Goal: Task Accomplishment & Management: Manage account settings

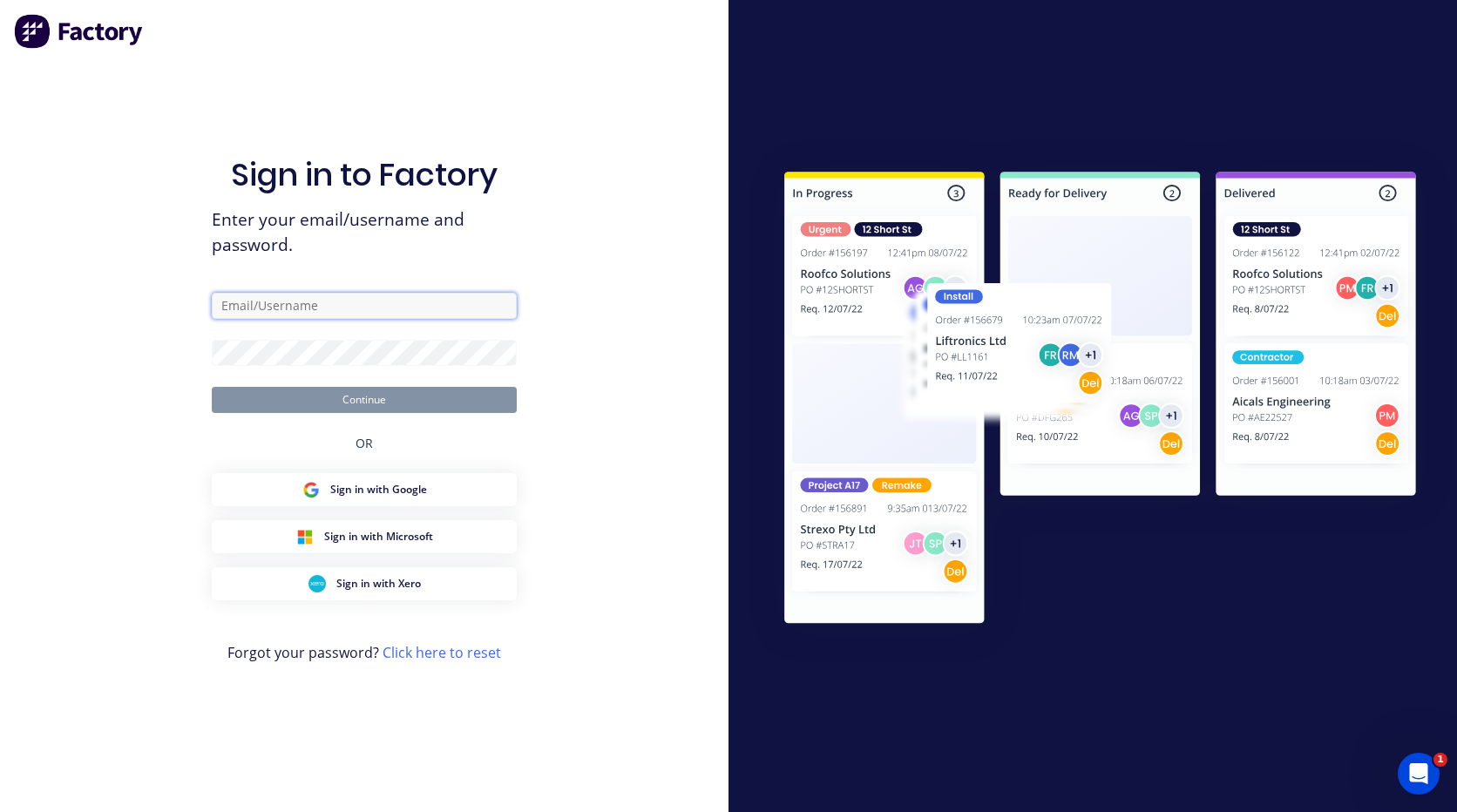
type input "tewdwr.hoffman@hushpak.com.au"
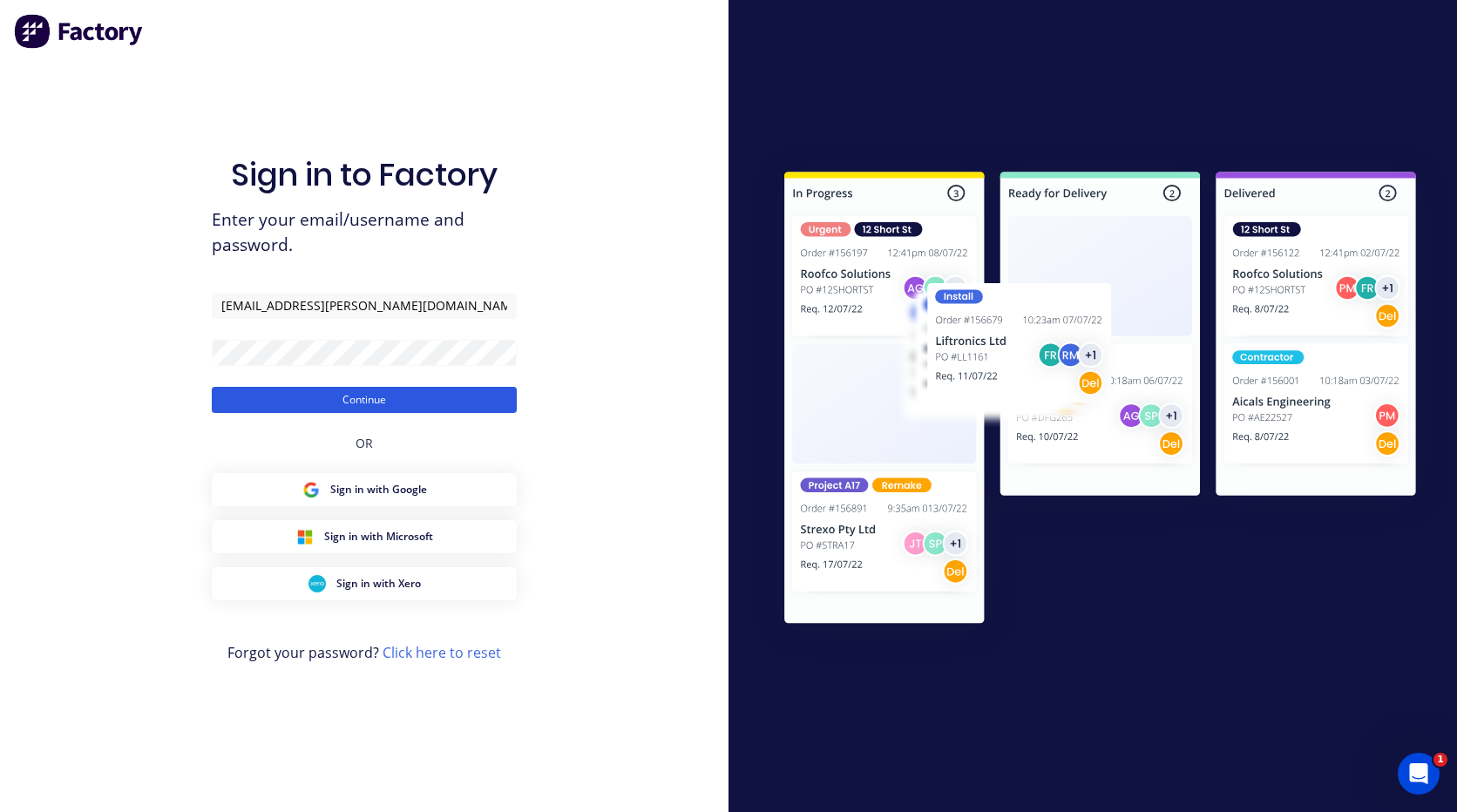
click at [389, 400] on button "Continue" at bounding box center [364, 400] width 305 height 26
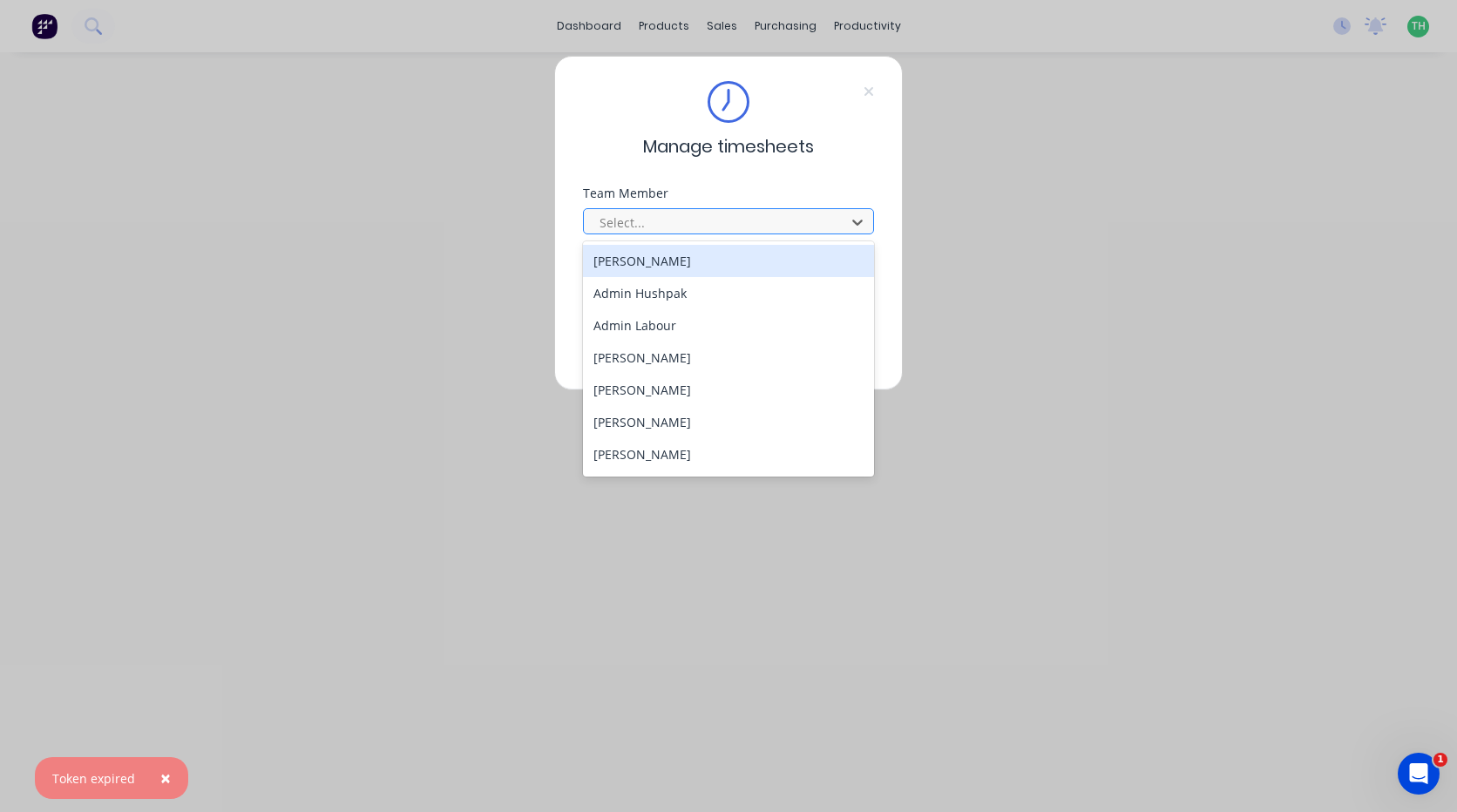
click at [731, 225] on div at bounding box center [717, 223] width 239 height 22
drag, startPoint x: 894, startPoint y: 142, endPoint x: 890, endPoint y: 111, distance: 31.3
click at [893, 143] on div "Manage timesheets Team Member 32 results available. Use Up and Down to choose o…" at bounding box center [728, 223] width 349 height 335
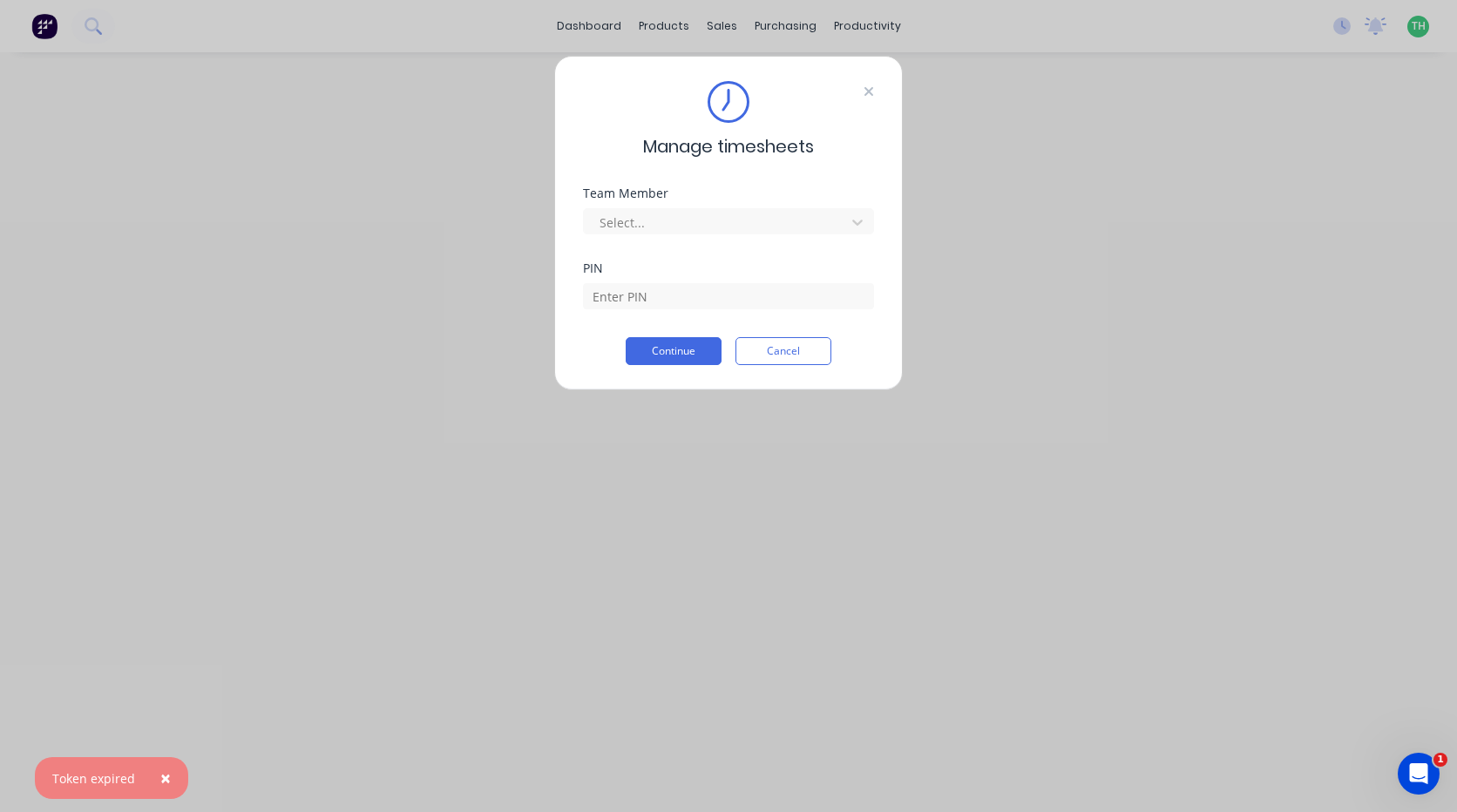
click at [865, 95] on icon at bounding box center [868, 91] width 8 height 8
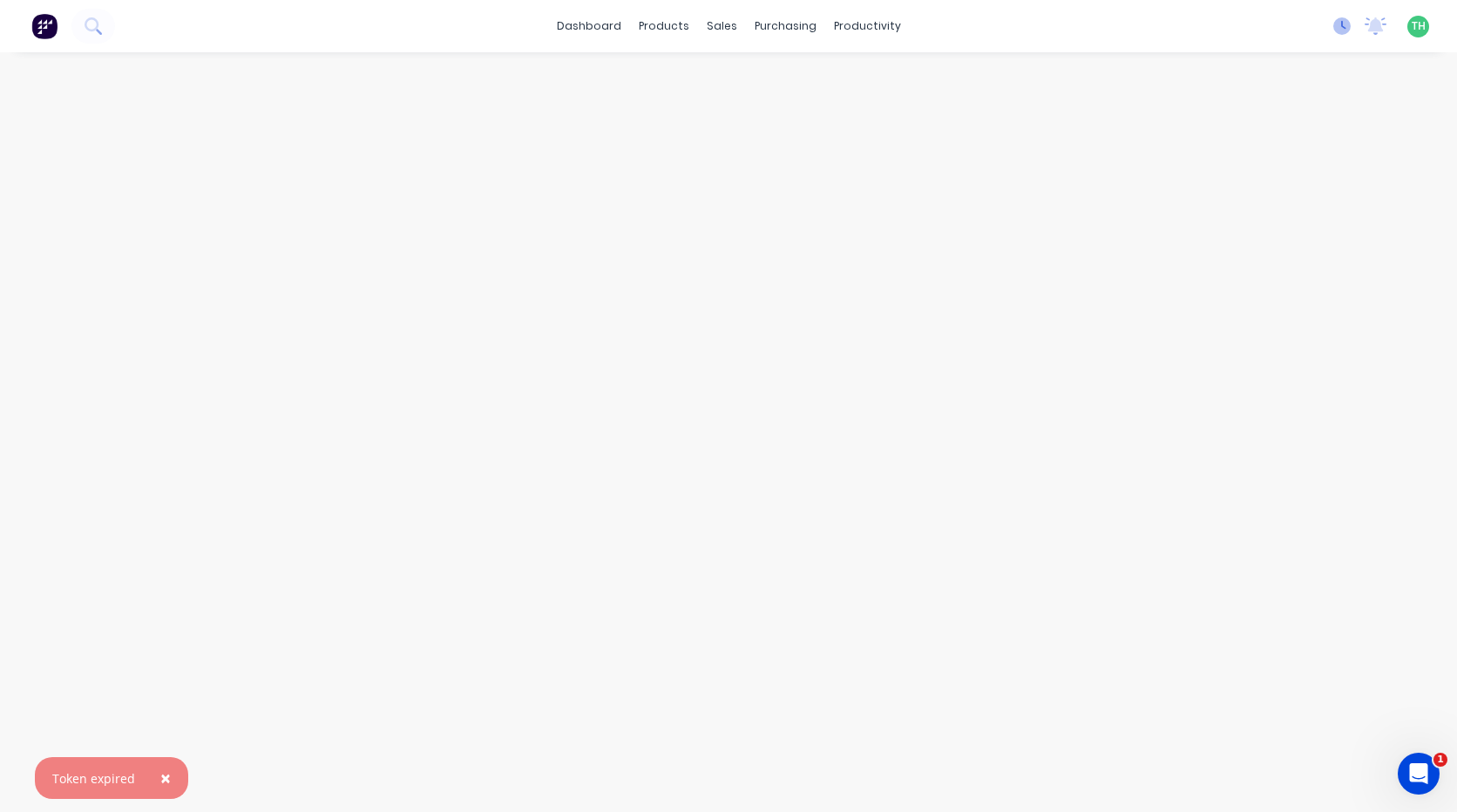
click at [1341, 24] on g at bounding box center [1341, 26] width 17 height 17
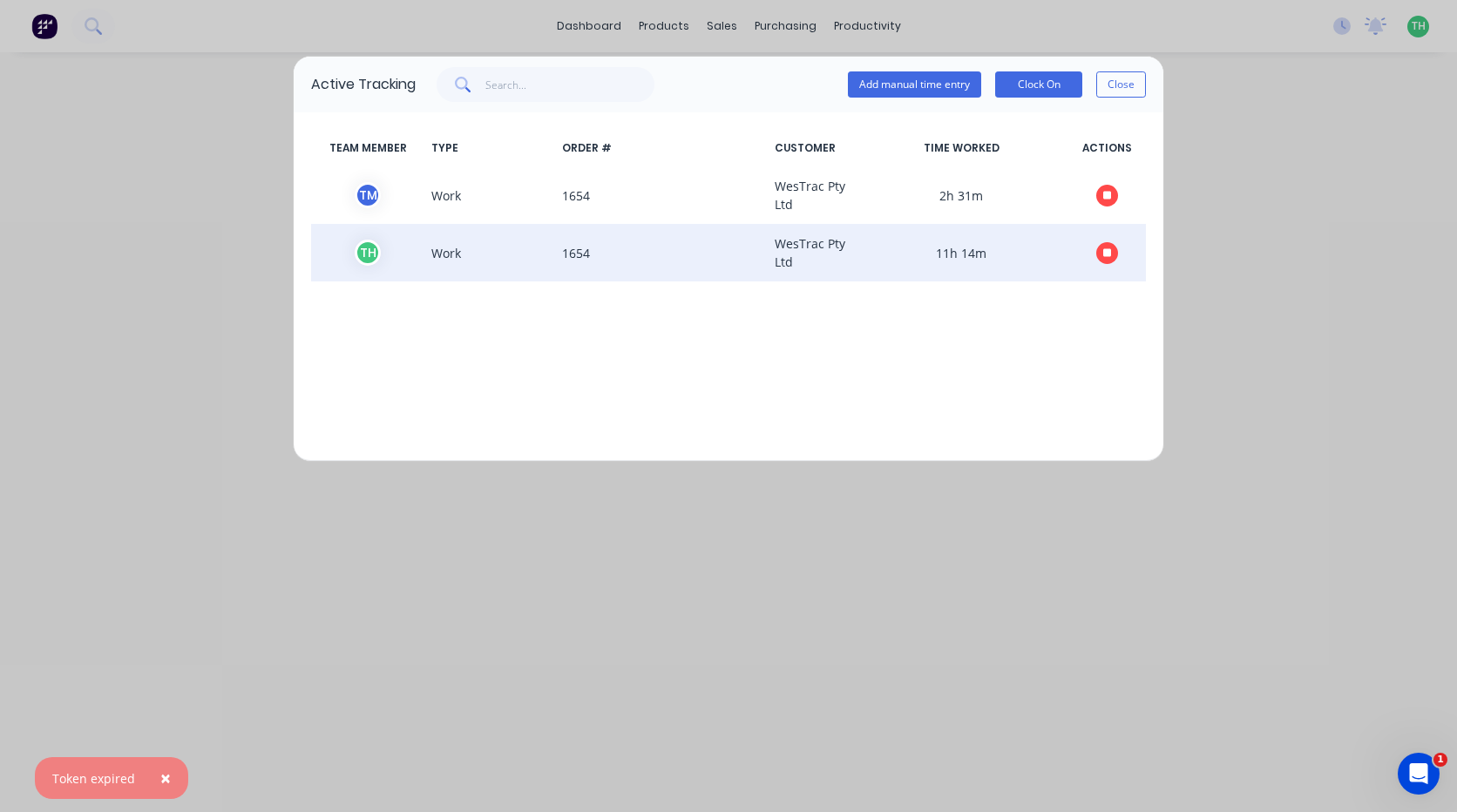
click at [1126, 251] on span at bounding box center [1106, 252] width 78 height 37
click at [1107, 254] on icon "button" at bounding box center [1107, 252] width 8 height 8
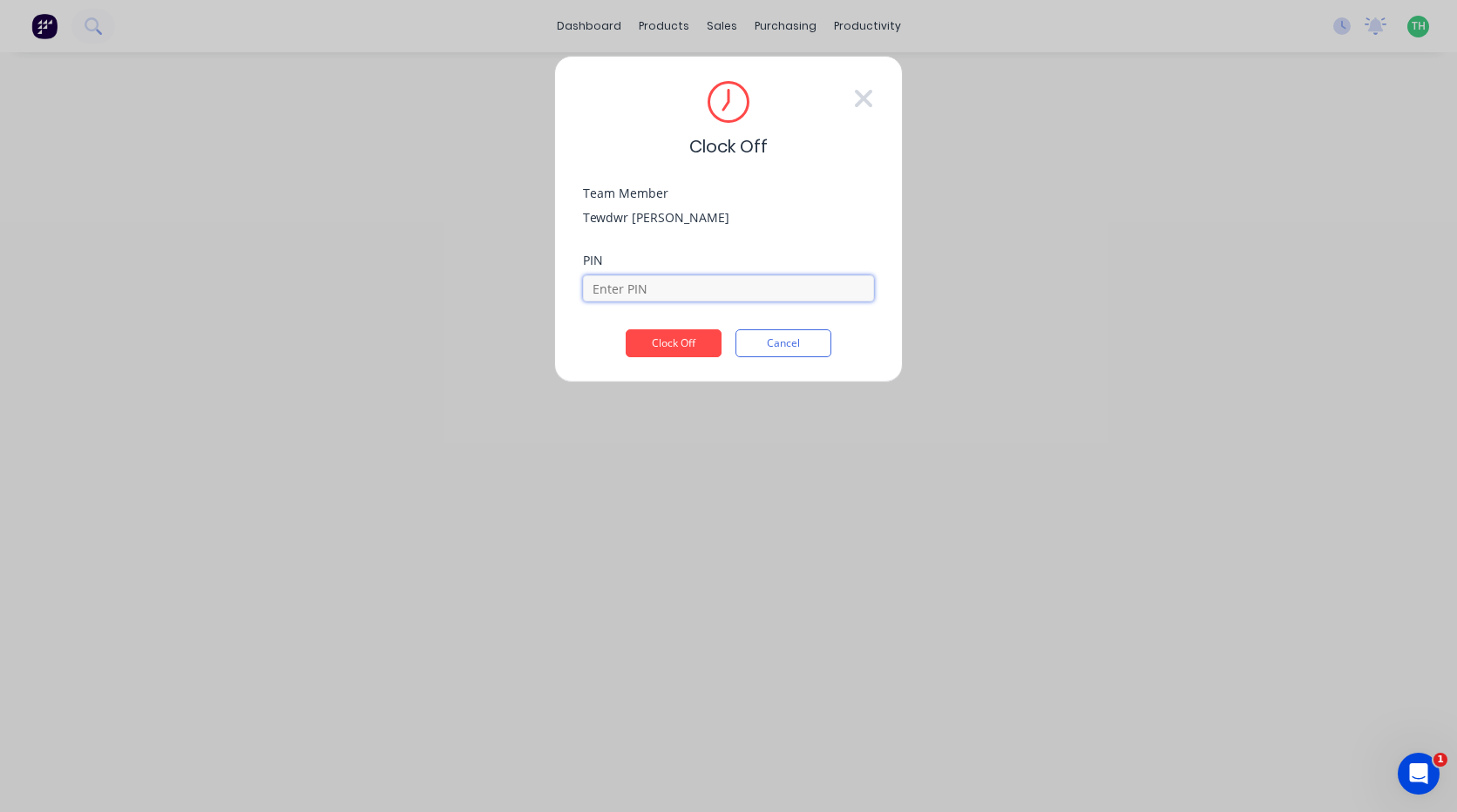
click at [711, 292] on input at bounding box center [728, 288] width 291 height 26
type input "2711"
click at [690, 338] on button "Clock Off" at bounding box center [673, 343] width 95 height 28
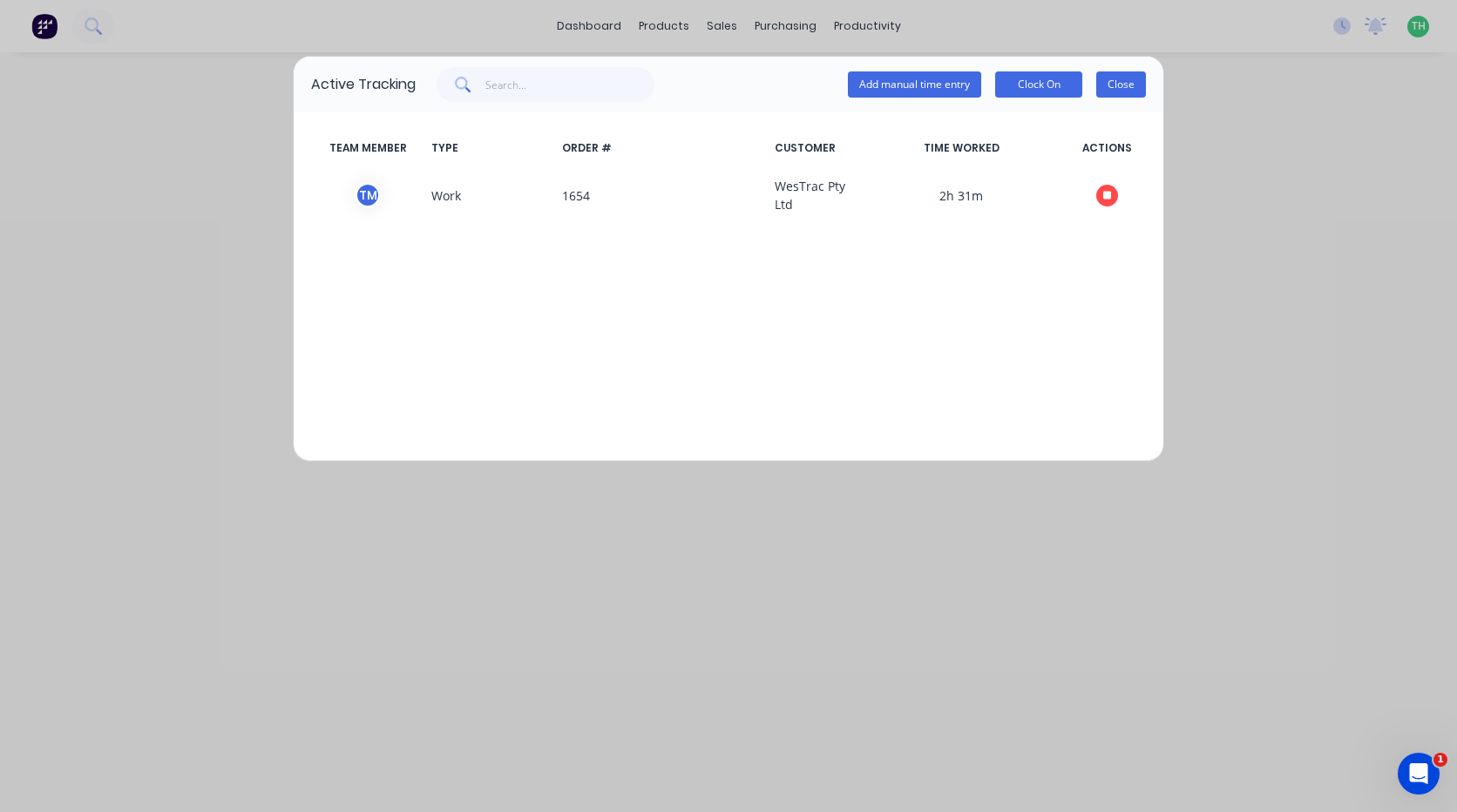
click at [1129, 92] on button "Close" at bounding box center [1121, 84] width 50 height 26
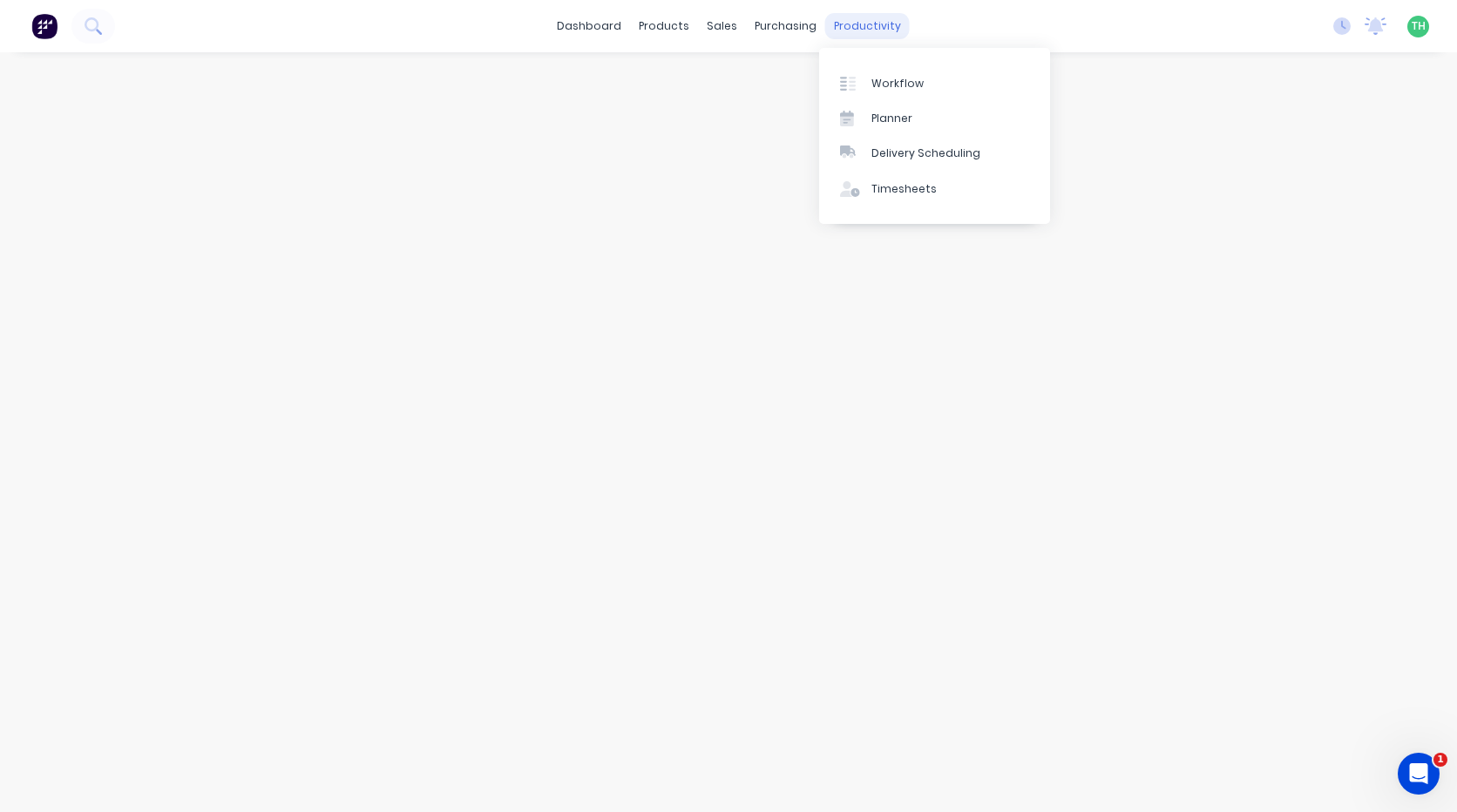
click at [870, 23] on div "productivity" at bounding box center [867, 26] width 84 height 26
click at [888, 187] on div "Timesheets" at bounding box center [904, 189] width 65 height 16
click at [88, 26] on icon at bounding box center [93, 26] width 17 height 17
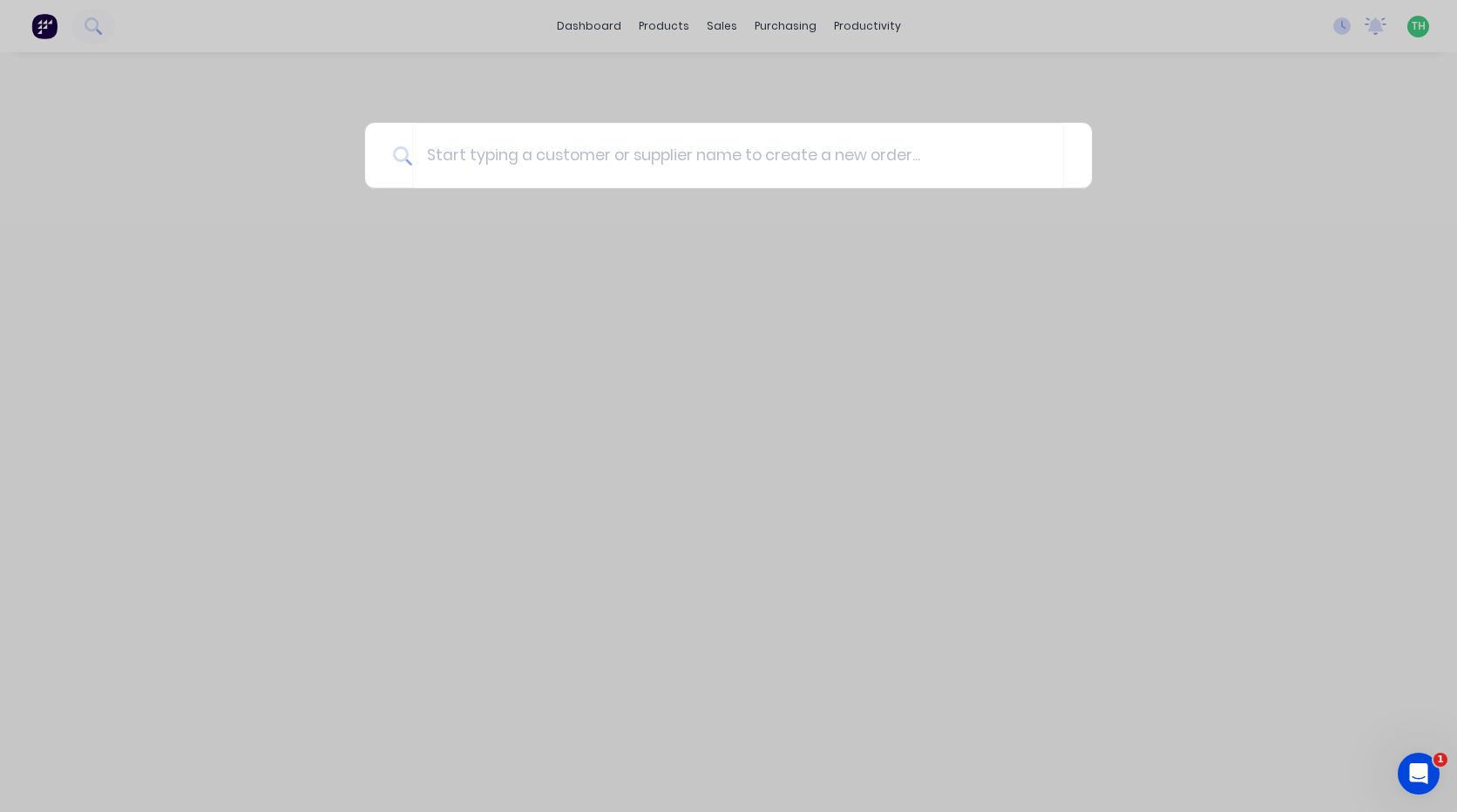
drag, startPoint x: 157, startPoint y: 61, endPoint x: 115, endPoint y: 22, distance: 57.3
click at [153, 60] on div at bounding box center [728, 406] width 1457 height 812
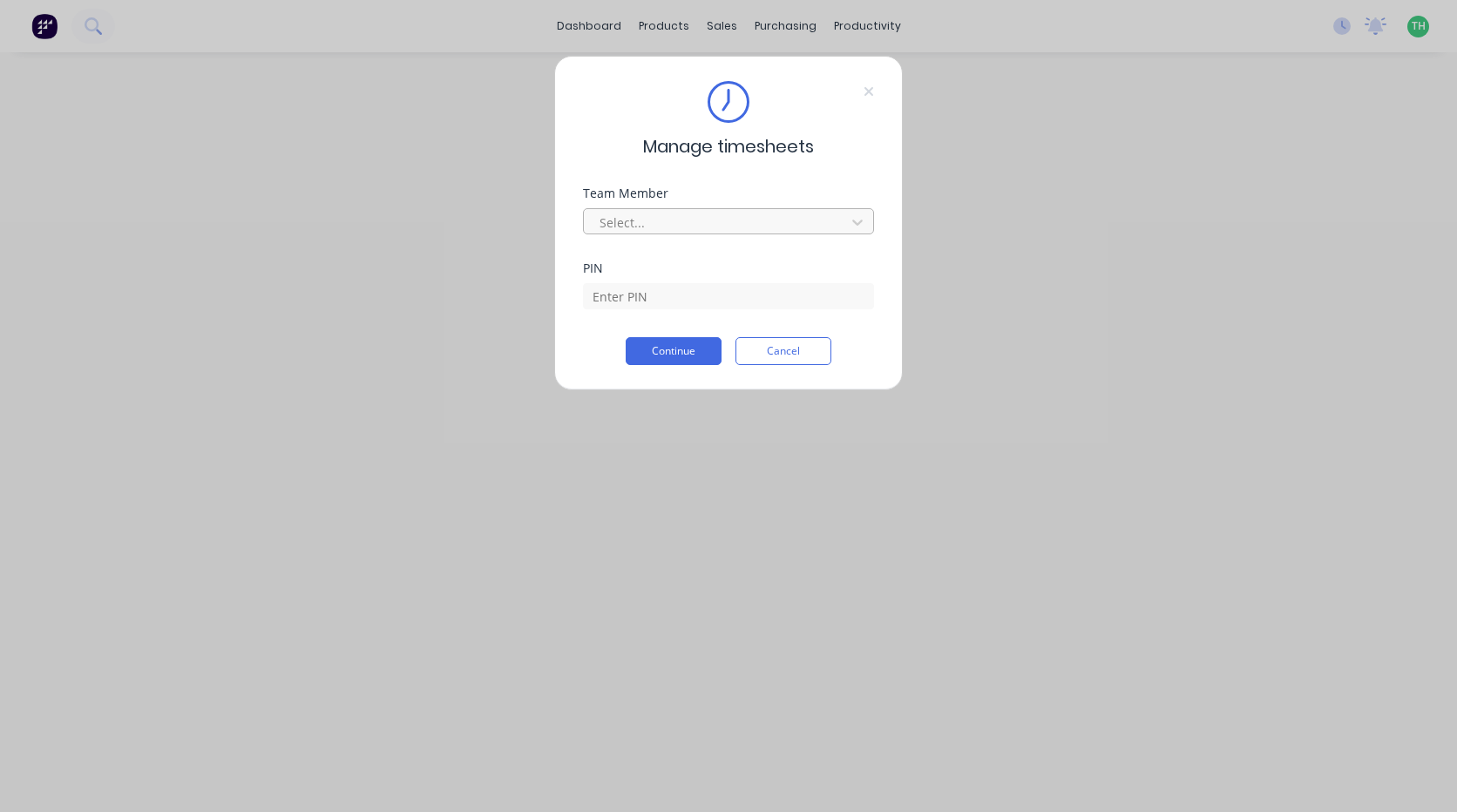
click at [764, 226] on div at bounding box center [717, 223] width 239 height 22
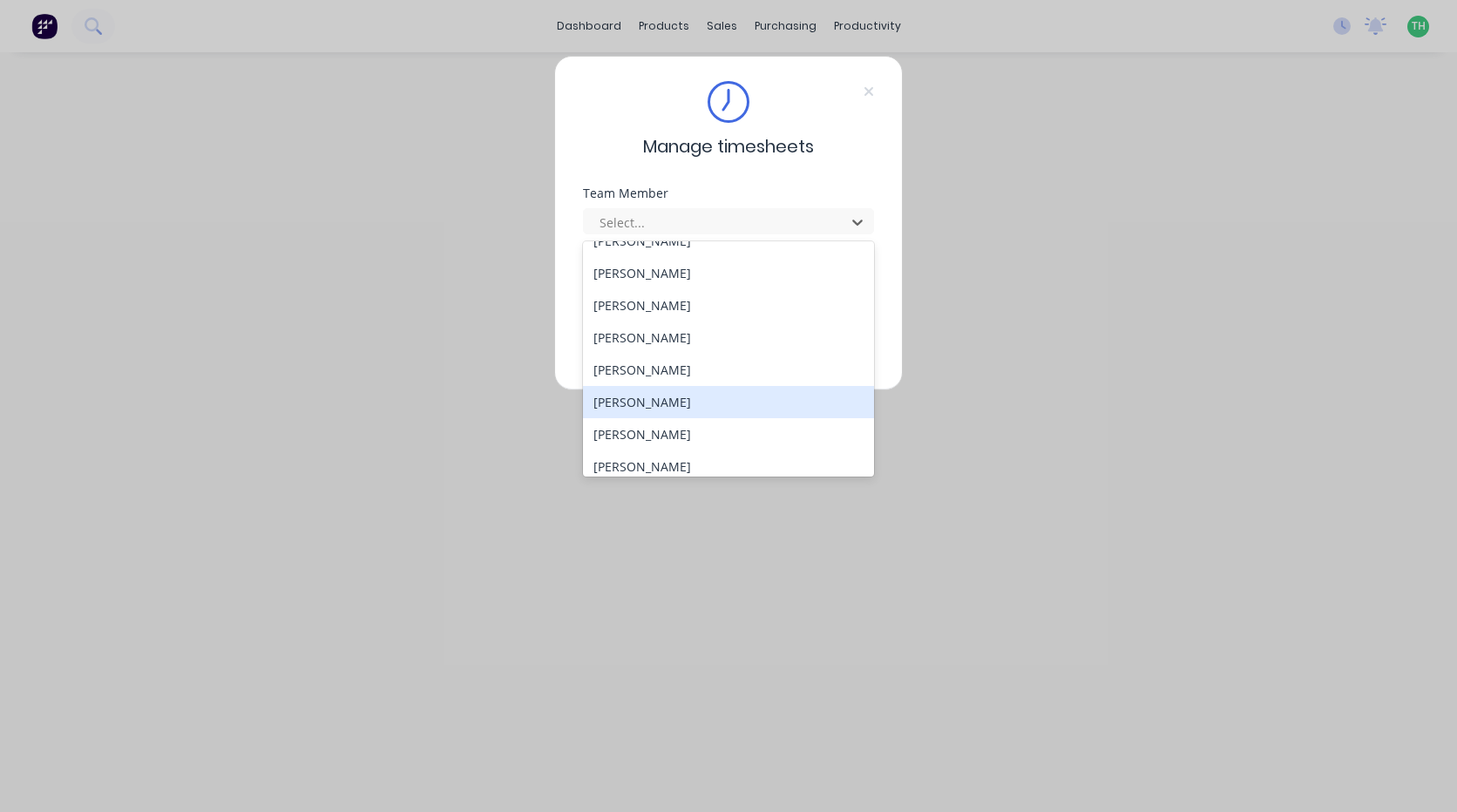
scroll to position [804, 0]
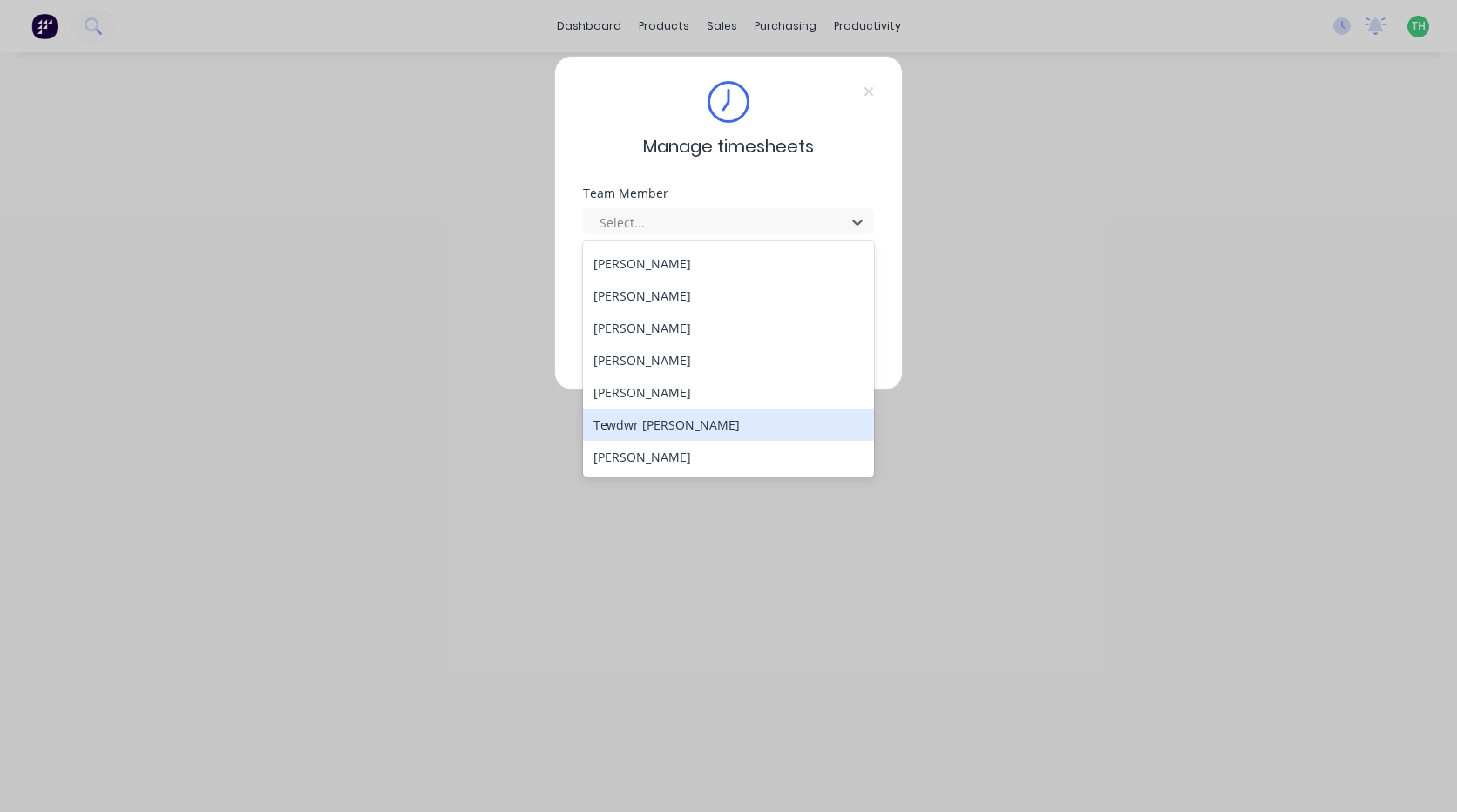
click at [683, 423] on div "Tewdwr [PERSON_NAME]" at bounding box center [728, 424] width 291 height 32
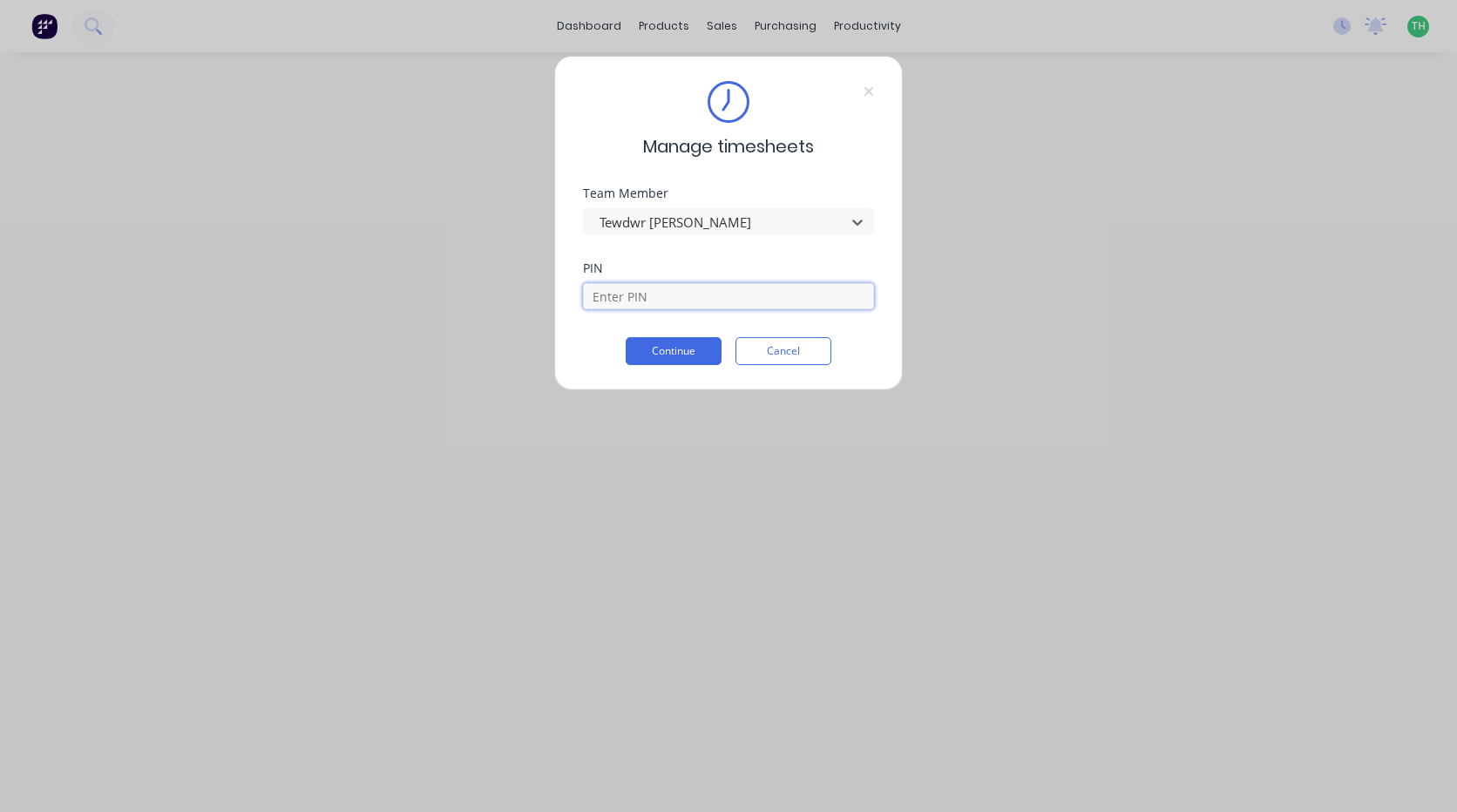
click at [628, 298] on input at bounding box center [728, 296] width 291 height 26
type input "2711"
click at [626, 338] on button "Continue" at bounding box center [673, 351] width 95 height 28
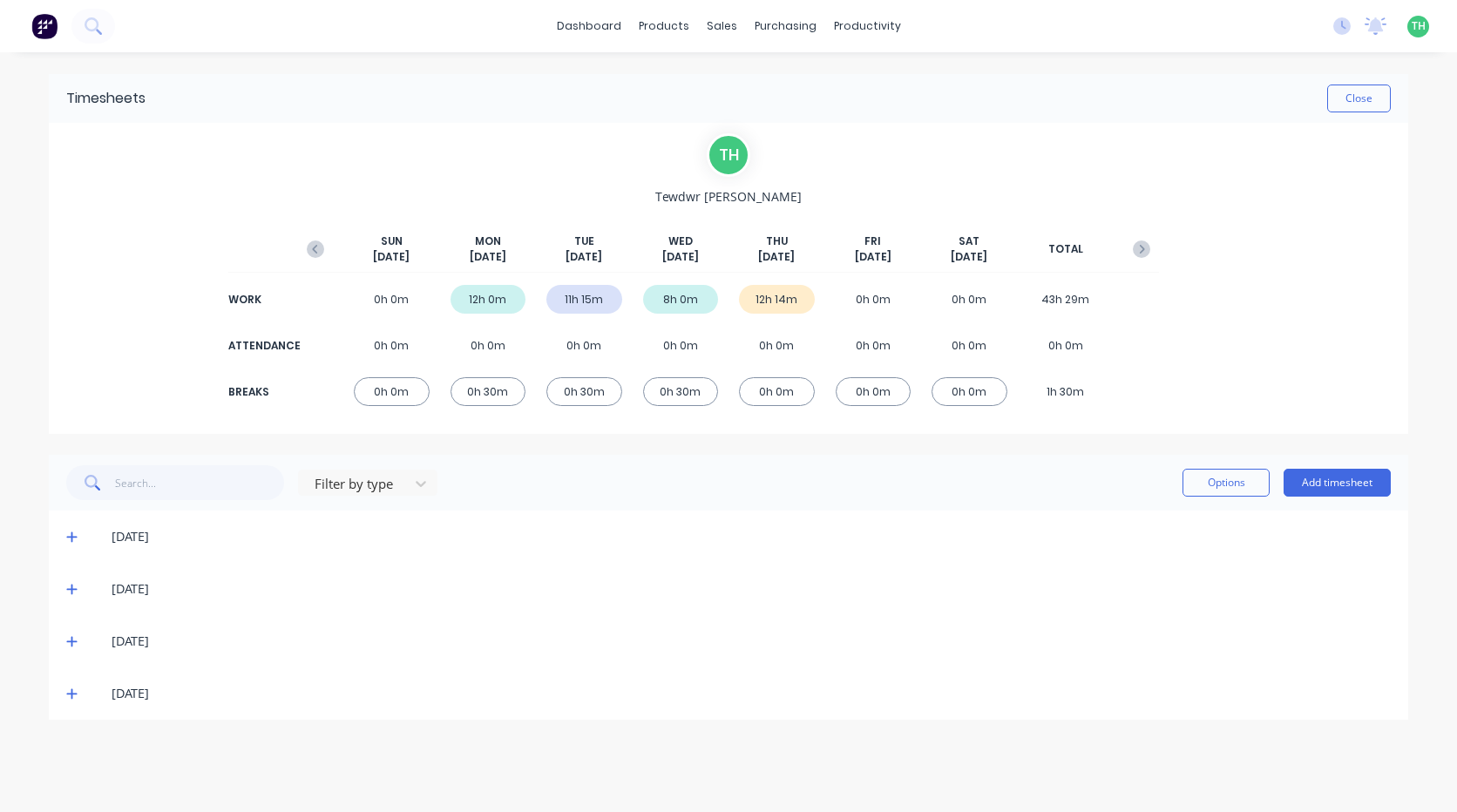
click at [74, 591] on icon at bounding box center [72, 588] width 11 height 12
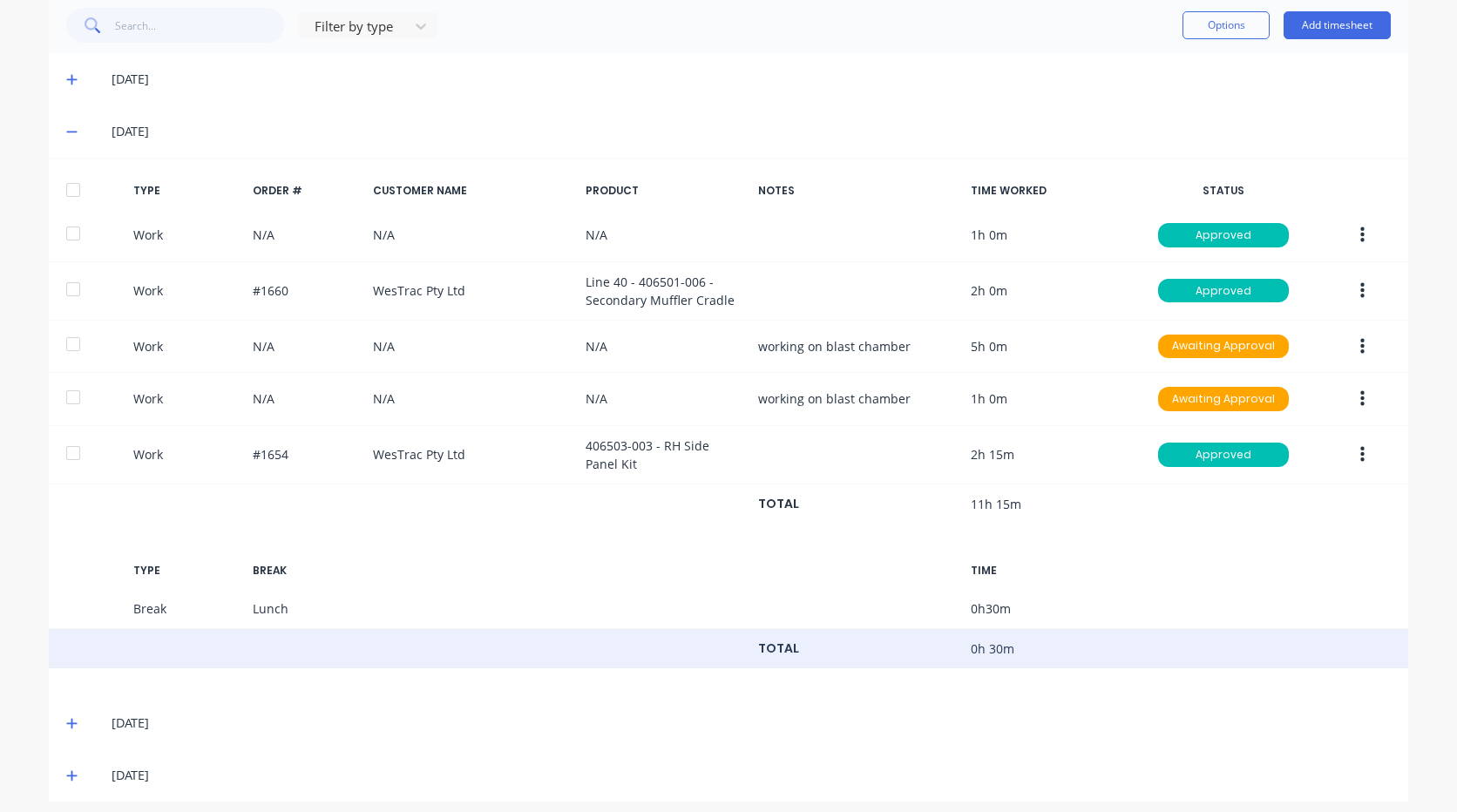
scroll to position [469, 0]
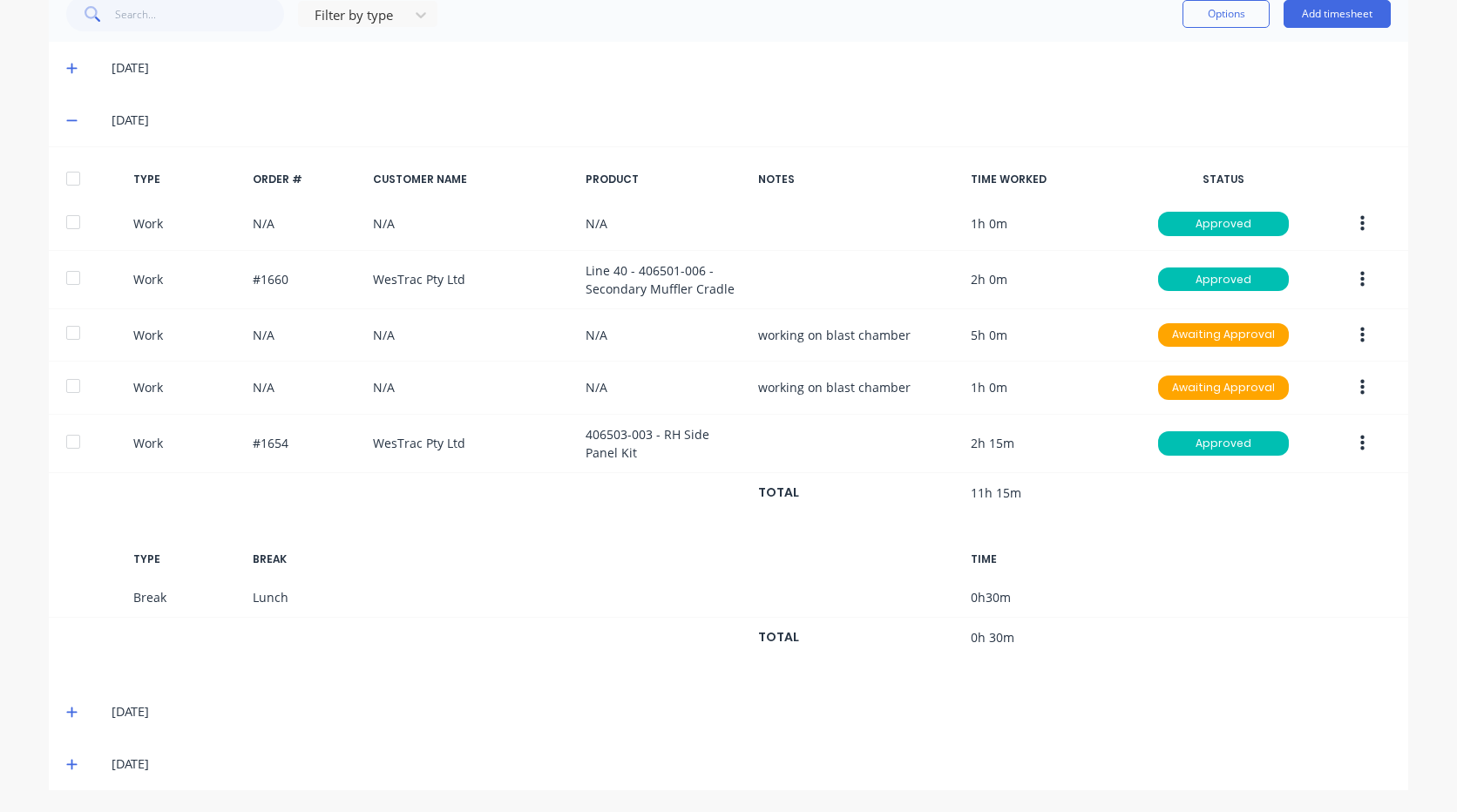
click at [66, 127] on icon at bounding box center [72, 119] width 11 height 12
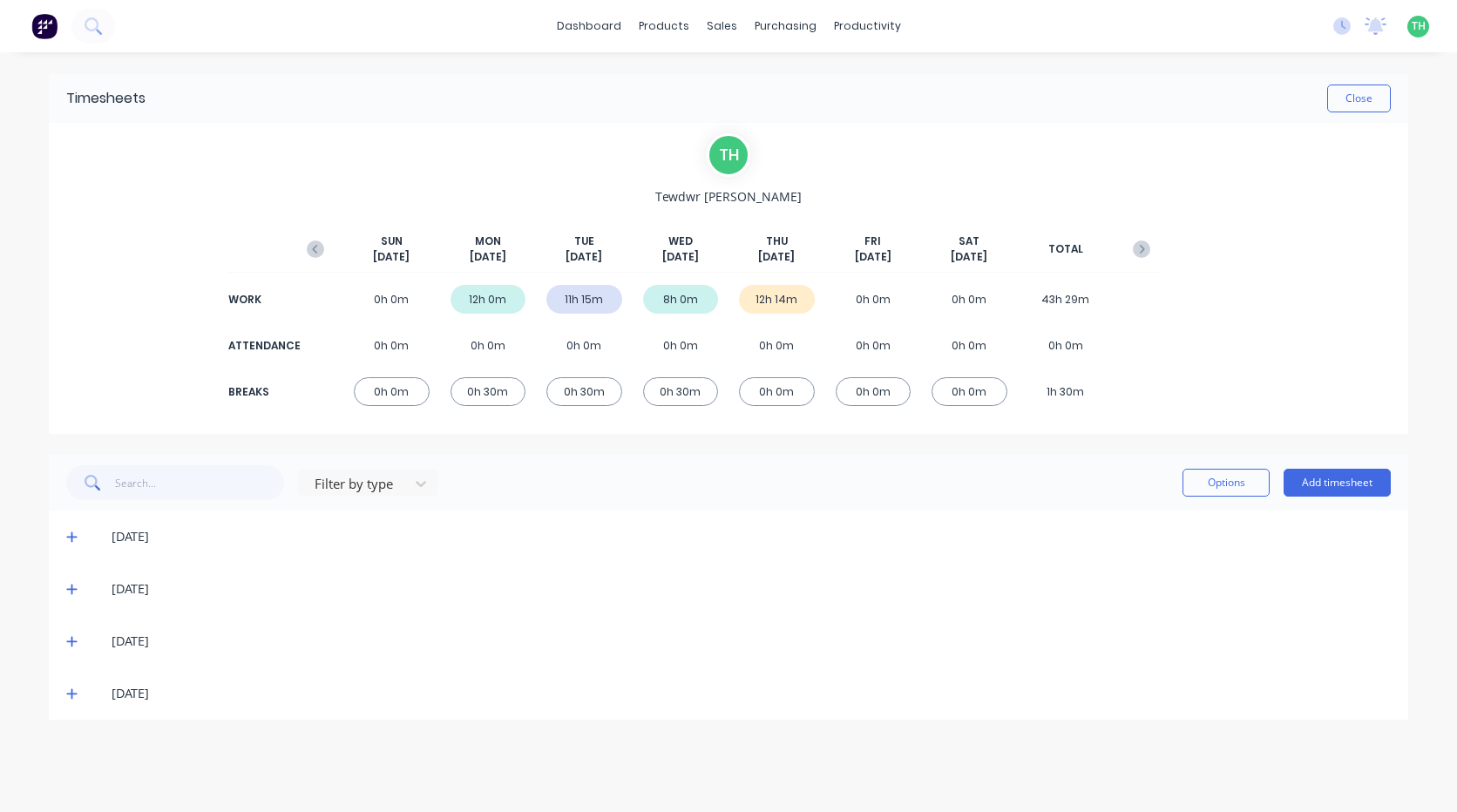
scroll to position [0, 0]
click at [78, 695] on span at bounding box center [74, 693] width 17 height 17
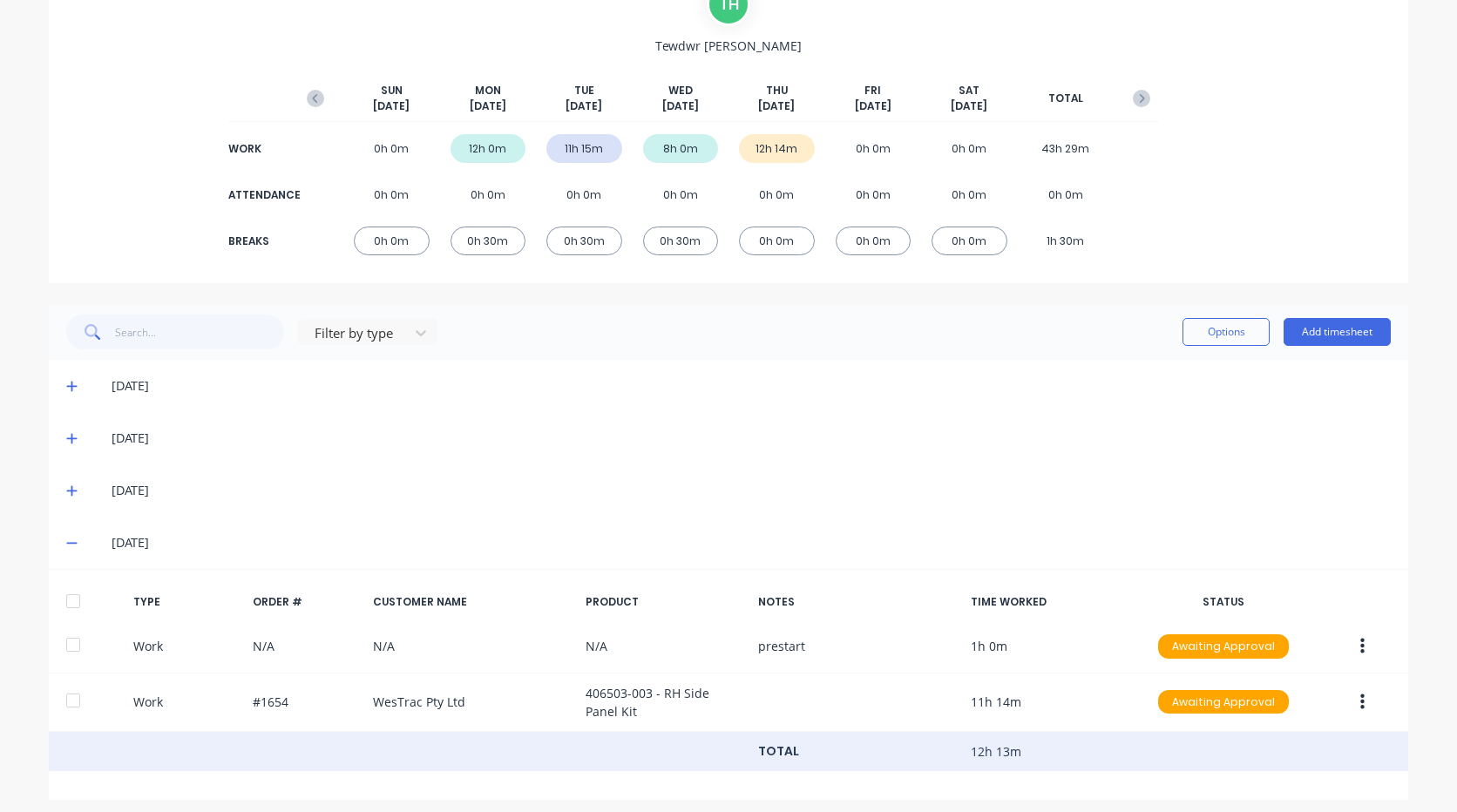
scroll to position [161, 0]
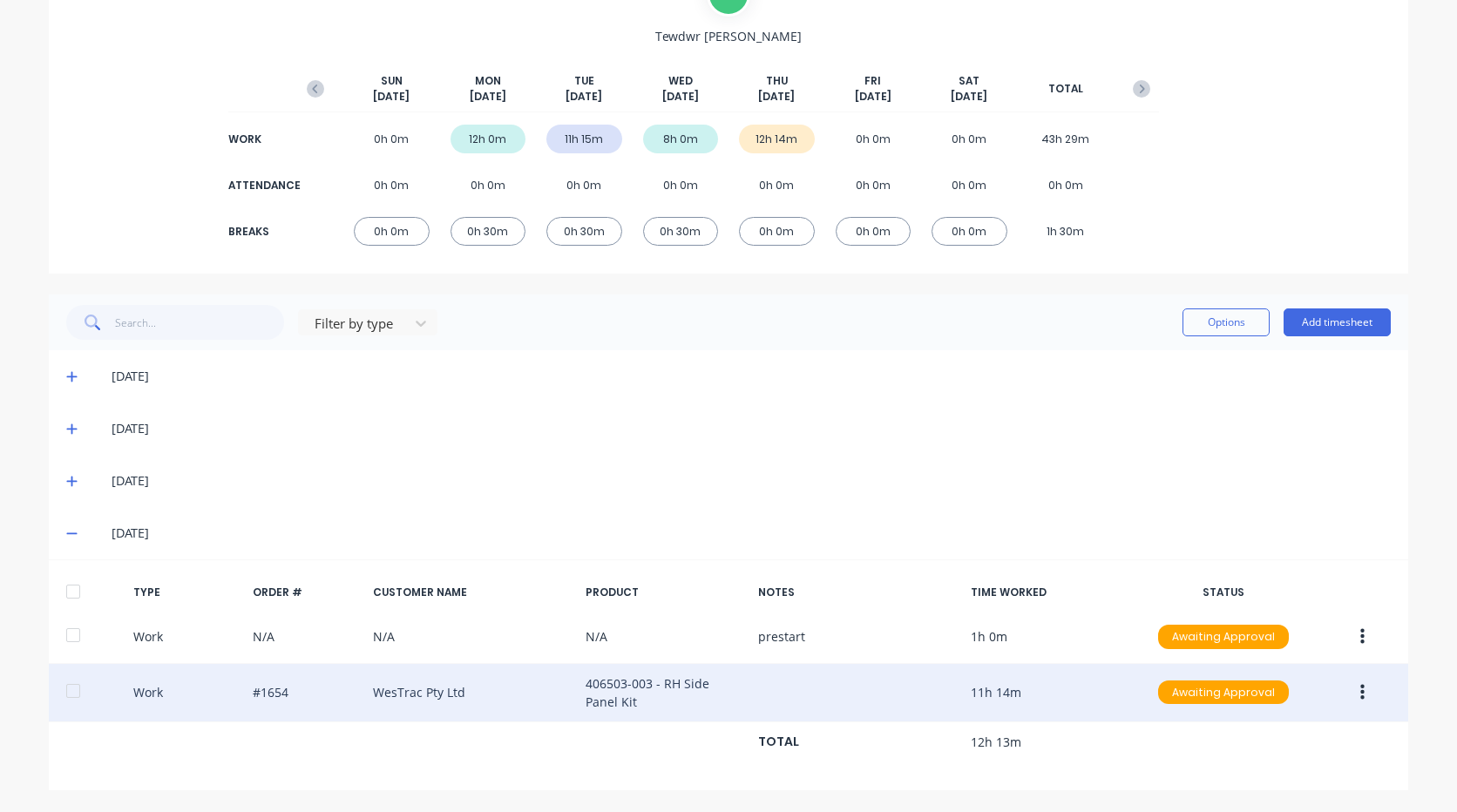
click at [1361, 703] on button "button" at bounding box center [1362, 693] width 41 height 31
click at [1271, 661] on div "Edit" at bounding box center [1300, 662] width 134 height 26
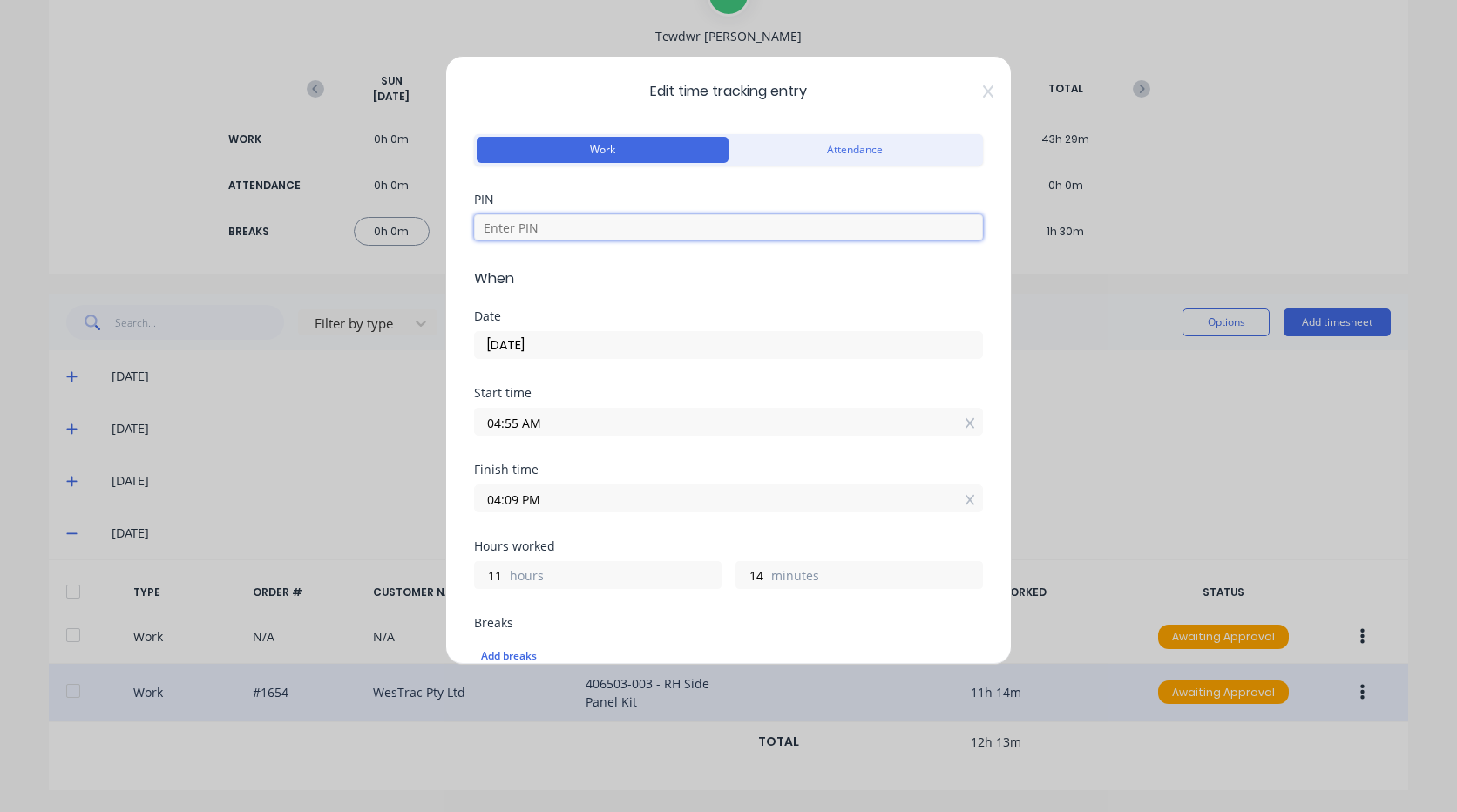
click at [569, 228] on input at bounding box center [728, 228] width 509 height 26
type input "2711"
click at [552, 419] on input "04:55 AM" at bounding box center [728, 421] width 507 height 26
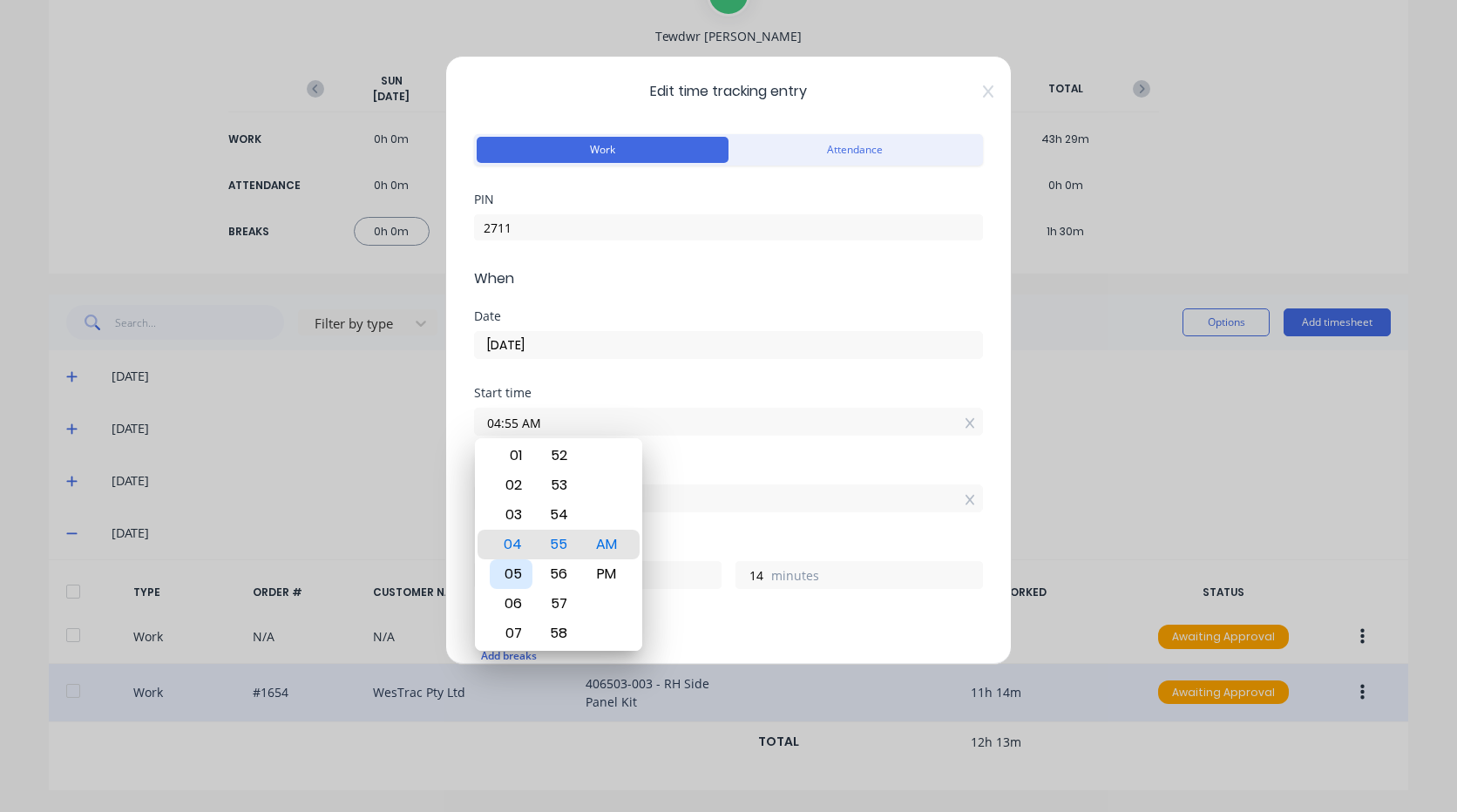
click at [504, 572] on div "05" at bounding box center [511, 574] width 43 height 29
type input "05:55 AM"
type input "10"
type input "05:51 AM"
type input "18"
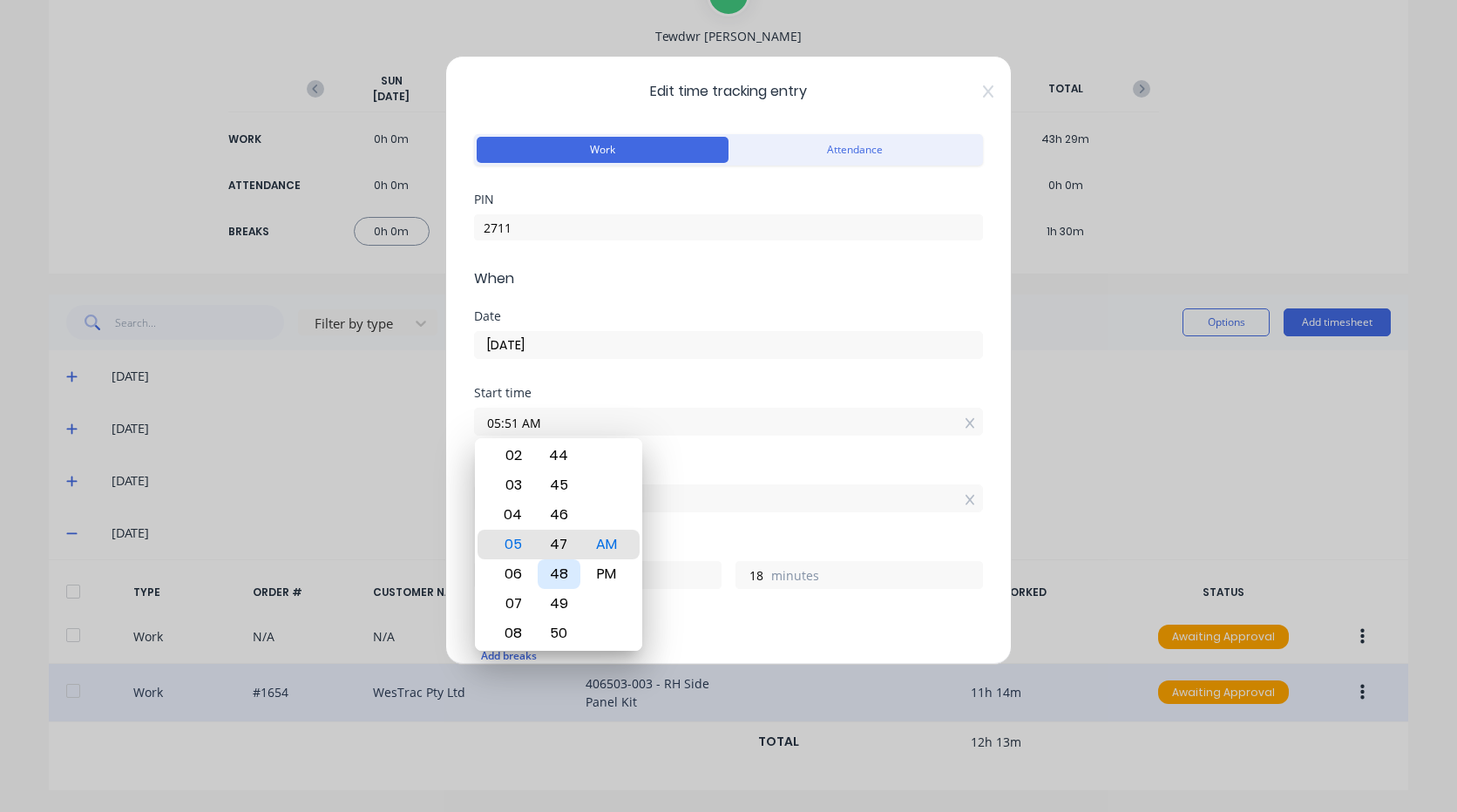
type input "05:47 AM"
type input "22"
type input "05:43 AM"
type input "26"
type input "05:39 AM"
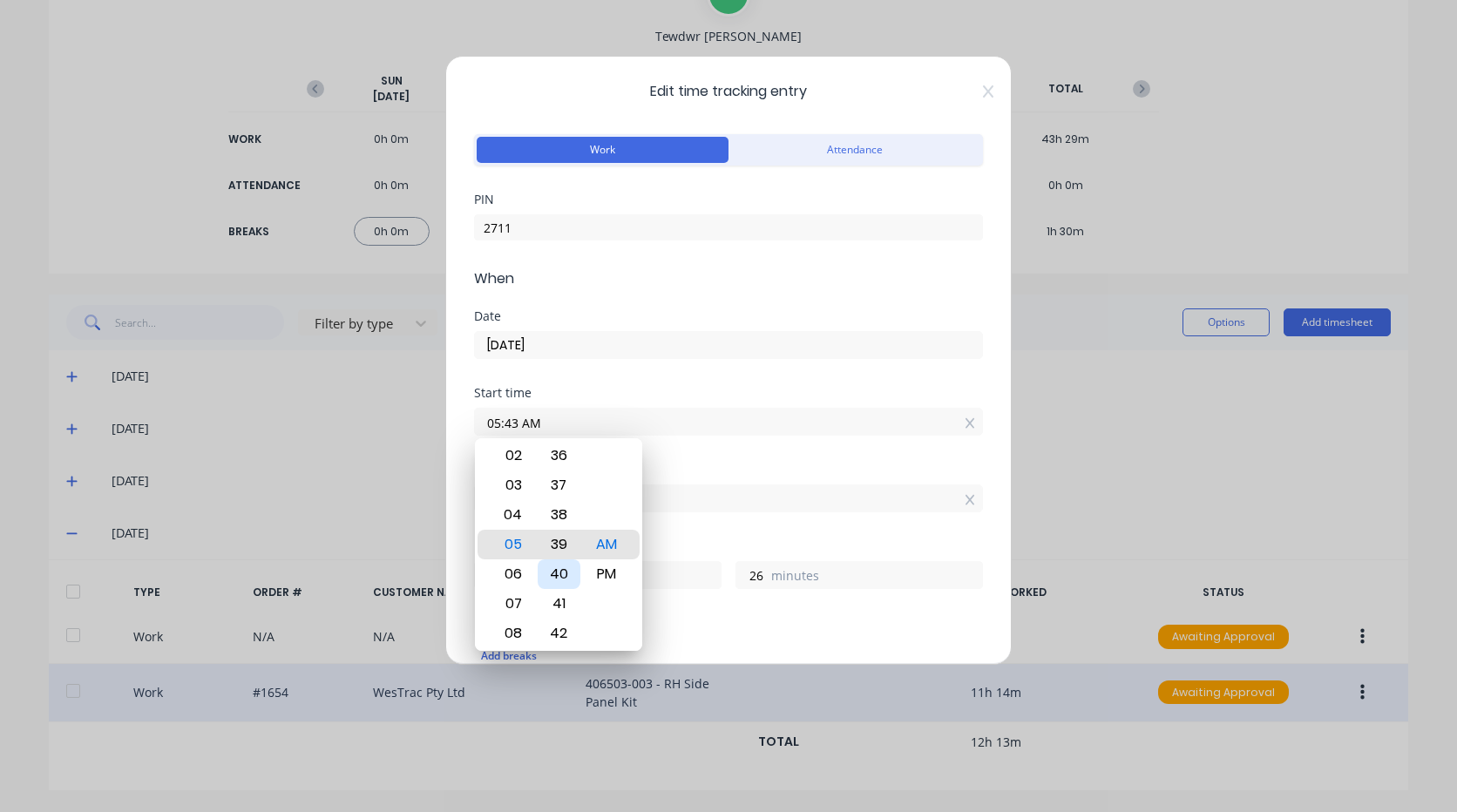
type input "30"
type input "05:35 AM"
type input "34"
type input "05:32 AM"
type input "37"
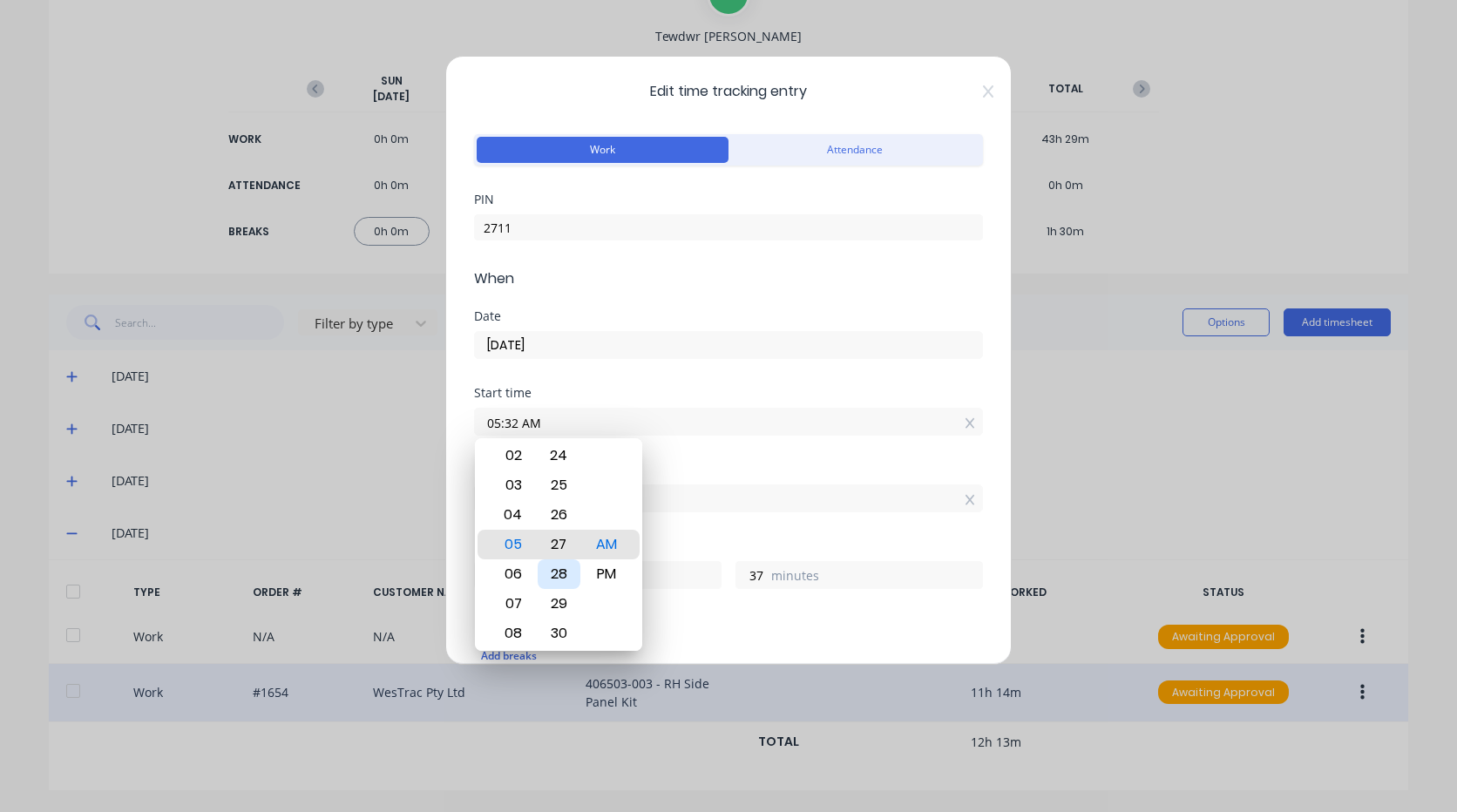
type input "05:27 AM"
type input "42"
type input "05:23 AM"
type input "46"
type input "05:19 AM"
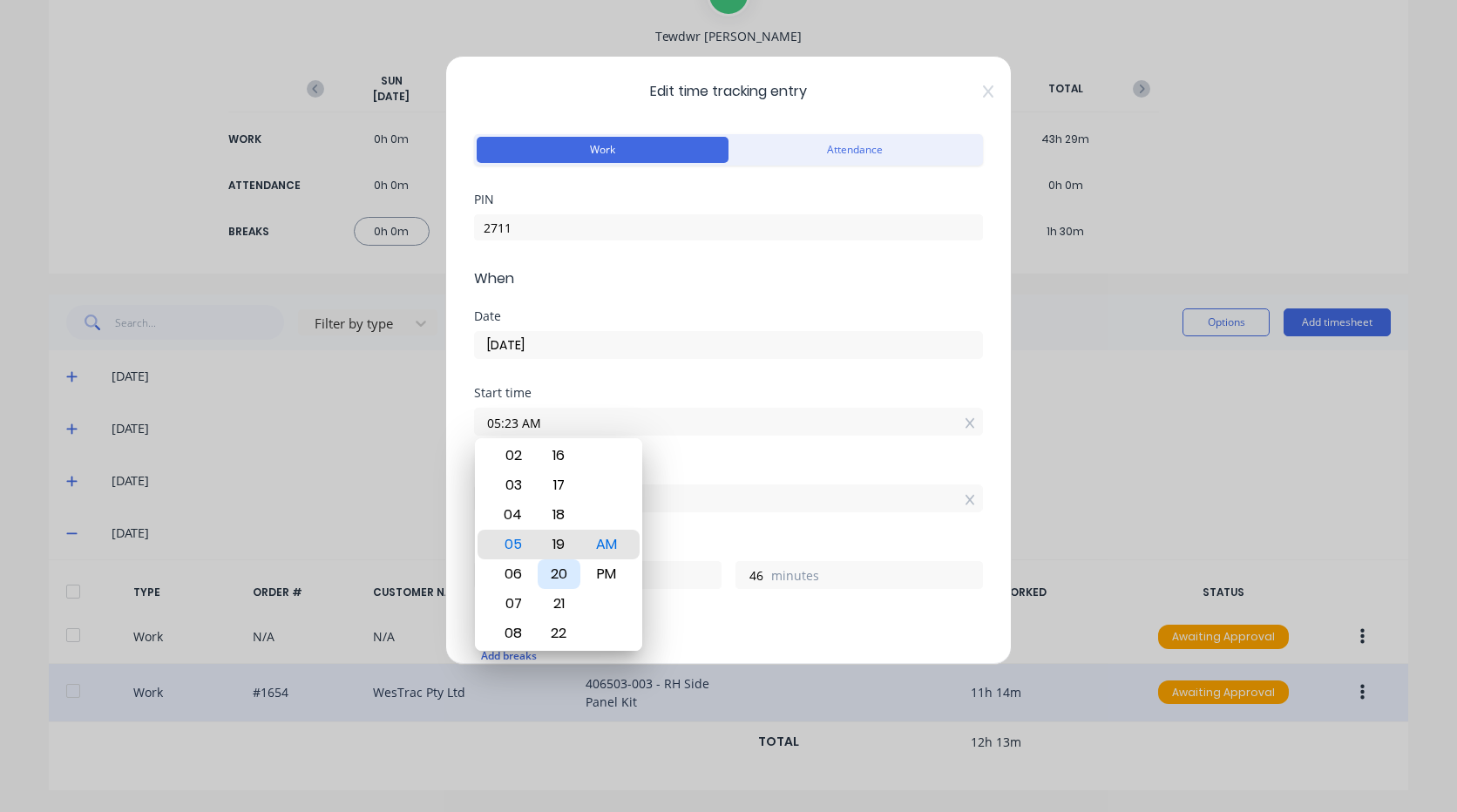
type input "50"
type input "05:15 AM"
type input "54"
type input "05:11 AM"
type input "58"
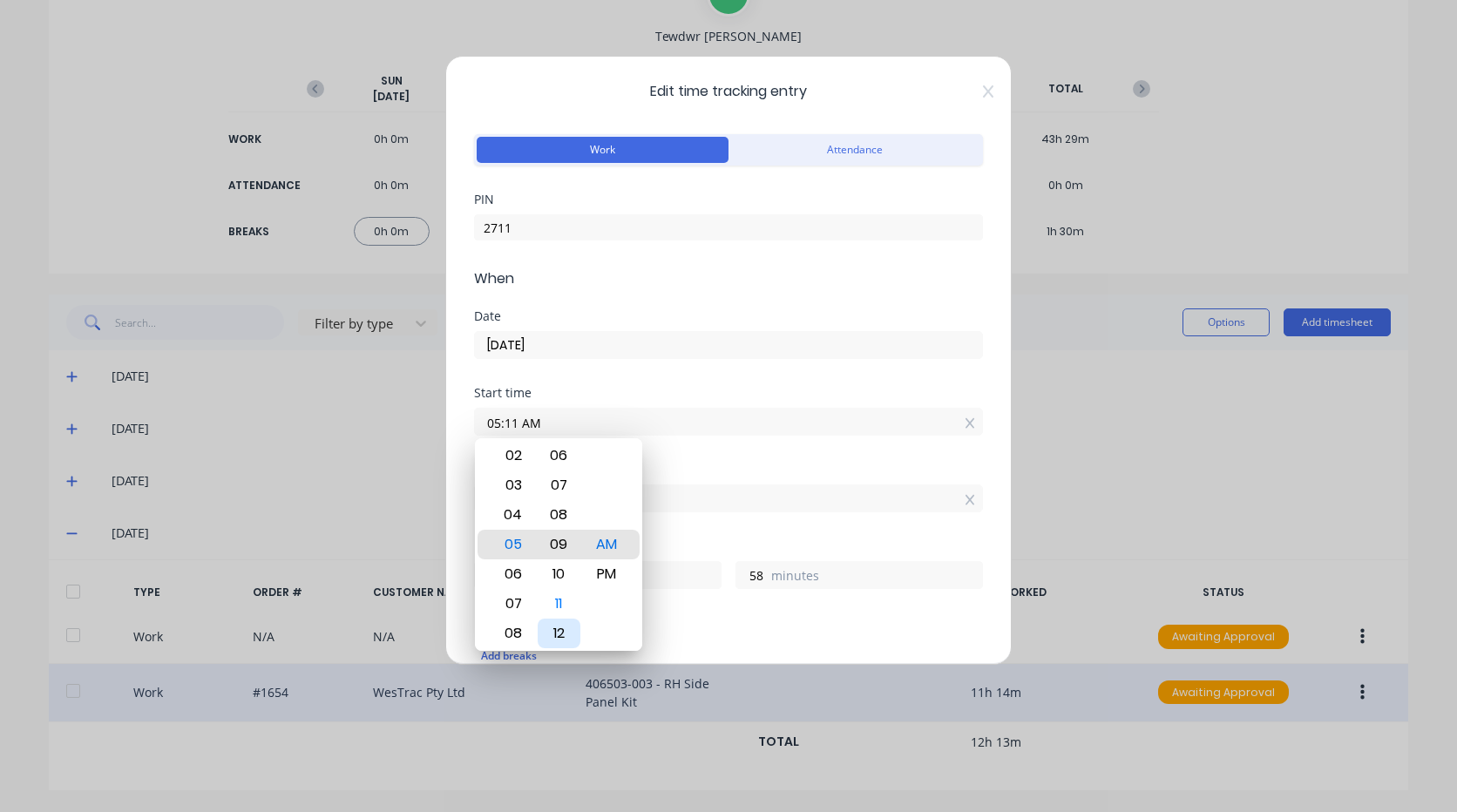
type input "05:07 AM"
type input "11"
type input "2"
type input "05:02 AM"
type input "7"
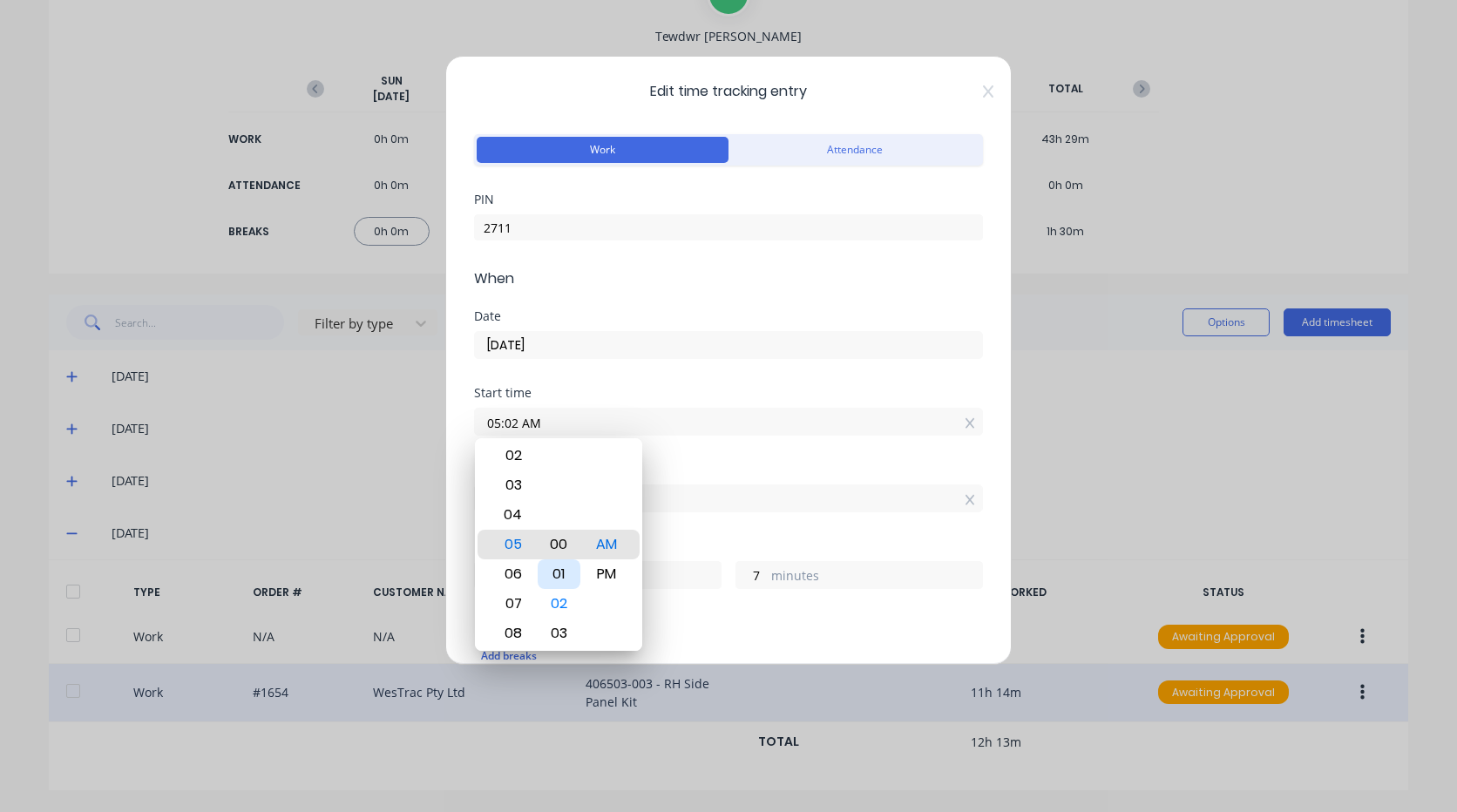
type input "05:00 AM"
type input "9"
click at [734, 530] on div "Finish time 04:09 PM" at bounding box center [728, 502] width 509 height 77
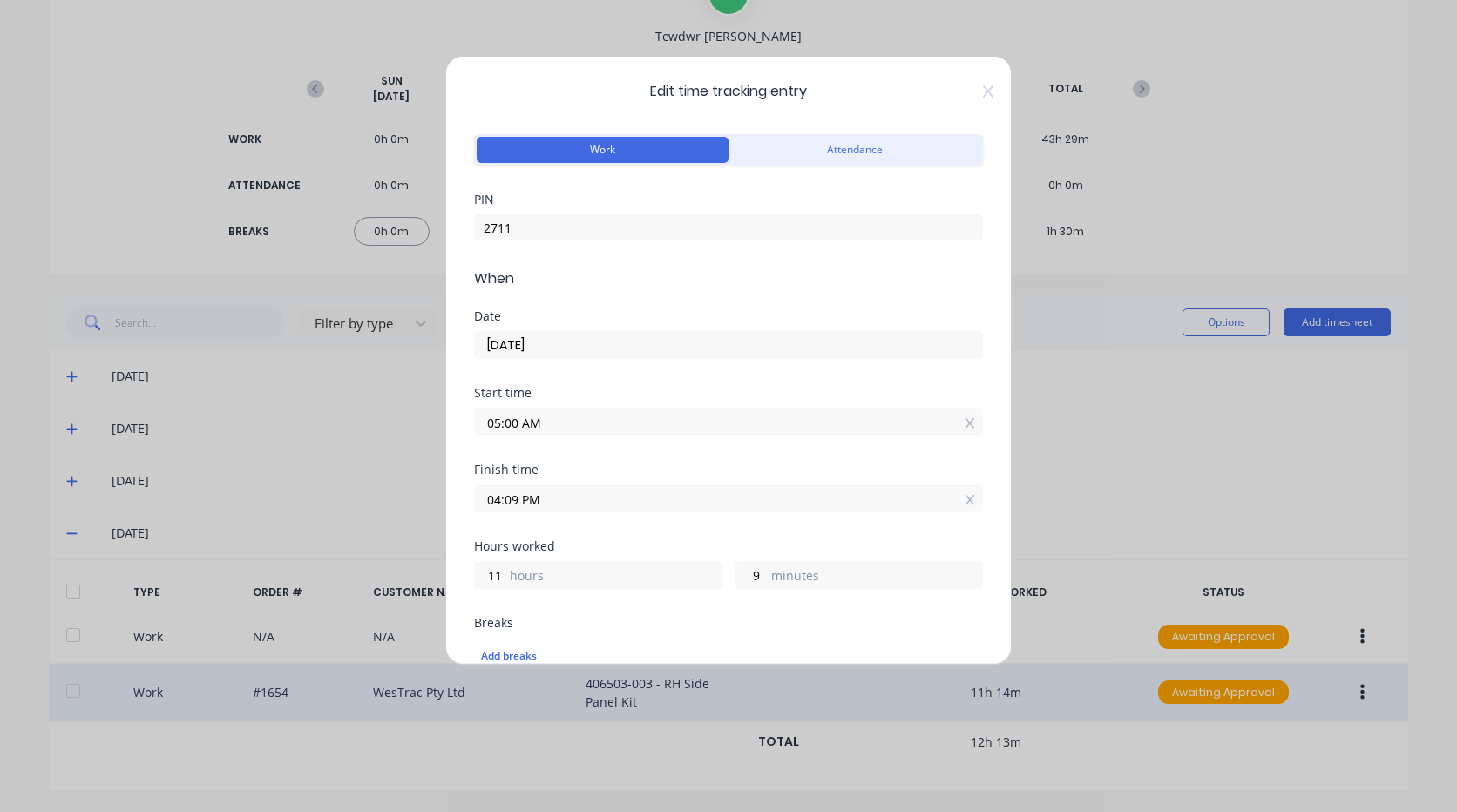
click at [548, 495] on input "04:09 PM" at bounding box center [728, 498] width 507 height 26
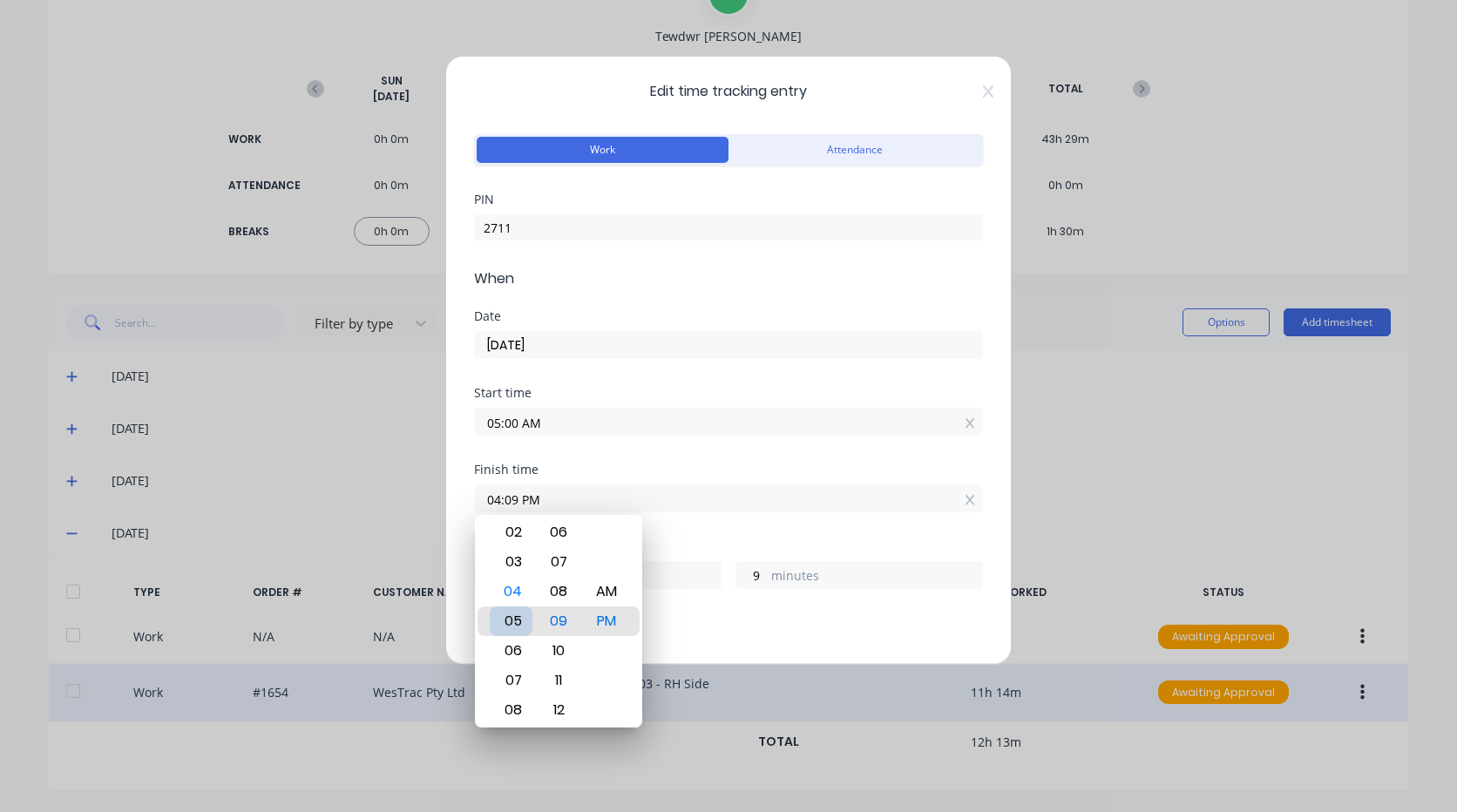
type input "06:09 PM"
type input "13"
type input "07:09 PM"
type input "14"
type input "09:09 PM"
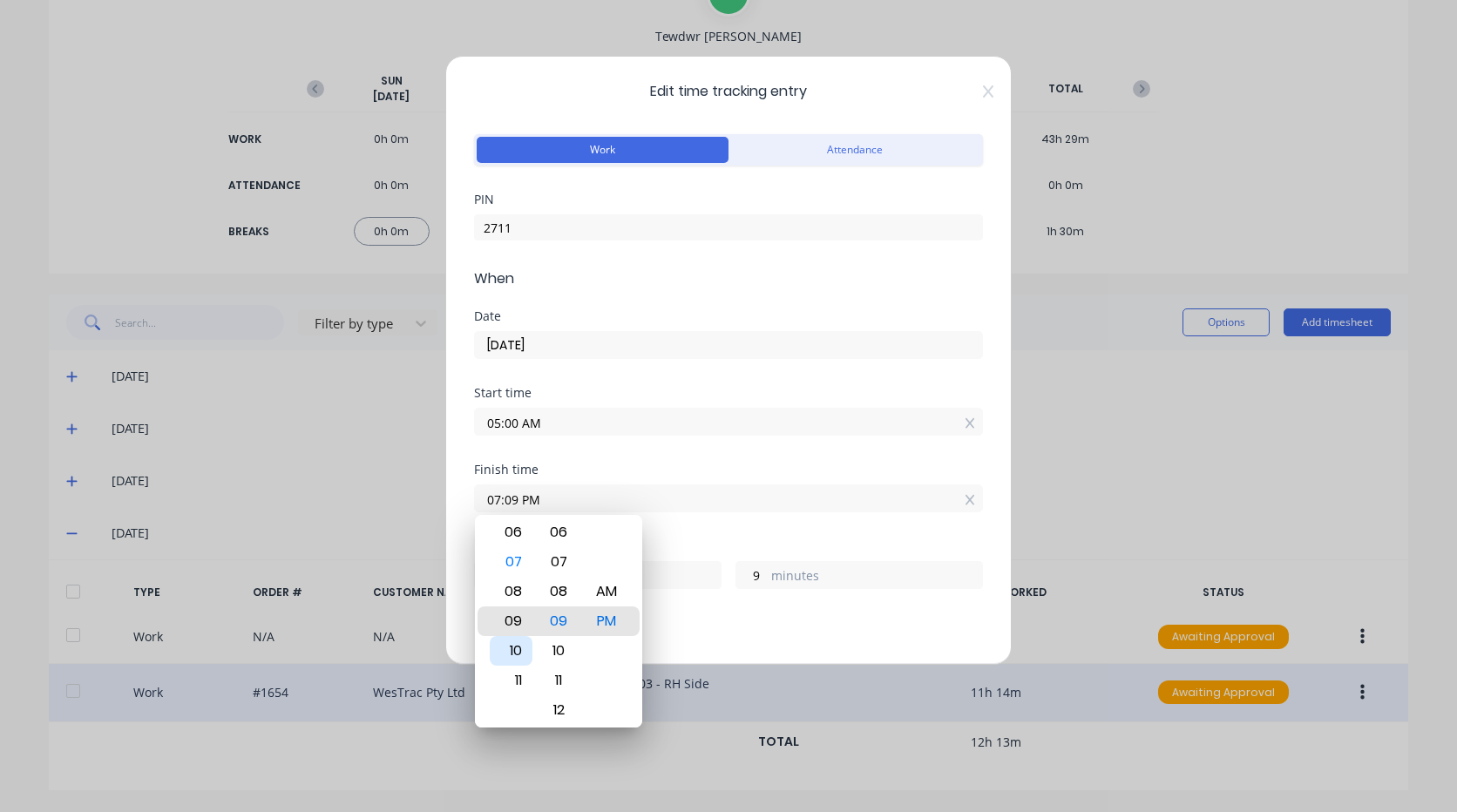
type input "16"
click at [520, 675] on div "11" at bounding box center [511, 681] width 43 height 29
type input "11:09 PM"
type input "18"
click at [616, 594] on div "AM" at bounding box center [606, 592] width 43 height 29
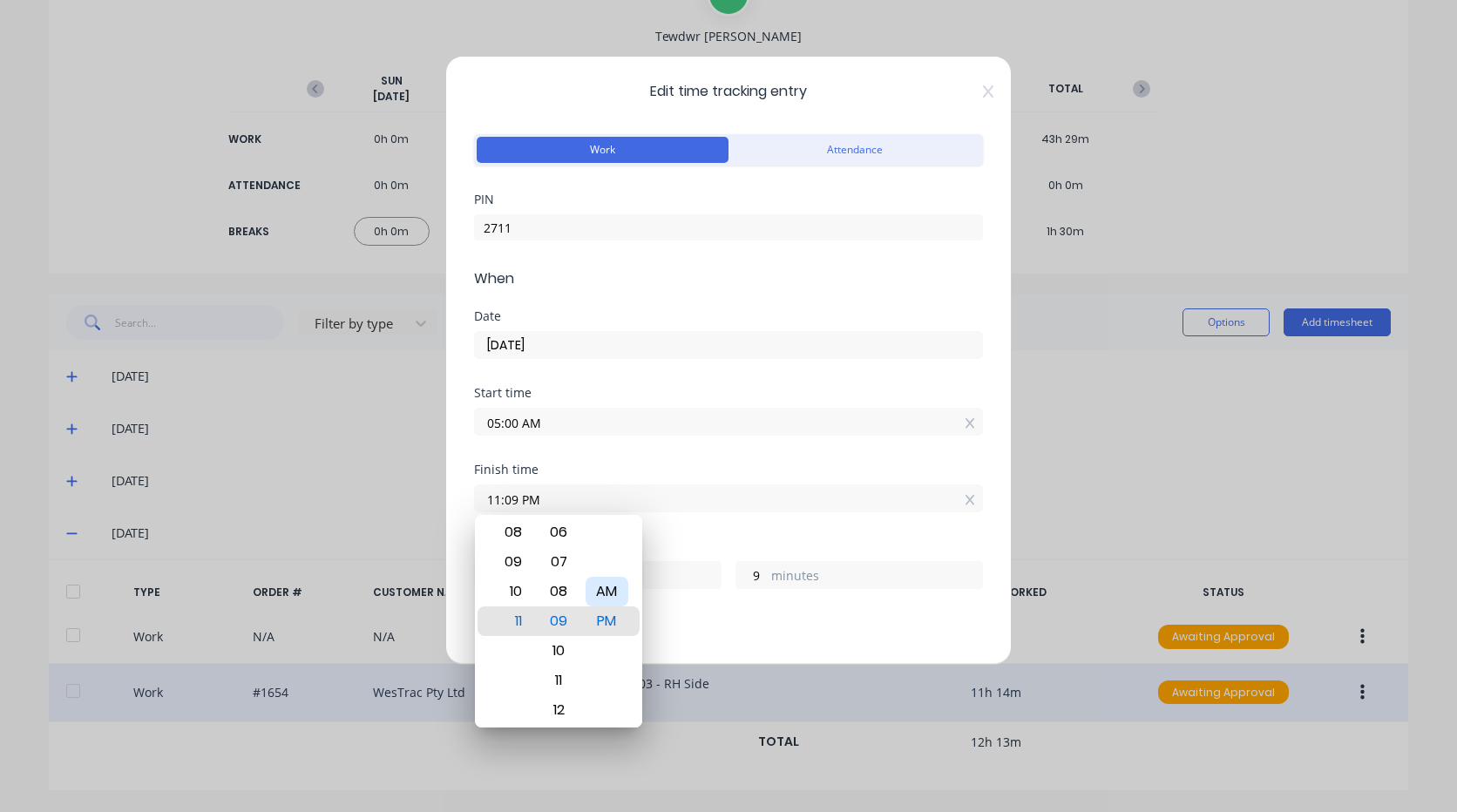
type input "11:09 AM"
type input "6"
click at [706, 522] on div "Finish time 11:09 AM" at bounding box center [728, 502] width 509 height 77
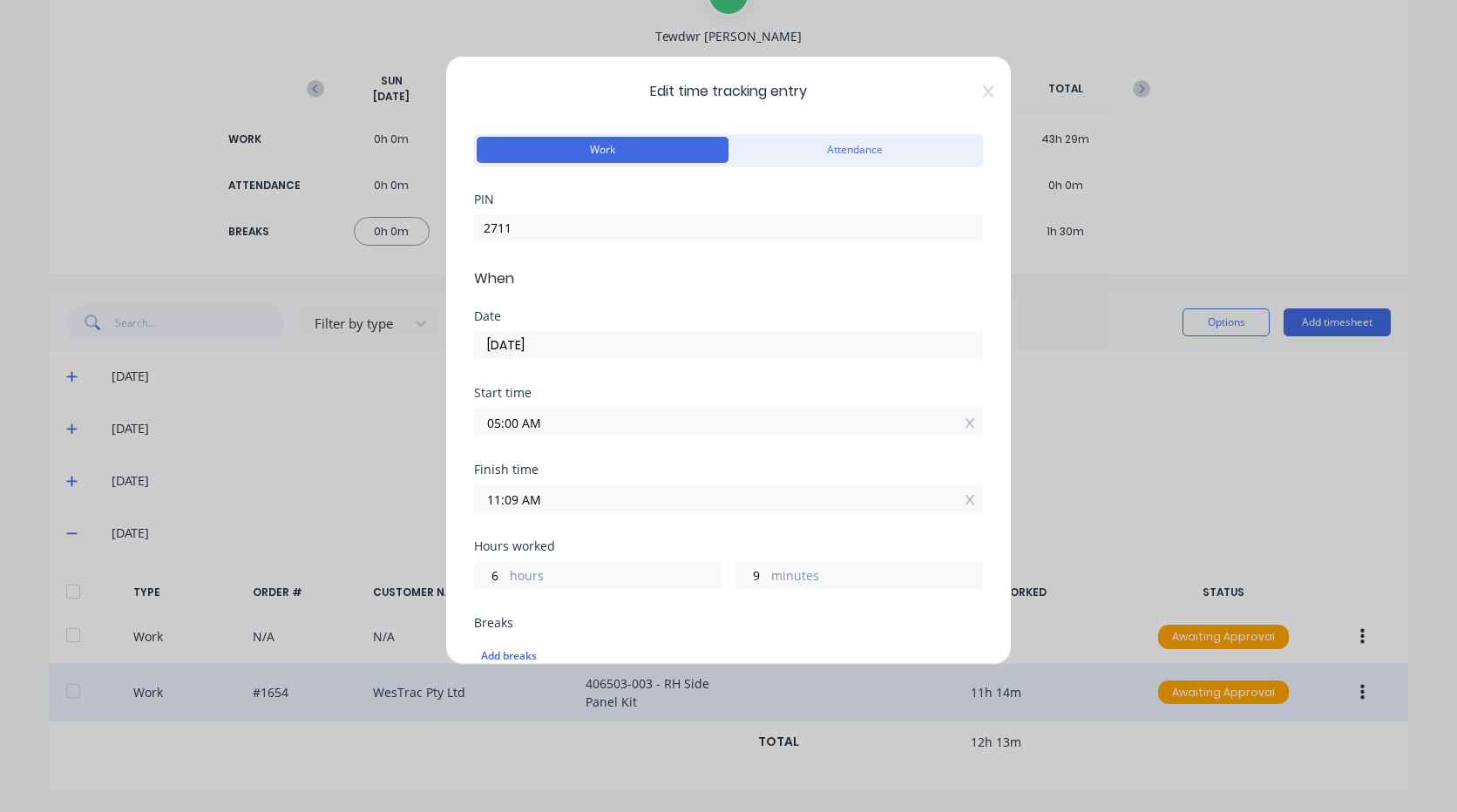
click at [574, 504] on input "11:09 AM" at bounding box center [728, 498] width 507 height 26
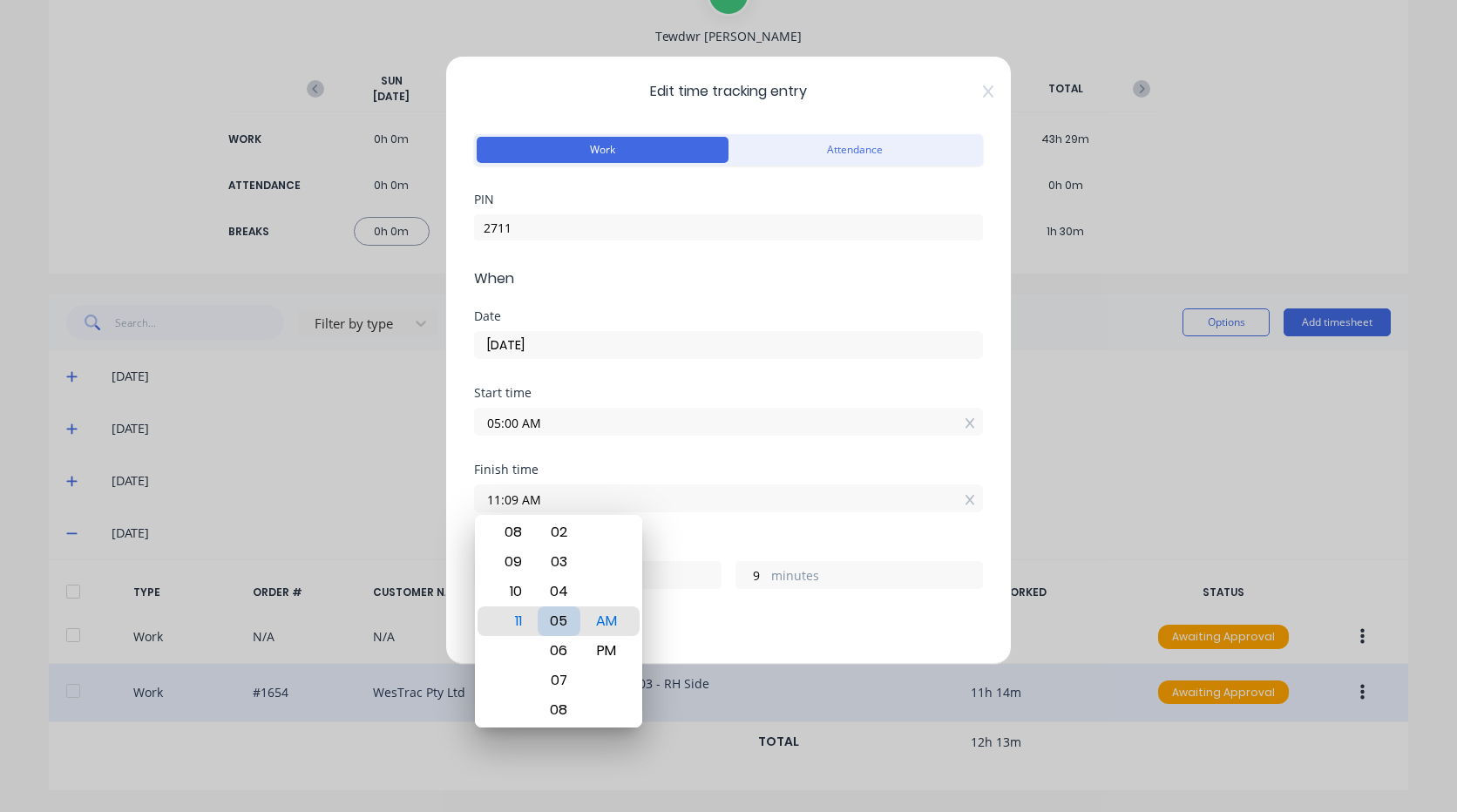
type input "11:05 AM"
type input "5"
type input "11:01 AM"
type input "1"
type input "11:00 AM"
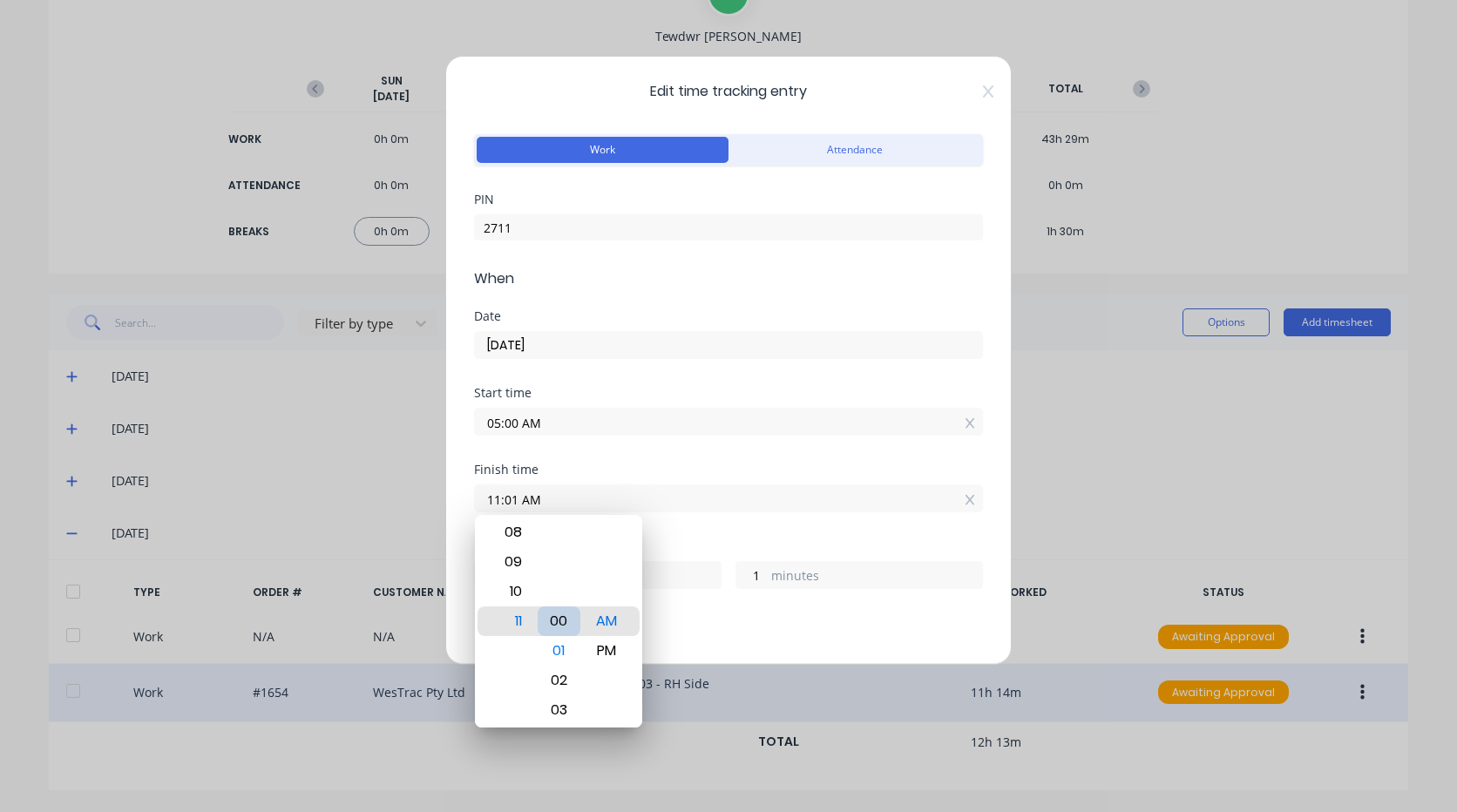
type input "0"
click at [704, 512] on div "Finish time 11:00 AM" at bounding box center [728, 502] width 509 height 77
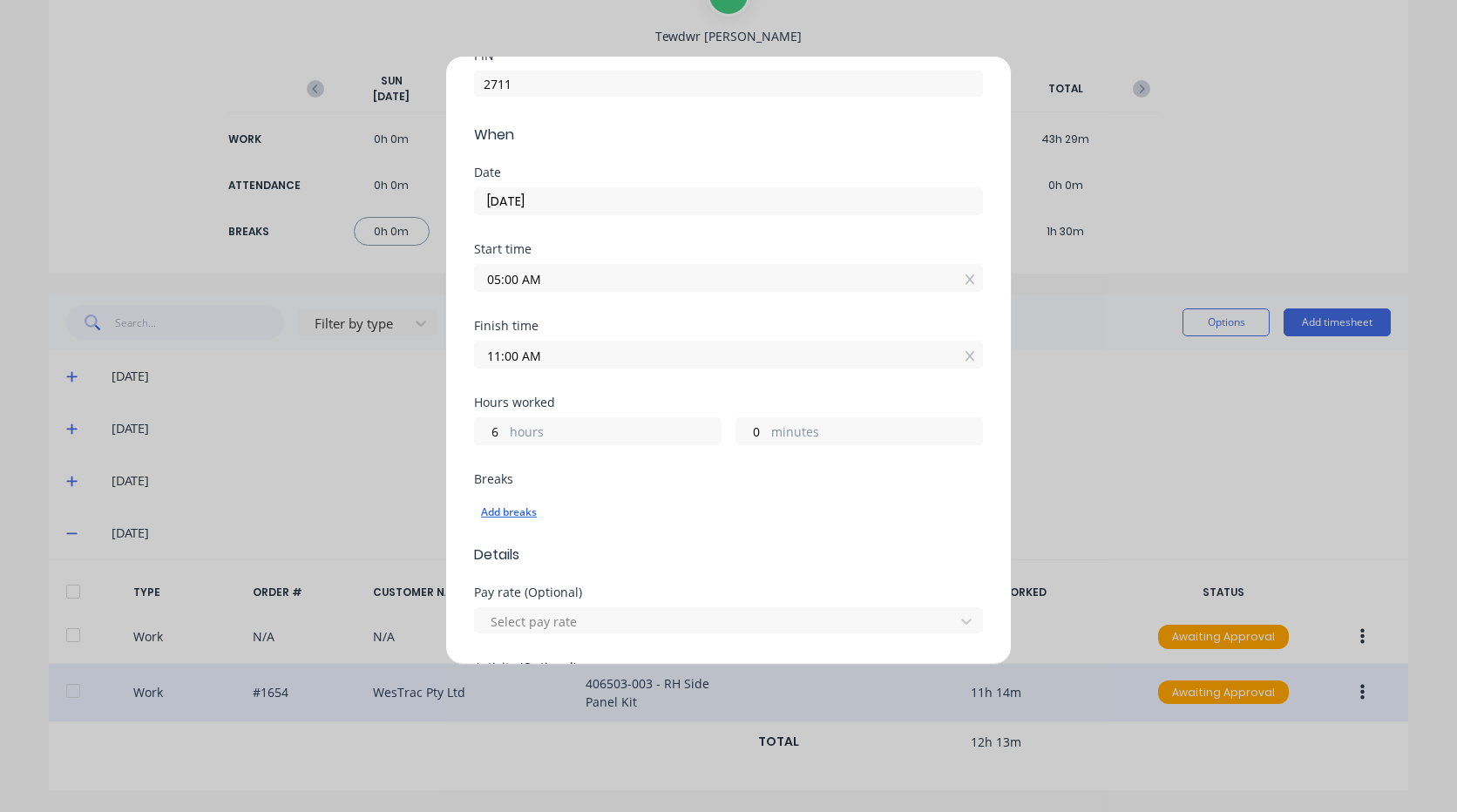
scroll to position [174, 0]
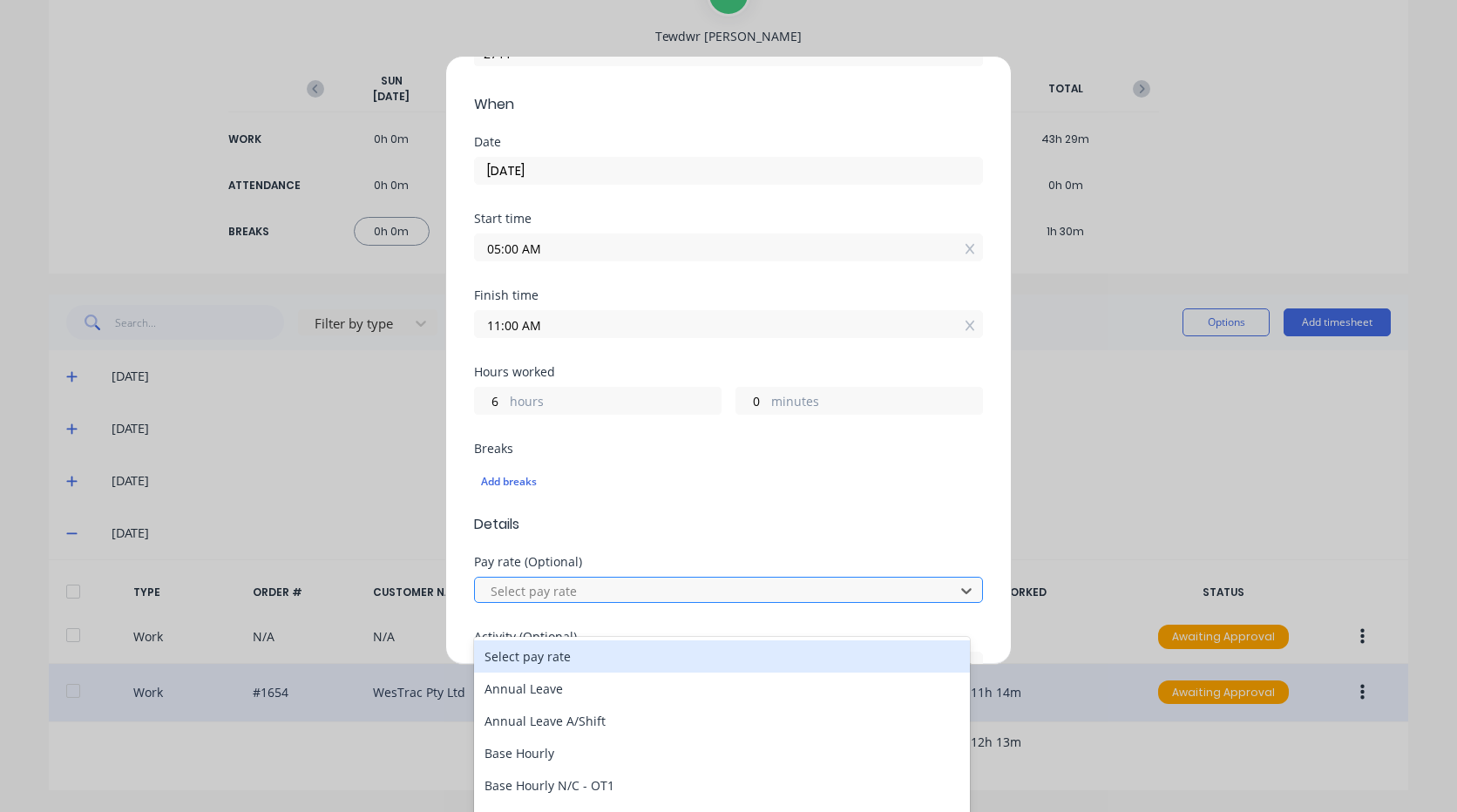
click at [600, 590] on div at bounding box center [717, 592] width 457 height 22
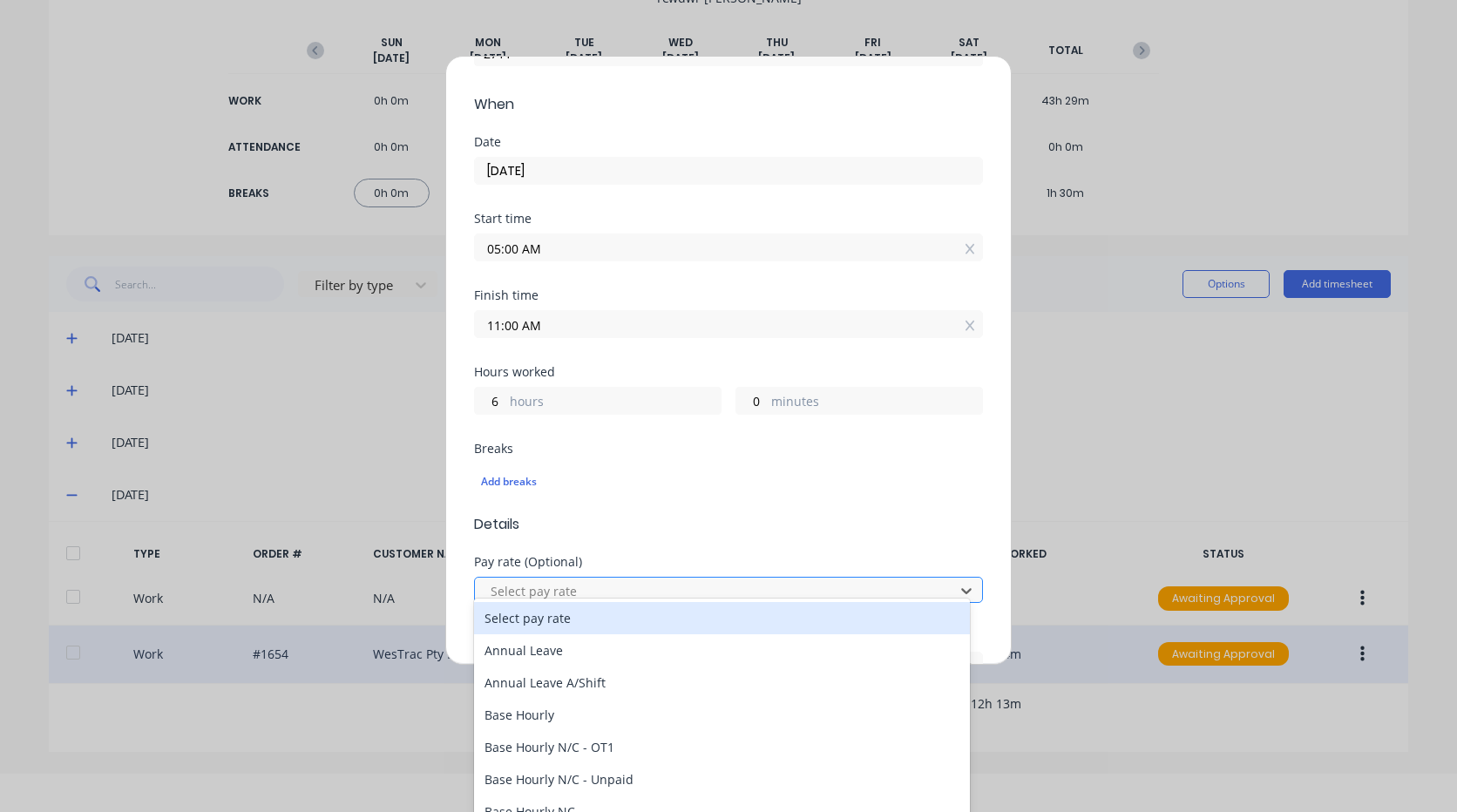
scroll to position [40, 0]
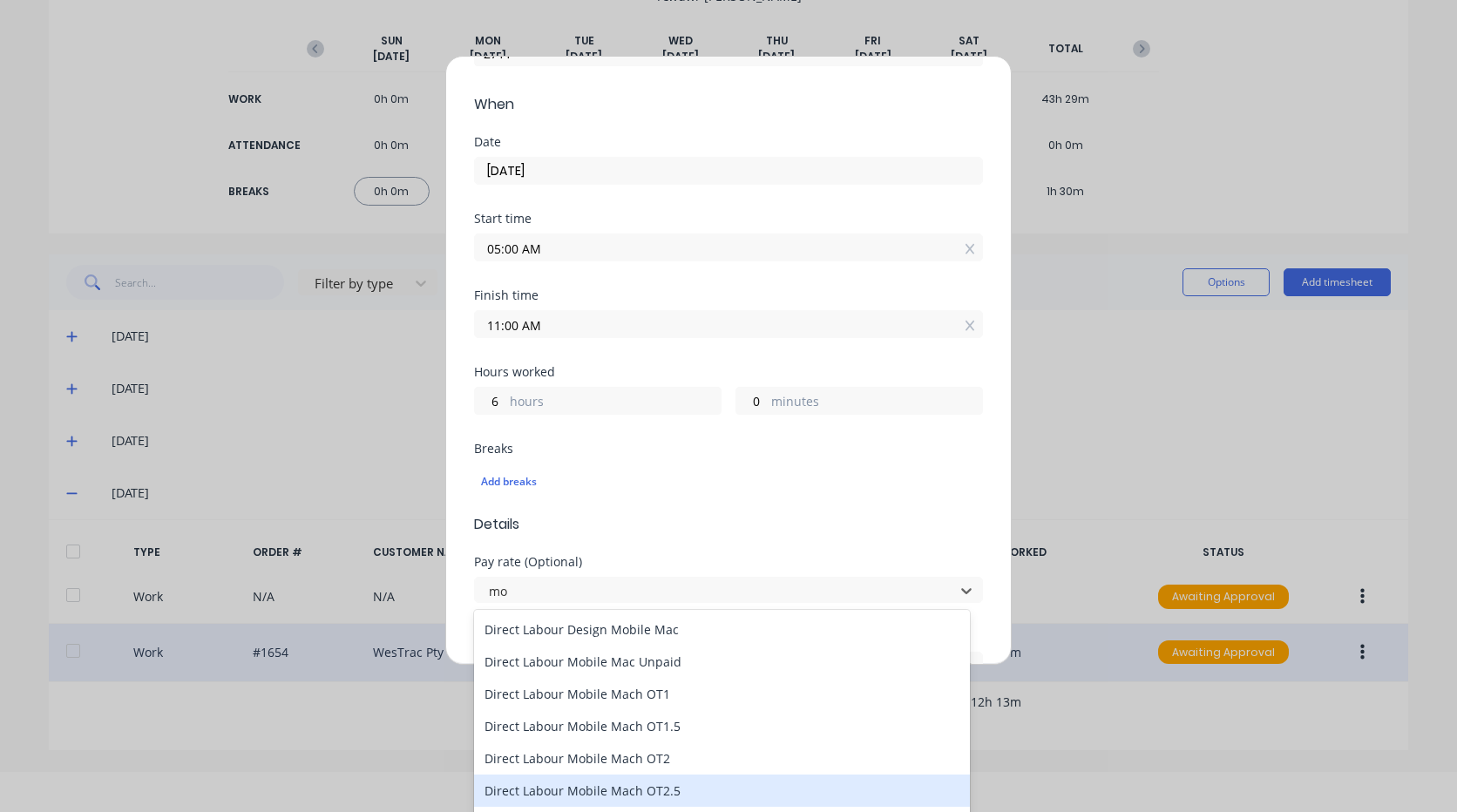
type input "mob"
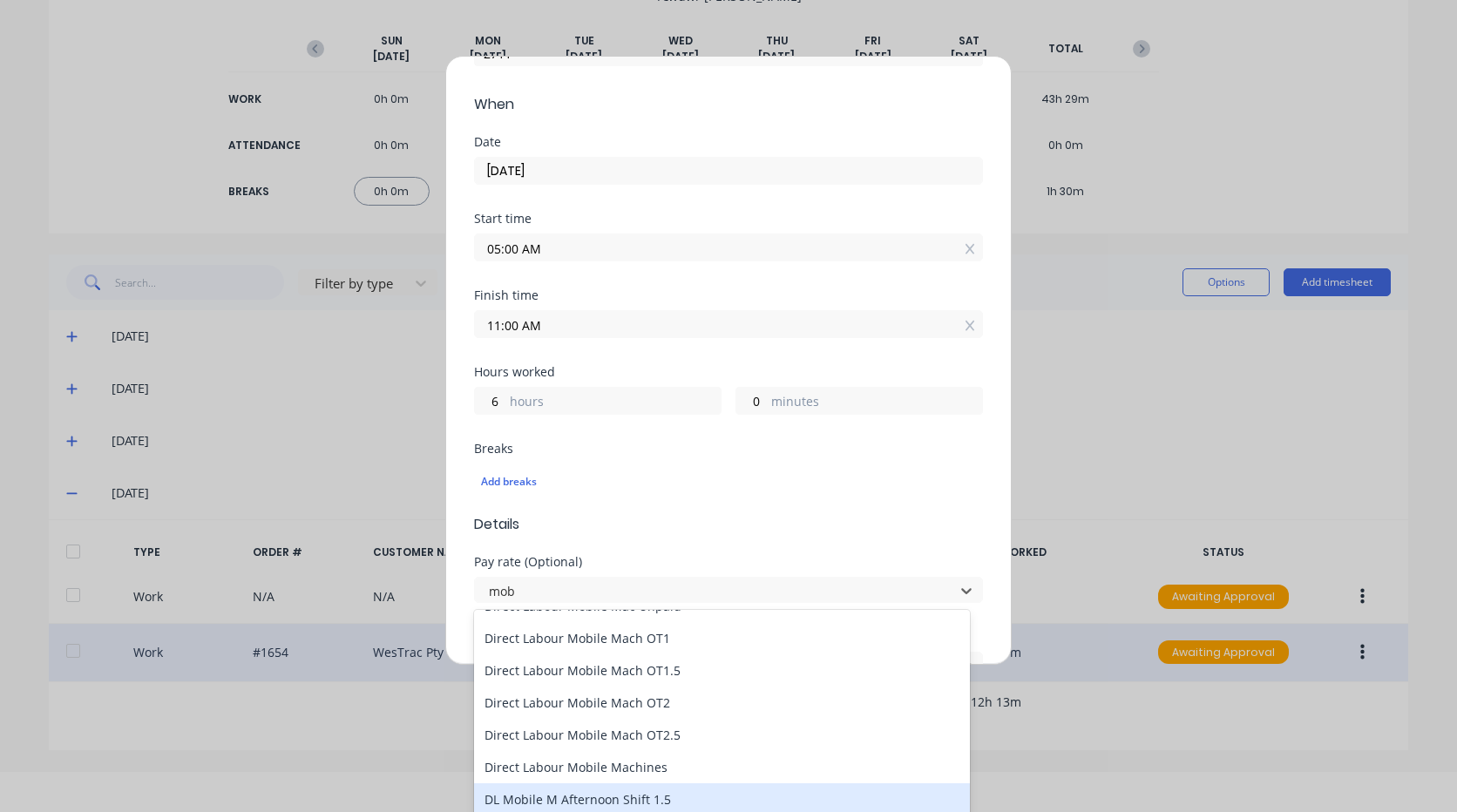
scroll to position [95, 0]
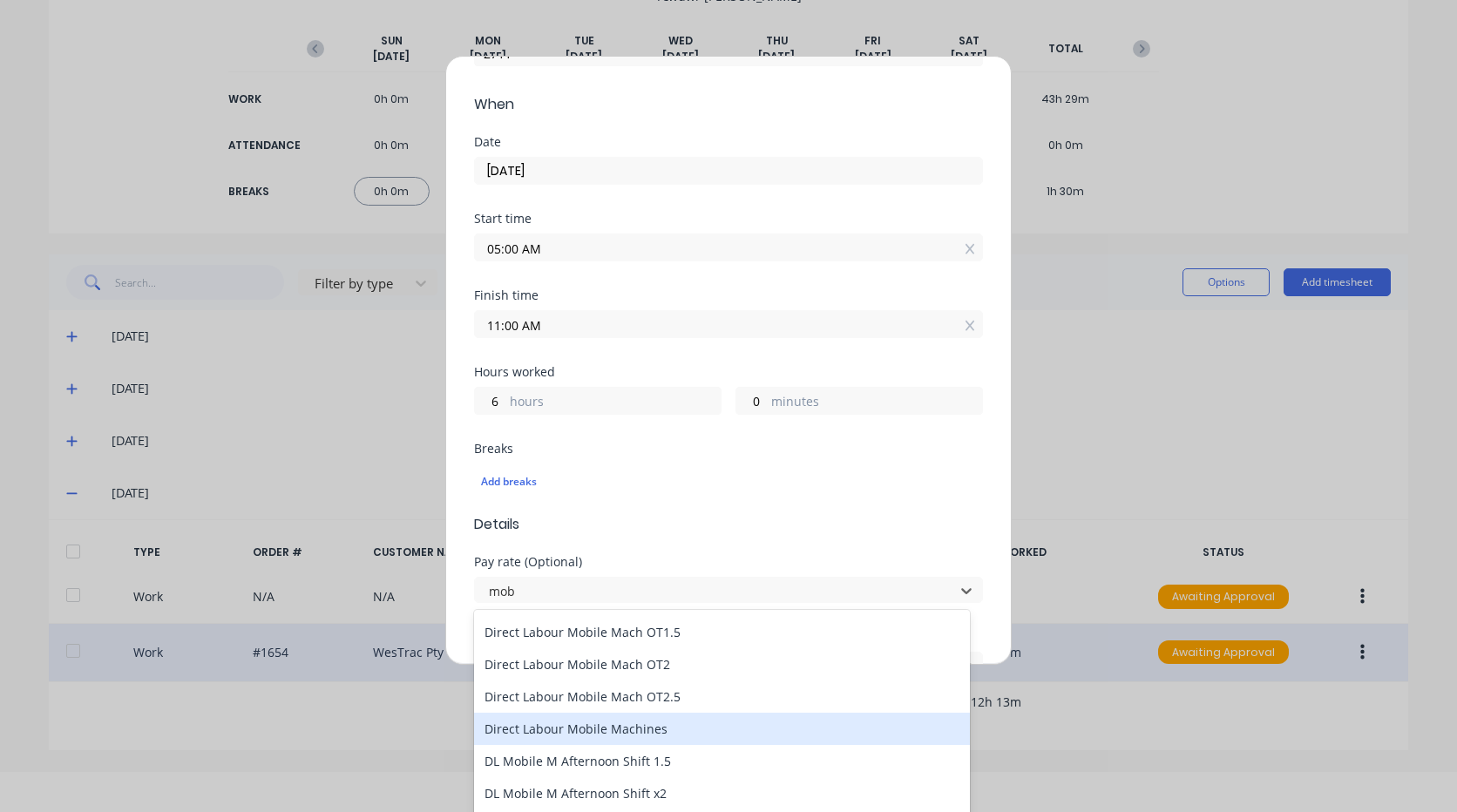
click at [669, 733] on div "Direct Labour Mobile Machines" at bounding box center [722, 729] width 495 height 32
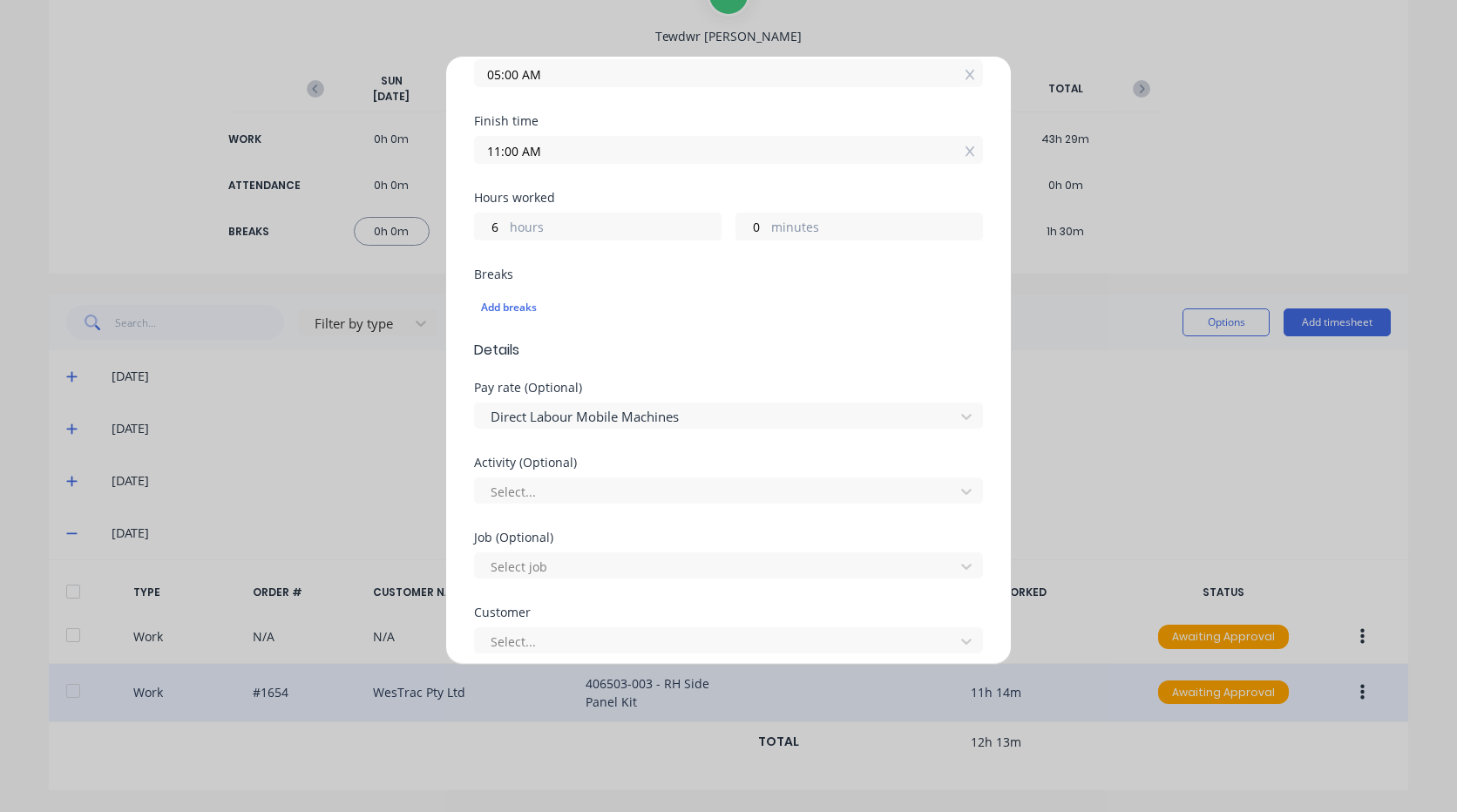
scroll to position [523, 0]
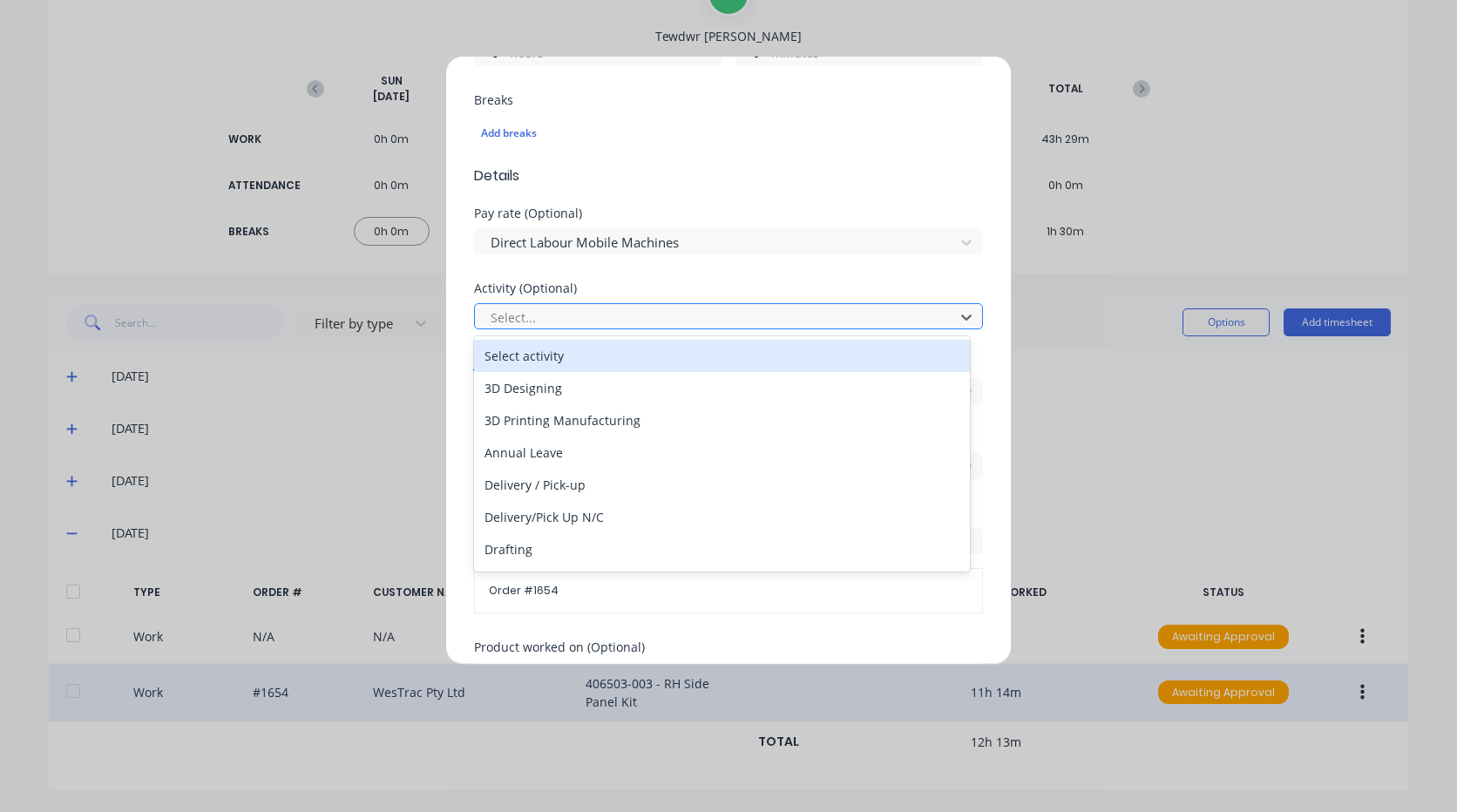
click at [569, 322] on div at bounding box center [717, 317] width 457 height 22
type input "m"
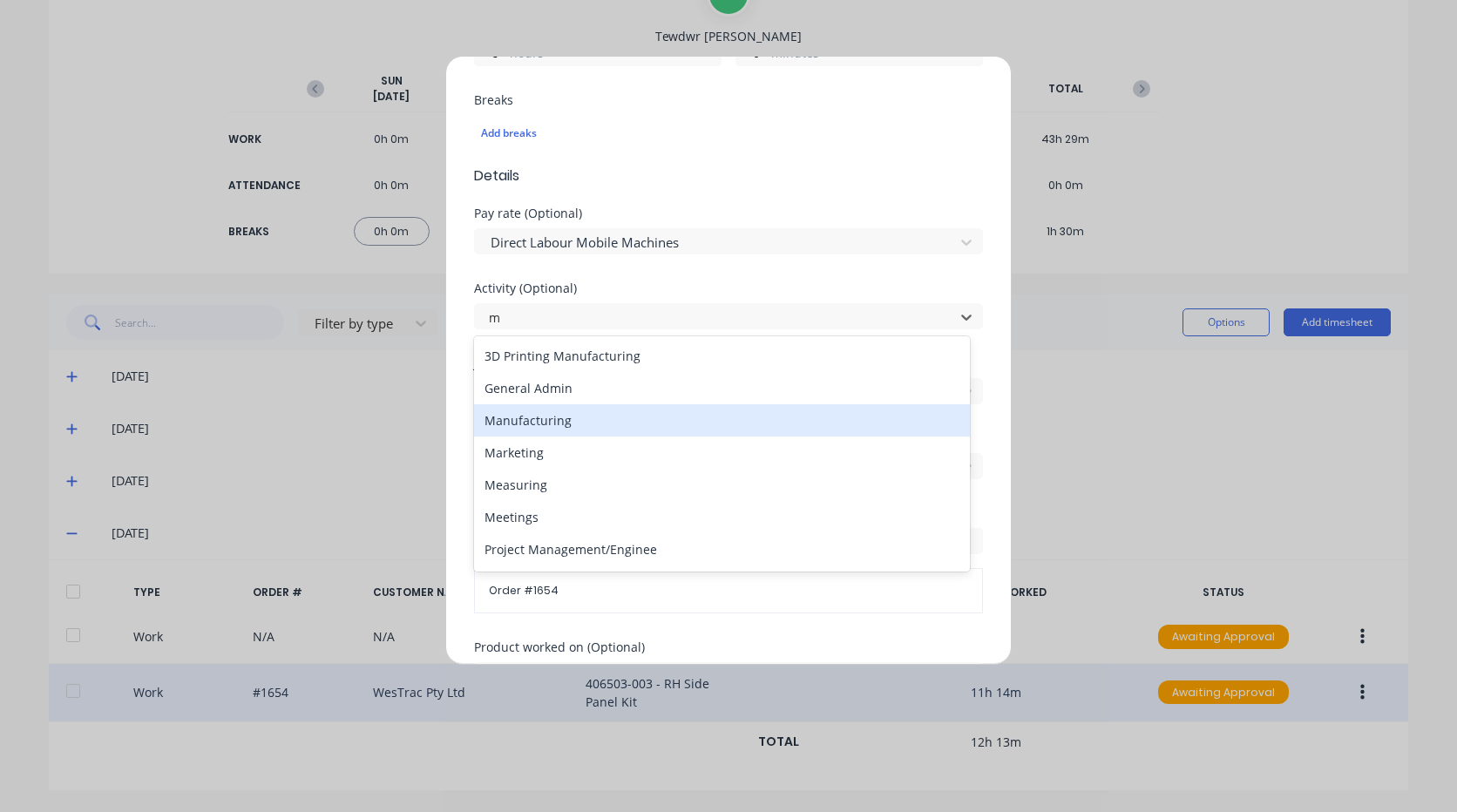
click at [581, 427] on div "Manufacturing" at bounding box center [722, 420] width 495 height 32
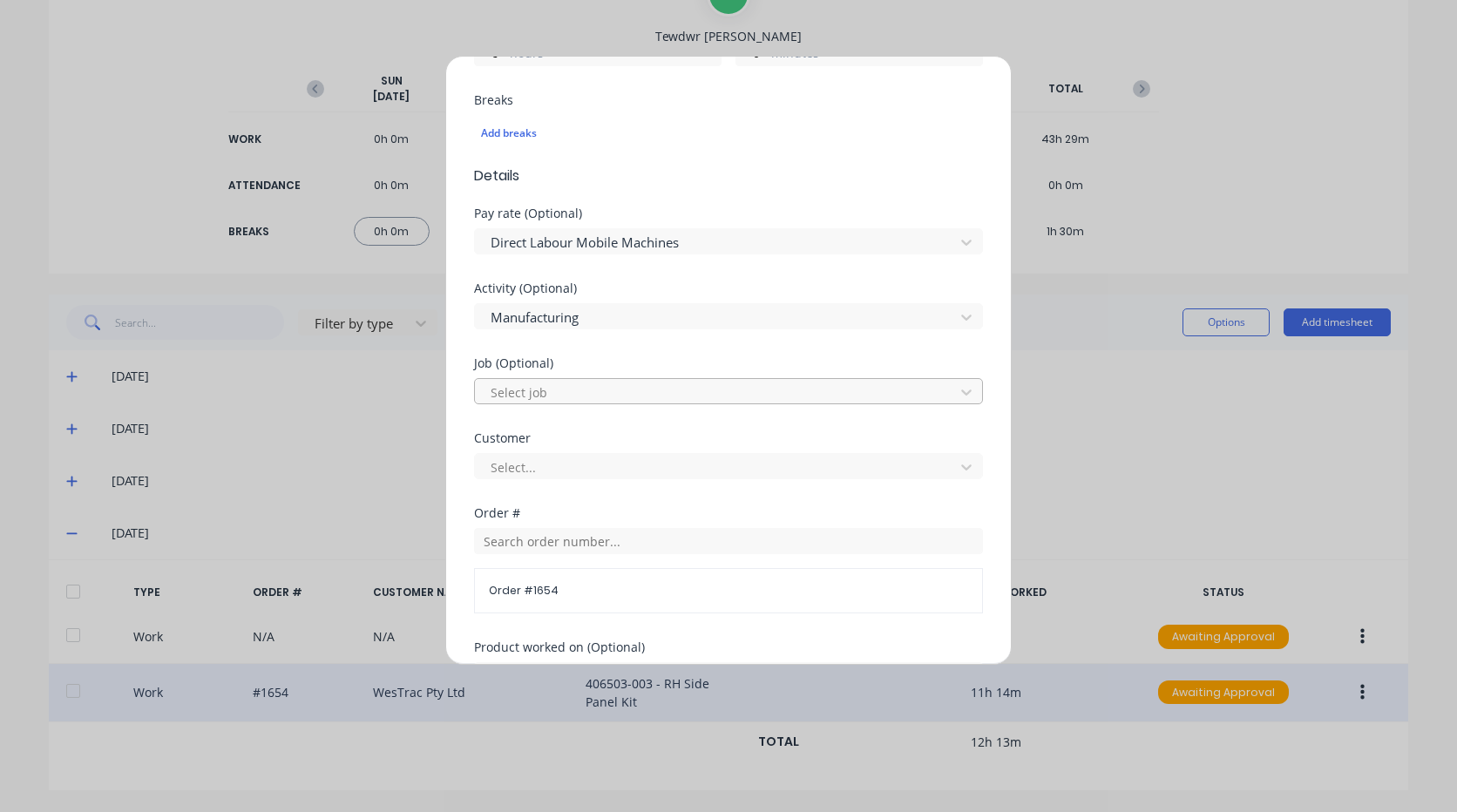
click at [563, 394] on div at bounding box center [717, 393] width 457 height 22
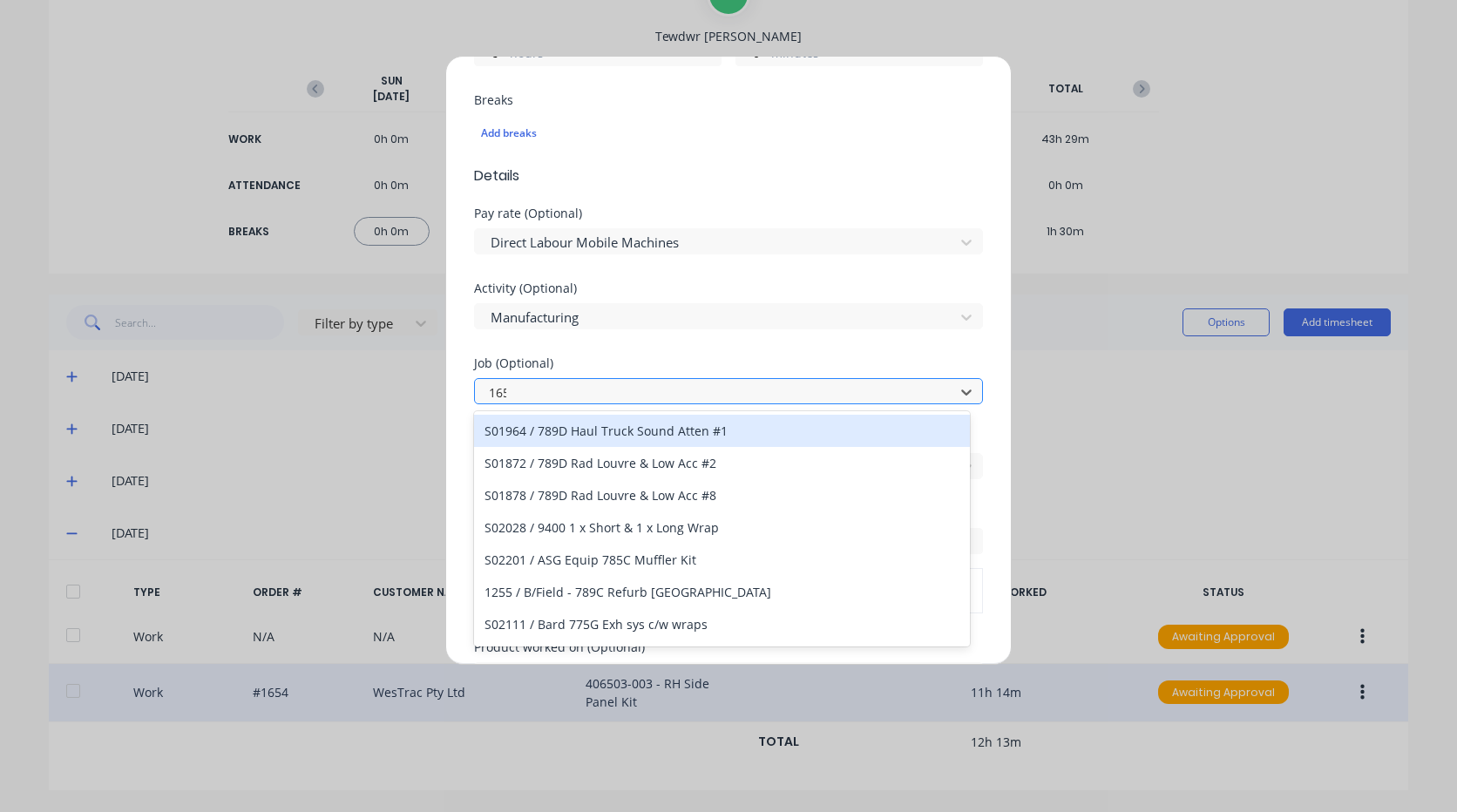
type input "1654"
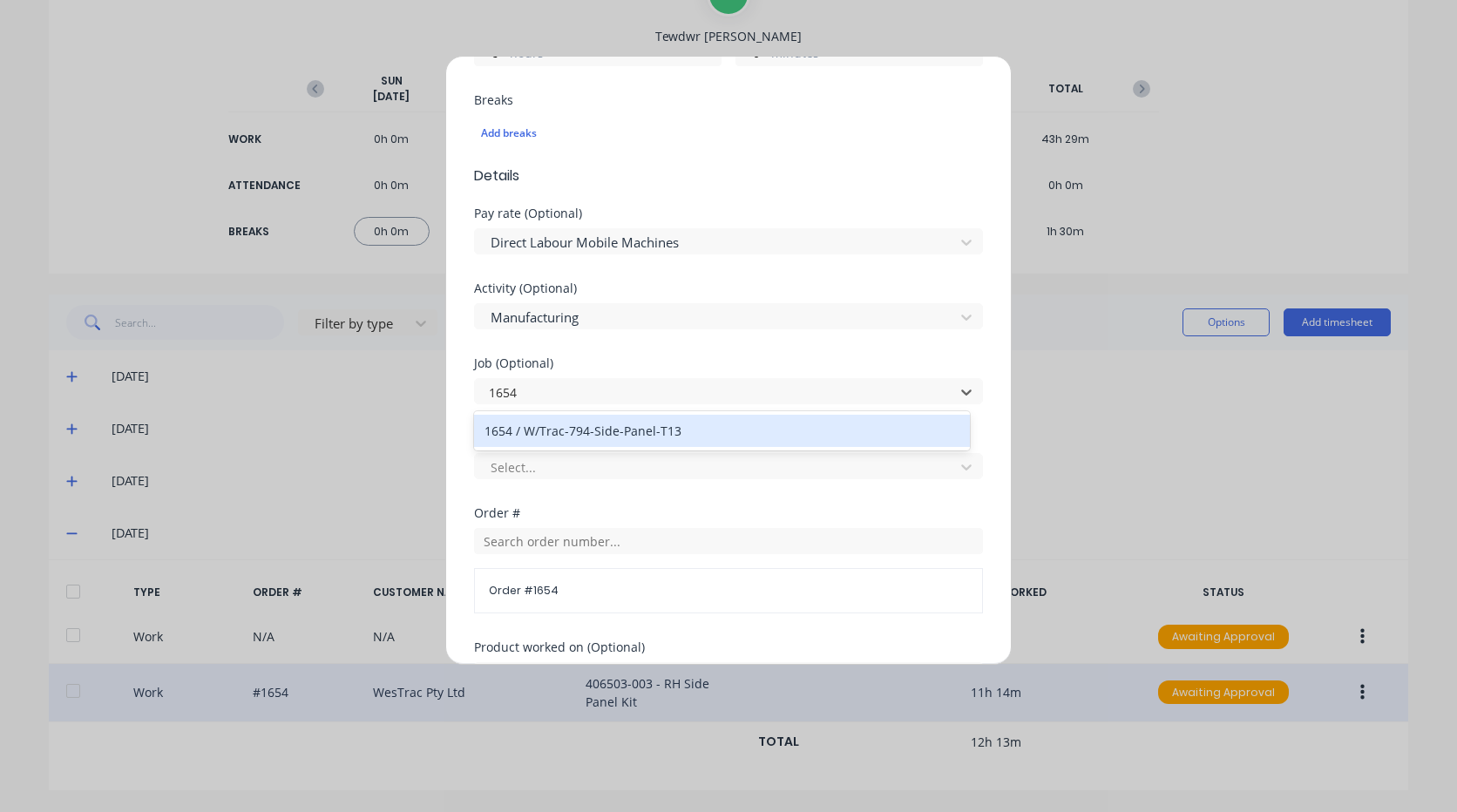
click at [598, 436] on div "1654 / W/Trac-794-Side-Panel-T13" at bounding box center [722, 430] width 495 height 32
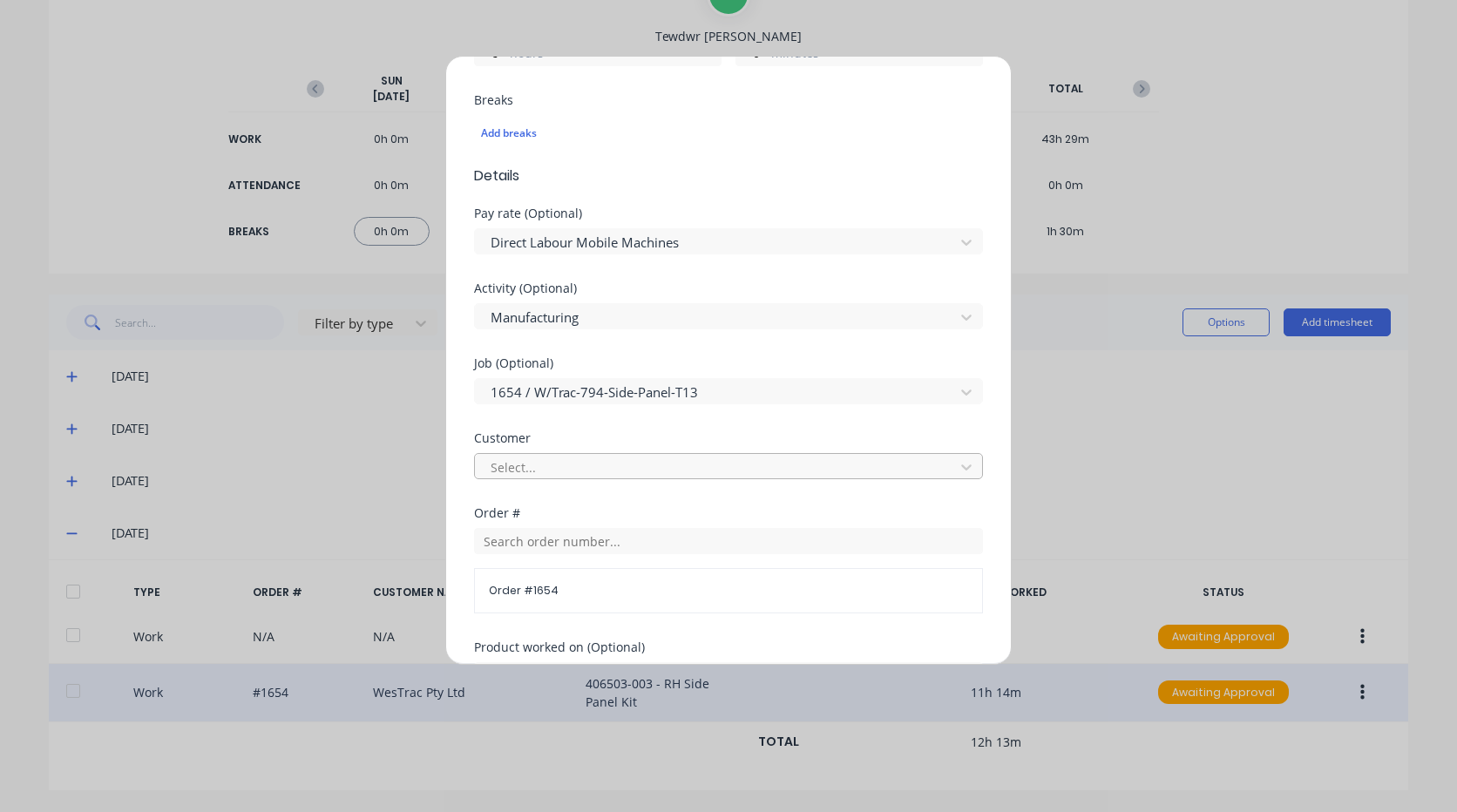
click at [584, 467] on div at bounding box center [717, 468] width 457 height 22
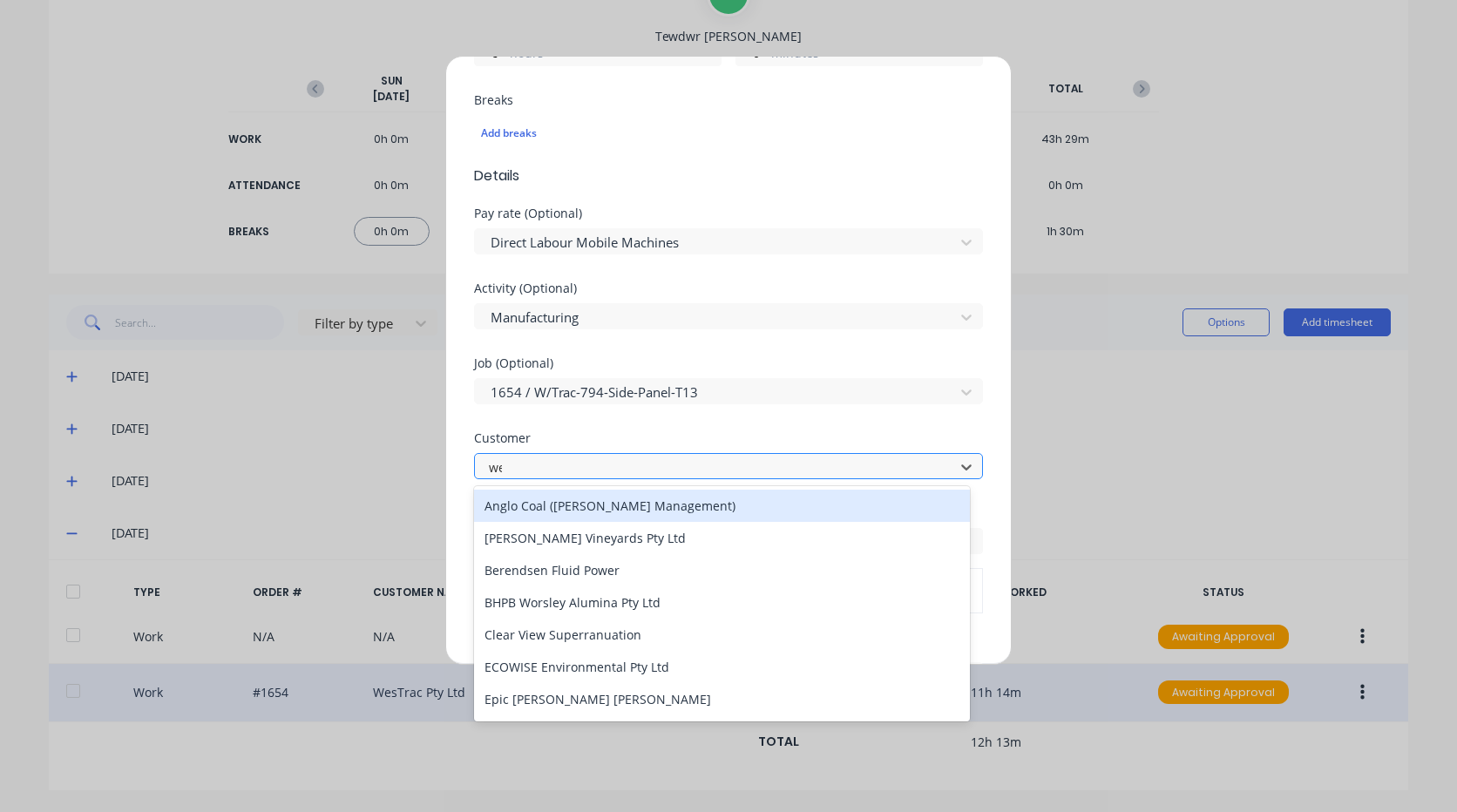
type input "[PERSON_NAME]"
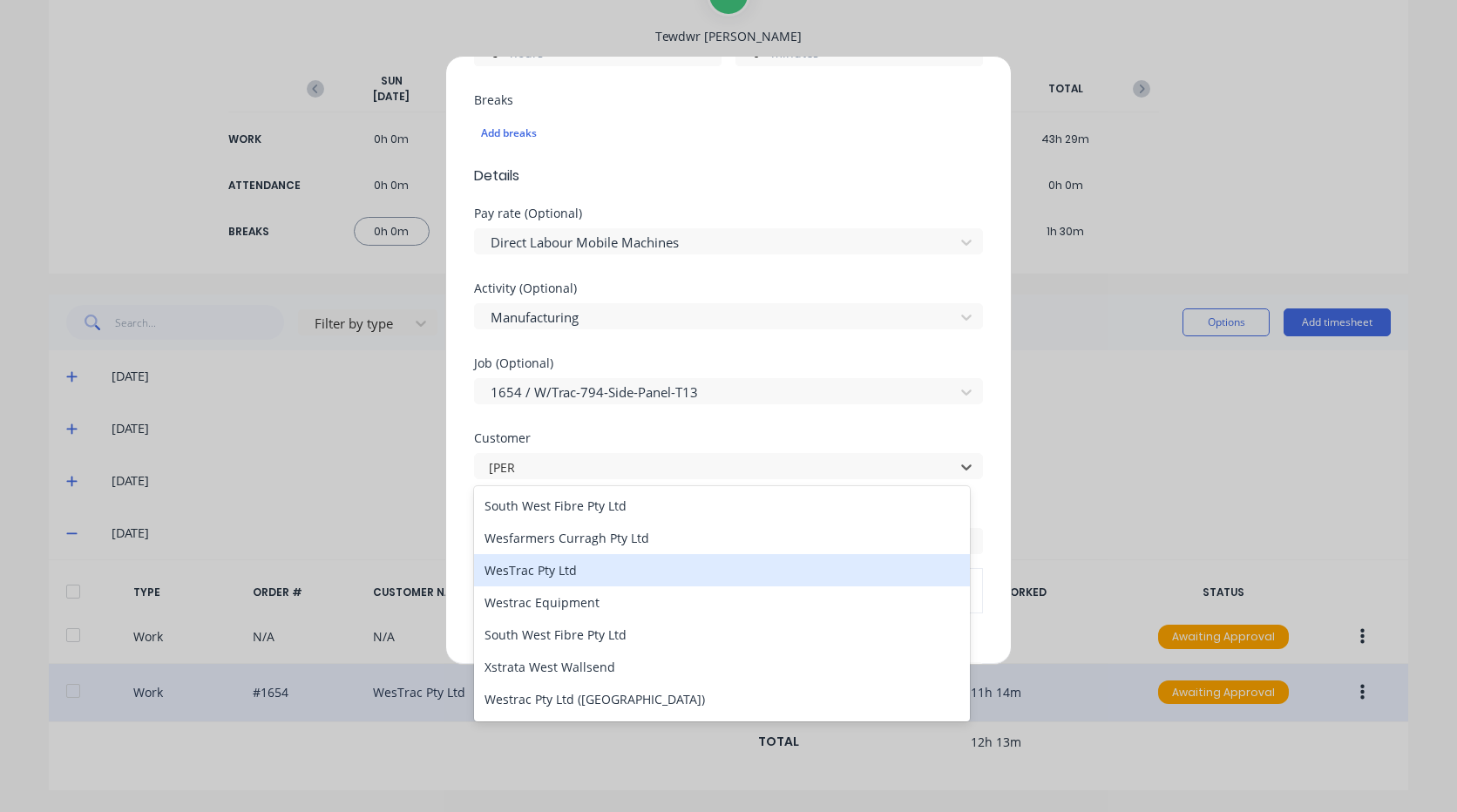
click at [584, 578] on div "WesTrac Pty Ltd" at bounding box center [722, 570] width 495 height 32
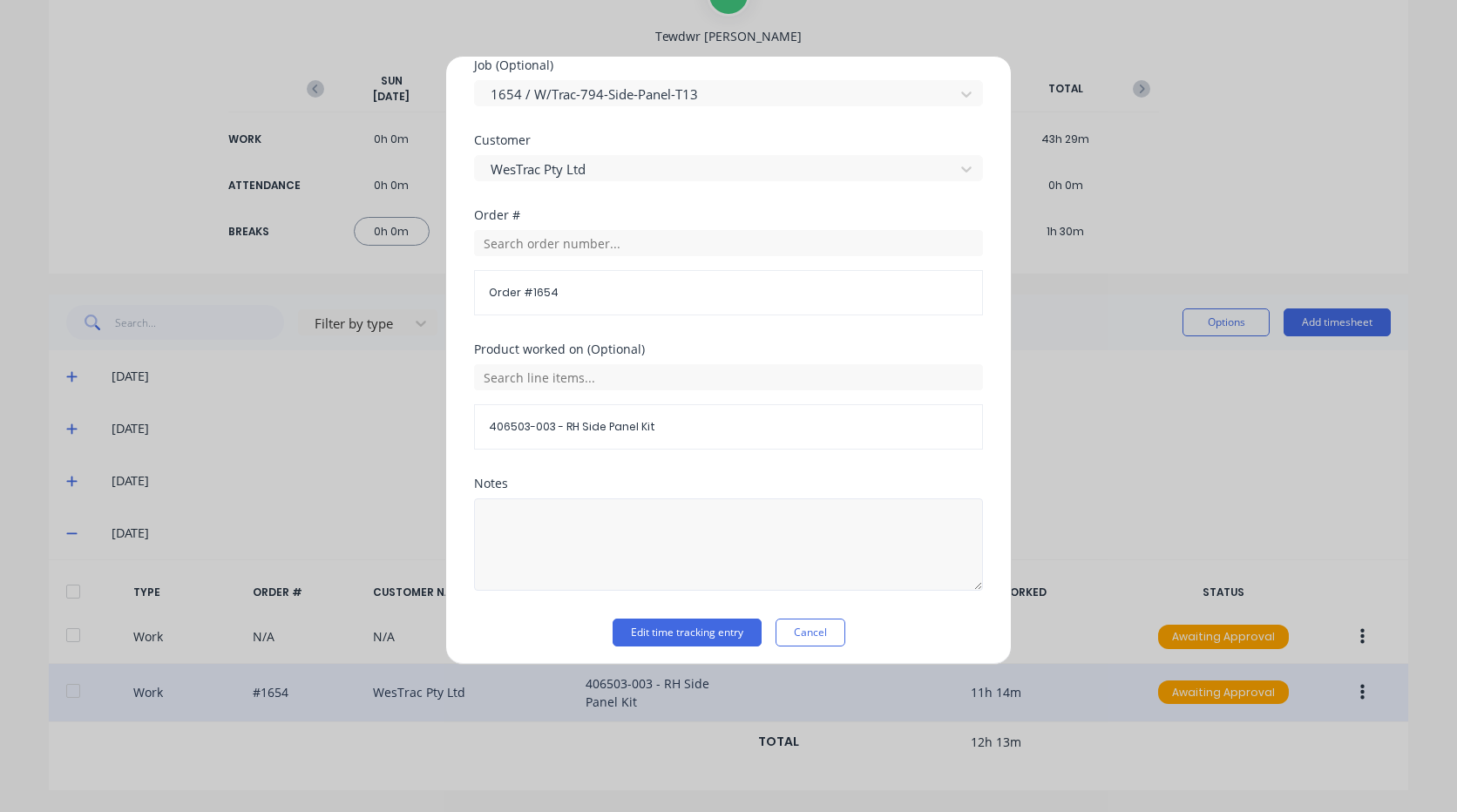
scroll to position [828, 0]
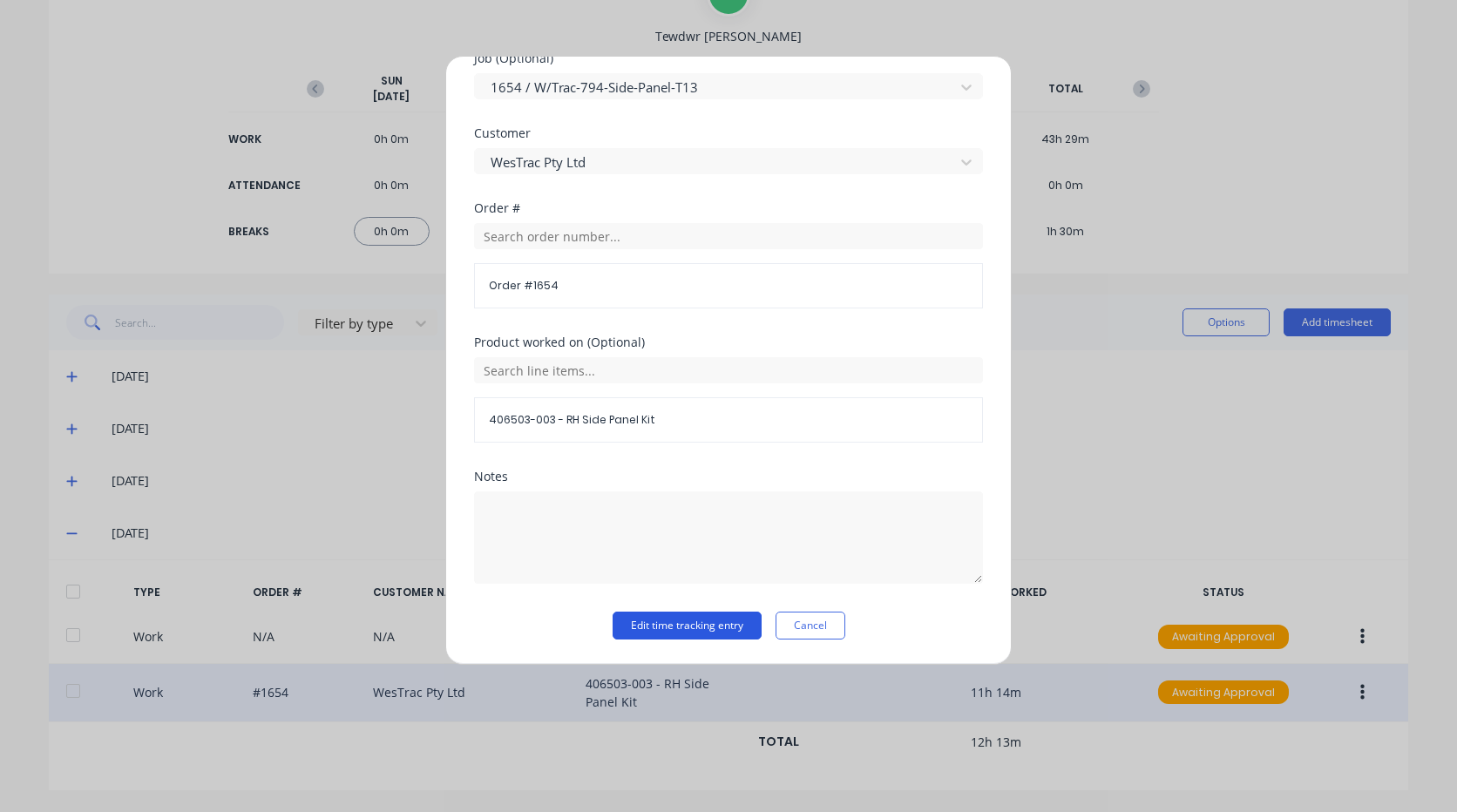
click at [690, 623] on button "Edit time tracking entry" at bounding box center [687, 626] width 149 height 28
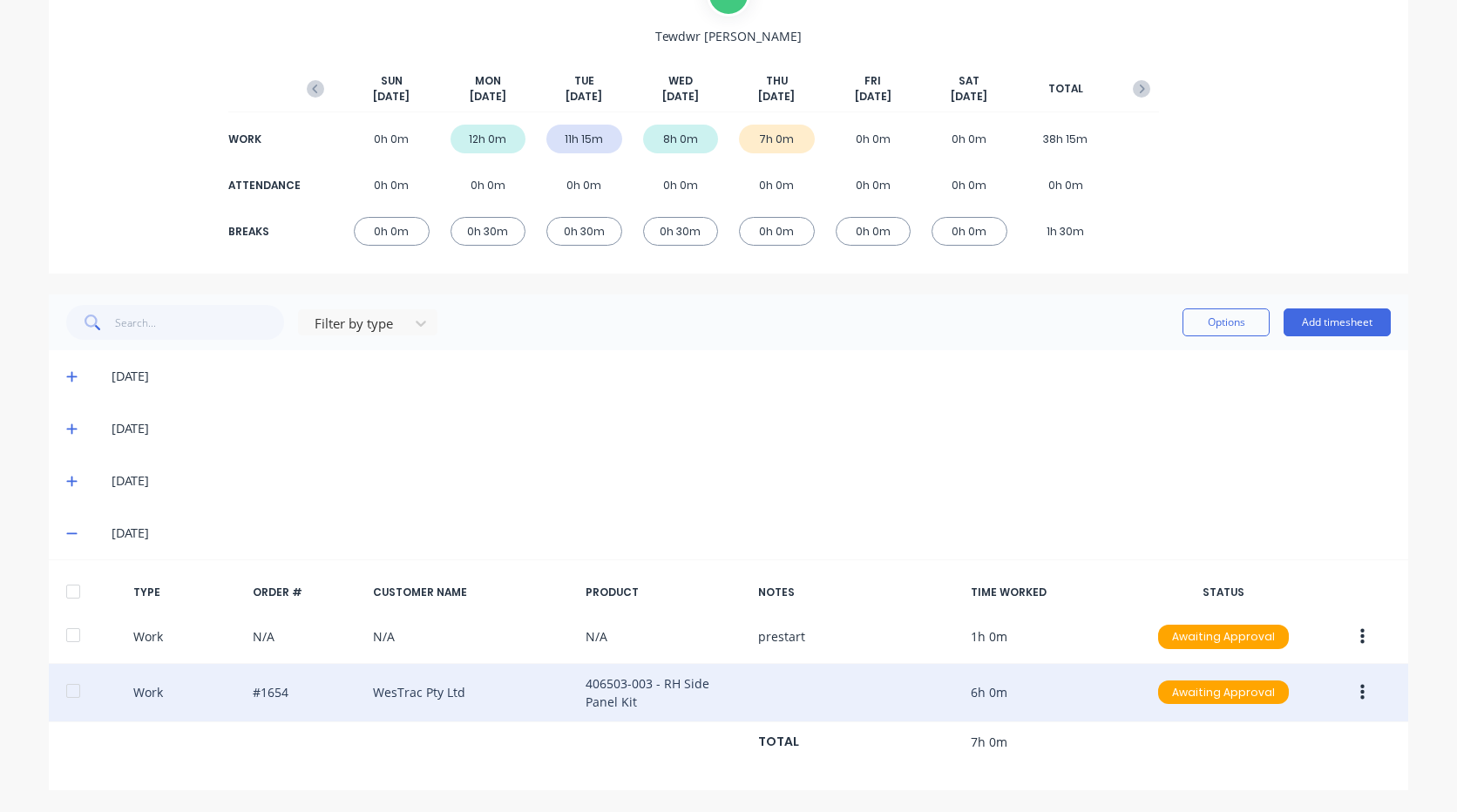
click at [1342, 704] on button "button" at bounding box center [1362, 693] width 41 height 31
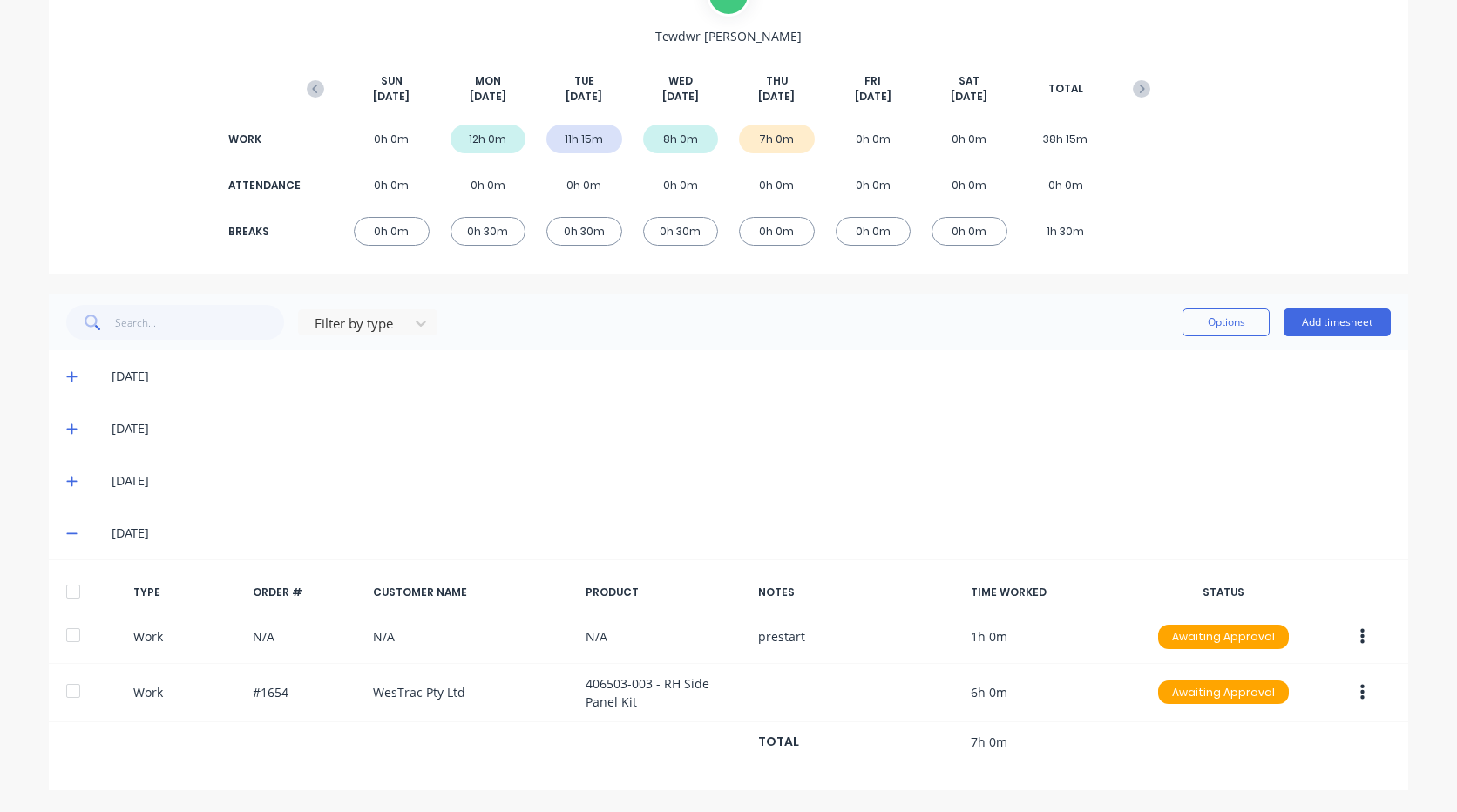
click at [1099, 519] on div "[DATE]" at bounding box center [728, 533] width 1360 height 52
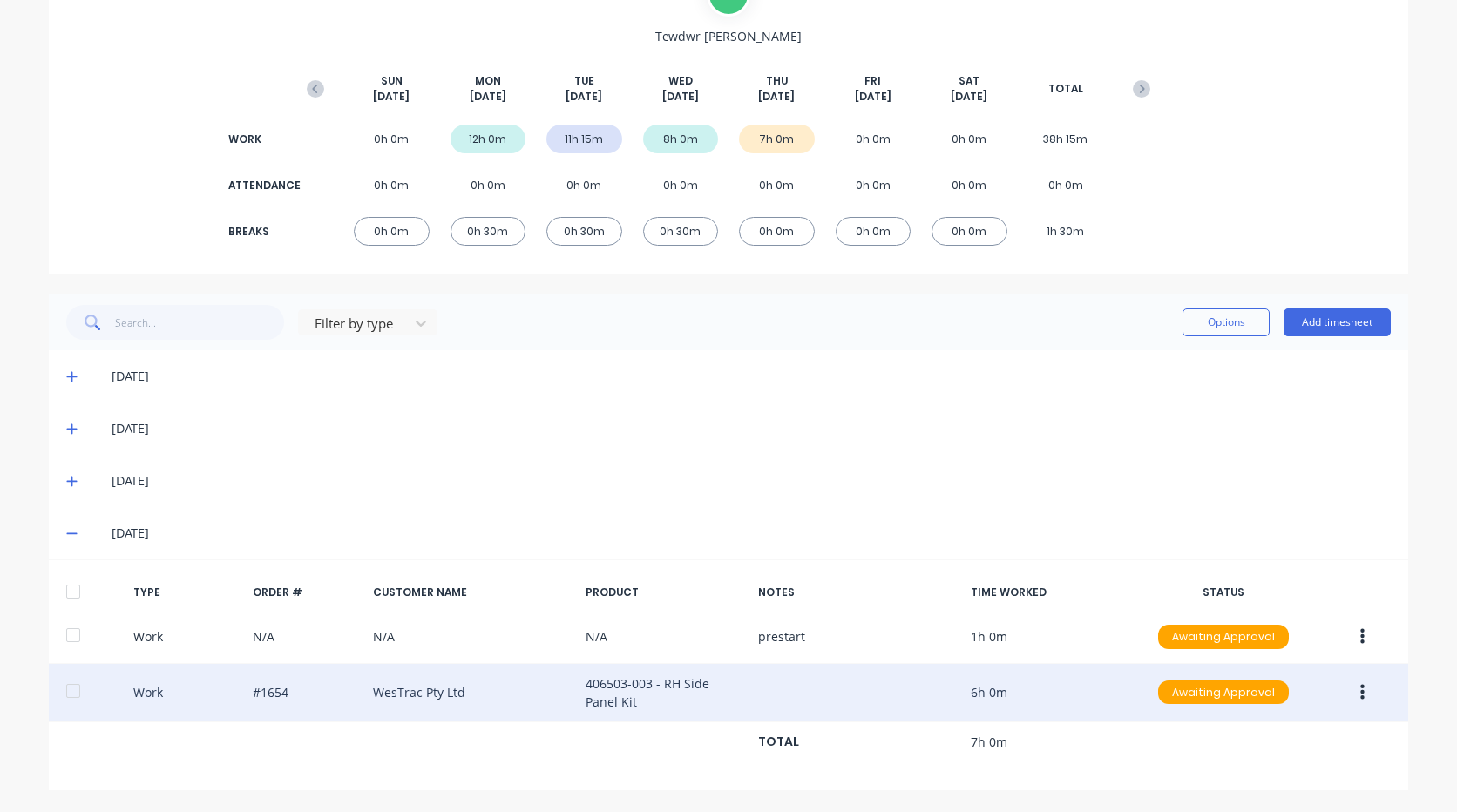
click at [1364, 682] on button "button" at bounding box center [1362, 693] width 41 height 31
click at [1299, 706] on div "Duplicate" at bounding box center [1300, 697] width 134 height 26
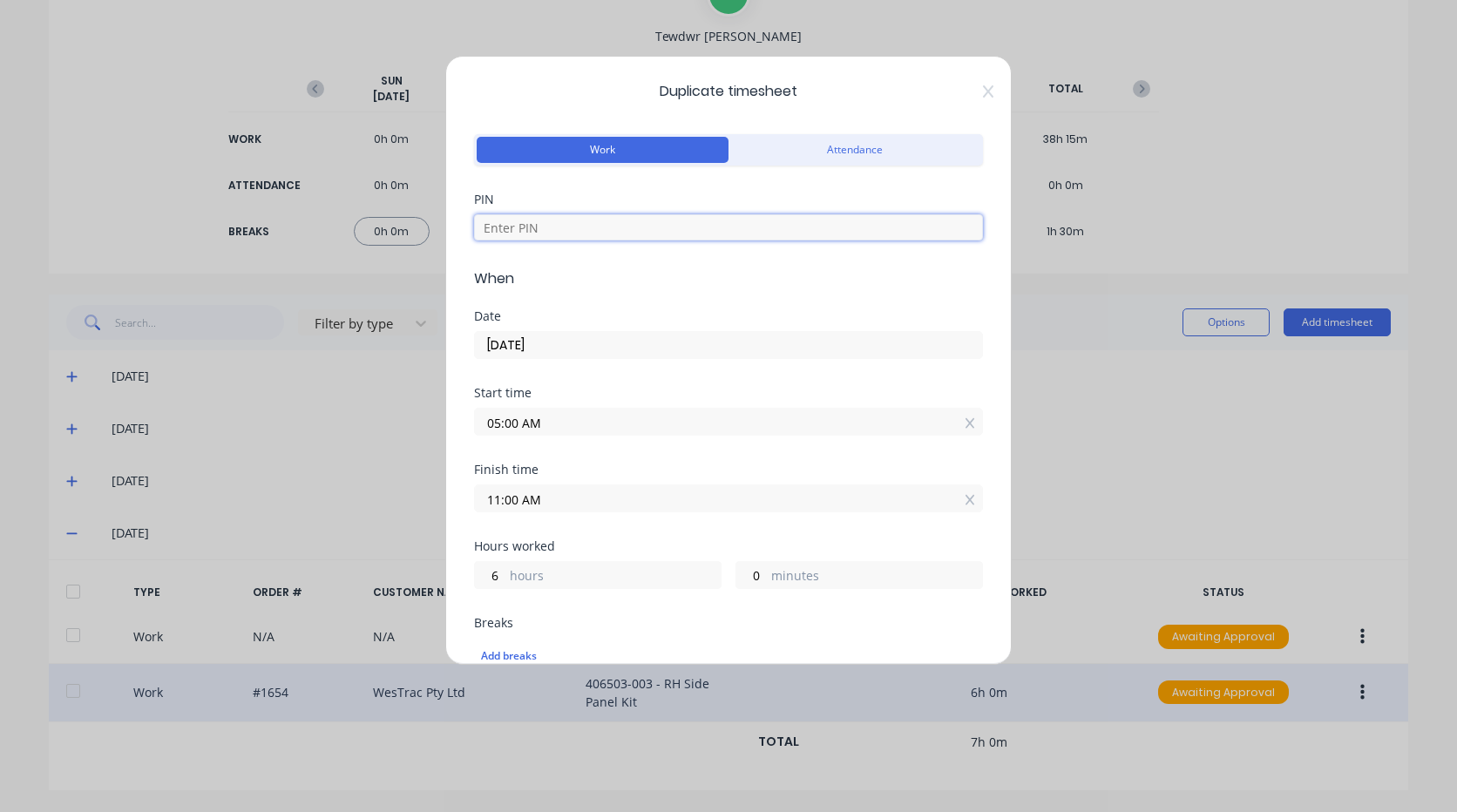
click at [546, 231] on input at bounding box center [728, 228] width 509 height 26
type input "2711"
click at [563, 413] on input "05:00 AM" at bounding box center [728, 421] width 507 height 26
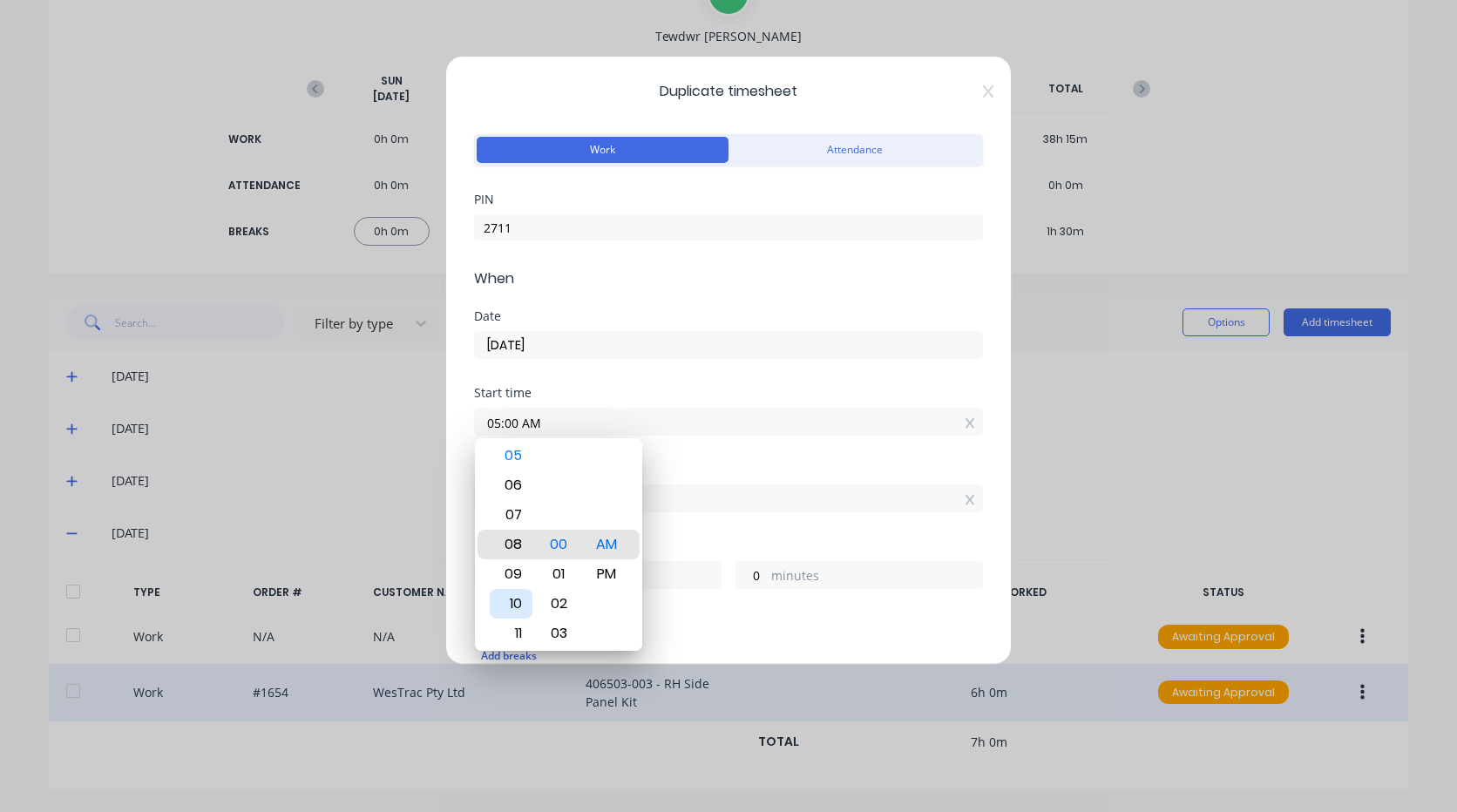
type input "08:00 AM"
type input "3"
click at [519, 626] on div "11" at bounding box center [511, 633] width 43 height 29
type input "11:00 AM"
type input "0"
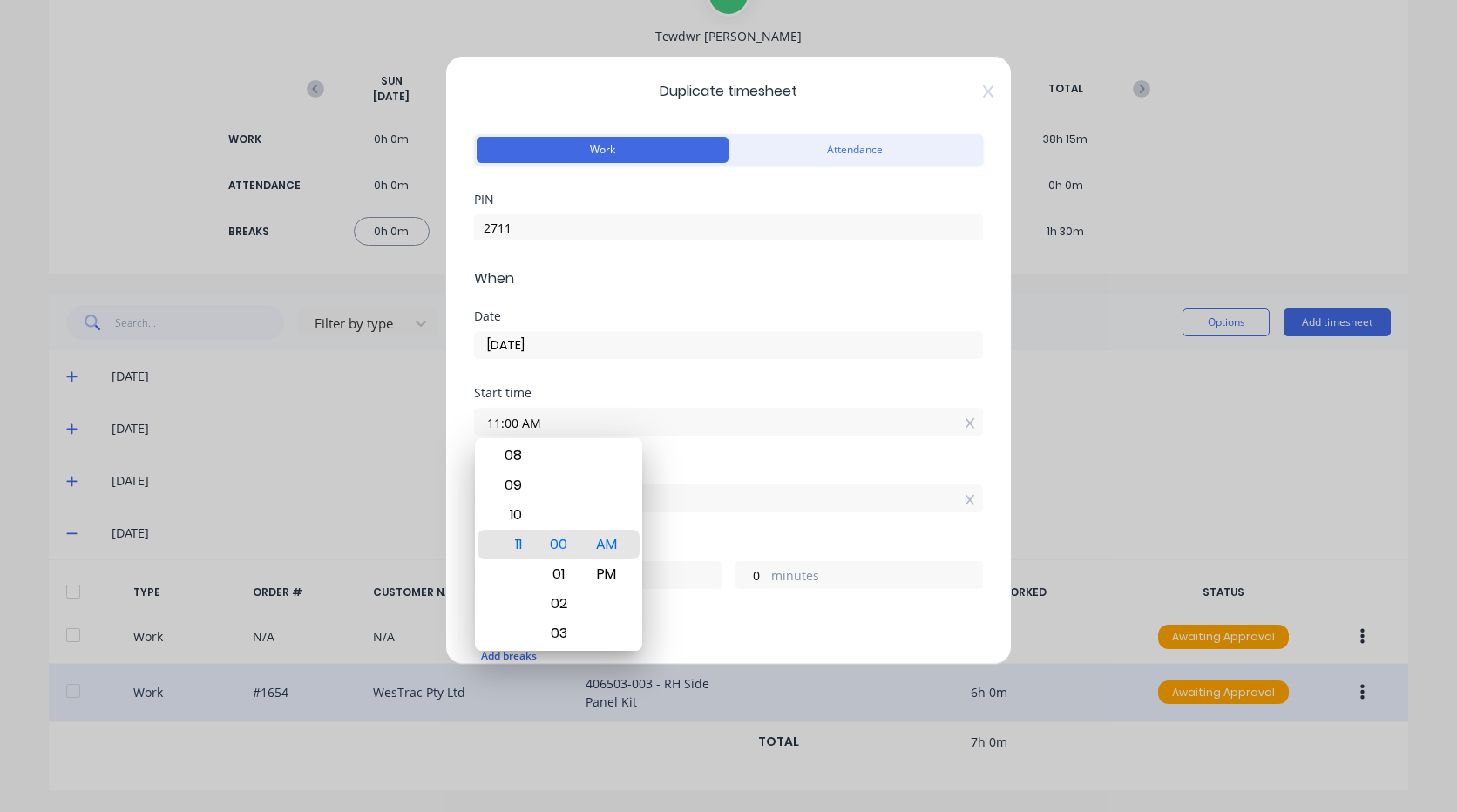
click at [696, 529] on div "Finish time 11:00 AM" at bounding box center [728, 502] width 509 height 77
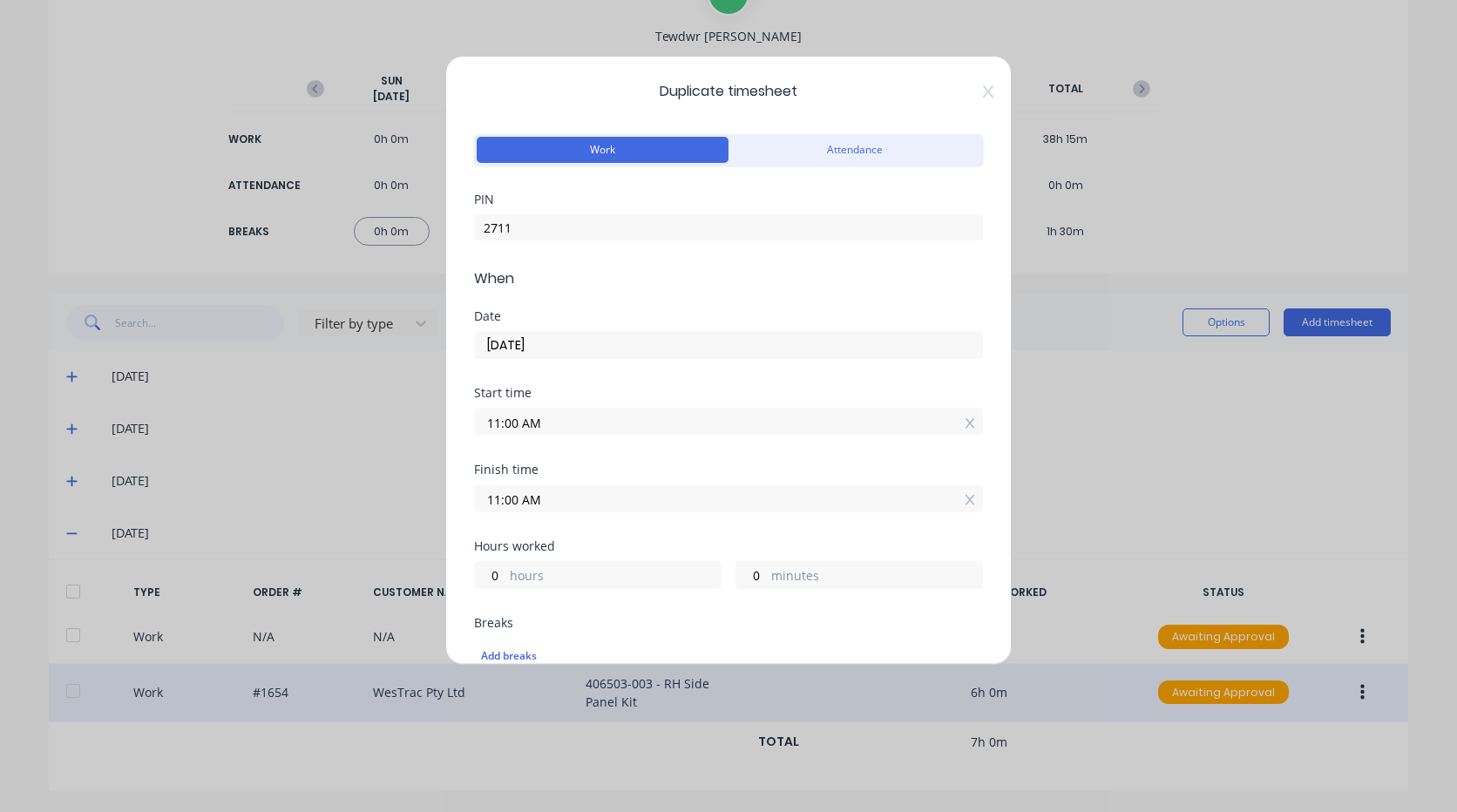
click at [551, 499] on input "11:00 AM" at bounding box center [728, 498] width 507 height 26
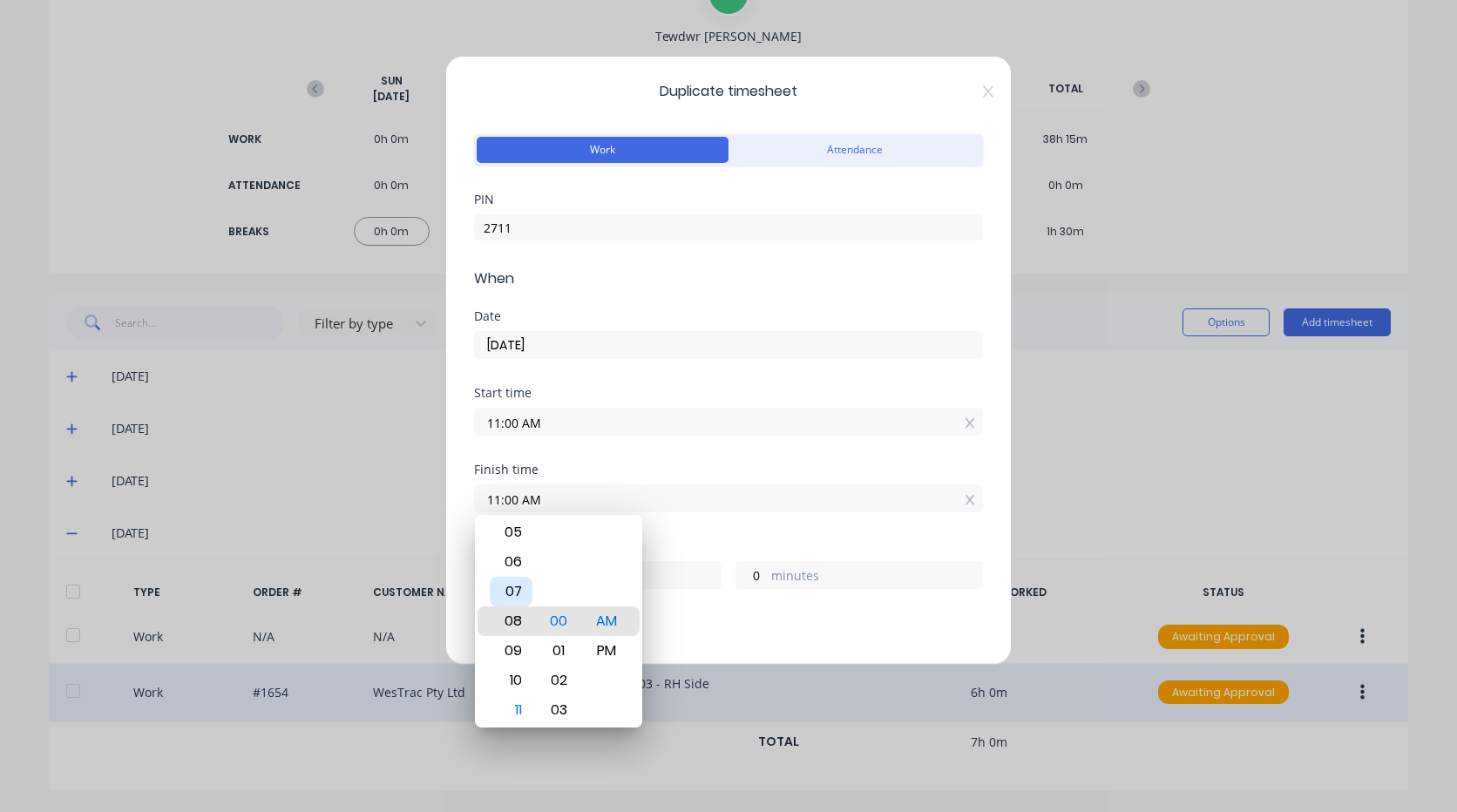
type input "08:00 AM"
type input "21"
type input "04:00 AM"
type input "17"
type input "12:00 AM"
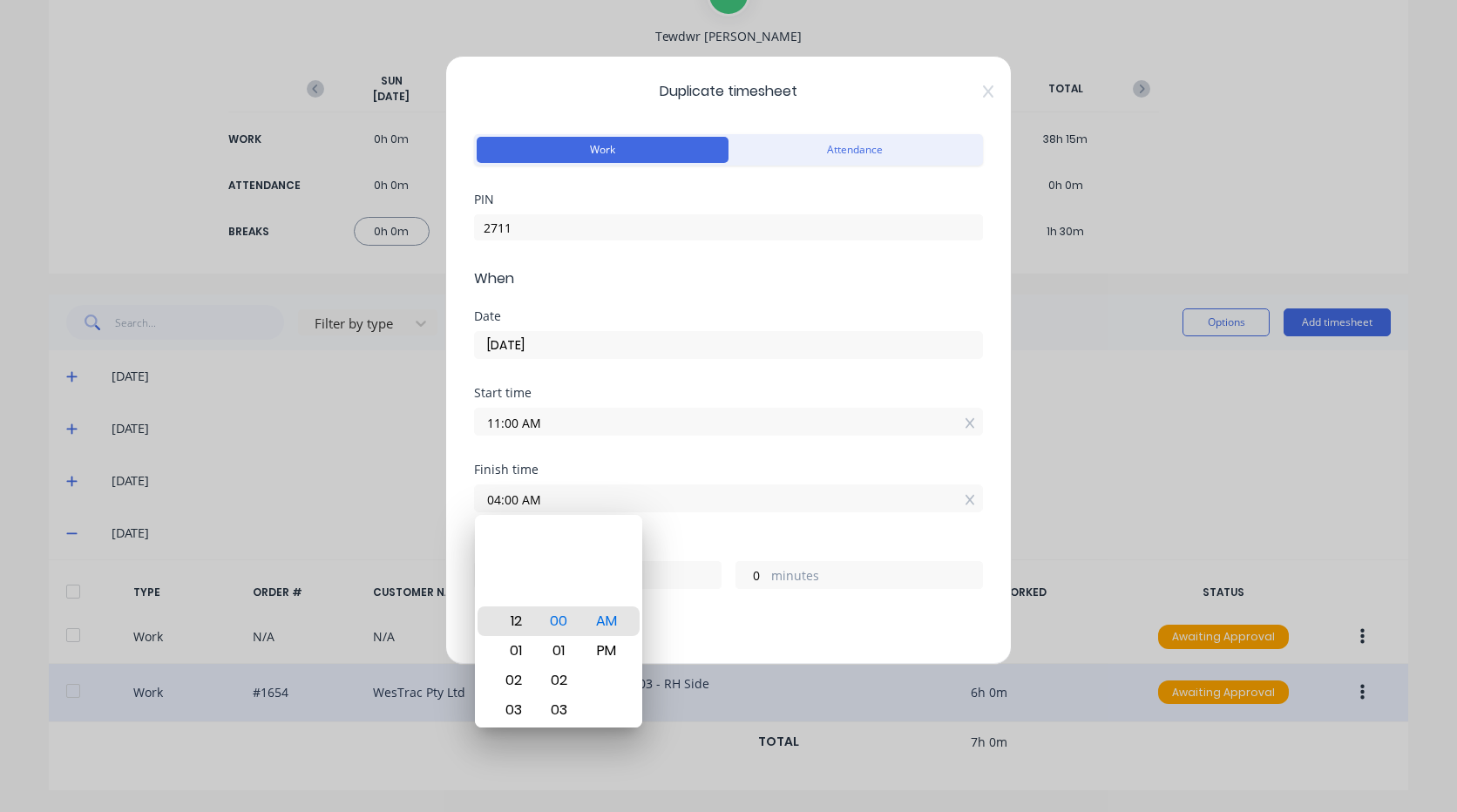
type input "13"
type input "12:03 AM"
type input "3"
type input "12:07 AM"
type input "7"
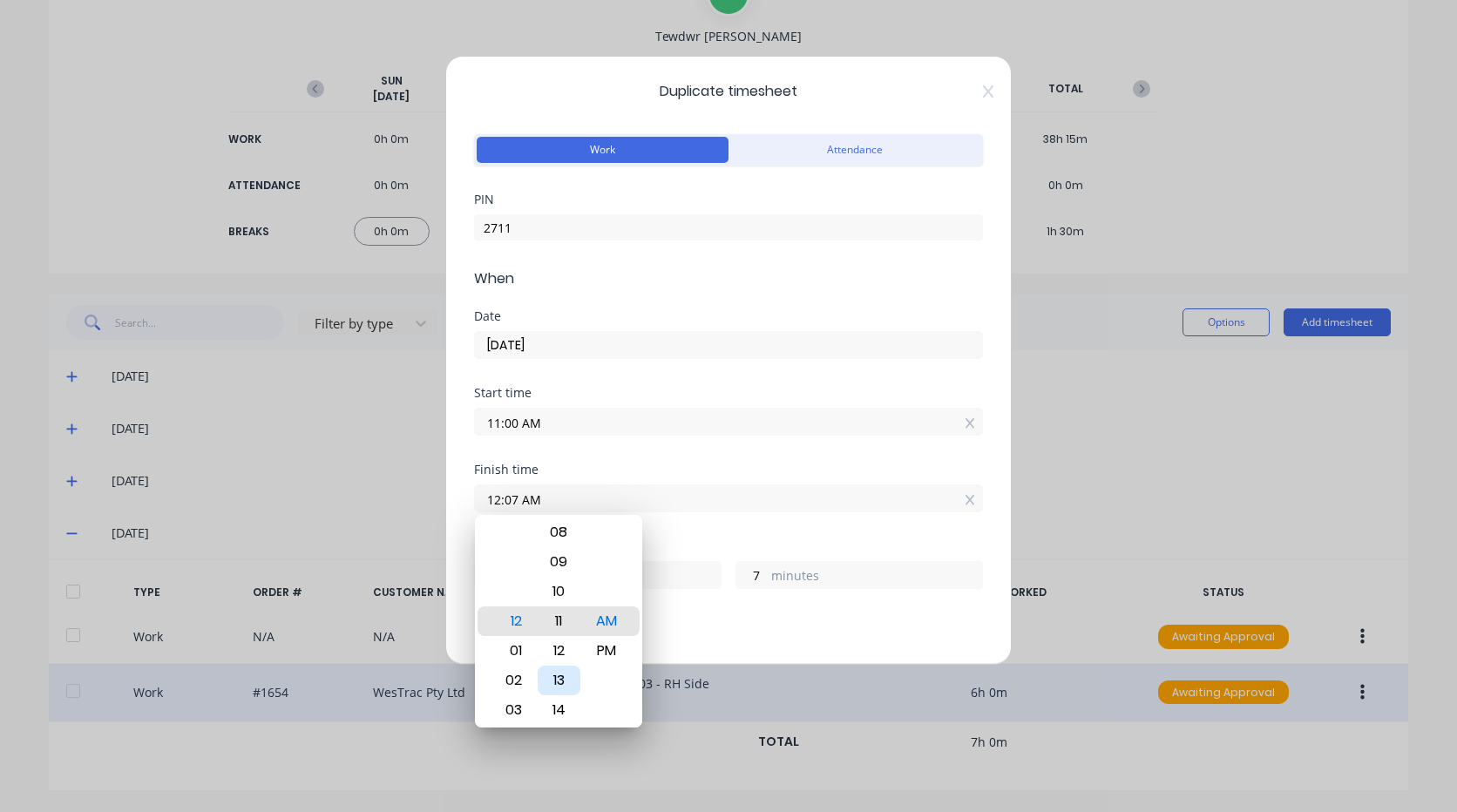
type input "12:11 AM"
type input "11"
type input "12:15 AM"
type input "15"
type input "12:19 AM"
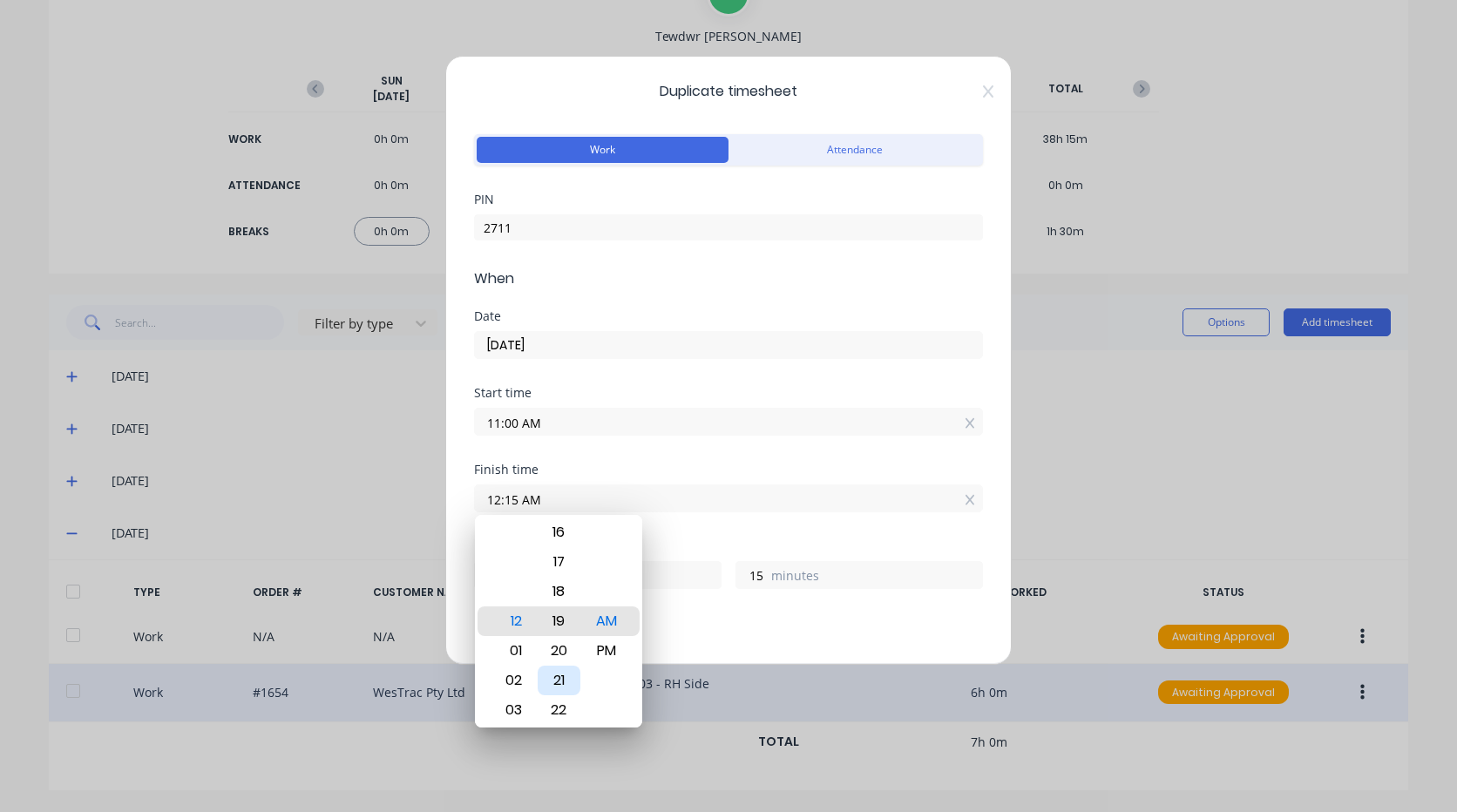
type input "19"
type input "12:23 AM"
type input "23"
type input "12:26 AM"
type input "26"
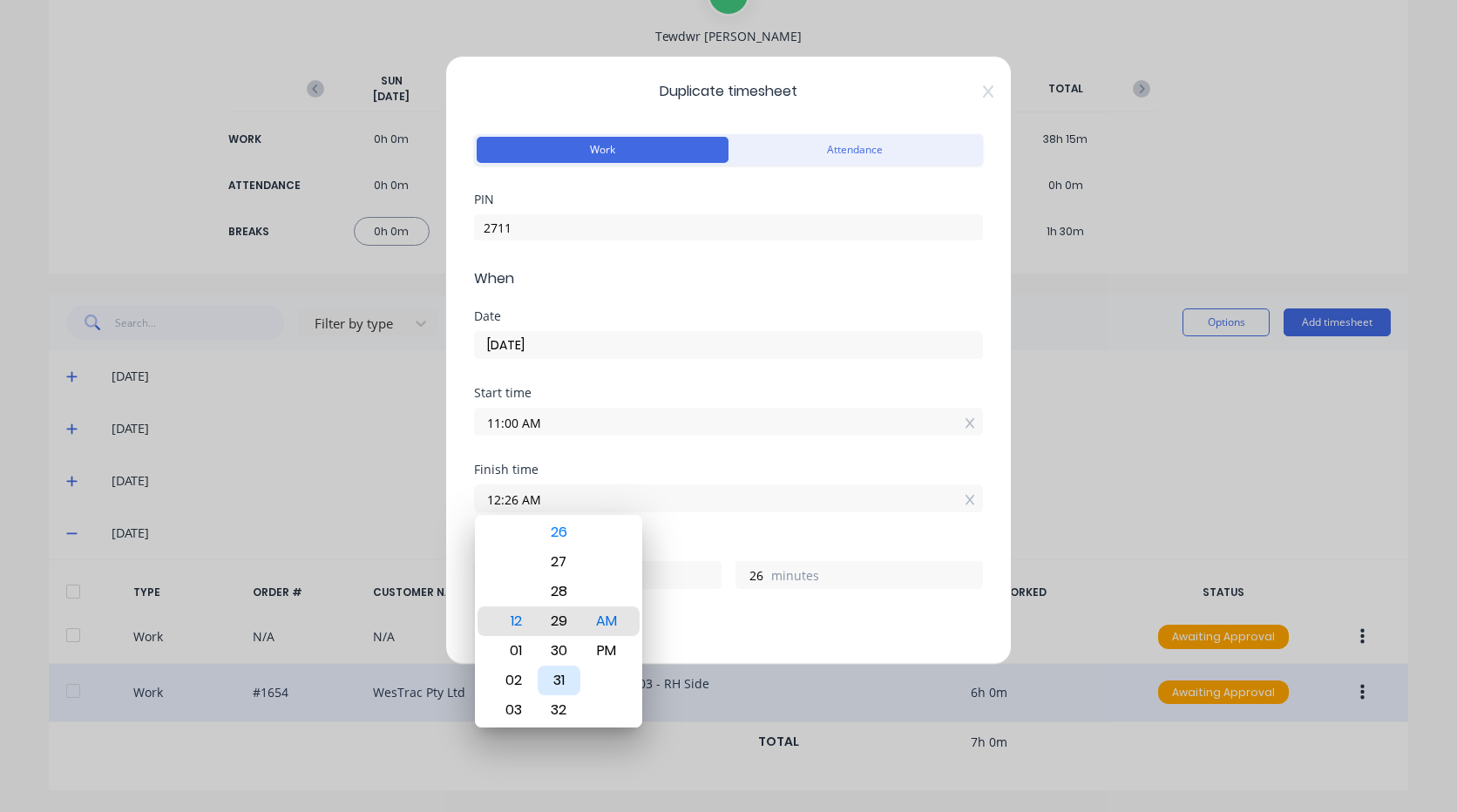
type input "12:29 AM"
type input "29"
type input "12:33 AM"
type input "33"
type input "12:32 AM"
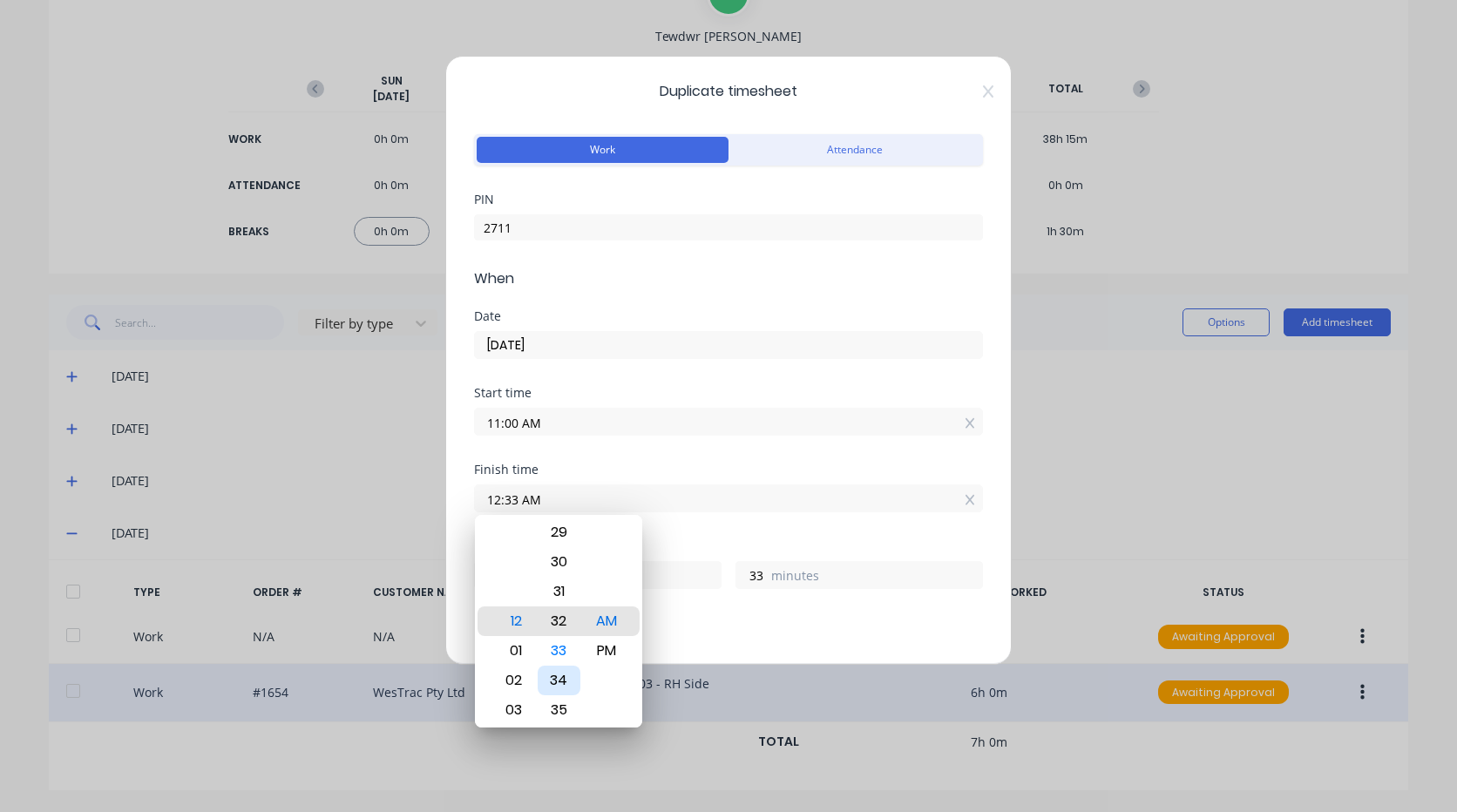
type input "32"
type input "12:31 AM"
type input "31"
click at [555, 595] on div "30" at bounding box center [559, 592] width 43 height 29
type input "12:30 AM"
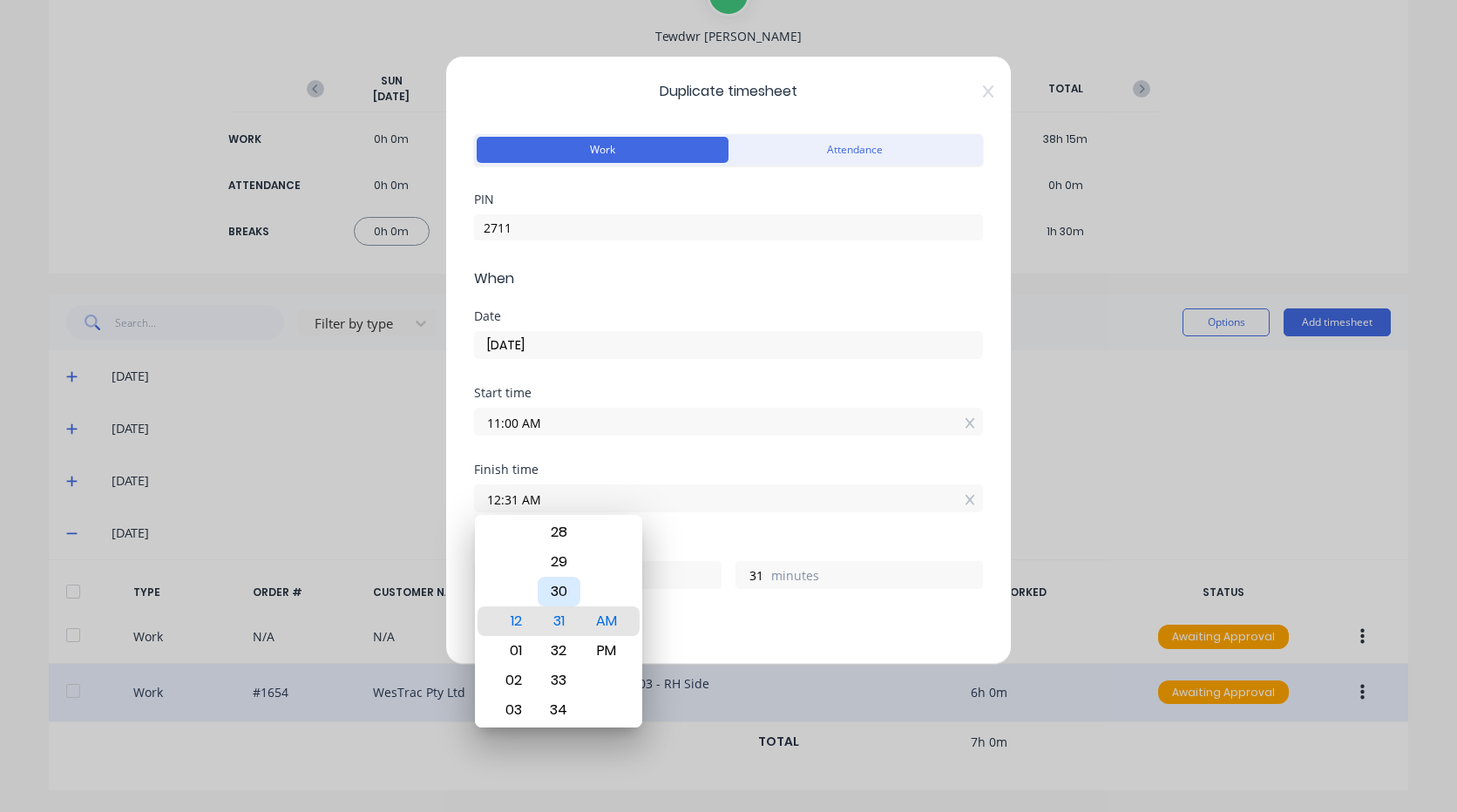
type input "30"
click at [598, 649] on div "PM" at bounding box center [606, 651] width 43 height 29
type input "12:30 PM"
type input "1"
click at [682, 514] on div "Finish time 12:30 PM" at bounding box center [728, 502] width 509 height 77
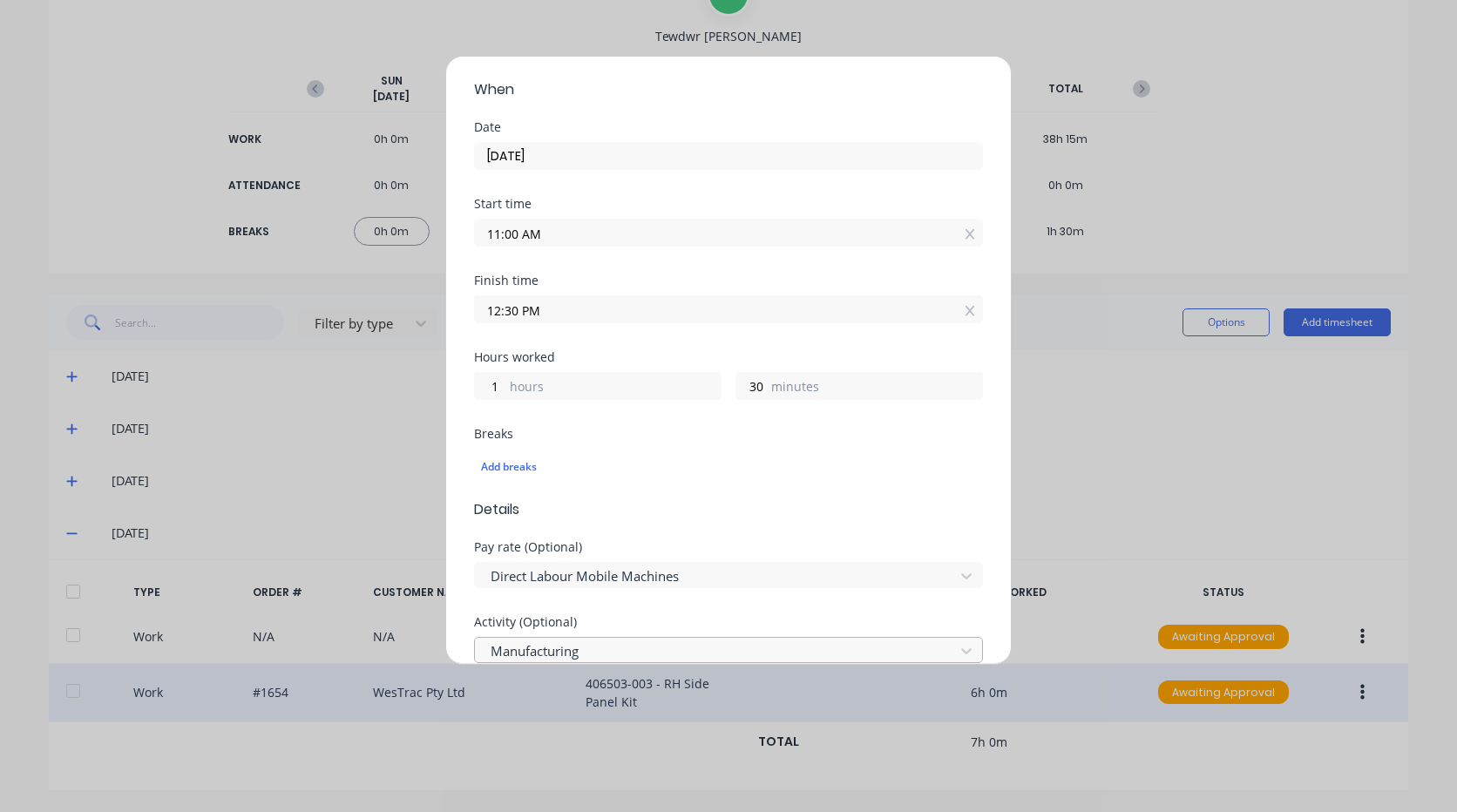
scroll to position [261, 0]
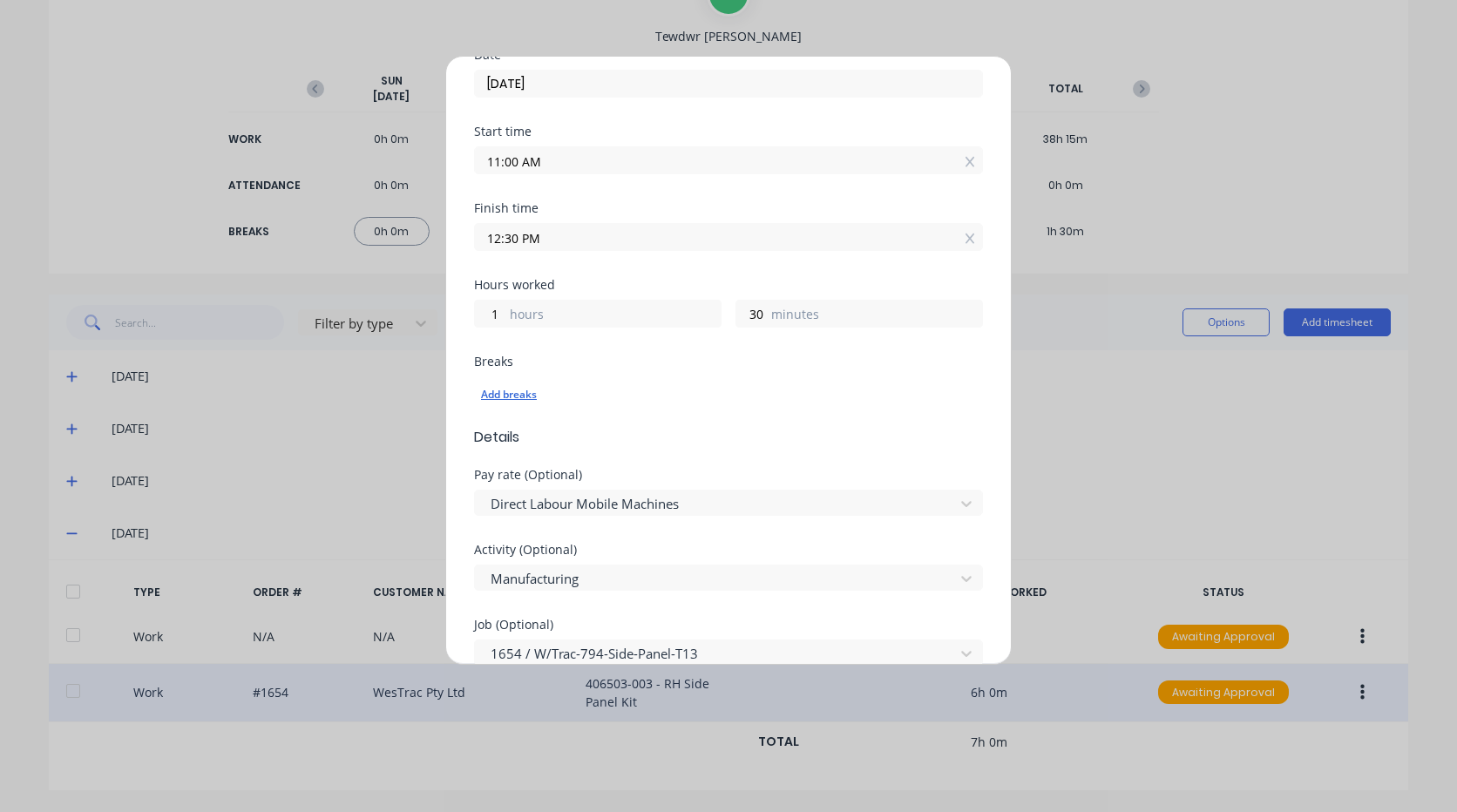
click at [499, 391] on div "Add breaks" at bounding box center [728, 395] width 495 height 23
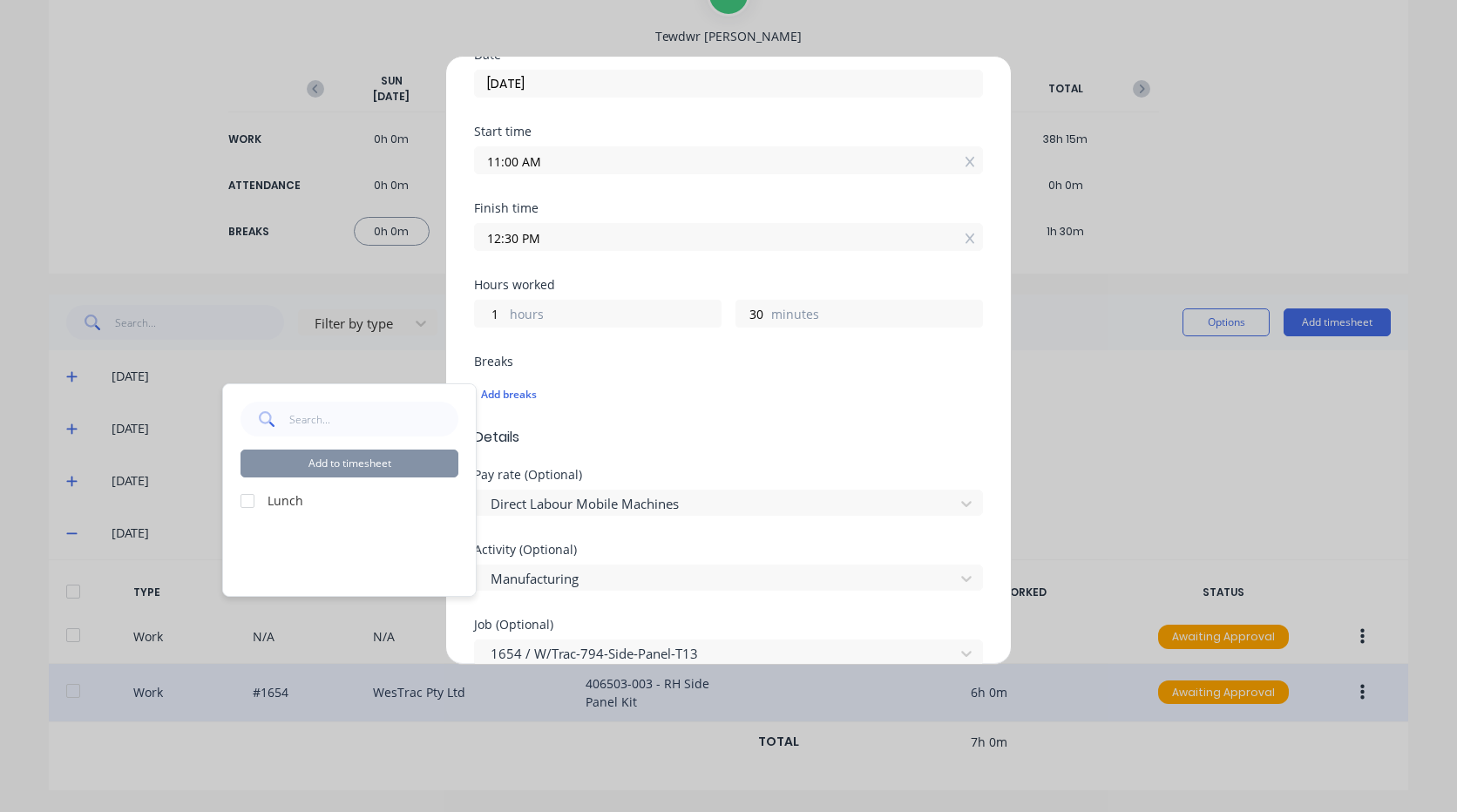
click at [245, 497] on div at bounding box center [248, 501] width 35 height 35
click at [332, 462] on button "Add to timesheet" at bounding box center [349, 463] width 217 height 28
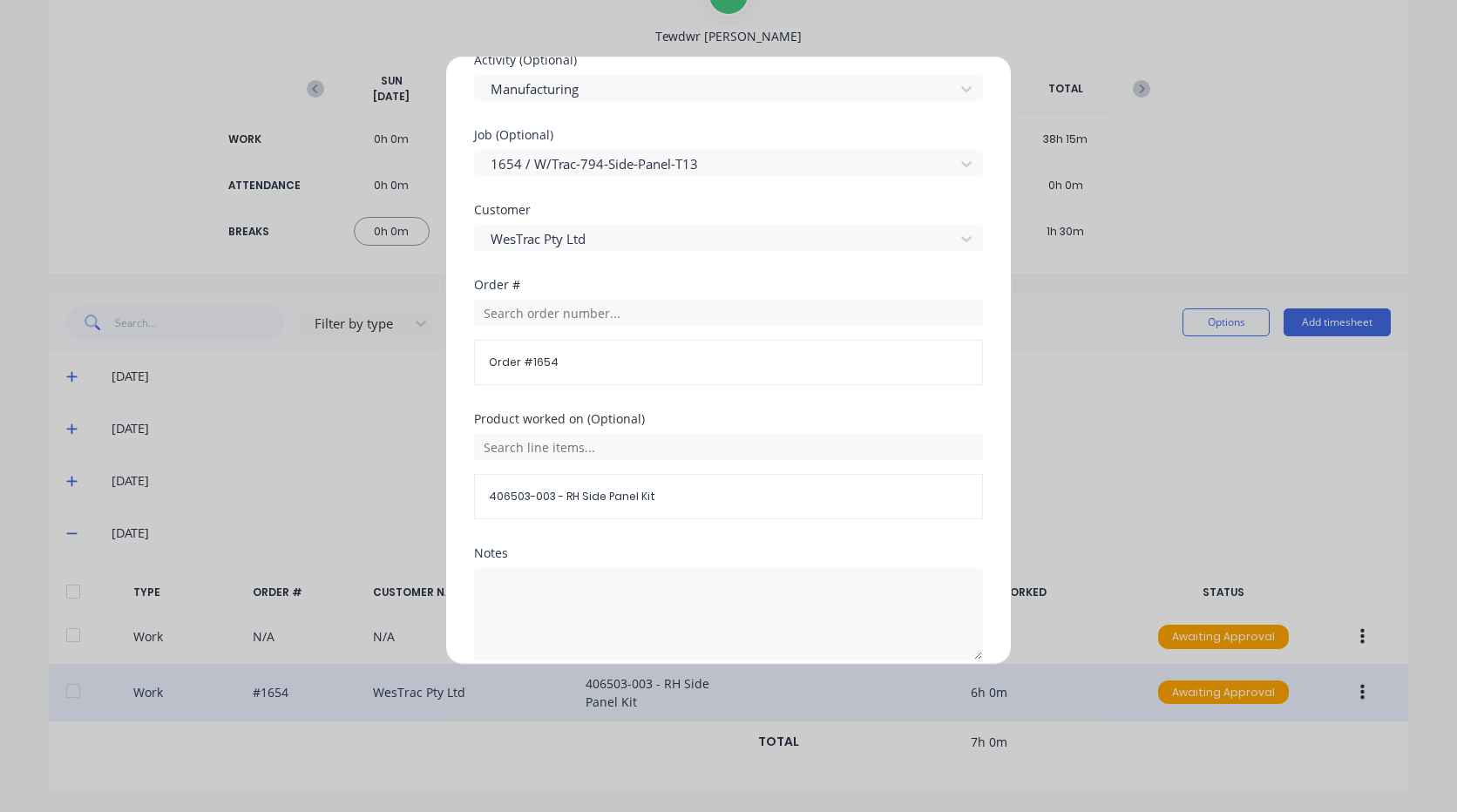
scroll to position [784, 0]
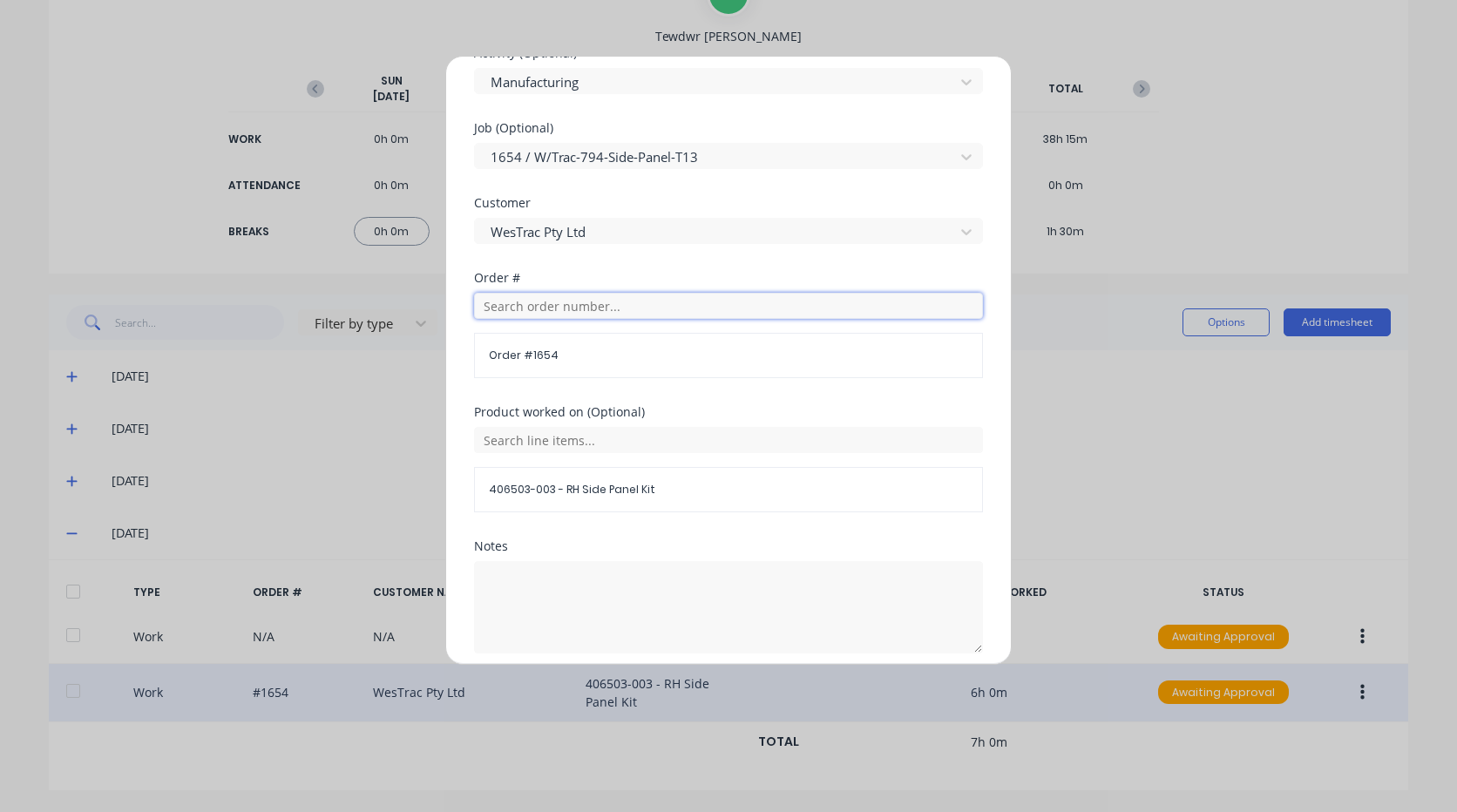
click at [584, 309] on input "text" at bounding box center [728, 306] width 509 height 26
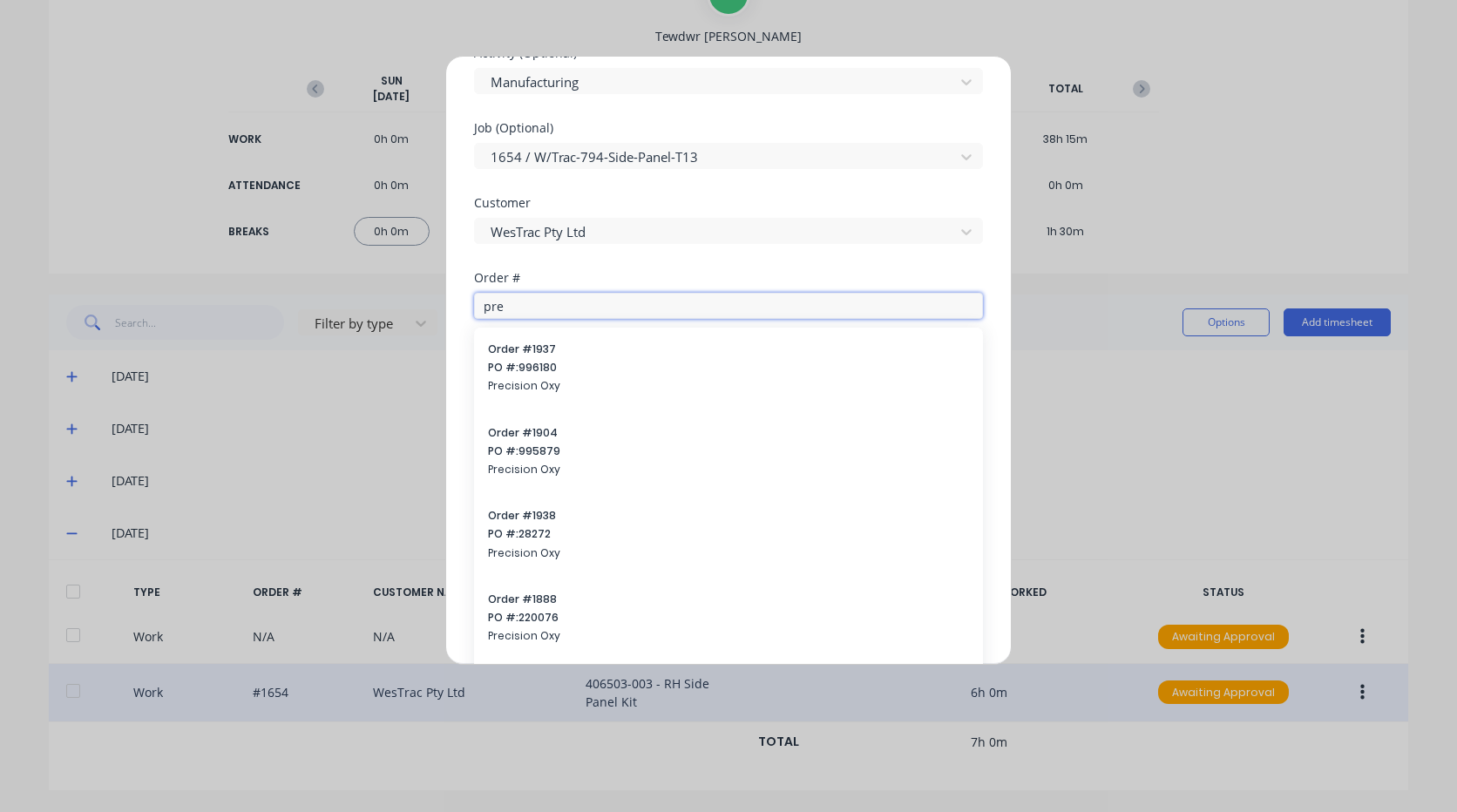
type input "pre"
click at [674, 253] on div "Customer WesTrac Pty Ltd" at bounding box center [728, 235] width 509 height 75
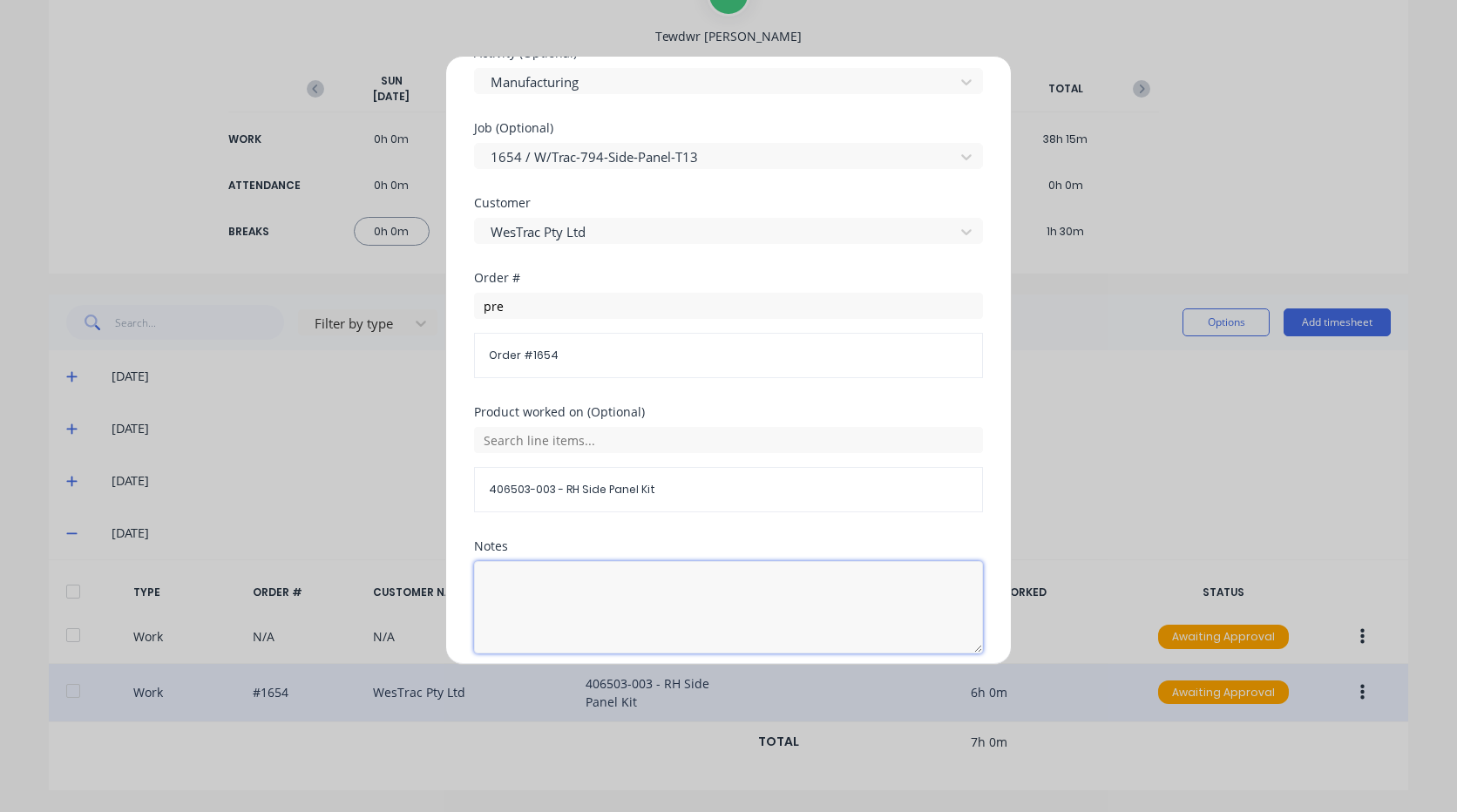
click at [595, 586] on textarea at bounding box center [728, 607] width 509 height 93
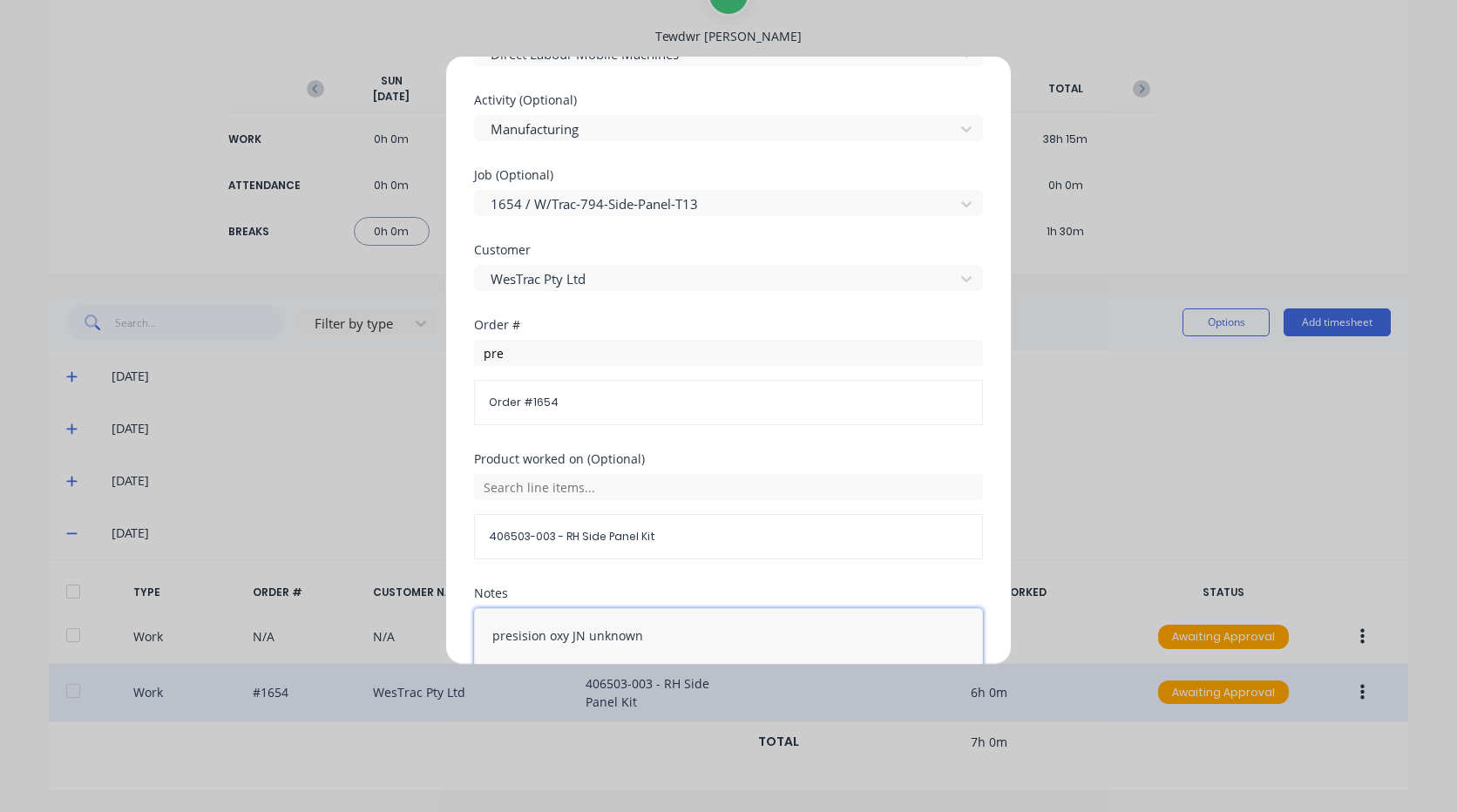
scroll to position [697, 0]
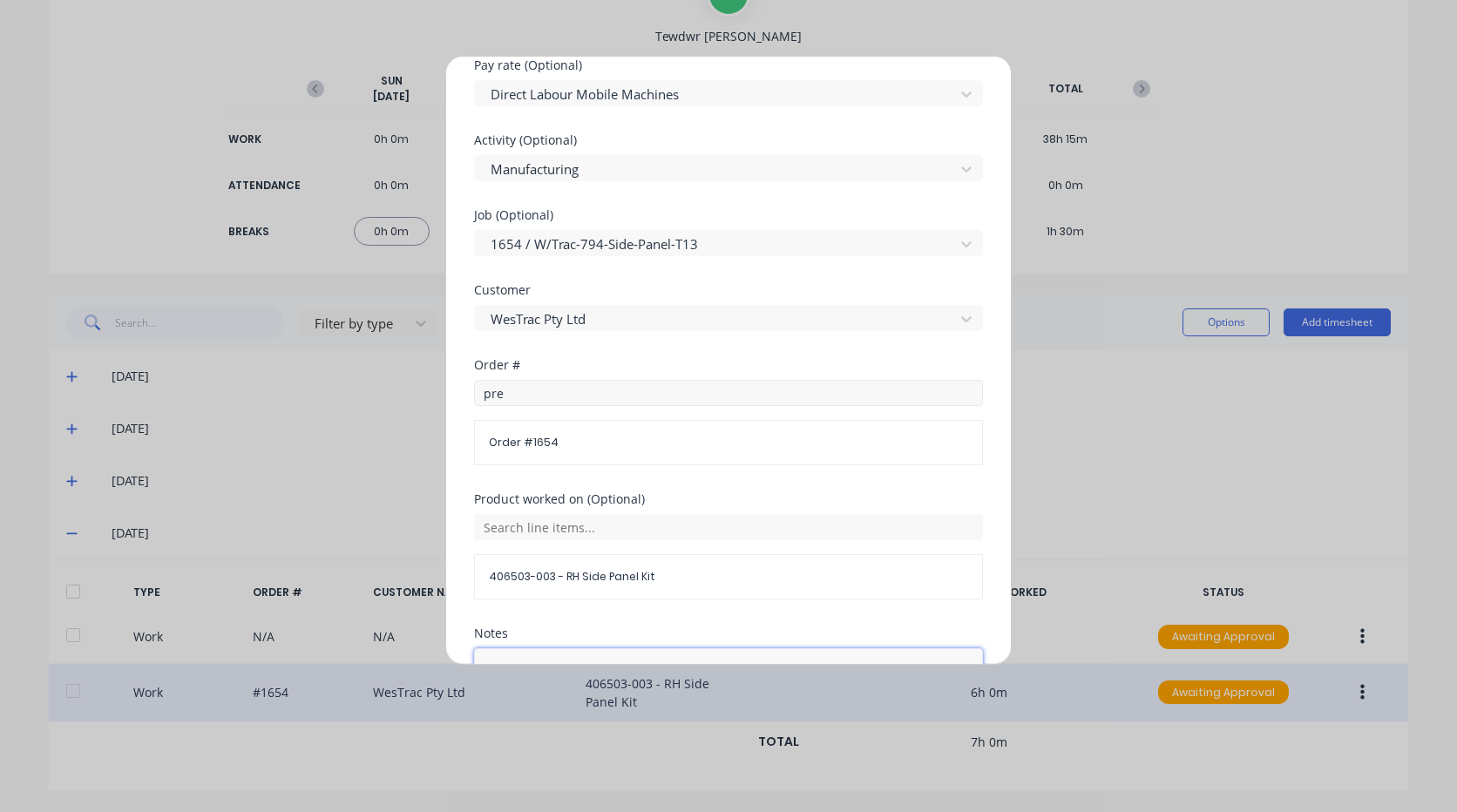
type textarea "presision oxy JN unknown"
click at [550, 389] on input "pre" at bounding box center [728, 393] width 509 height 26
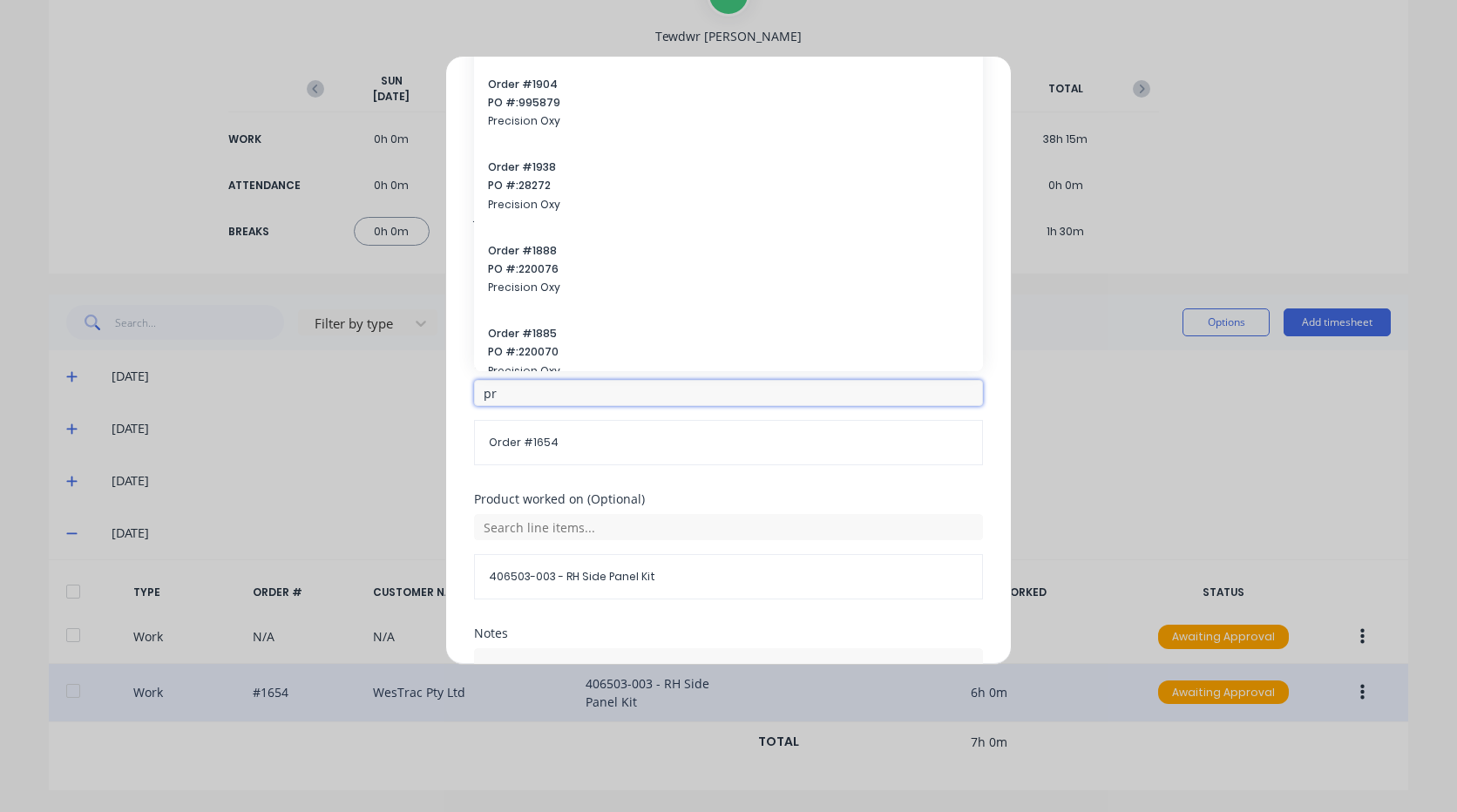
type input "p"
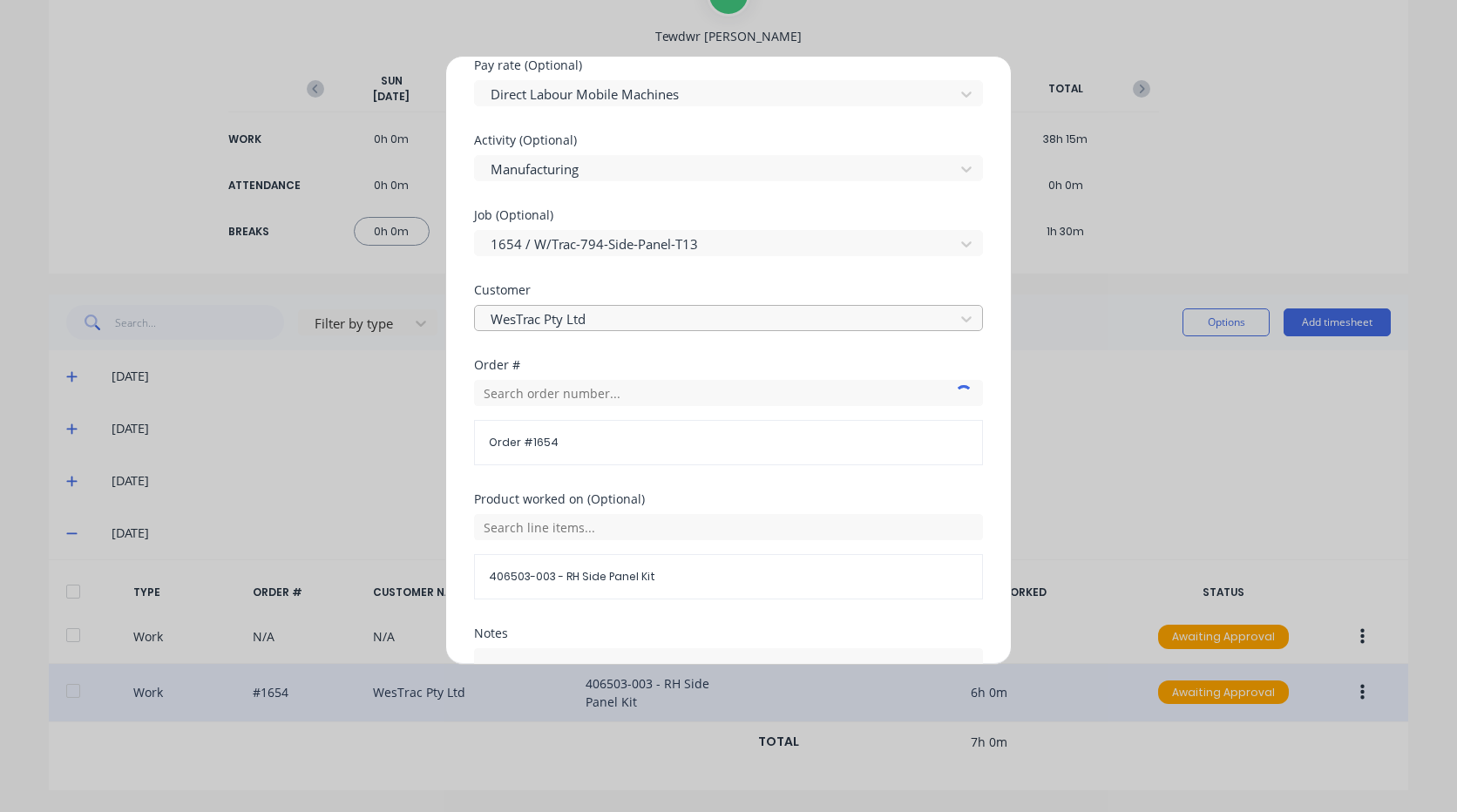
click at [607, 318] on div at bounding box center [717, 319] width 457 height 22
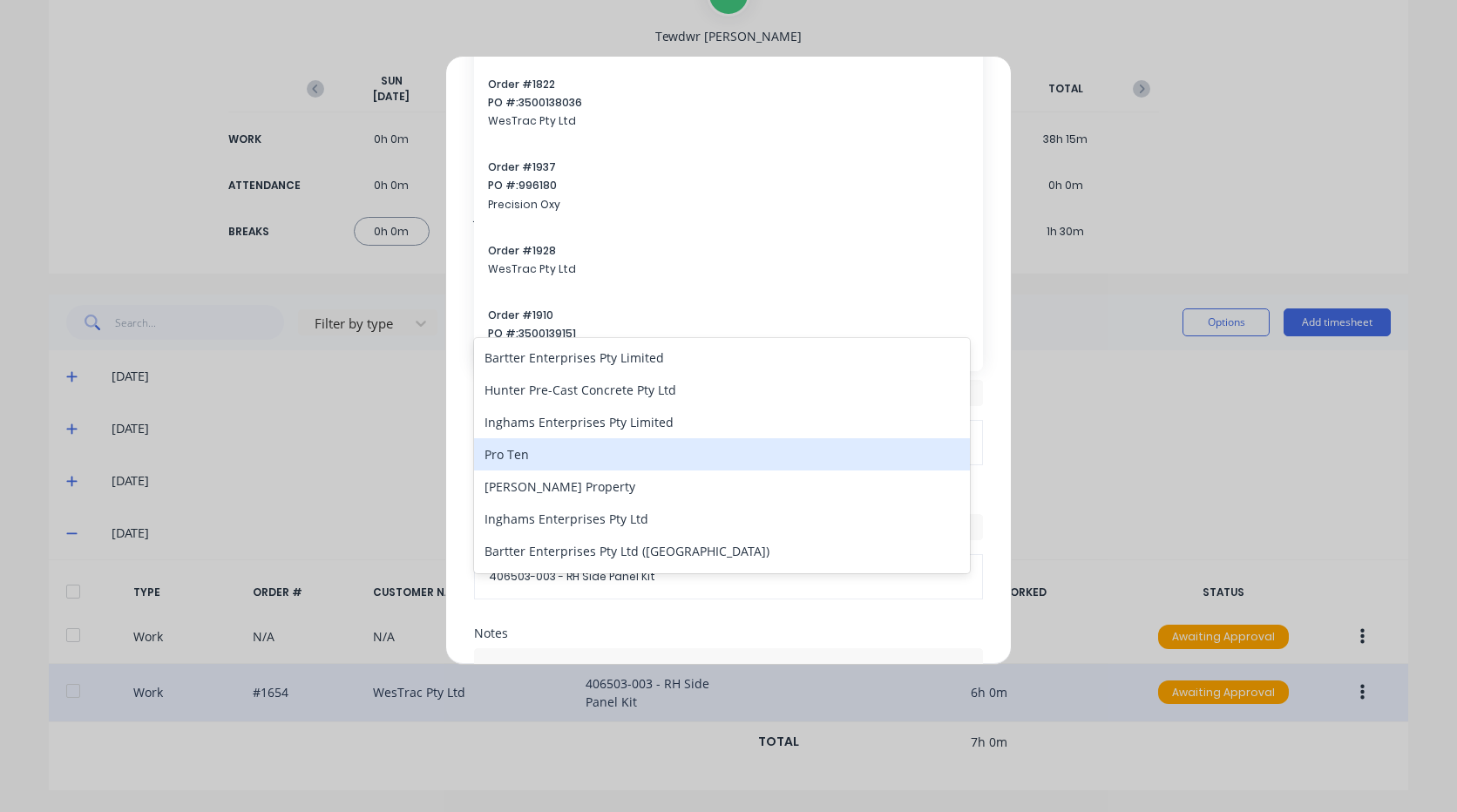
type input "pre"
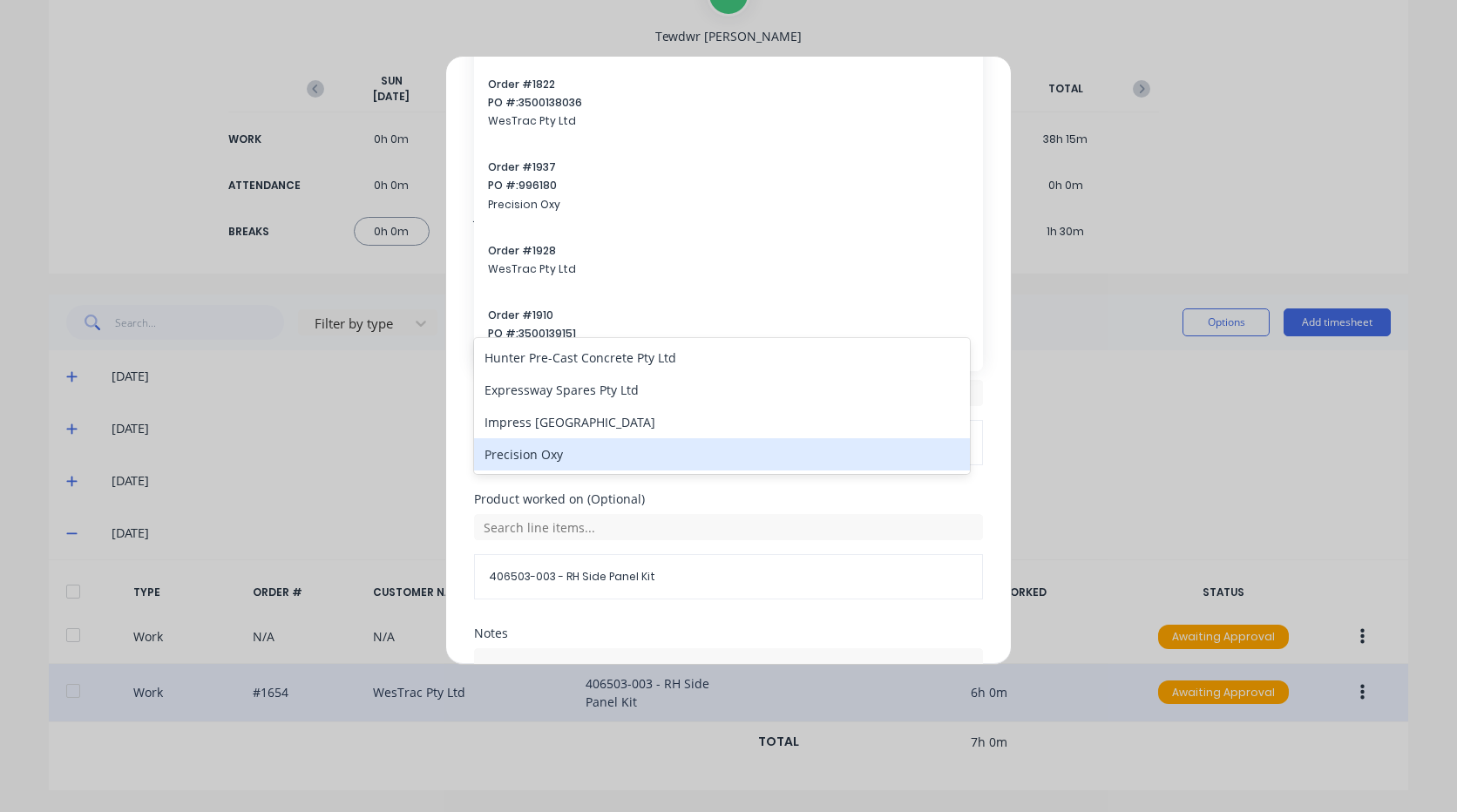
click at [596, 456] on div "Precision Oxy" at bounding box center [722, 454] width 495 height 32
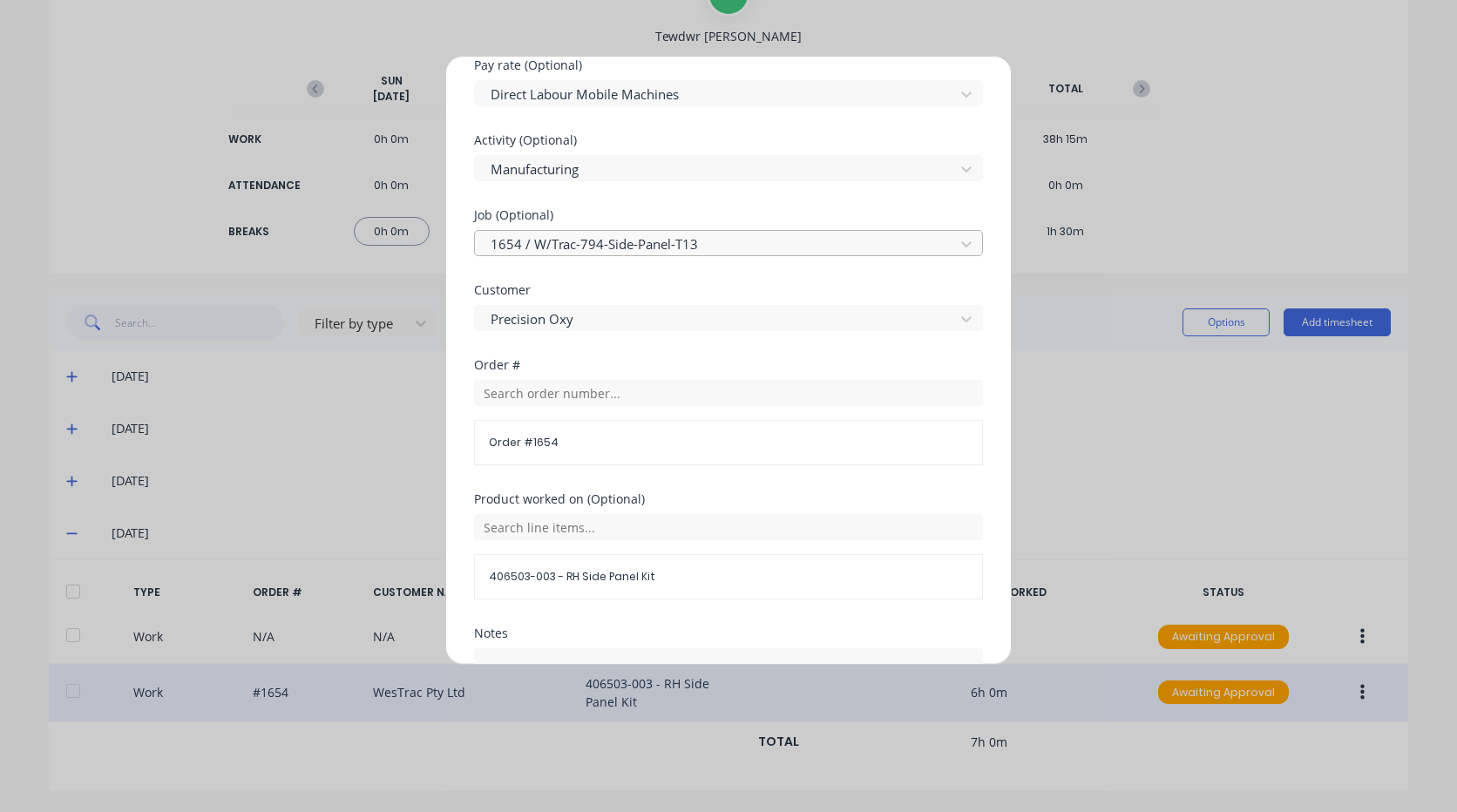
click at [611, 243] on div at bounding box center [717, 245] width 457 height 22
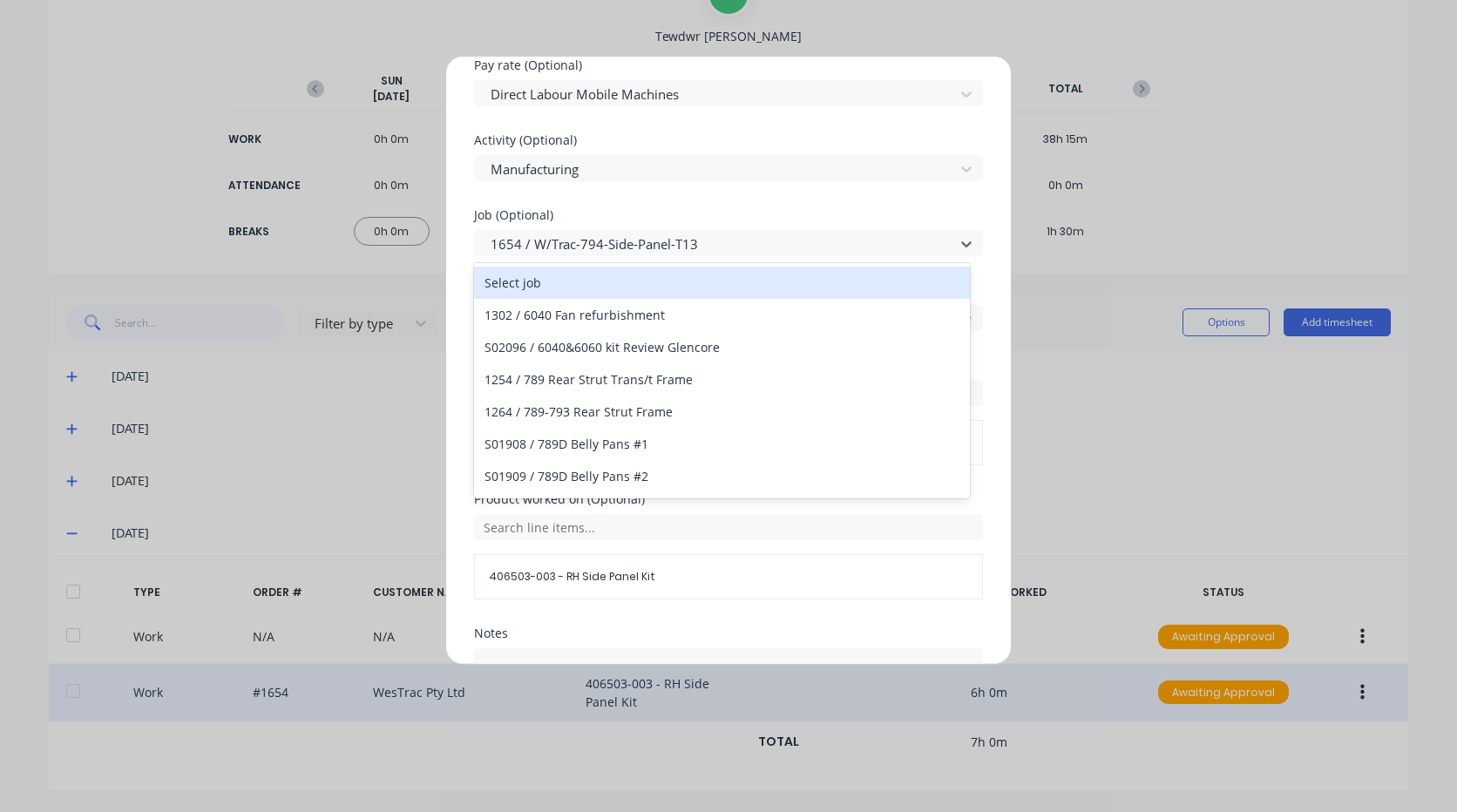
click at [566, 290] on div "Select job" at bounding box center [722, 283] width 495 height 32
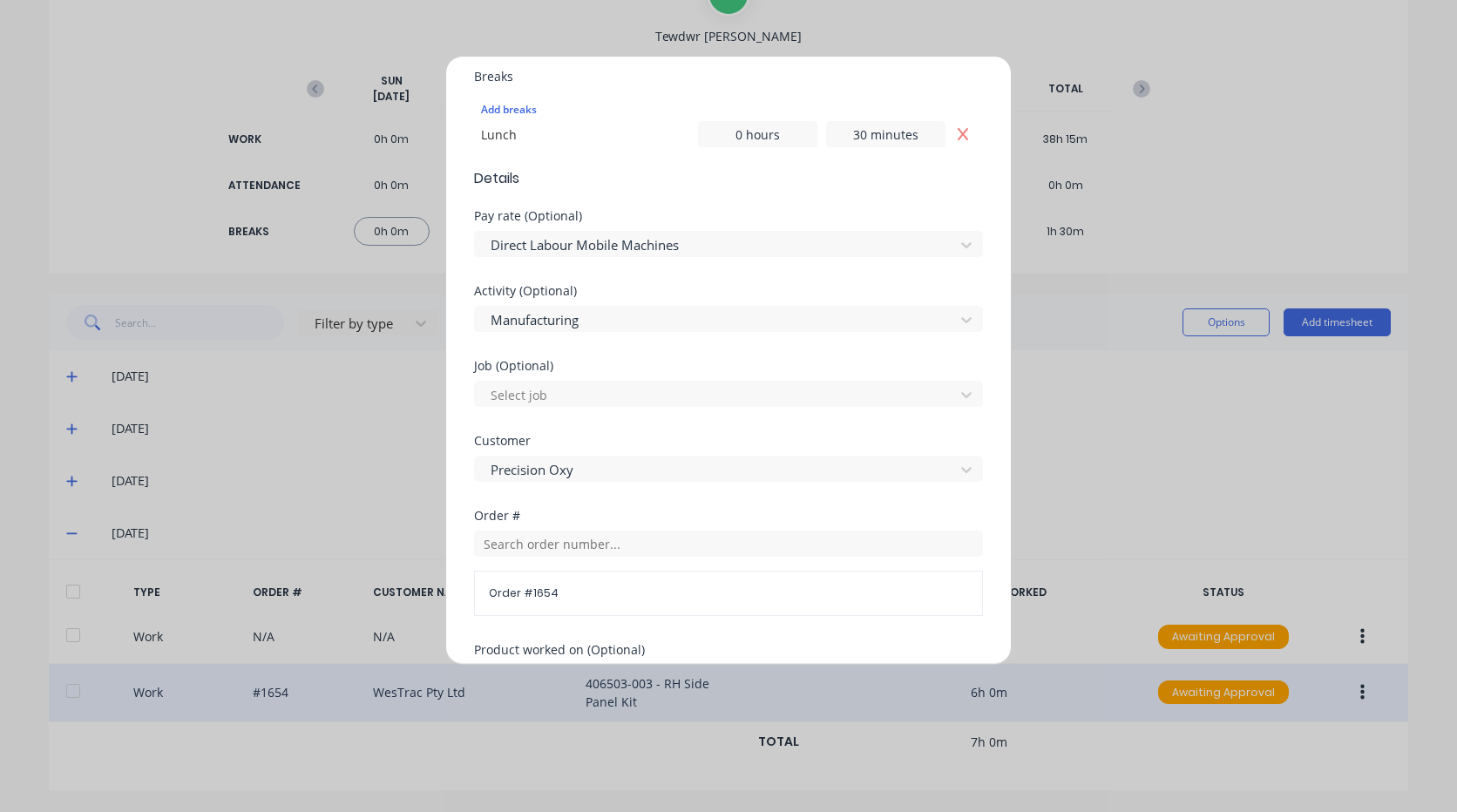
scroll to position [523, 0]
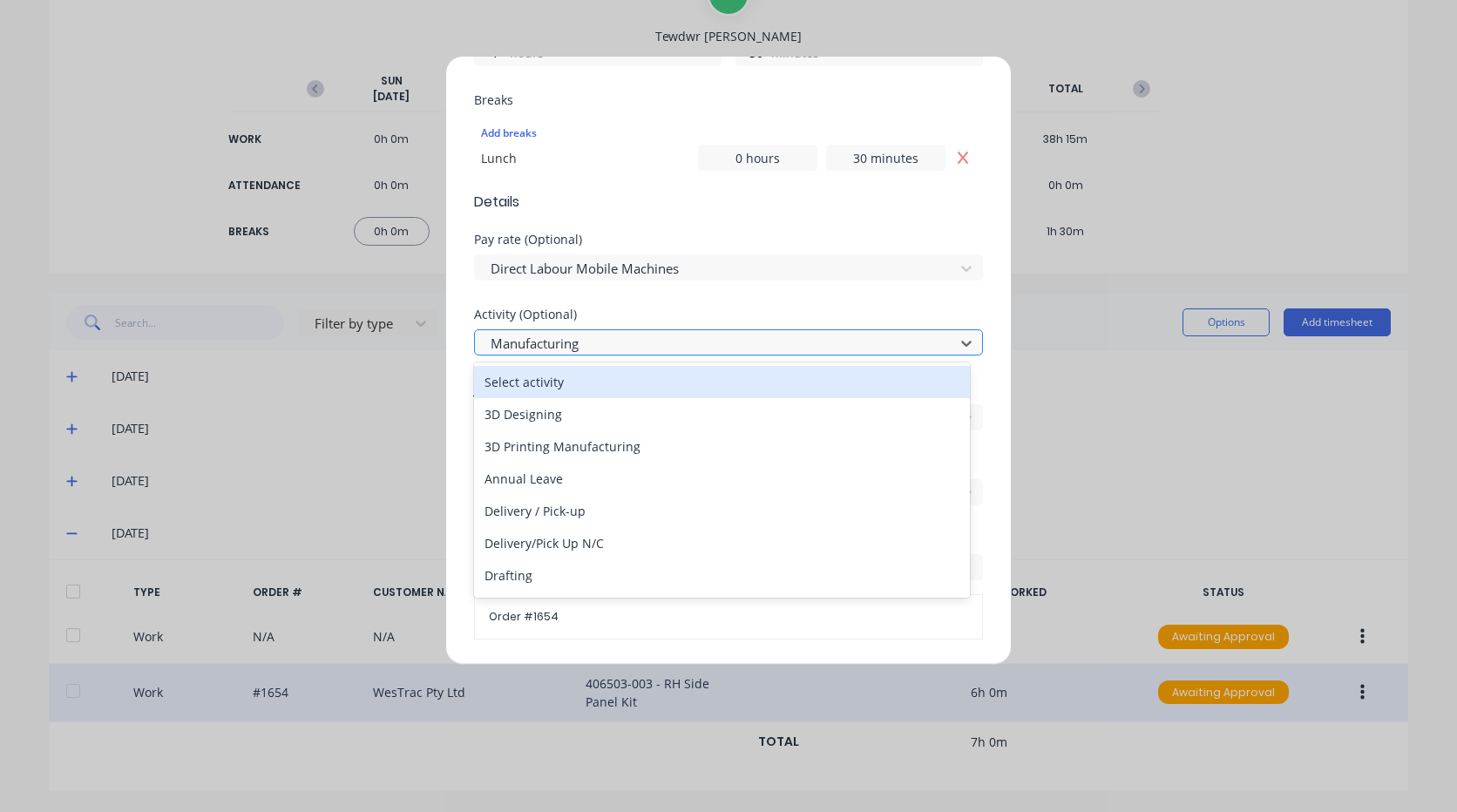
click at [601, 339] on div at bounding box center [717, 344] width 457 height 22
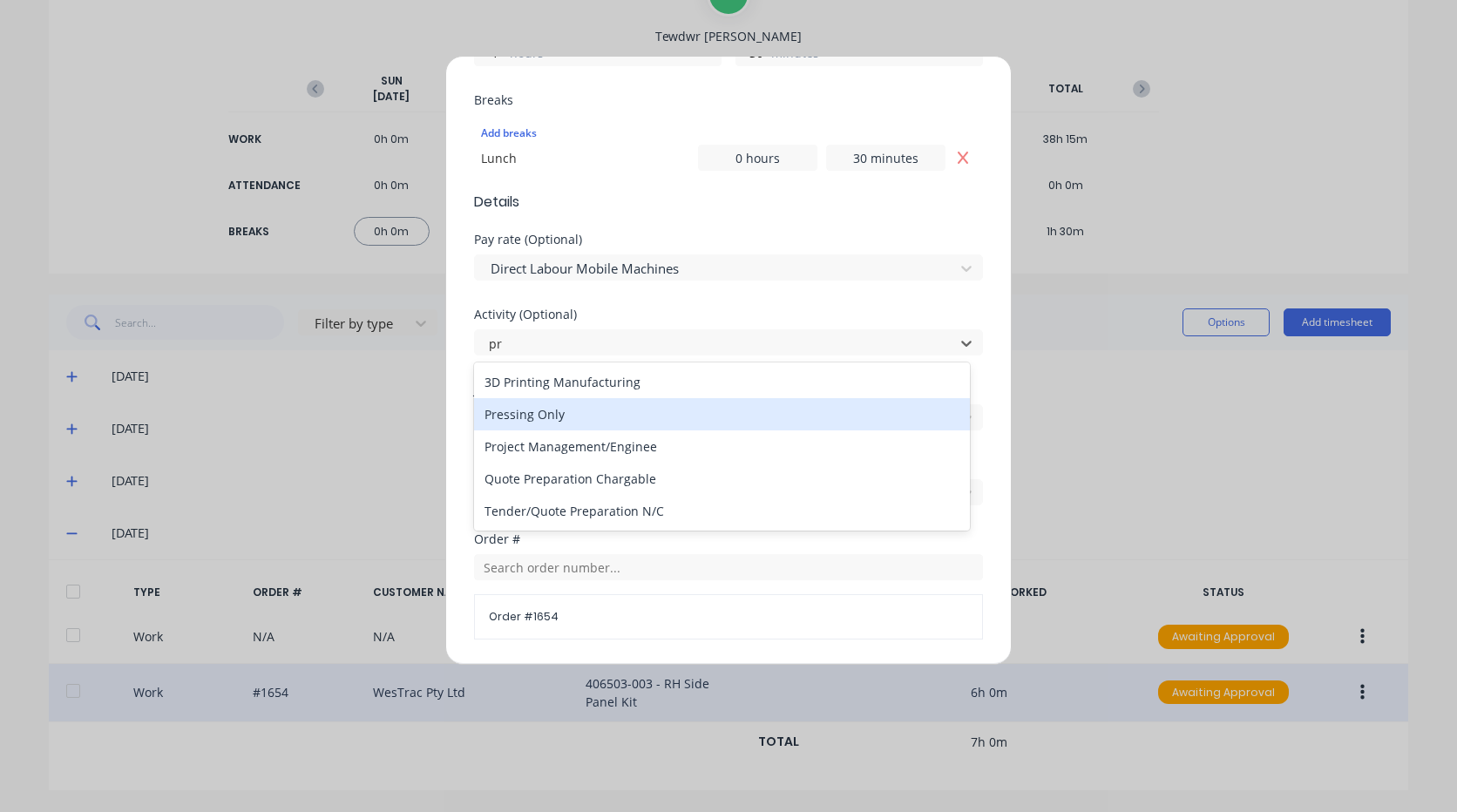
type input "pre"
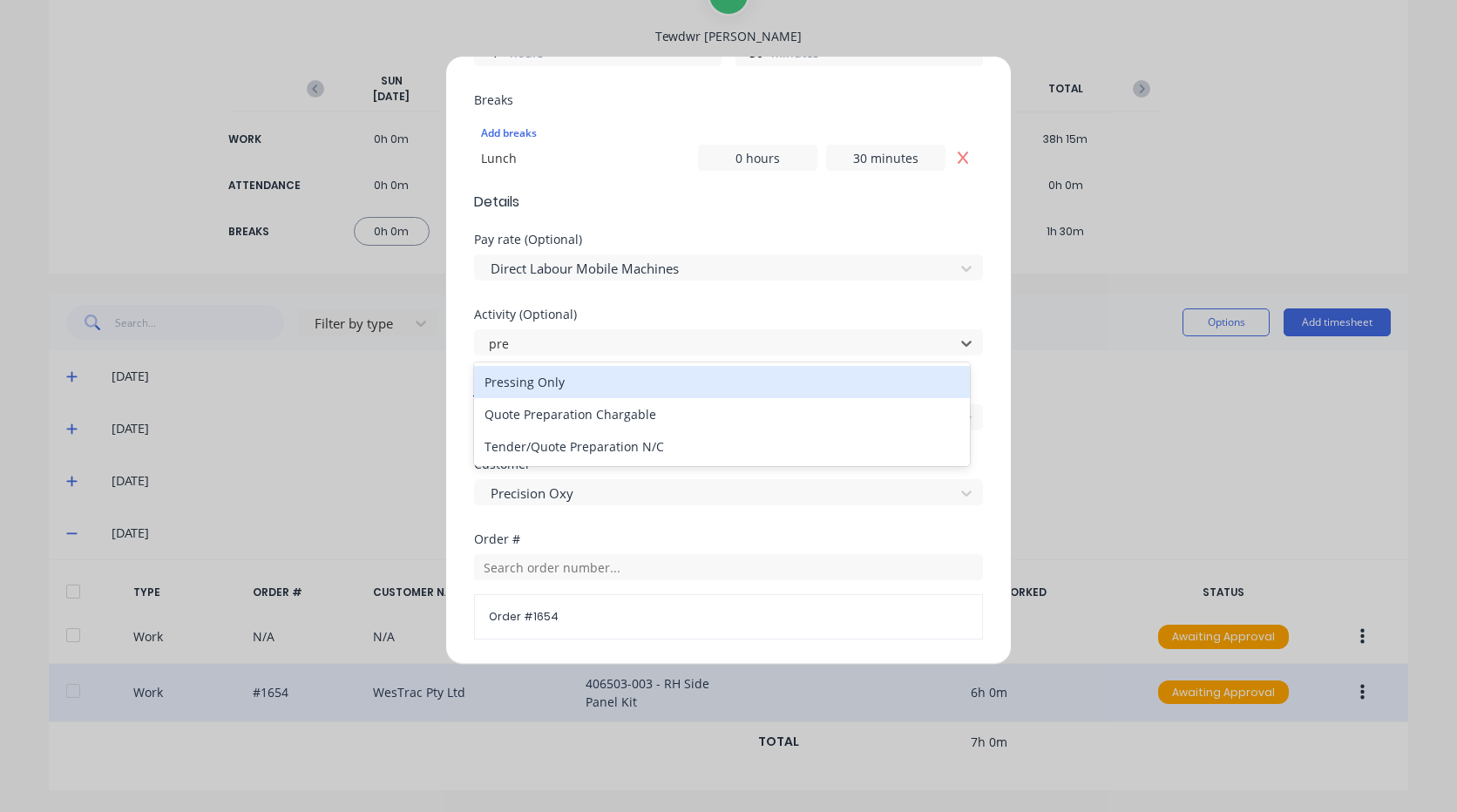
click at [584, 376] on div "Pressing Only" at bounding box center [722, 382] width 495 height 32
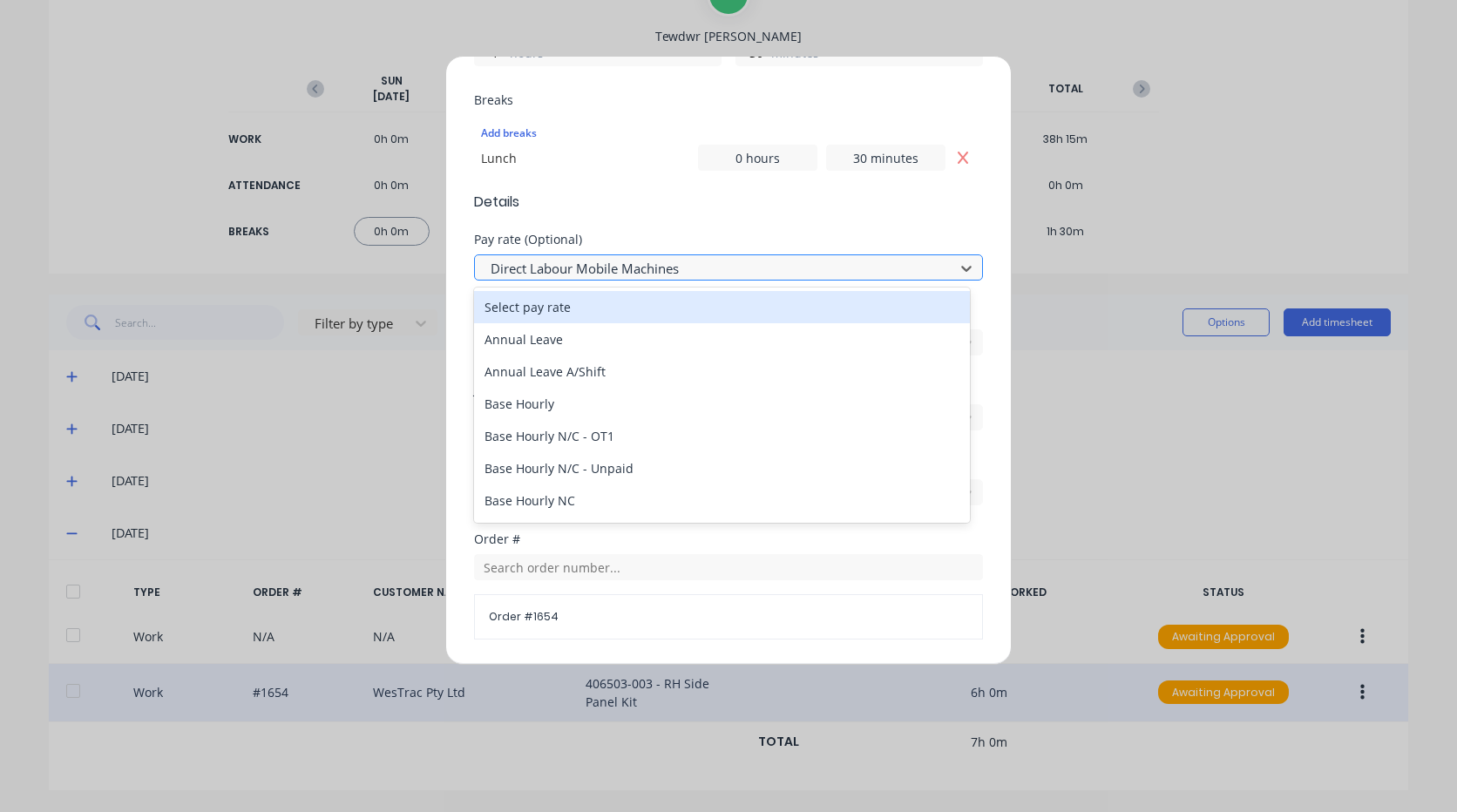
click at [740, 270] on div at bounding box center [717, 269] width 457 height 22
type input "m"
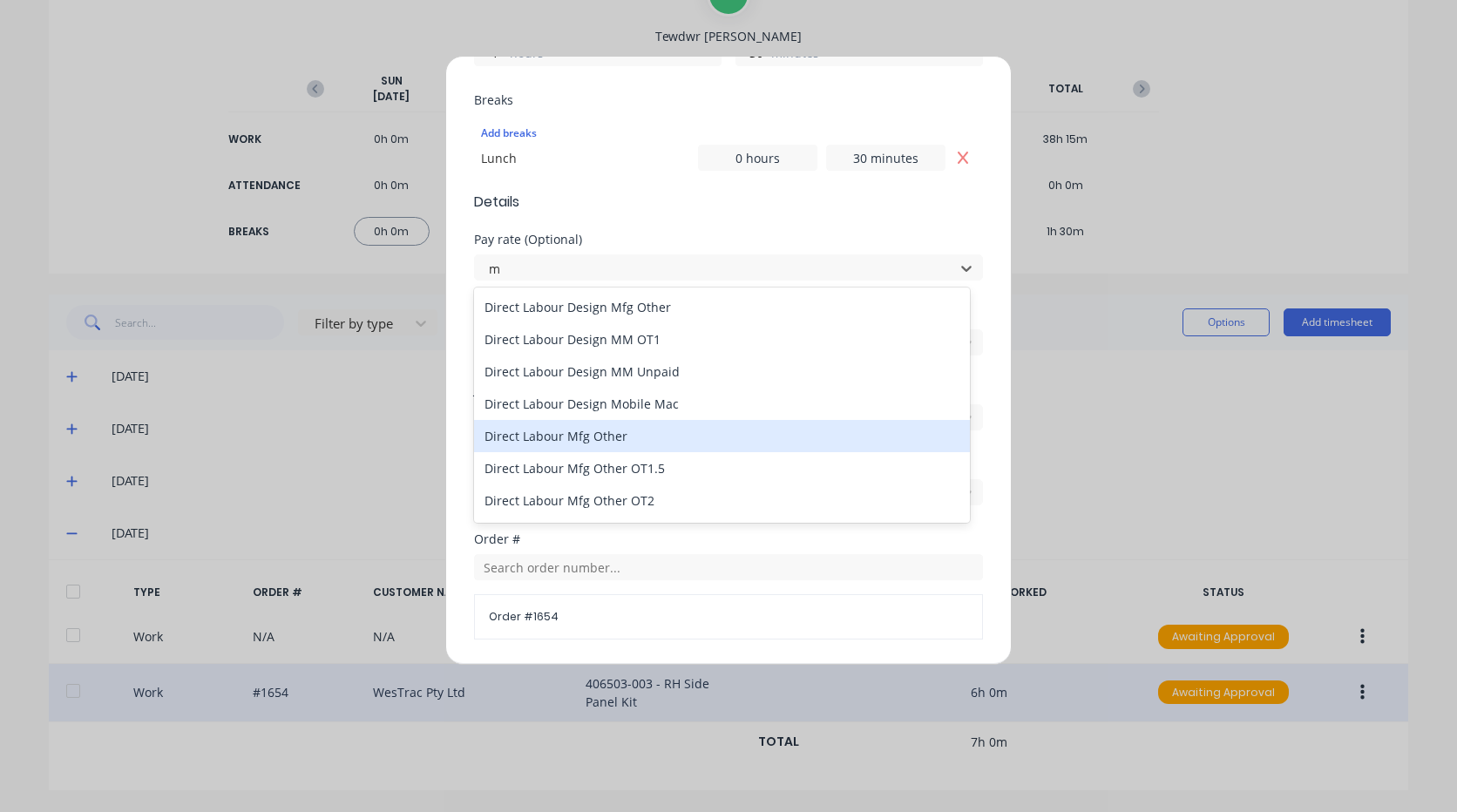
click at [632, 438] on div "Direct Labour Mfg Other" at bounding box center [722, 436] width 495 height 32
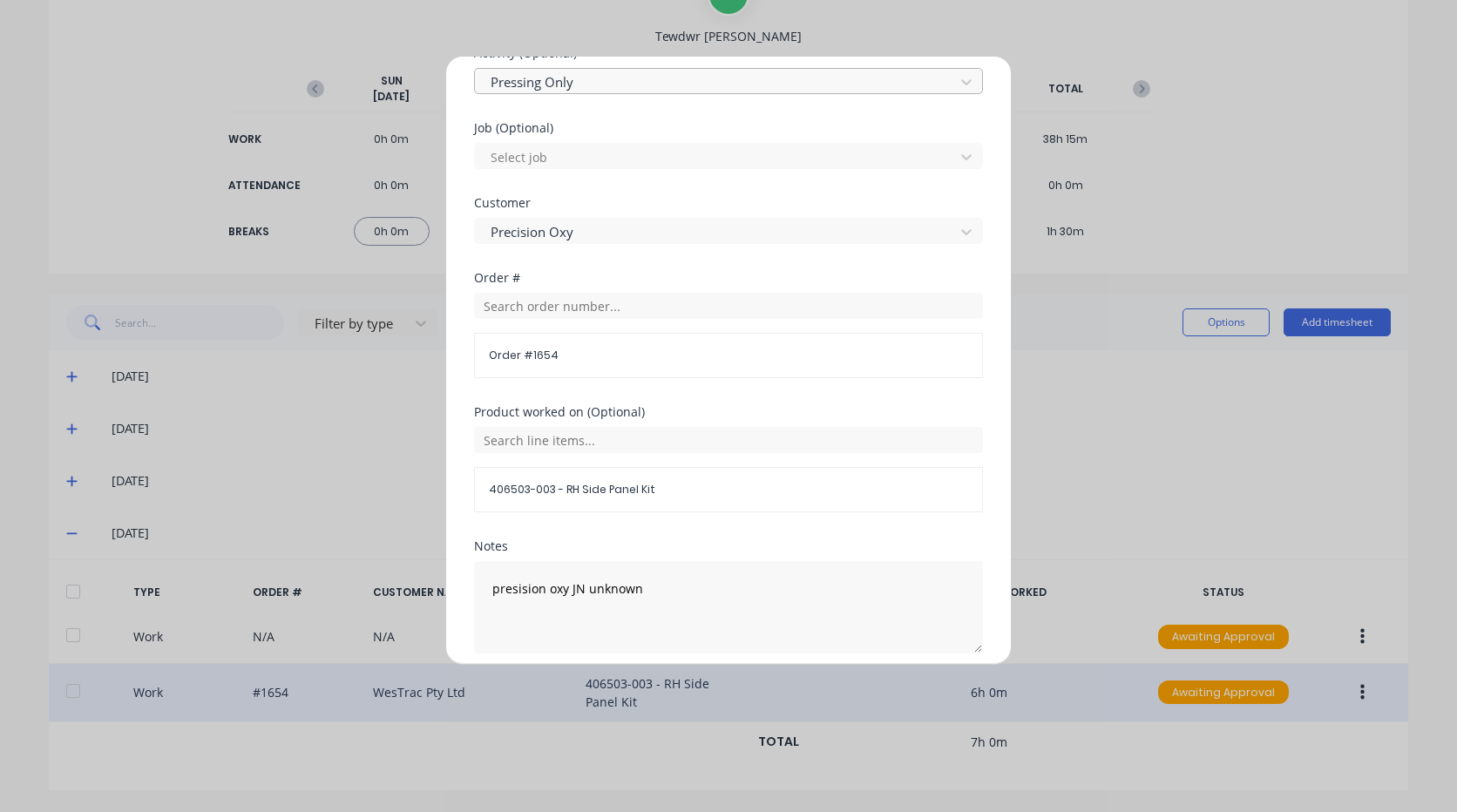
scroll to position [854, 0]
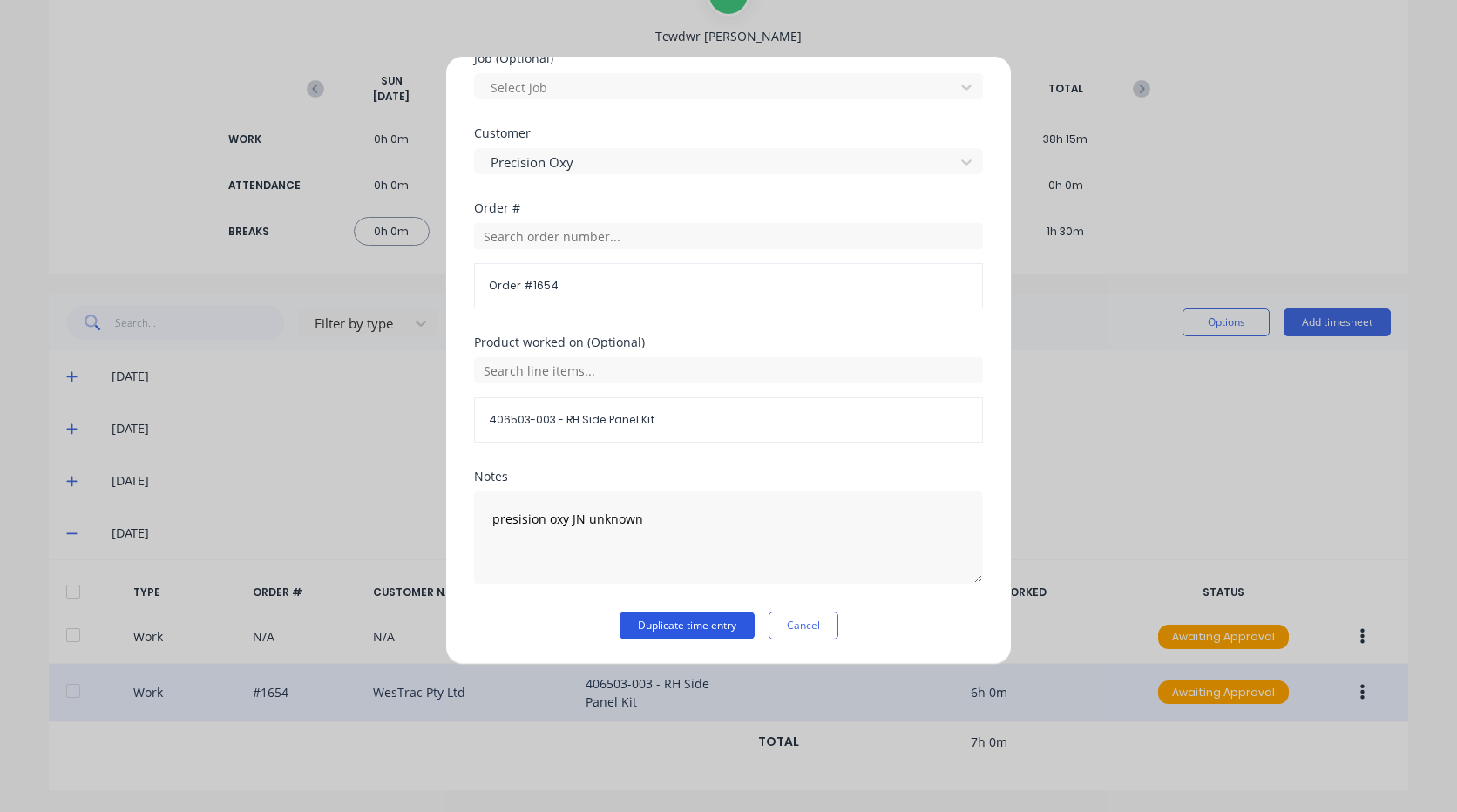
click at [676, 629] on button "Duplicate time entry" at bounding box center [686, 626] width 135 height 28
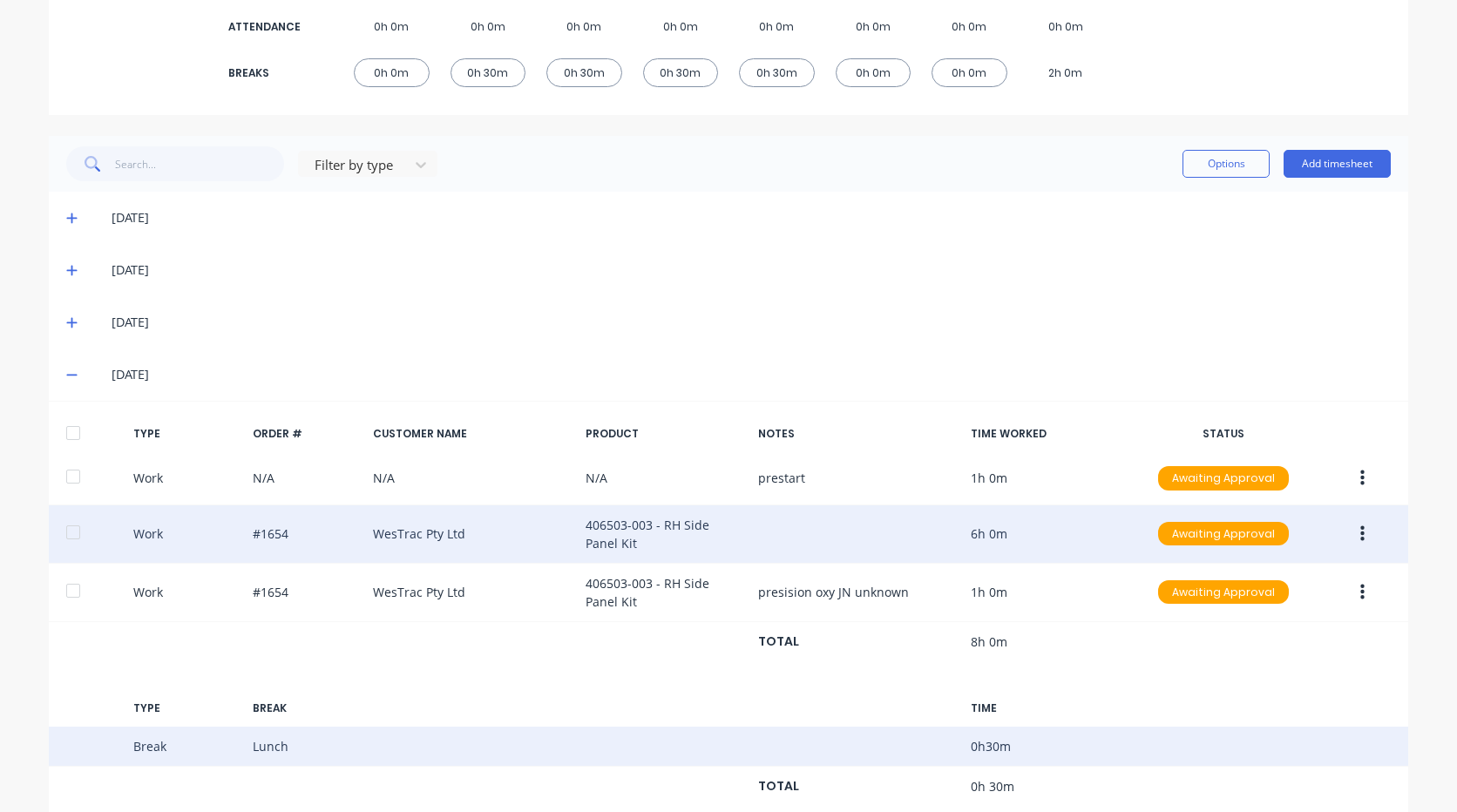
scroll to position [335, 0]
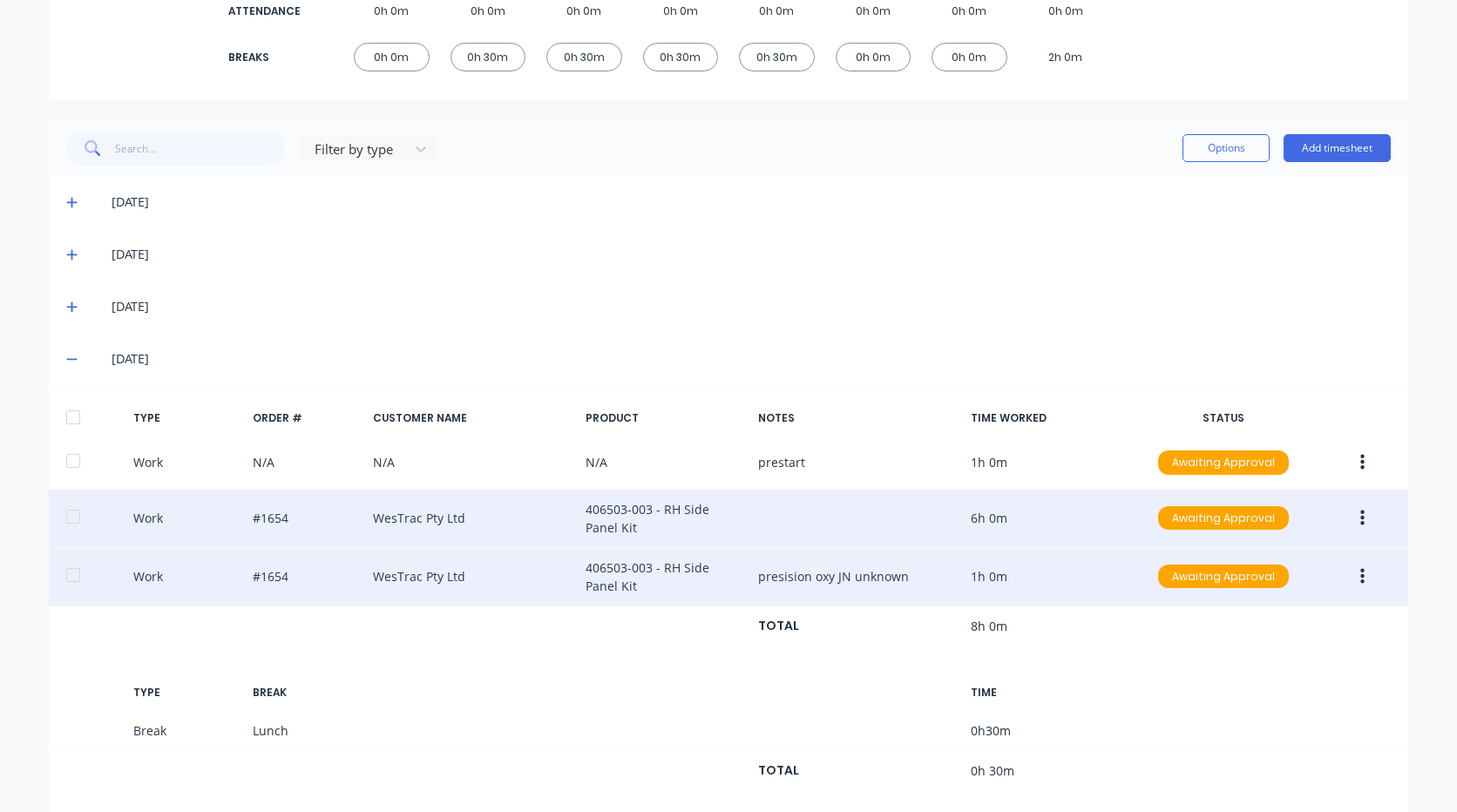
click at [1351, 584] on button "button" at bounding box center [1362, 577] width 41 height 31
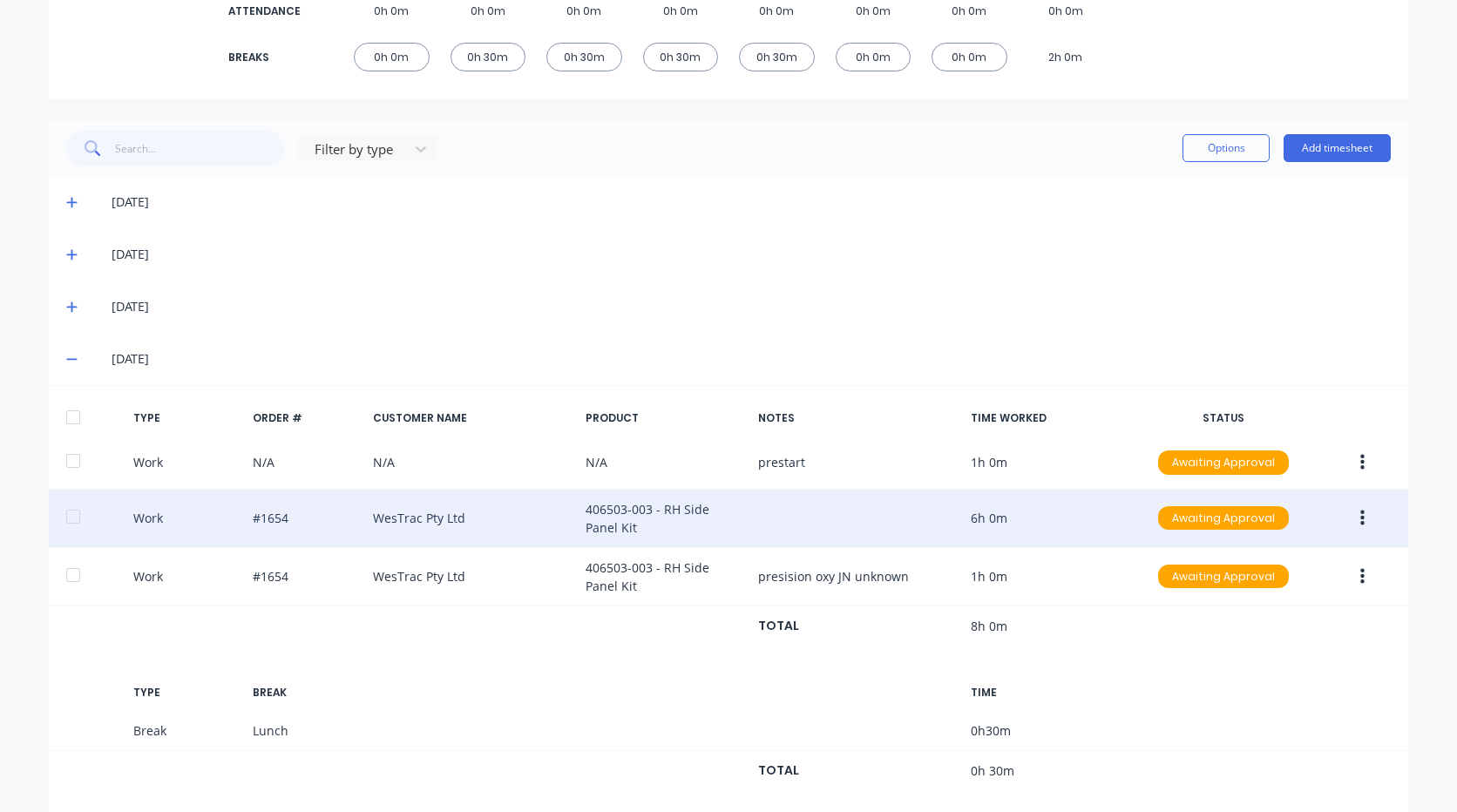
drag, startPoint x: 1179, startPoint y: 683, endPoint x: 1161, endPoint y: 655, distance: 33.3
click at [1175, 674] on div "TYPE BREAK TIME" at bounding box center [728, 693] width 1360 height 37
click at [1331, 146] on button "Add timesheet" at bounding box center [1337, 148] width 107 height 28
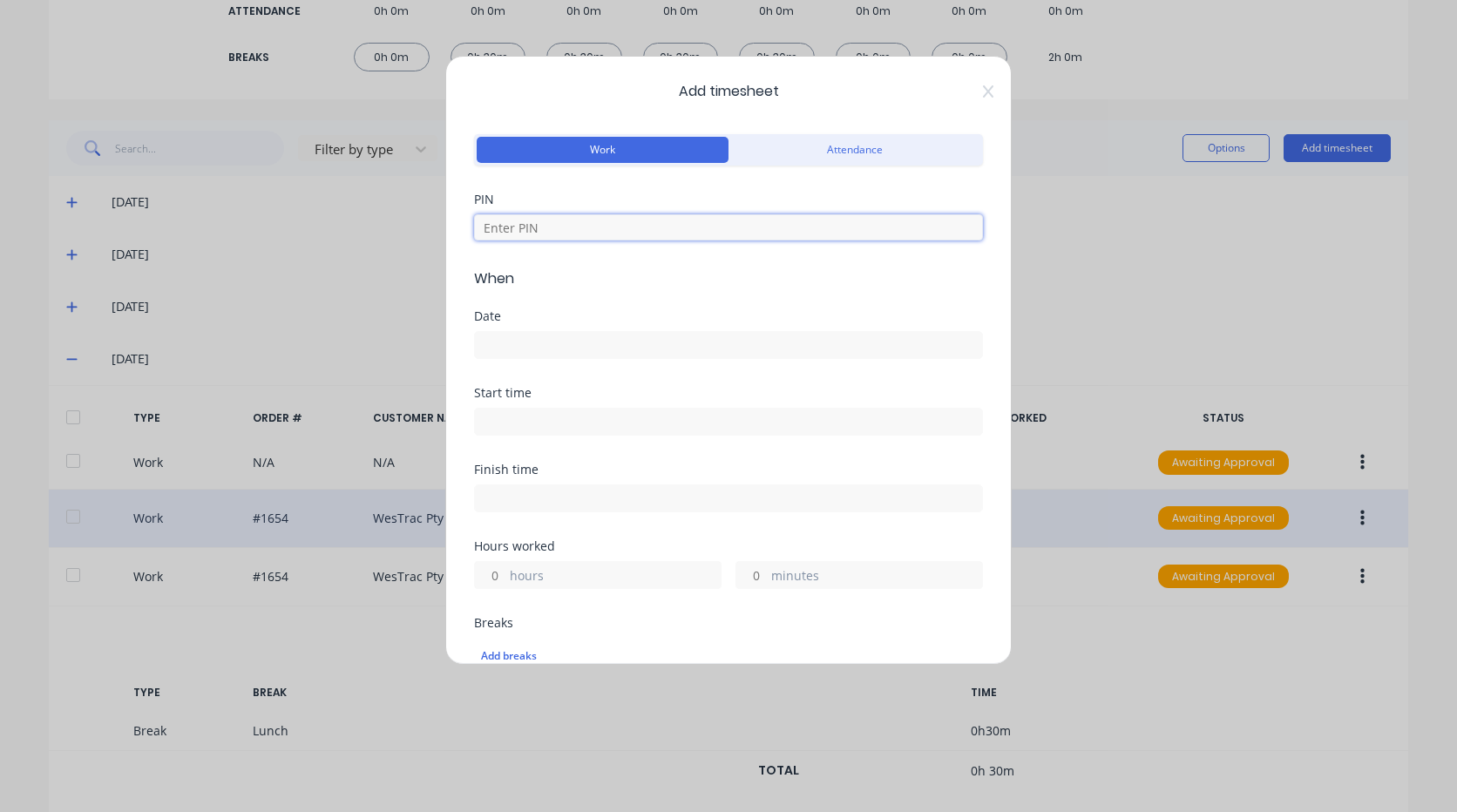
click at [605, 230] on input at bounding box center [728, 228] width 509 height 26
type input "2711"
click at [563, 342] on input at bounding box center [728, 345] width 507 height 26
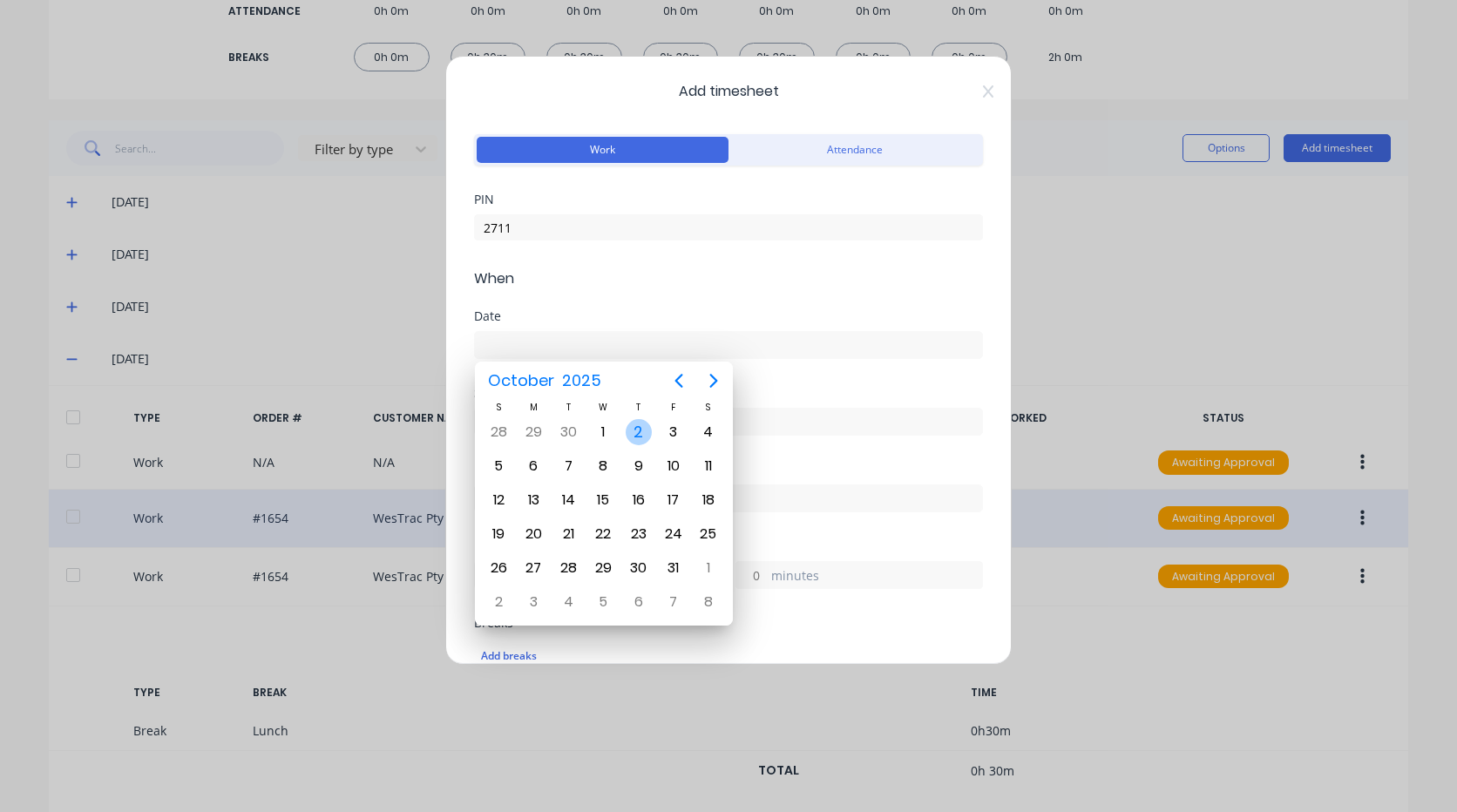
click at [641, 431] on div "2" at bounding box center [639, 432] width 26 height 26
type input "[DATE]"
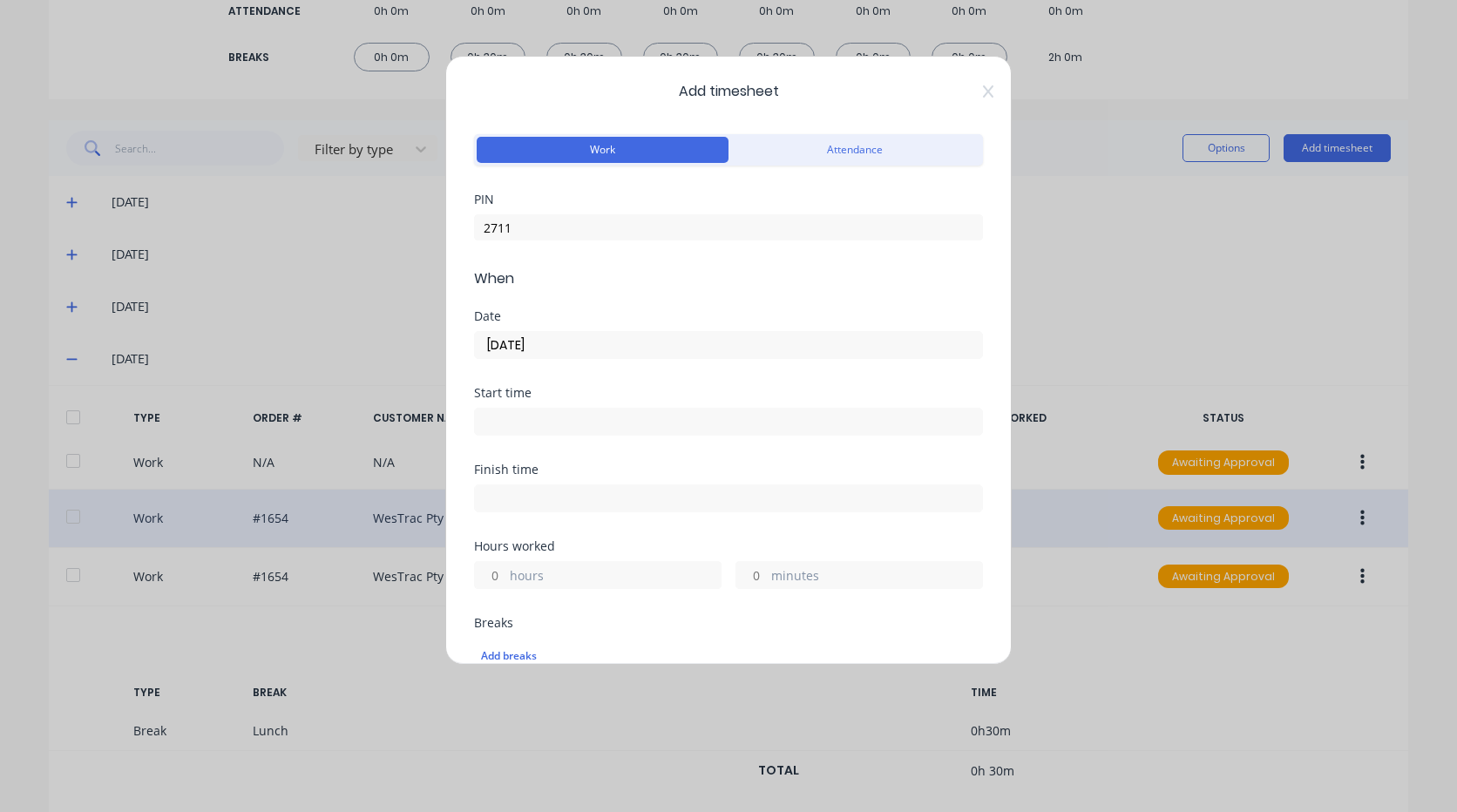
click at [542, 424] on input at bounding box center [728, 421] width 507 height 26
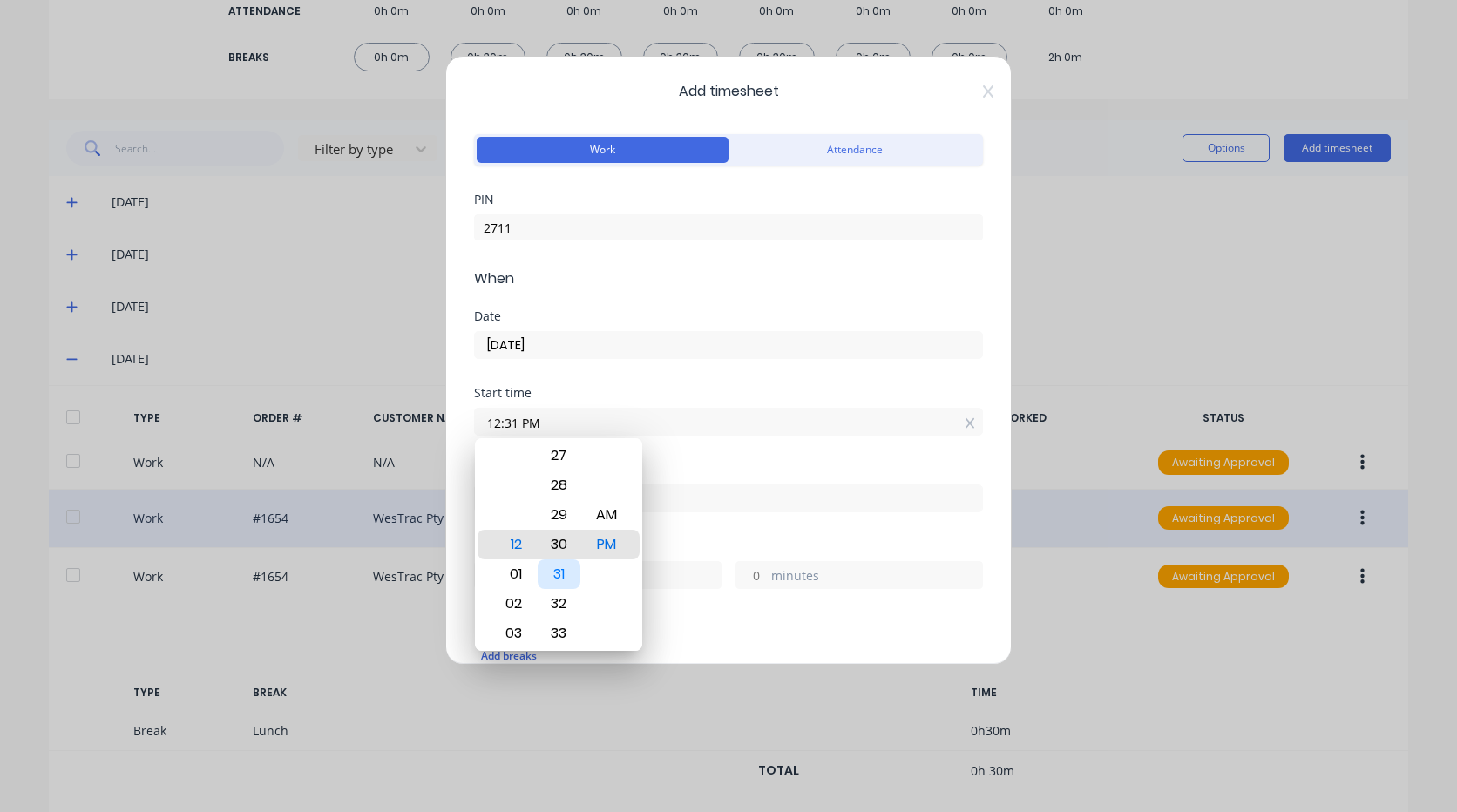
type input "12:30 PM"
click at [685, 537] on div "Finish time" at bounding box center [728, 502] width 509 height 77
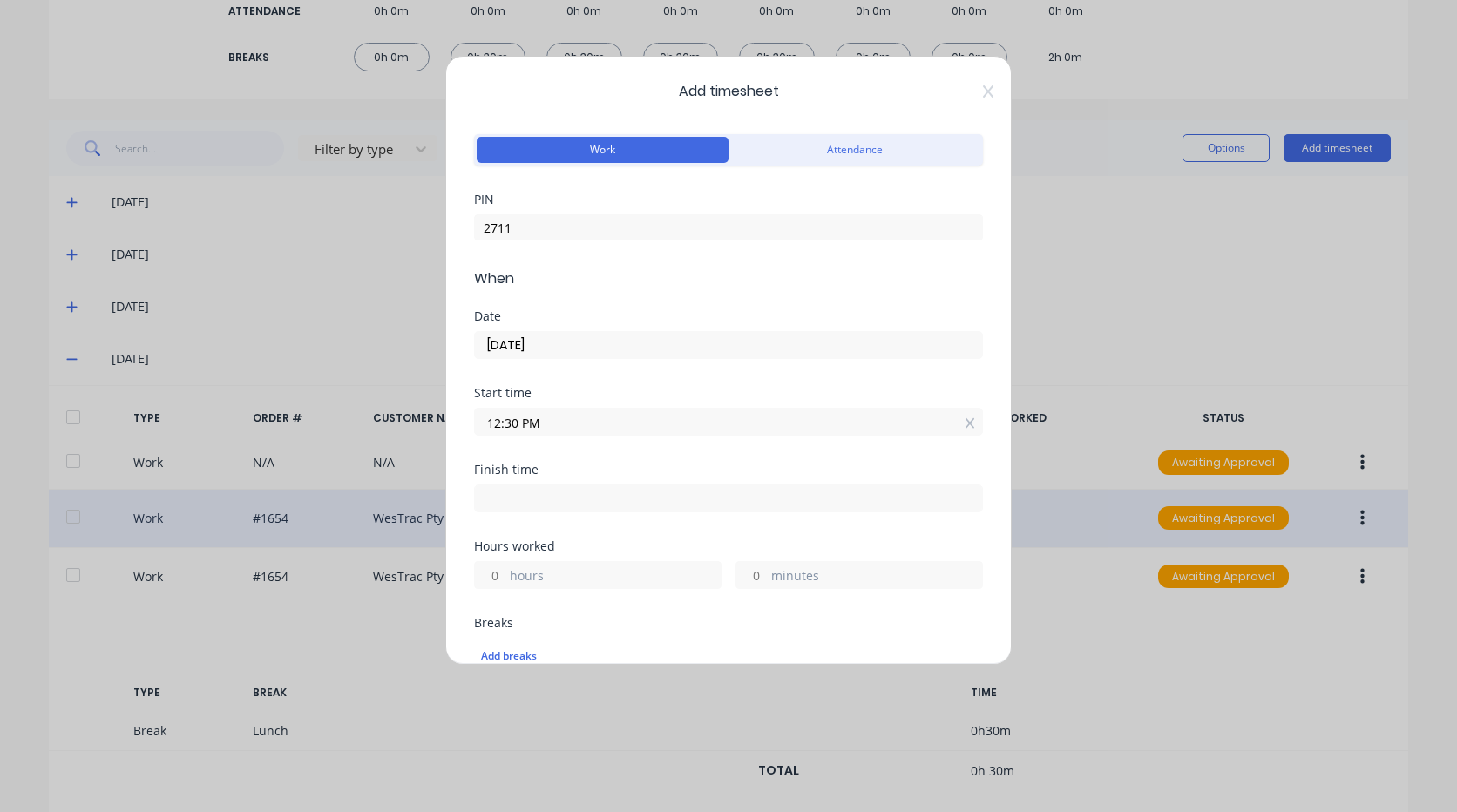
click at [588, 505] on input at bounding box center [728, 498] width 507 height 26
type input "04:16 PM"
type input "3"
type input "46"
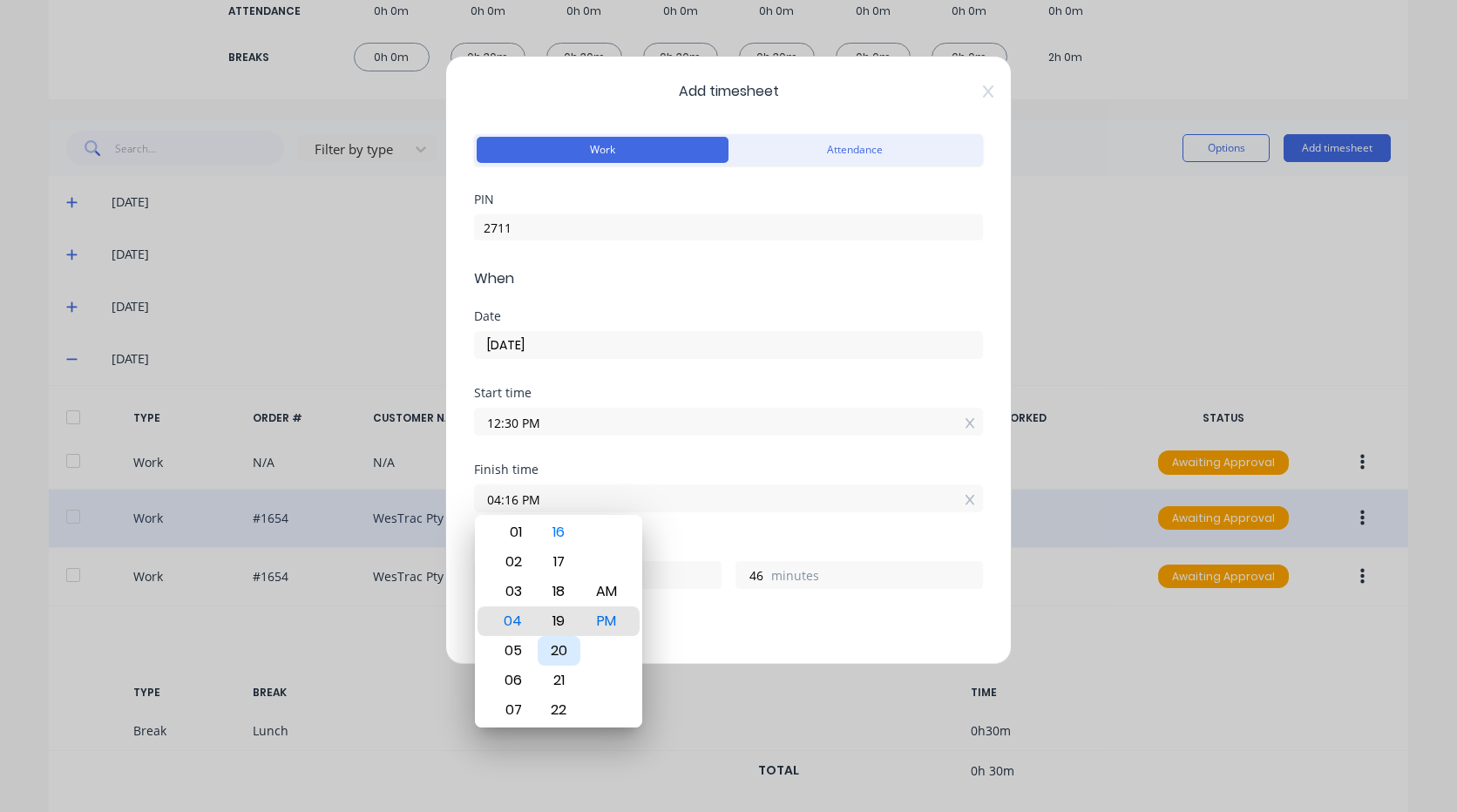
type input "04:19 PM"
type input "49"
type input "04:22 PM"
type input "52"
type input "04:24 PM"
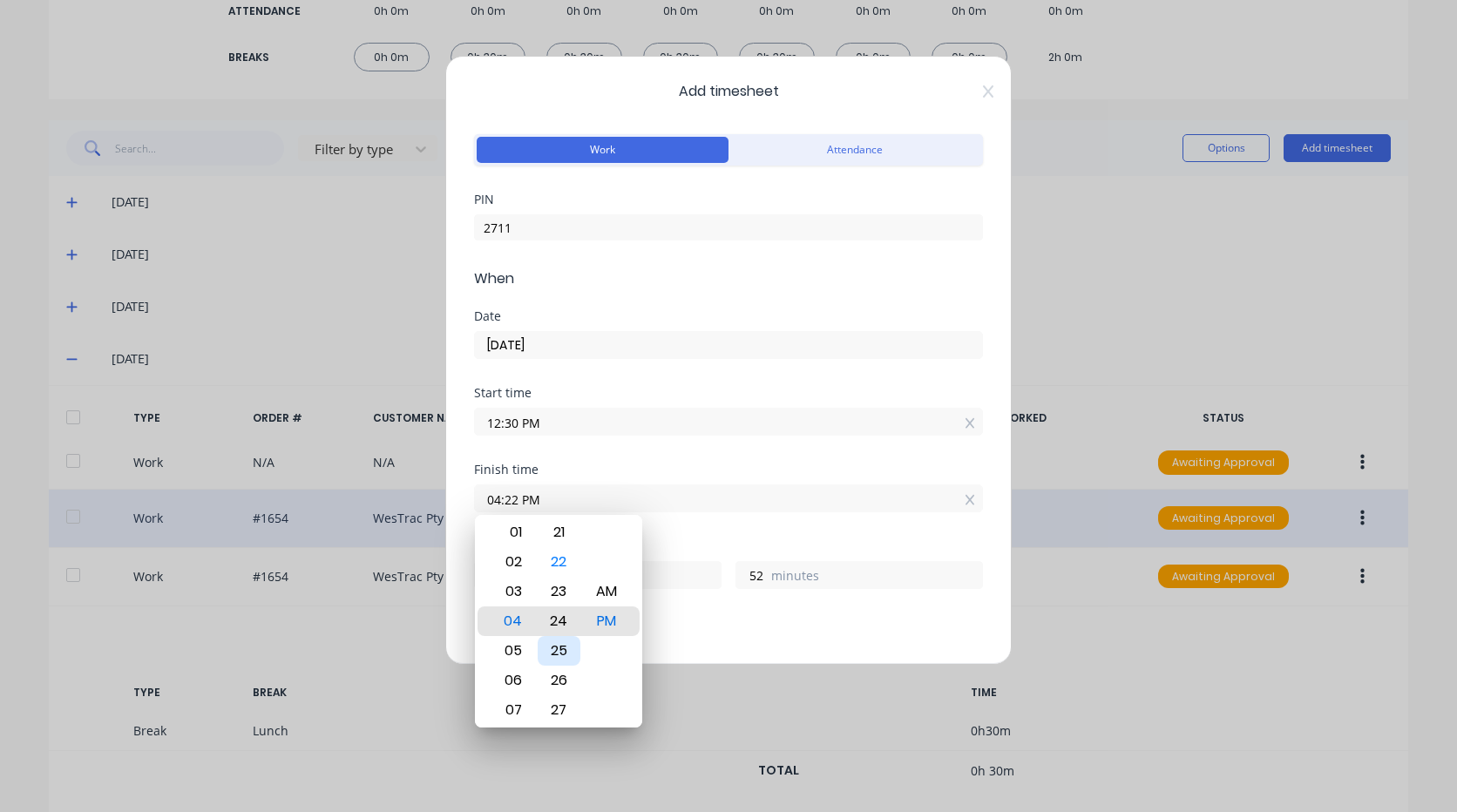
type input "54"
type input "04:27 PM"
type input "57"
type input "04:29 PM"
type input "59"
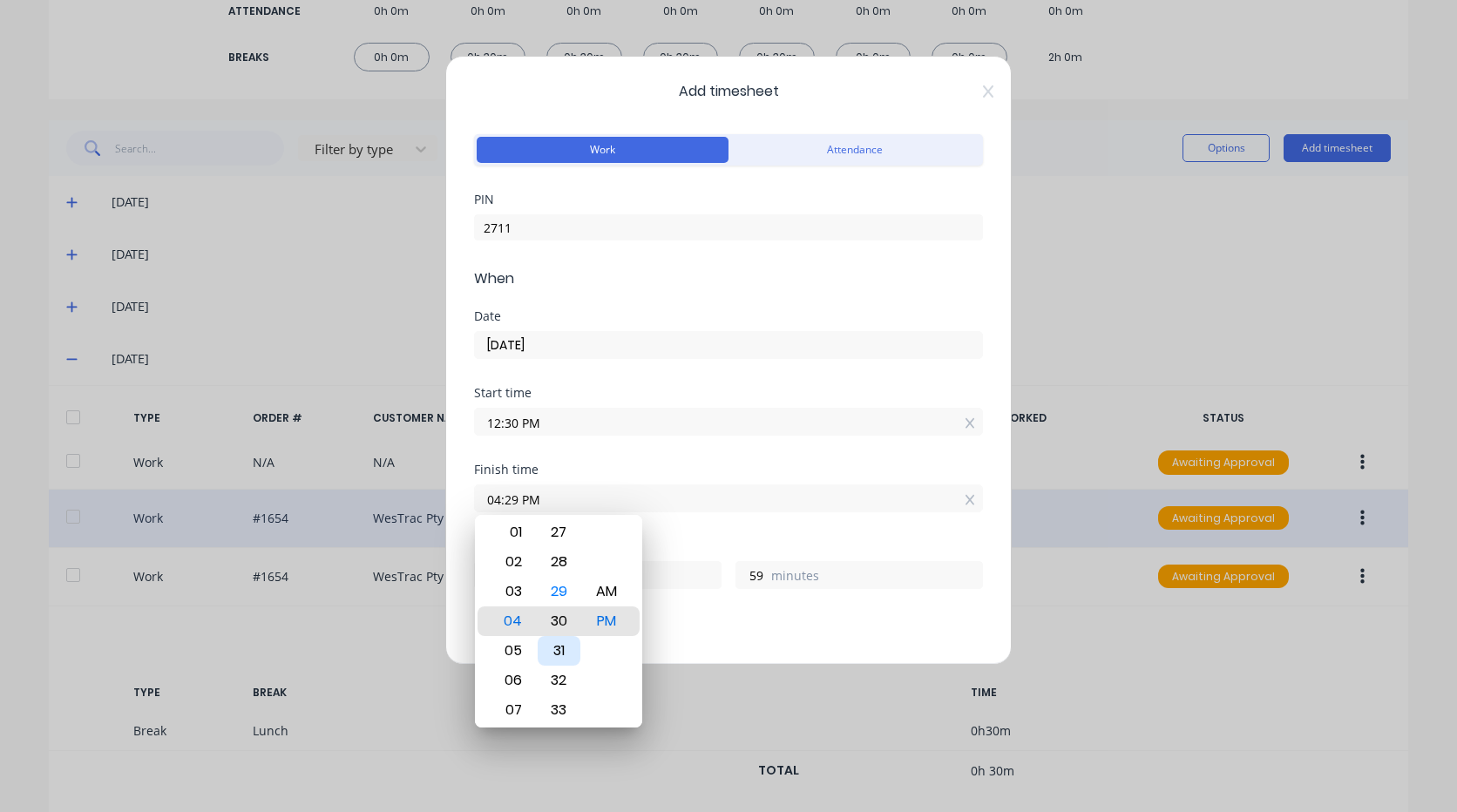
type input "04:30 PM"
type input "4"
type input "0"
click at [681, 628] on div "Breaks" at bounding box center [728, 622] width 509 height 12
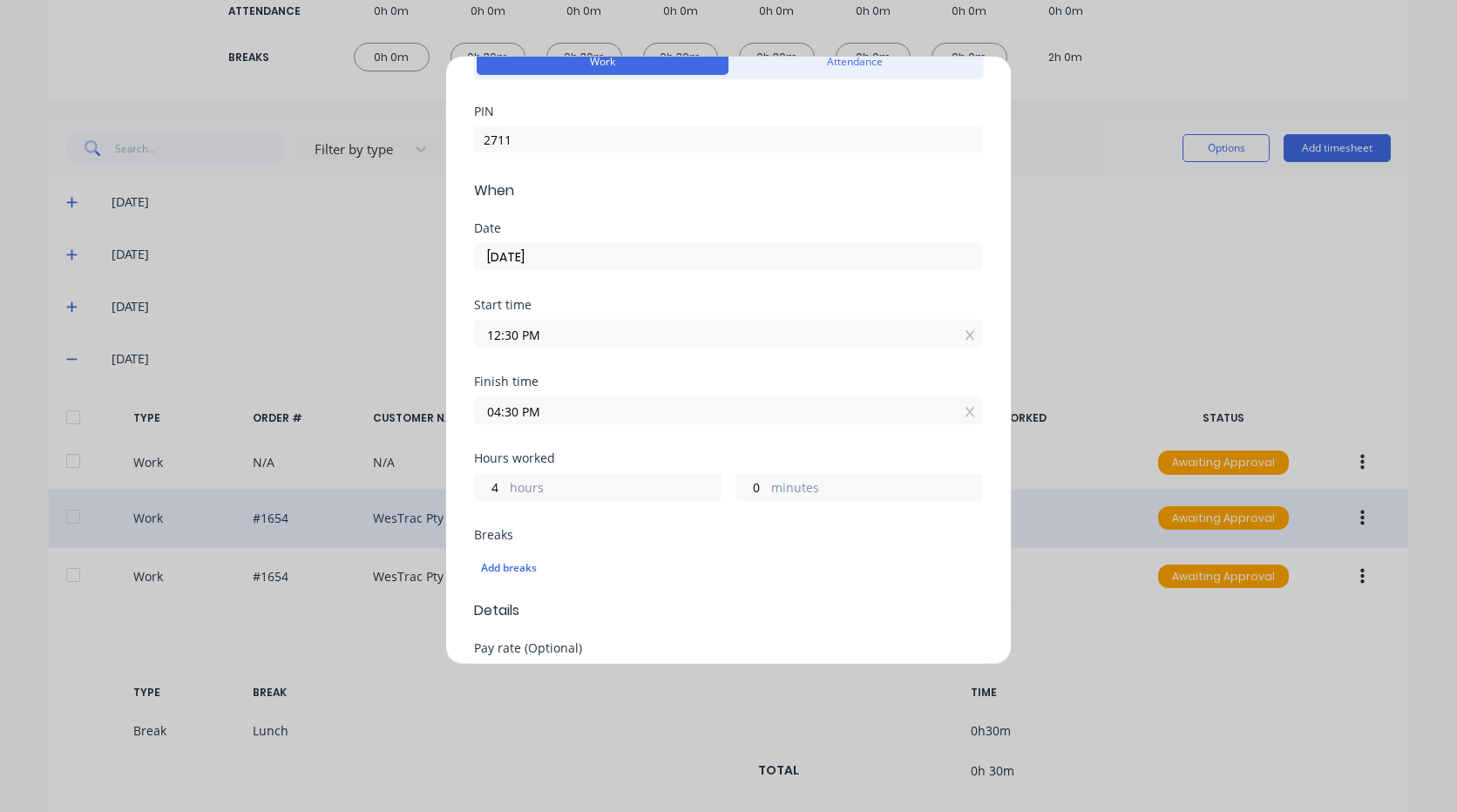
scroll to position [174, 0]
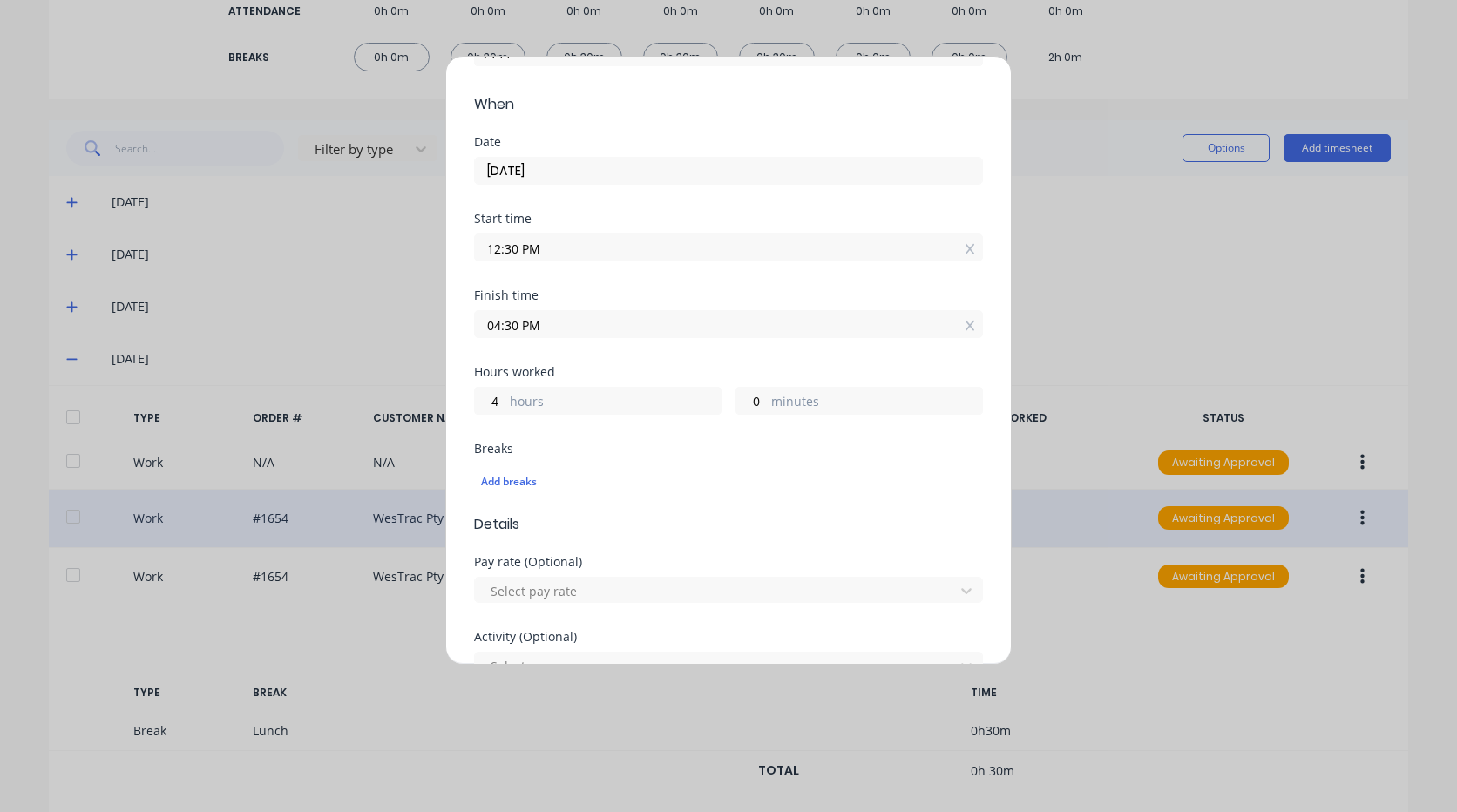
click at [495, 326] on input "04:30 PM" at bounding box center [728, 324] width 507 height 26
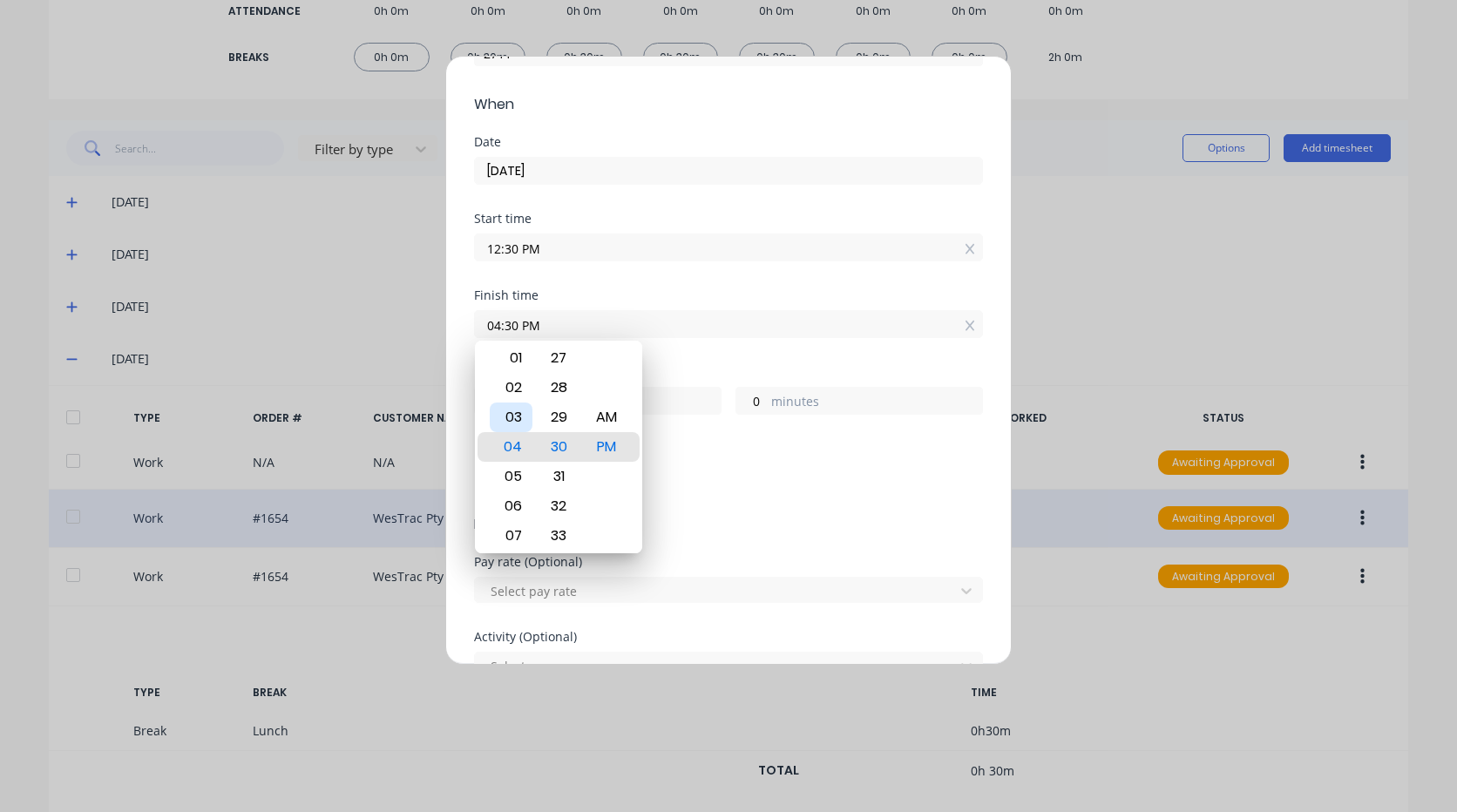
click at [522, 418] on div "03" at bounding box center [511, 417] width 43 height 29
type input "03:30 PM"
type input "3"
click at [700, 450] on div "Breaks" at bounding box center [728, 448] width 509 height 12
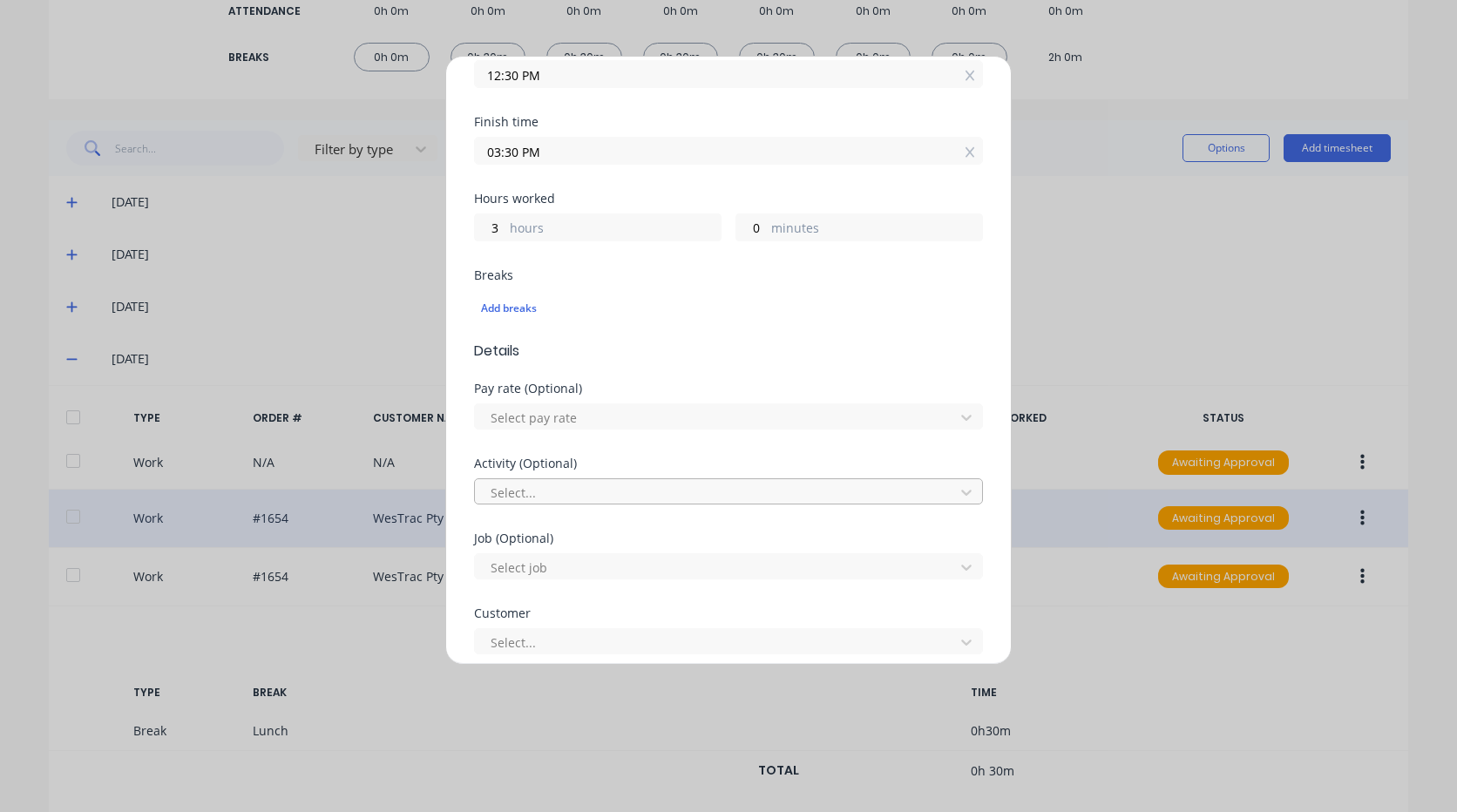
scroll to position [349, 0]
click at [552, 416] on div at bounding box center [717, 417] width 457 height 22
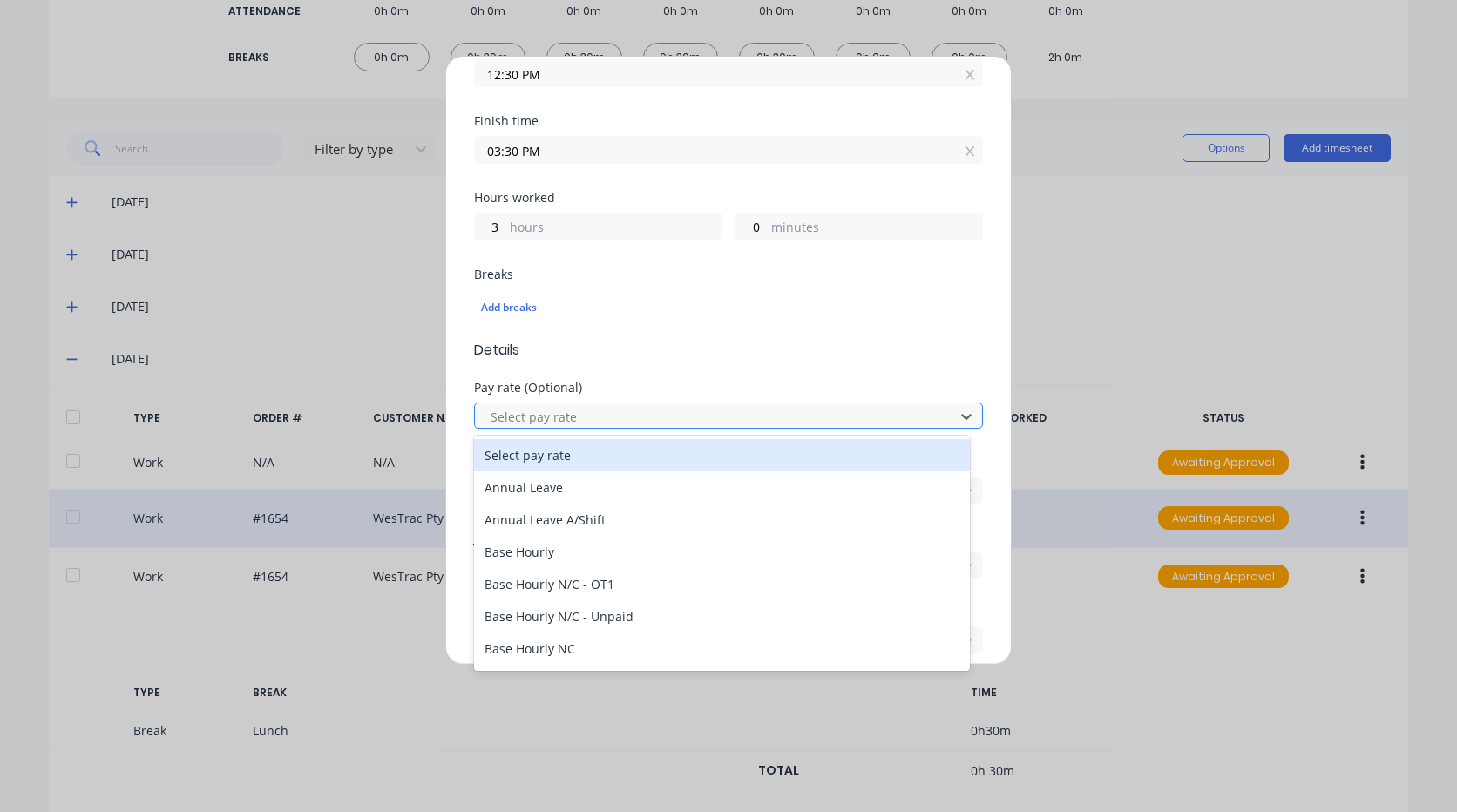
type input "m"
type input "pr"
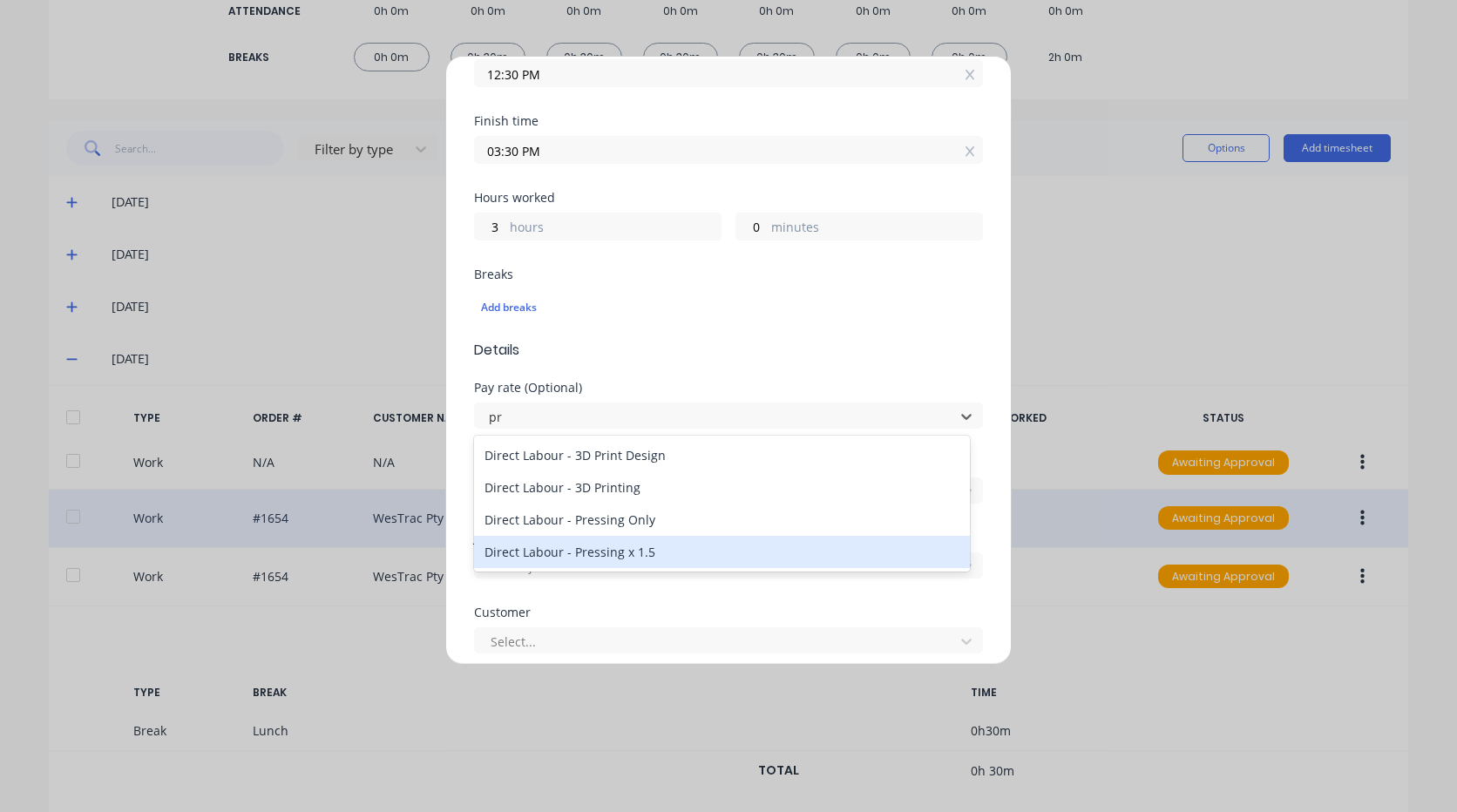
click at [637, 552] on div "Direct Labour - Pressing x 1.5" at bounding box center [722, 551] width 495 height 32
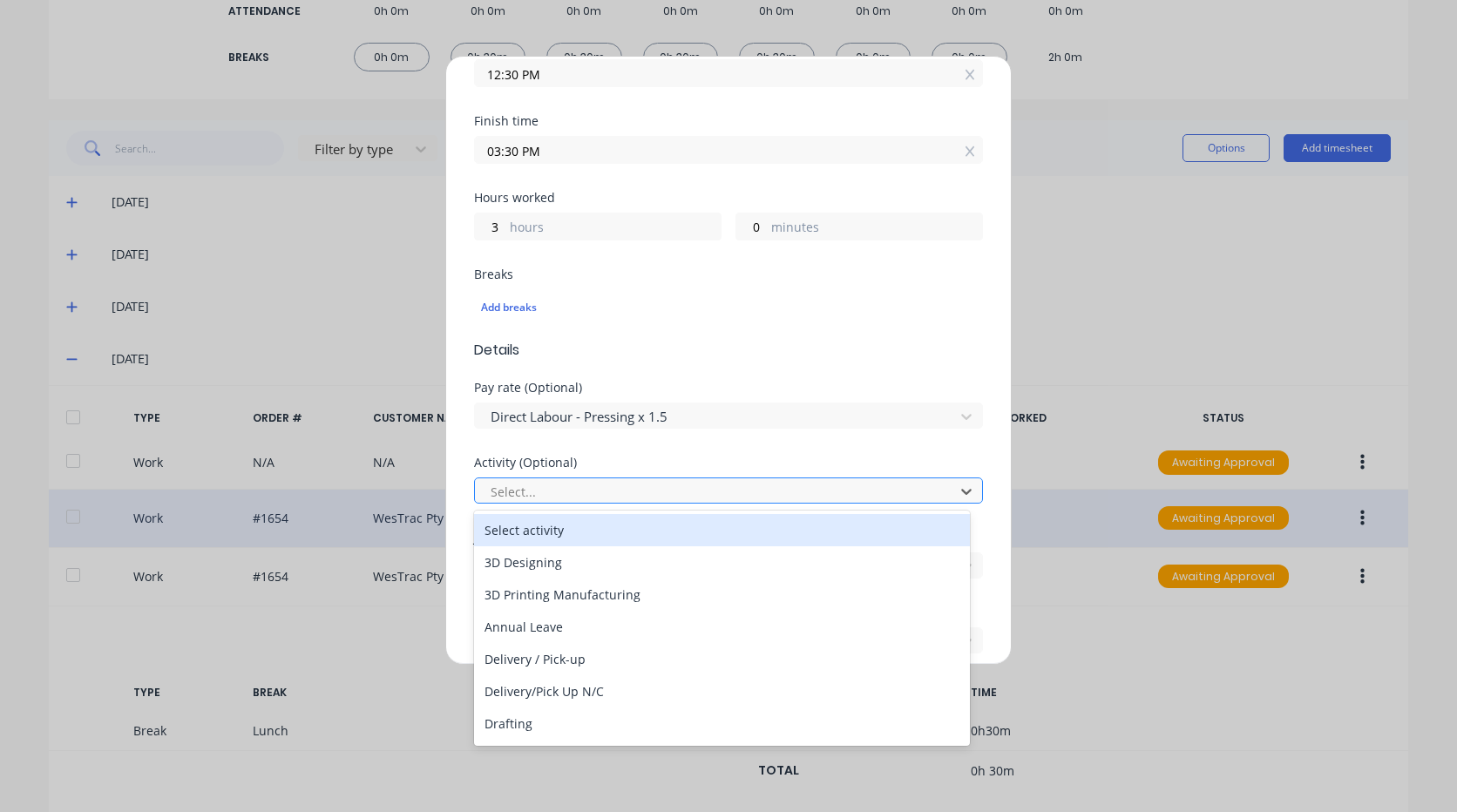
click at [608, 491] on div at bounding box center [717, 492] width 457 height 22
type input "pr"
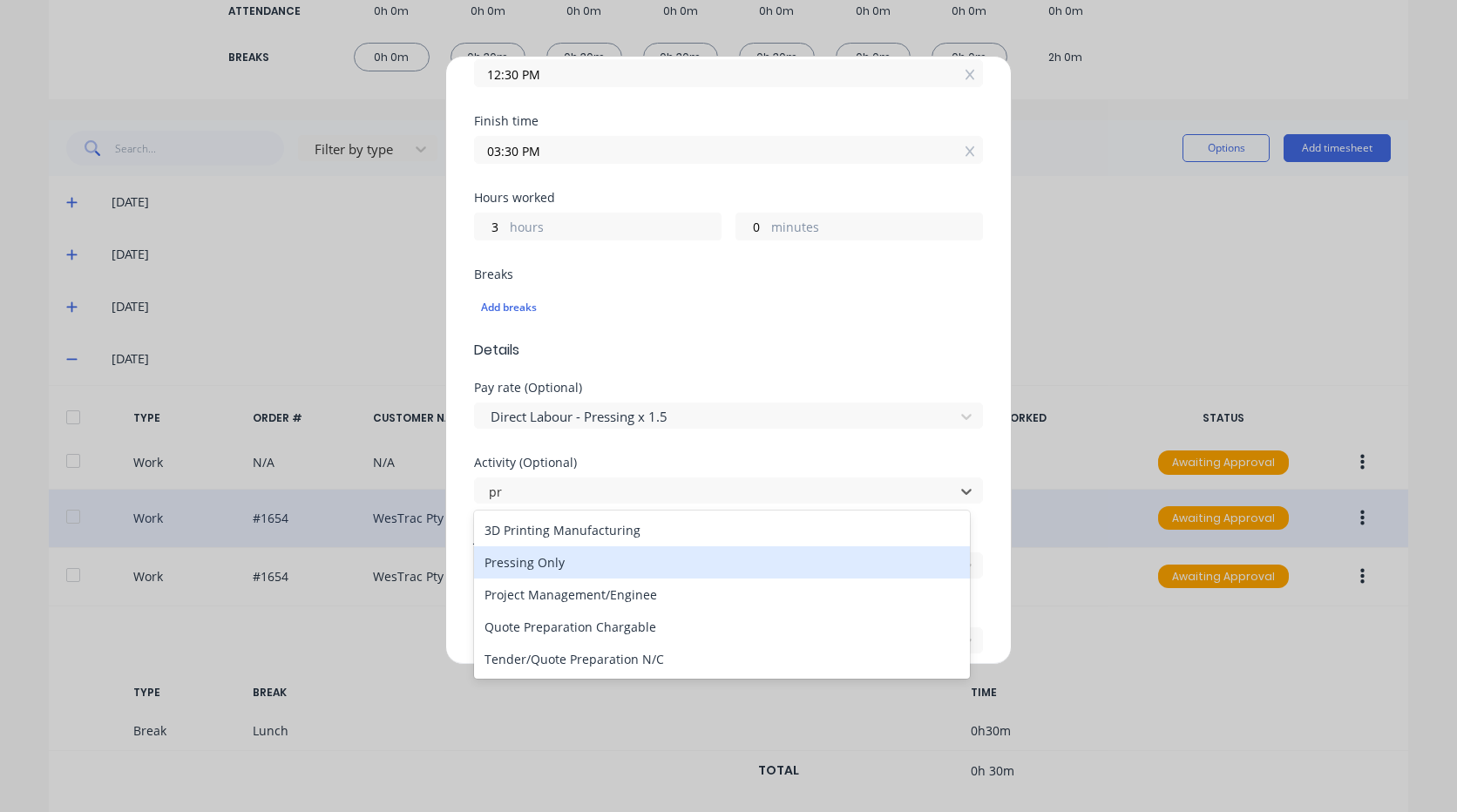
click at [532, 569] on div "Pressing Only" at bounding box center [722, 562] width 495 height 32
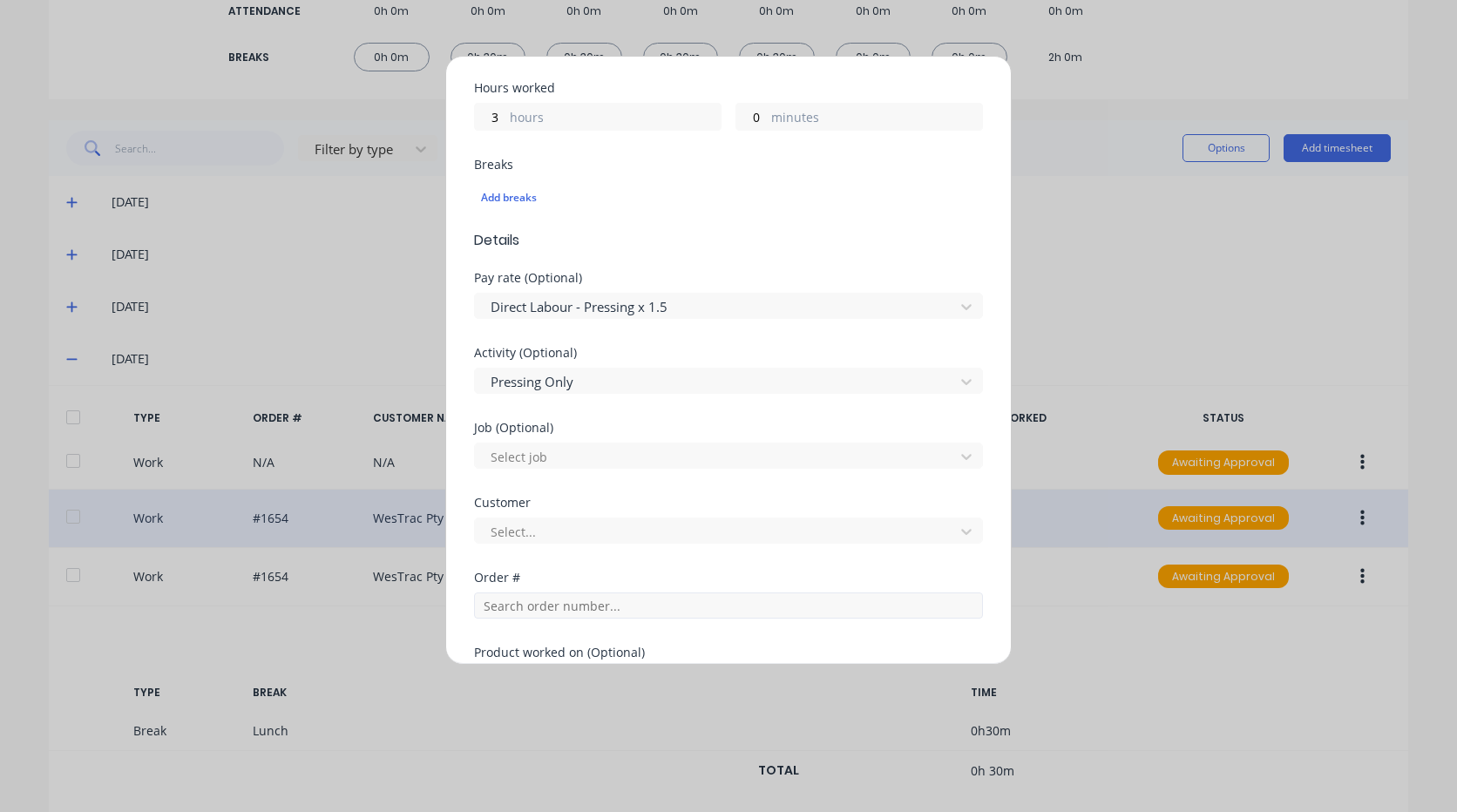
scroll to position [523, 0]
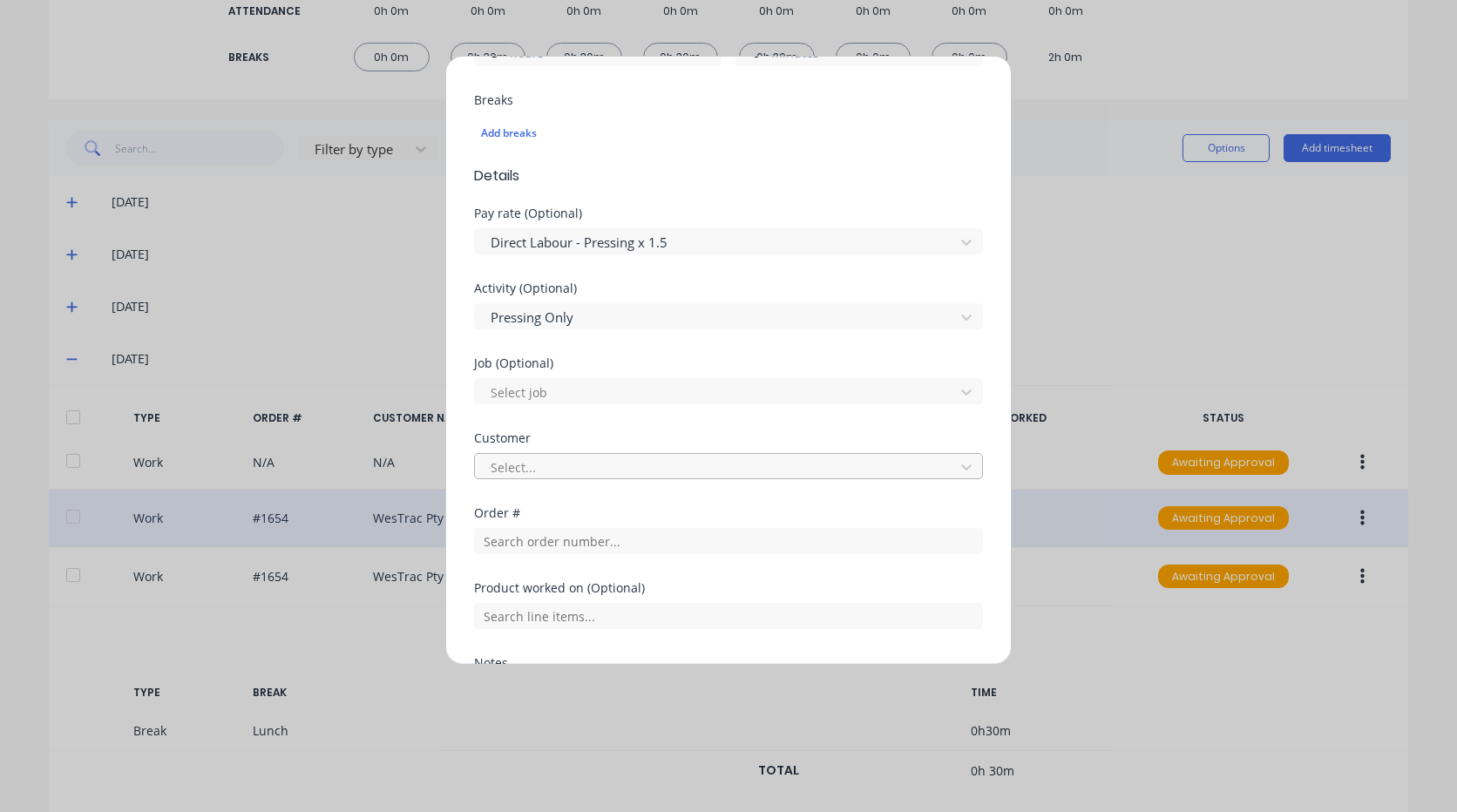
click at [564, 467] on div at bounding box center [717, 468] width 457 height 22
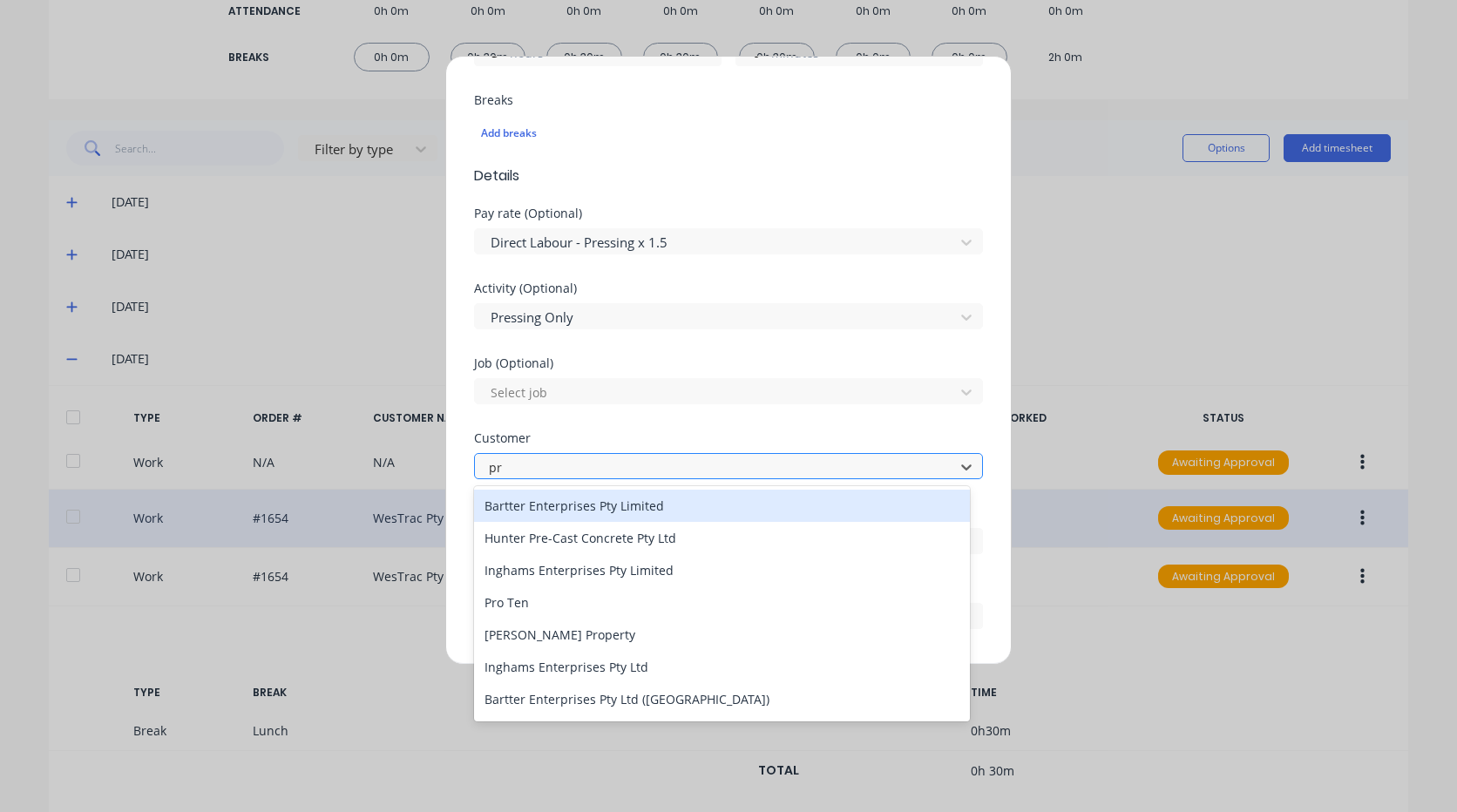
type input "pre"
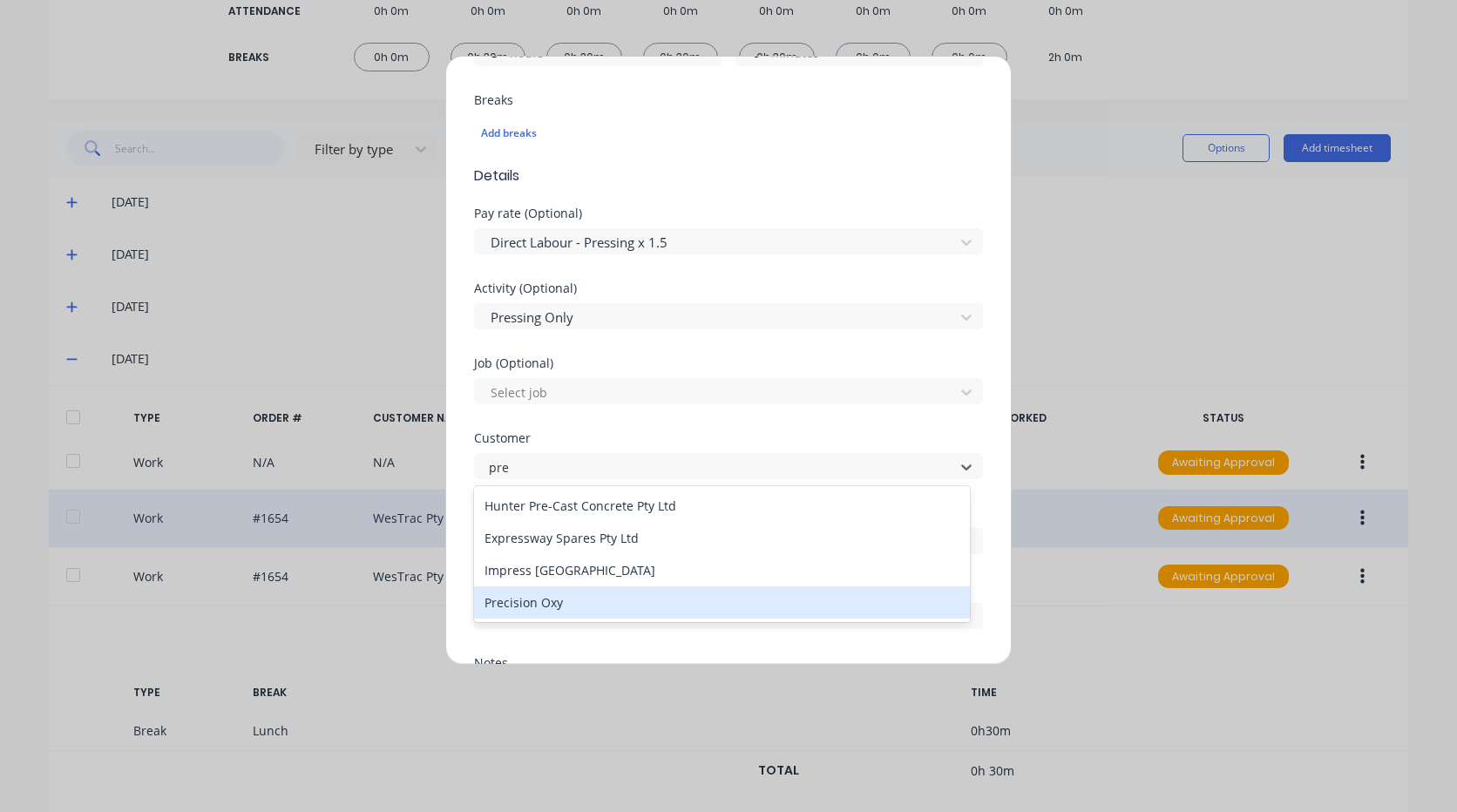
click at [540, 606] on div "Precision Oxy" at bounding box center [722, 602] width 495 height 32
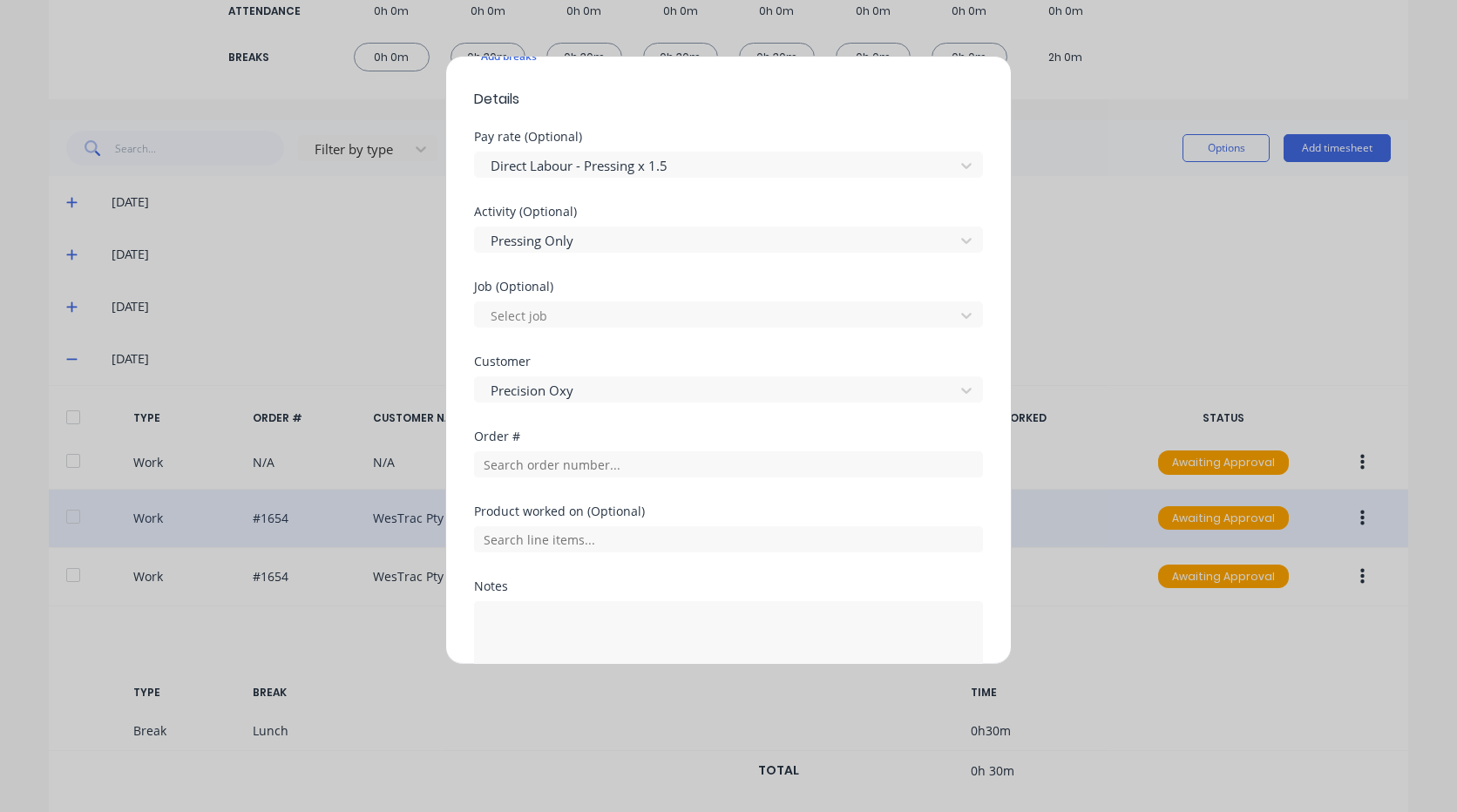
scroll to position [697, 0]
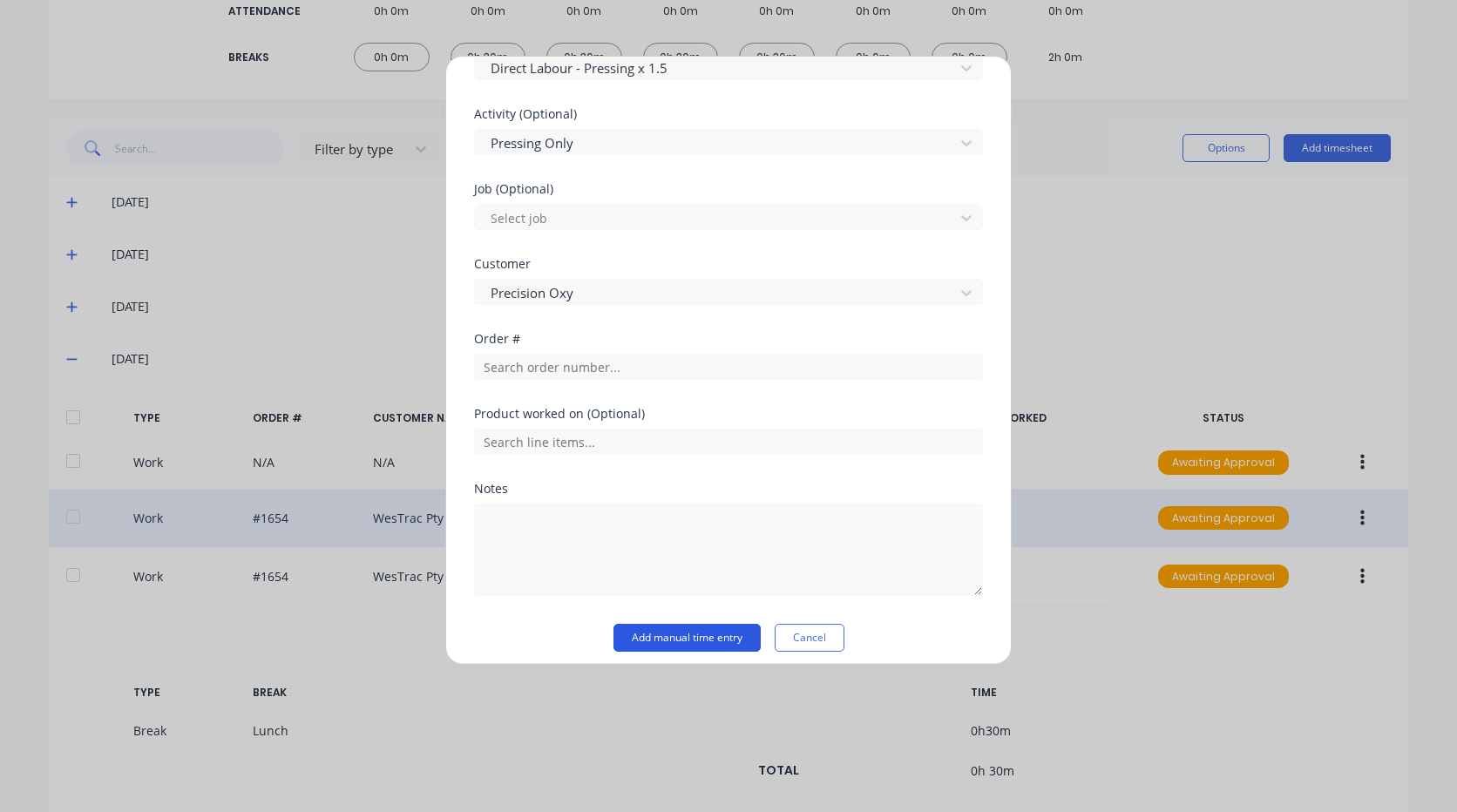
click at [702, 633] on button "Add manual time entry" at bounding box center [687, 638] width 148 height 28
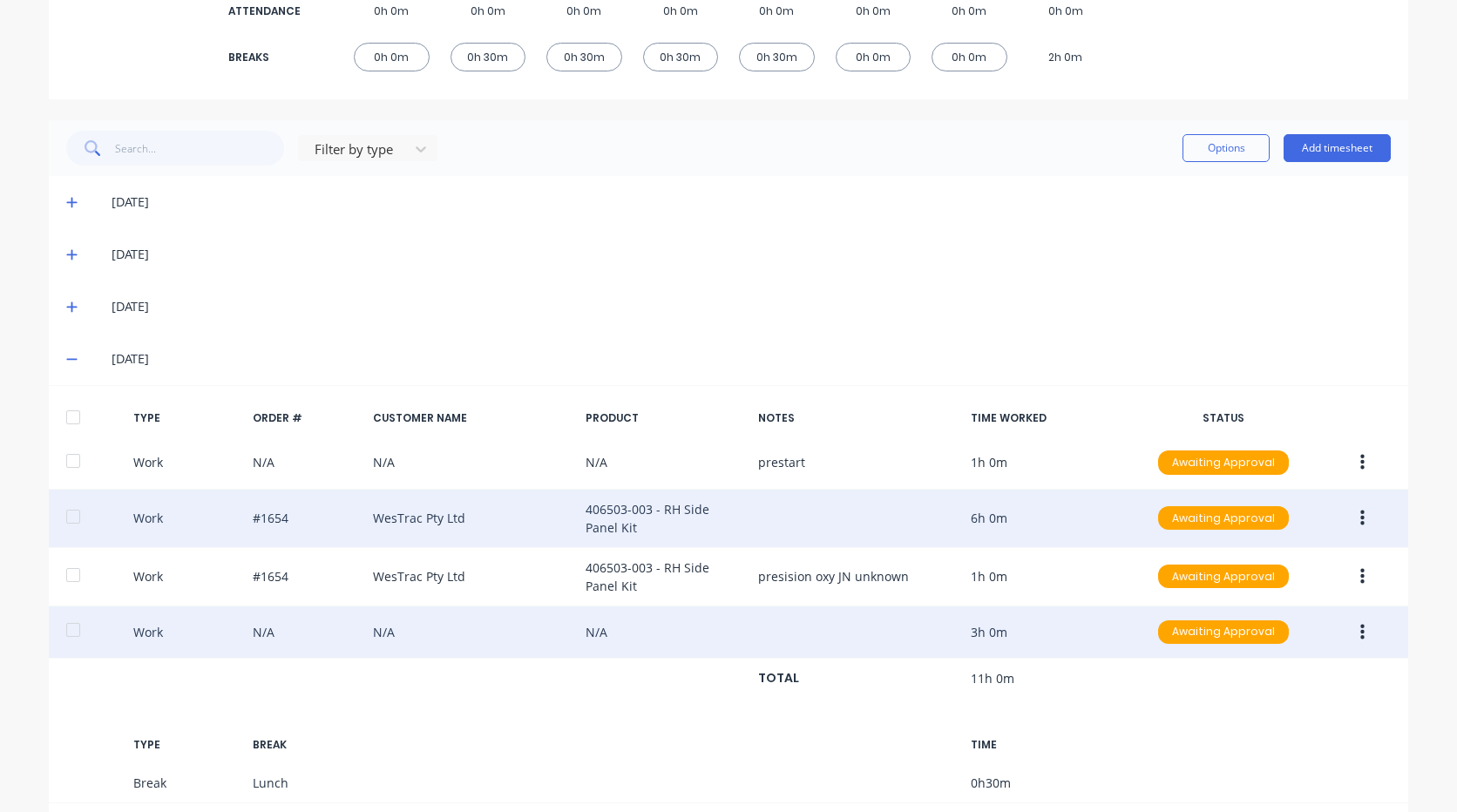
click at [1361, 638] on button "button" at bounding box center [1362, 632] width 41 height 31
click at [1295, 635] on div "Duplicate" at bounding box center [1300, 637] width 134 height 26
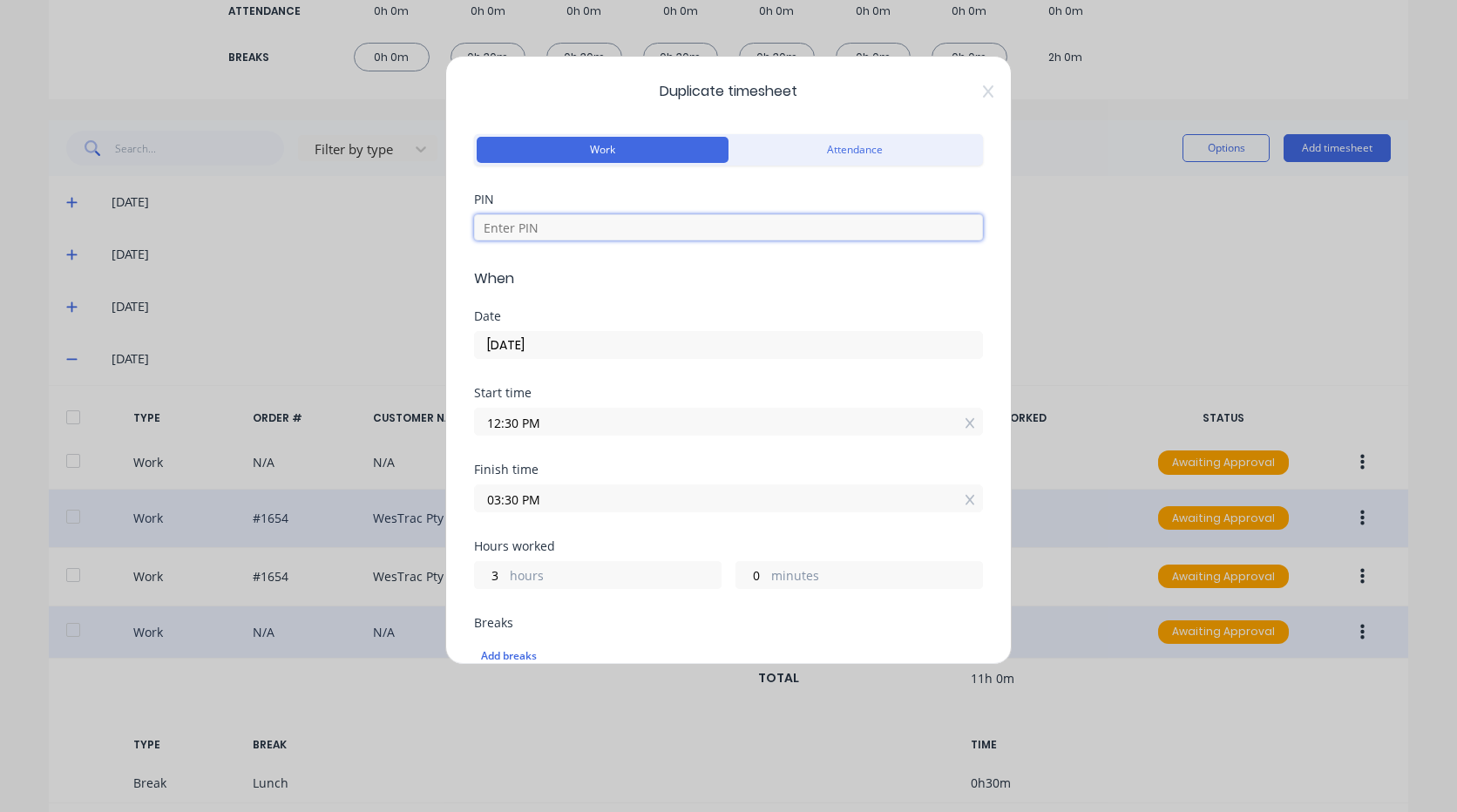
click at [613, 233] on input at bounding box center [728, 228] width 509 height 26
type input "2711"
click at [548, 413] on input "12:30 PM" at bounding box center [728, 421] width 507 height 26
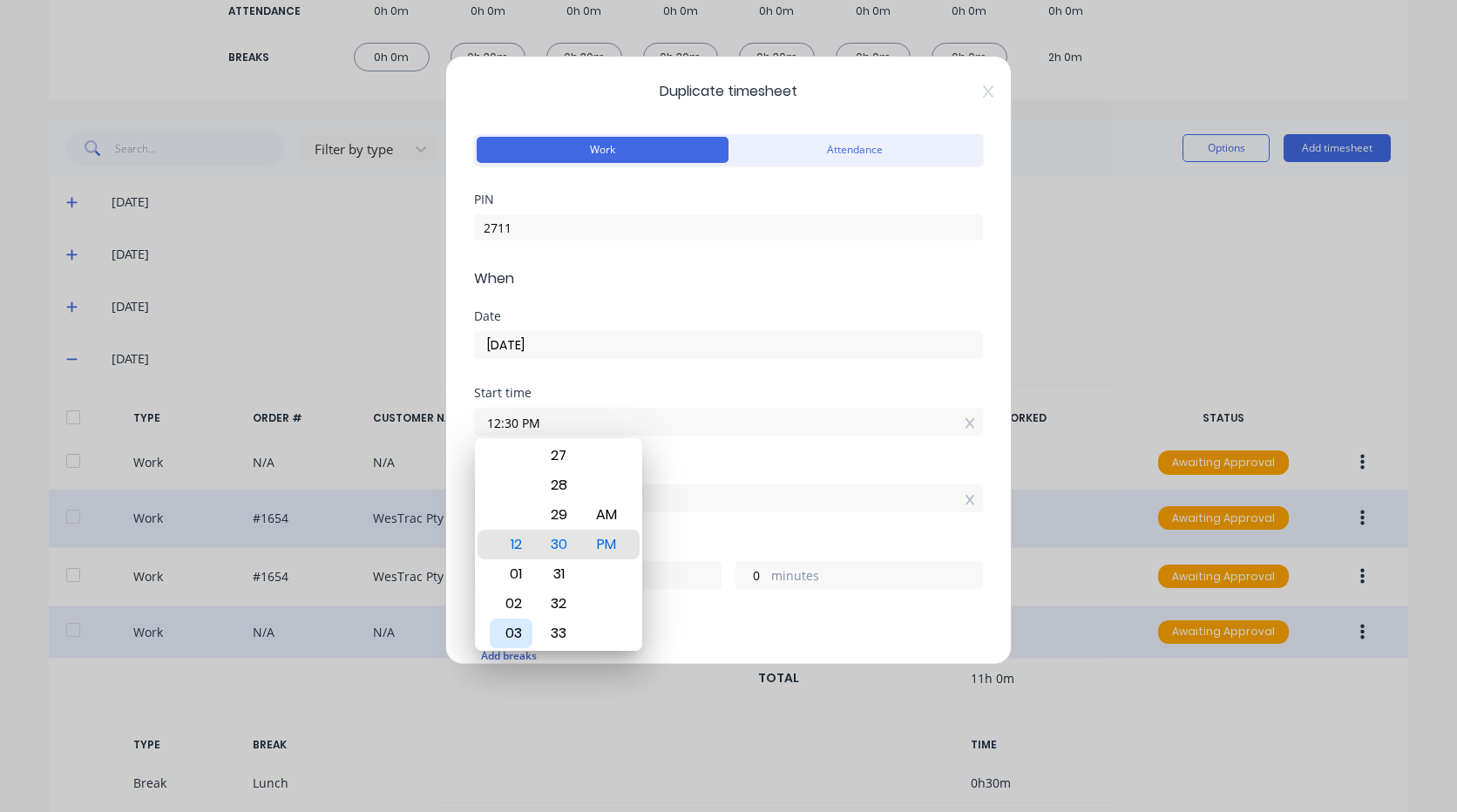
click at [518, 633] on div "03" at bounding box center [511, 633] width 43 height 29
type input "03:30 PM"
type input "0"
click at [668, 503] on input "03:30 PM" at bounding box center [728, 498] width 507 height 26
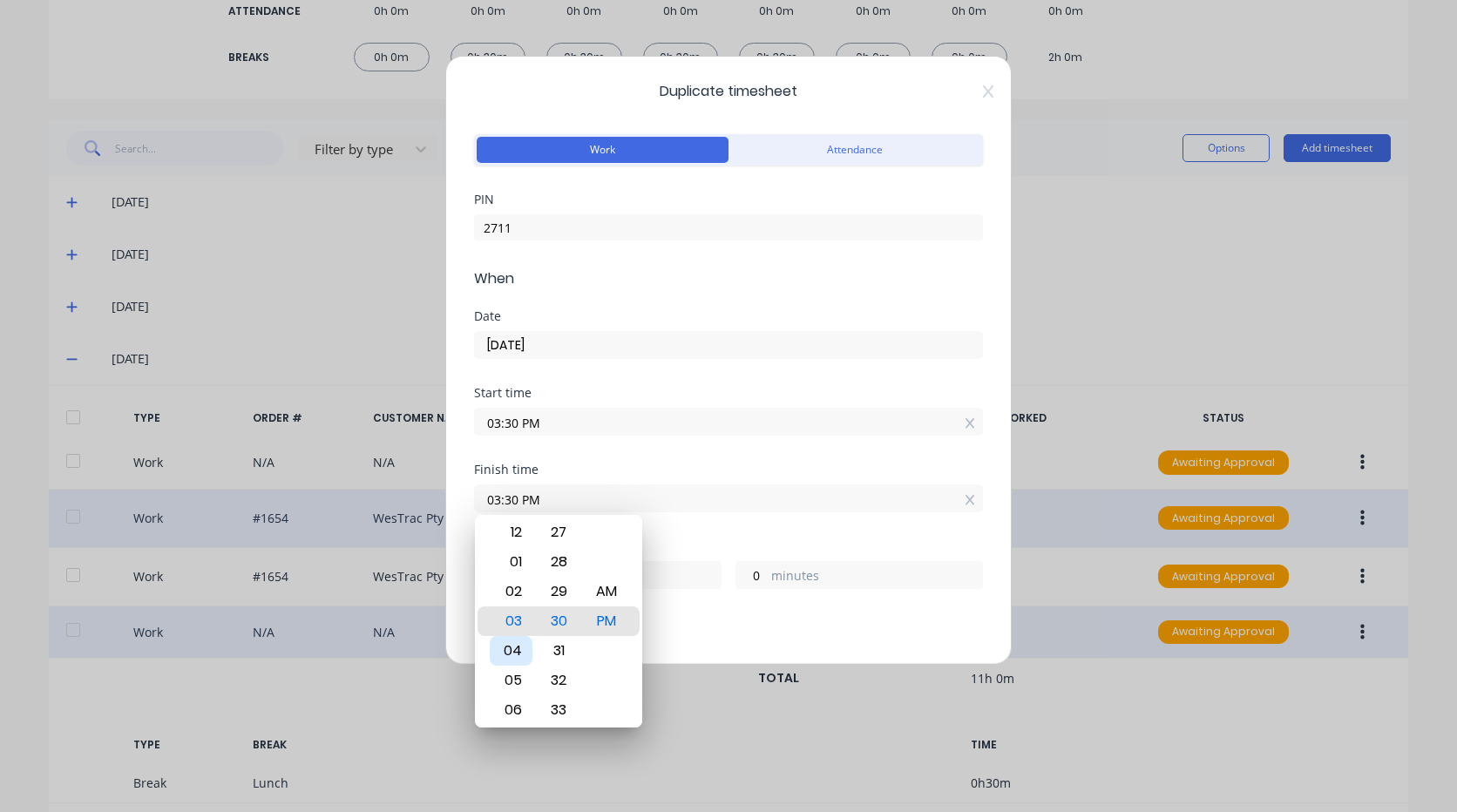
click at [511, 647] on div "04" at bounding box center [511, 651] width 43 height 29
type input "04:30 PM"
type input "1"
click at [646, 517] on div "Finish time 04:30 PM" at bounding box center [728, 502] width 509 height 77
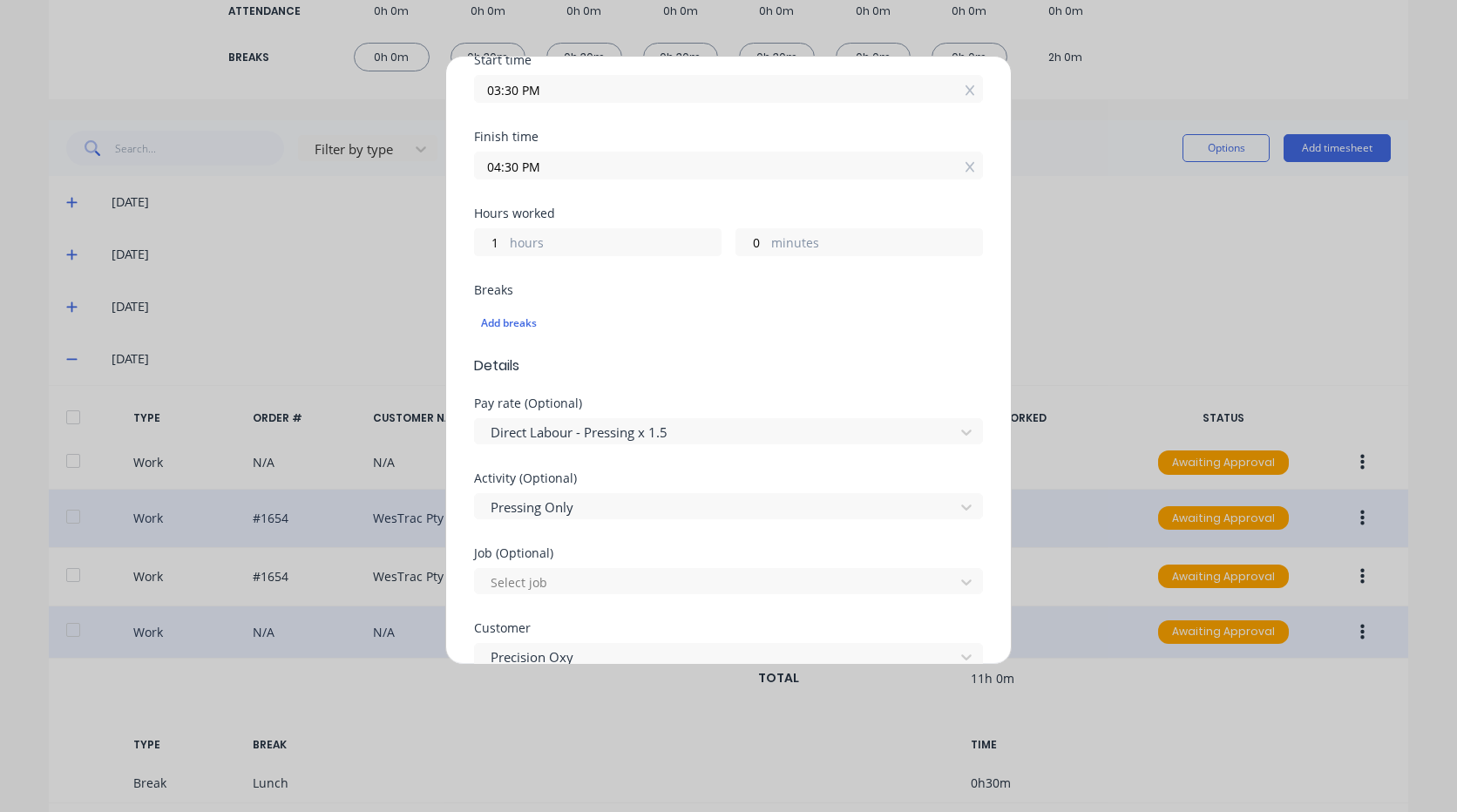
scroll to position [349, 0]
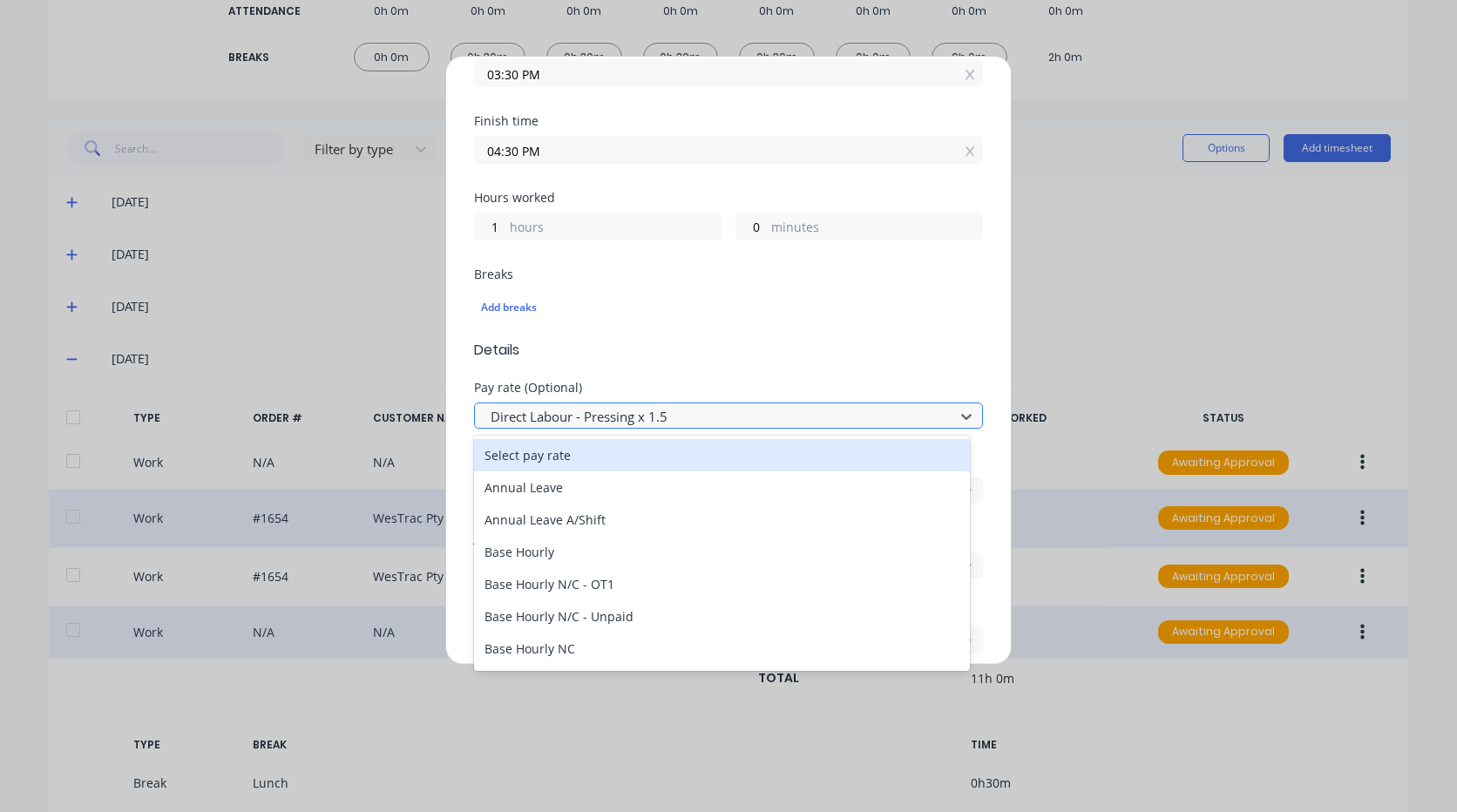
click at [706, 425] on div at bounding box center [717, 417] width 457 height 22
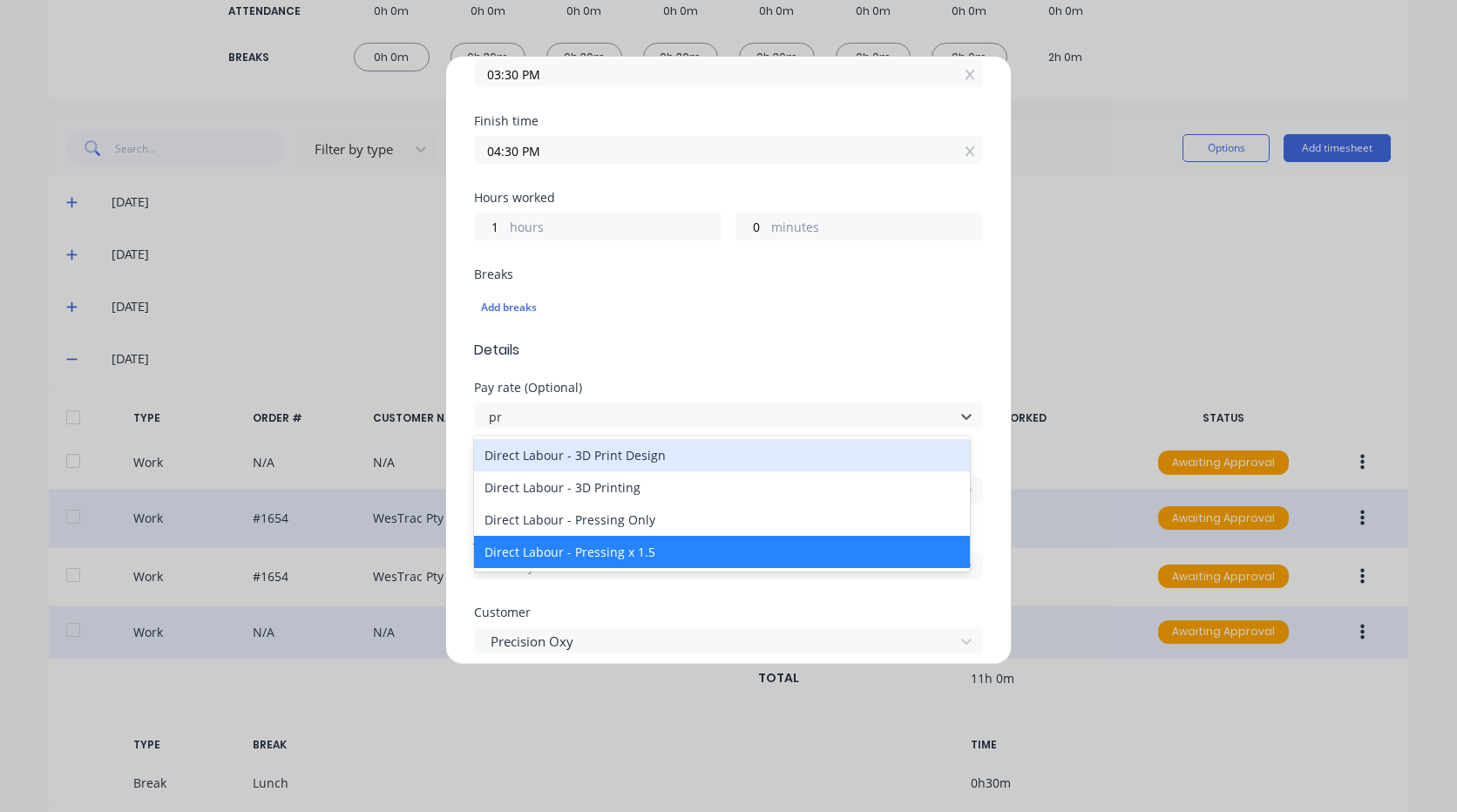
type input "pre"
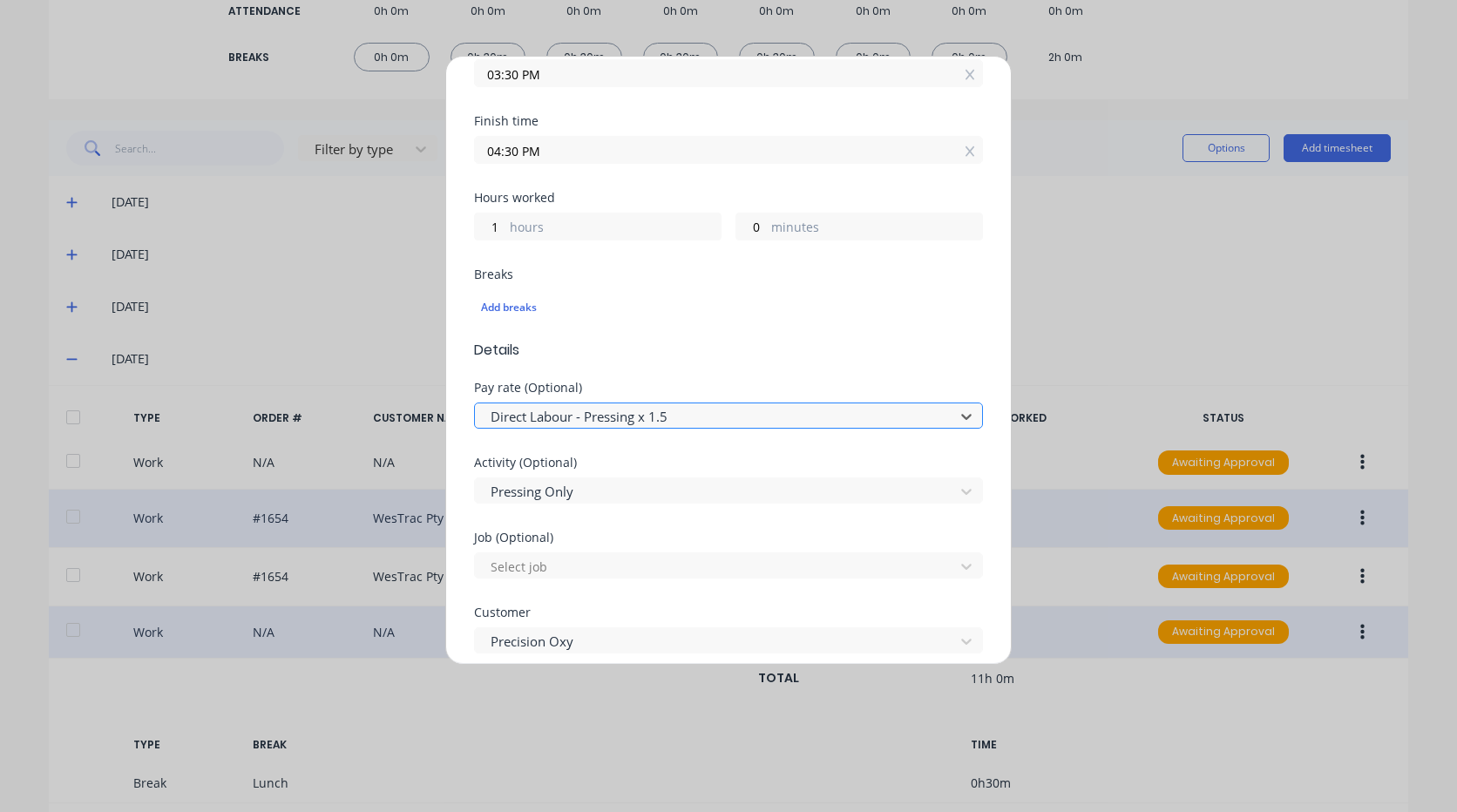
click at [577, 419] on div at bounding box center [717, 417] width 457 height 22
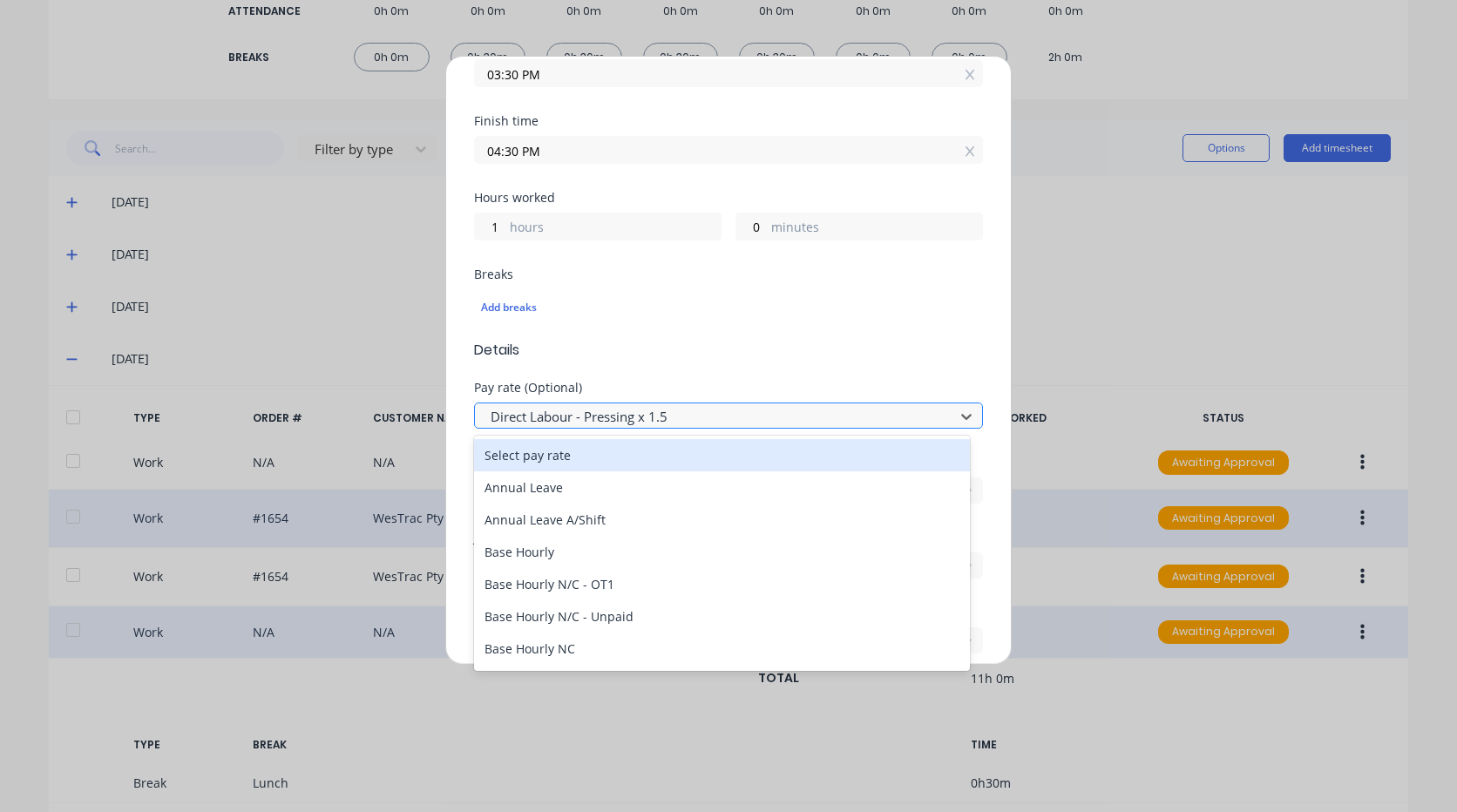
click at [684, 417] on div at bounding box center [717, 417] width 457 height 22
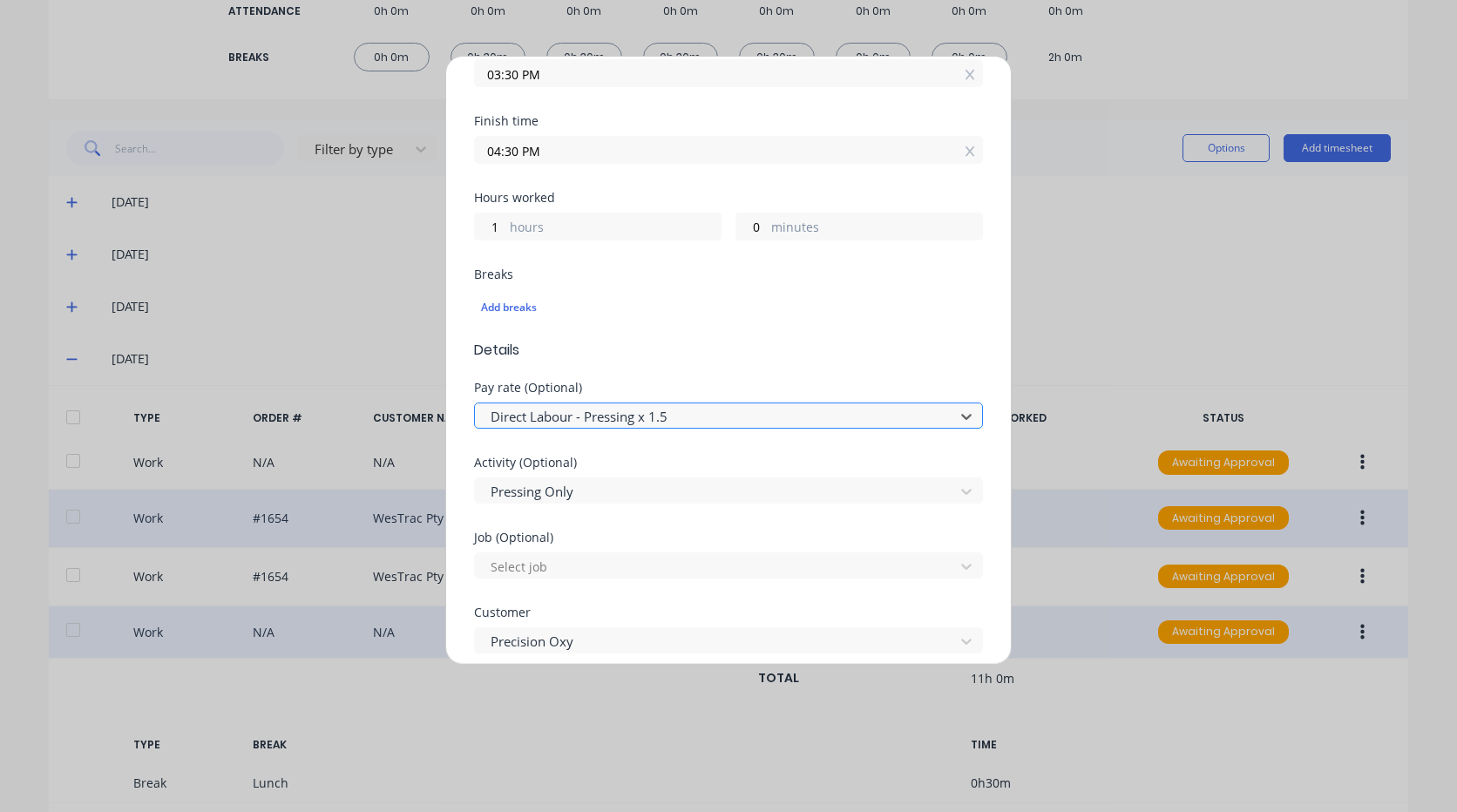
click at [691, 409] on div at bounding box center [717, 417] width 457 height 22
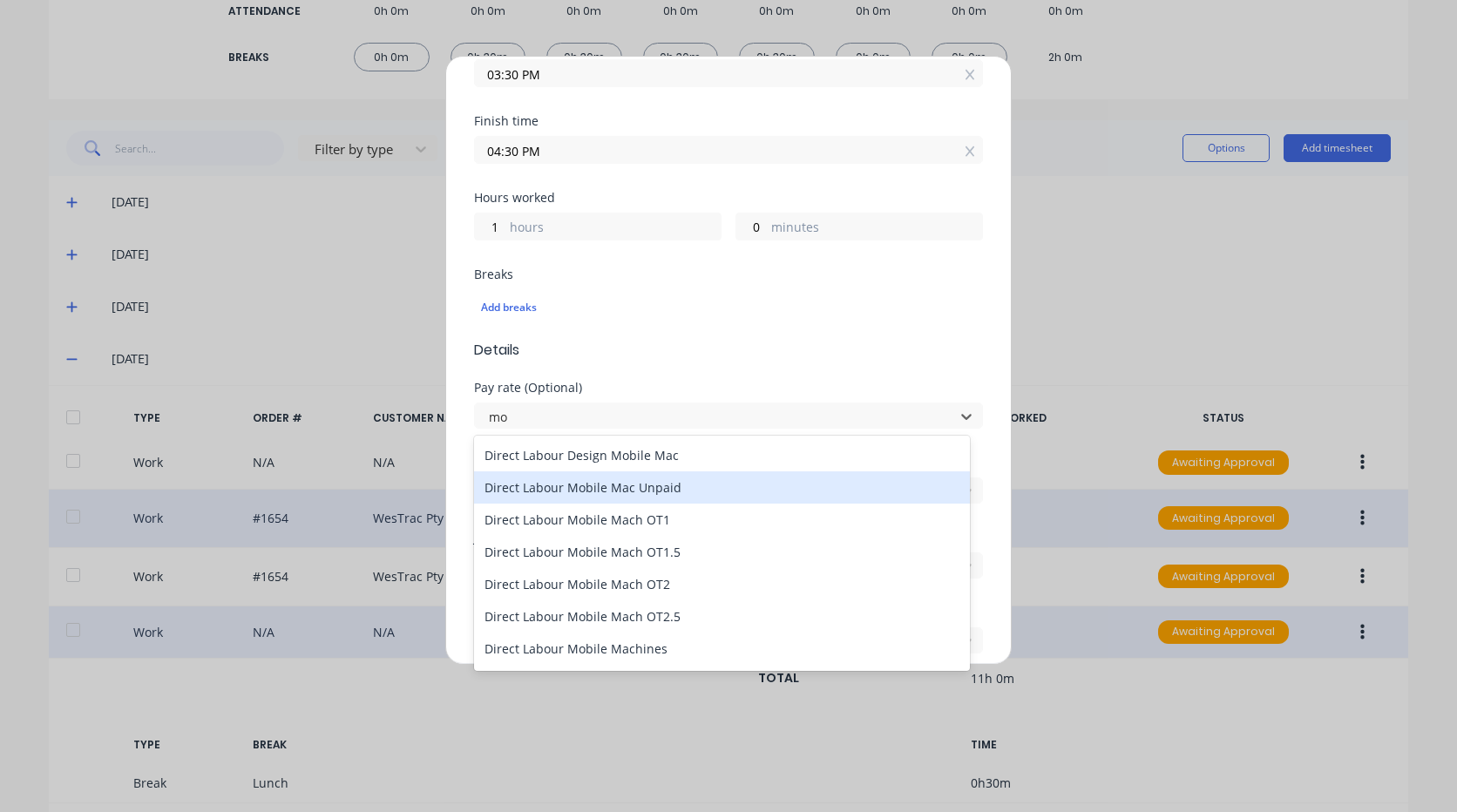
type input "mob"
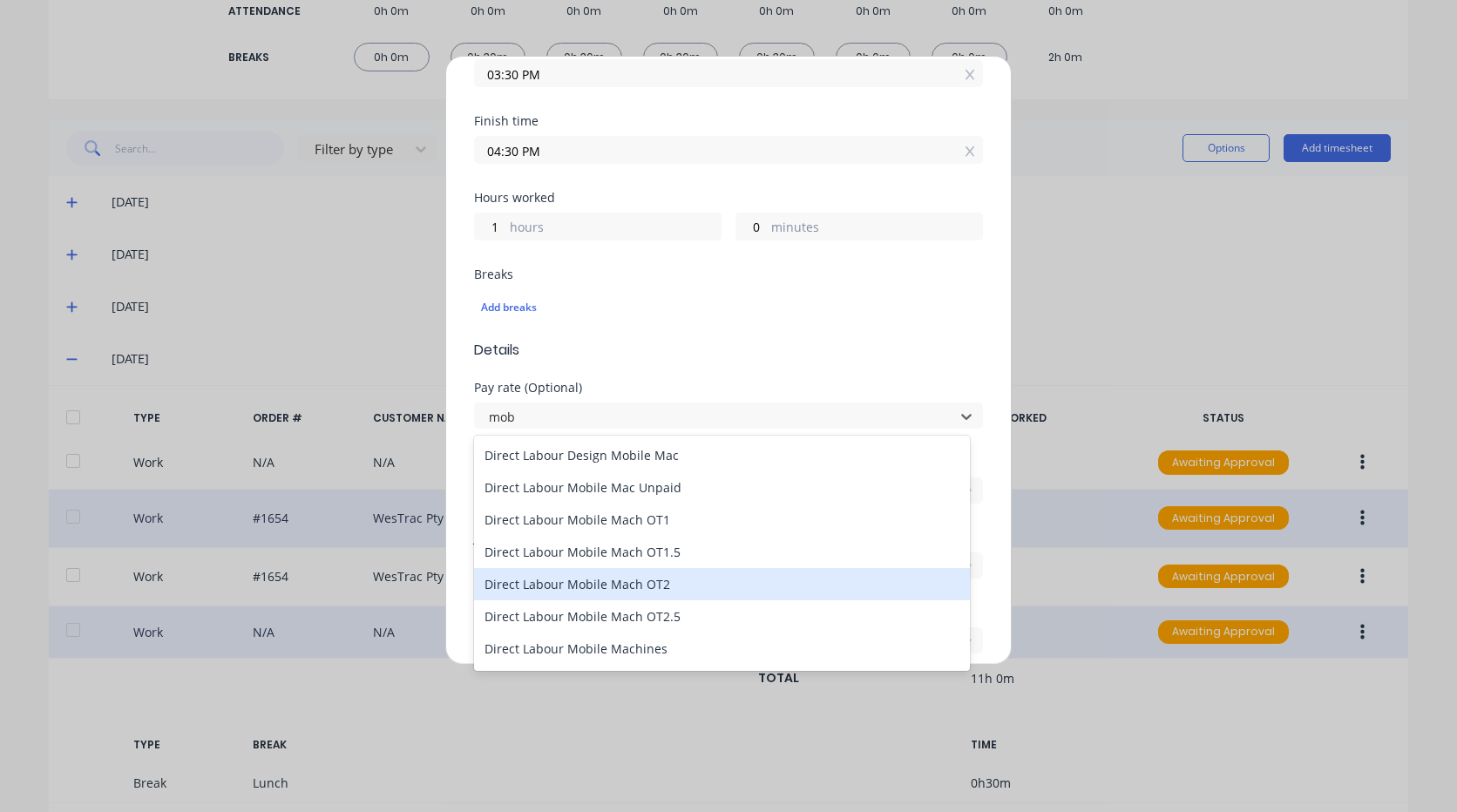
click at [665, 582] on div "Direct Labour Mobile Mach OT2" at bounding box center [722, 584] width 495 height 32
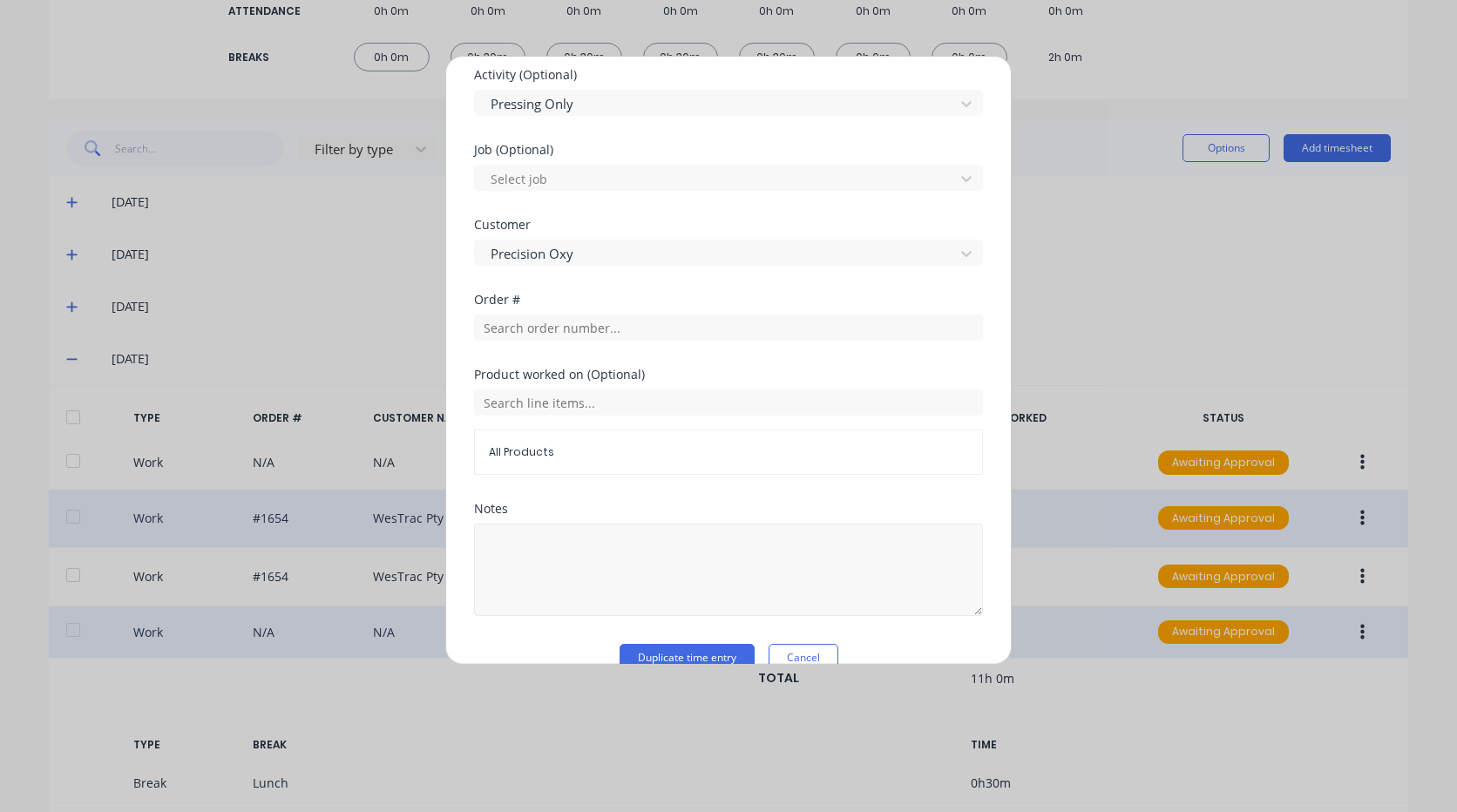
scroll to position [769, 0]
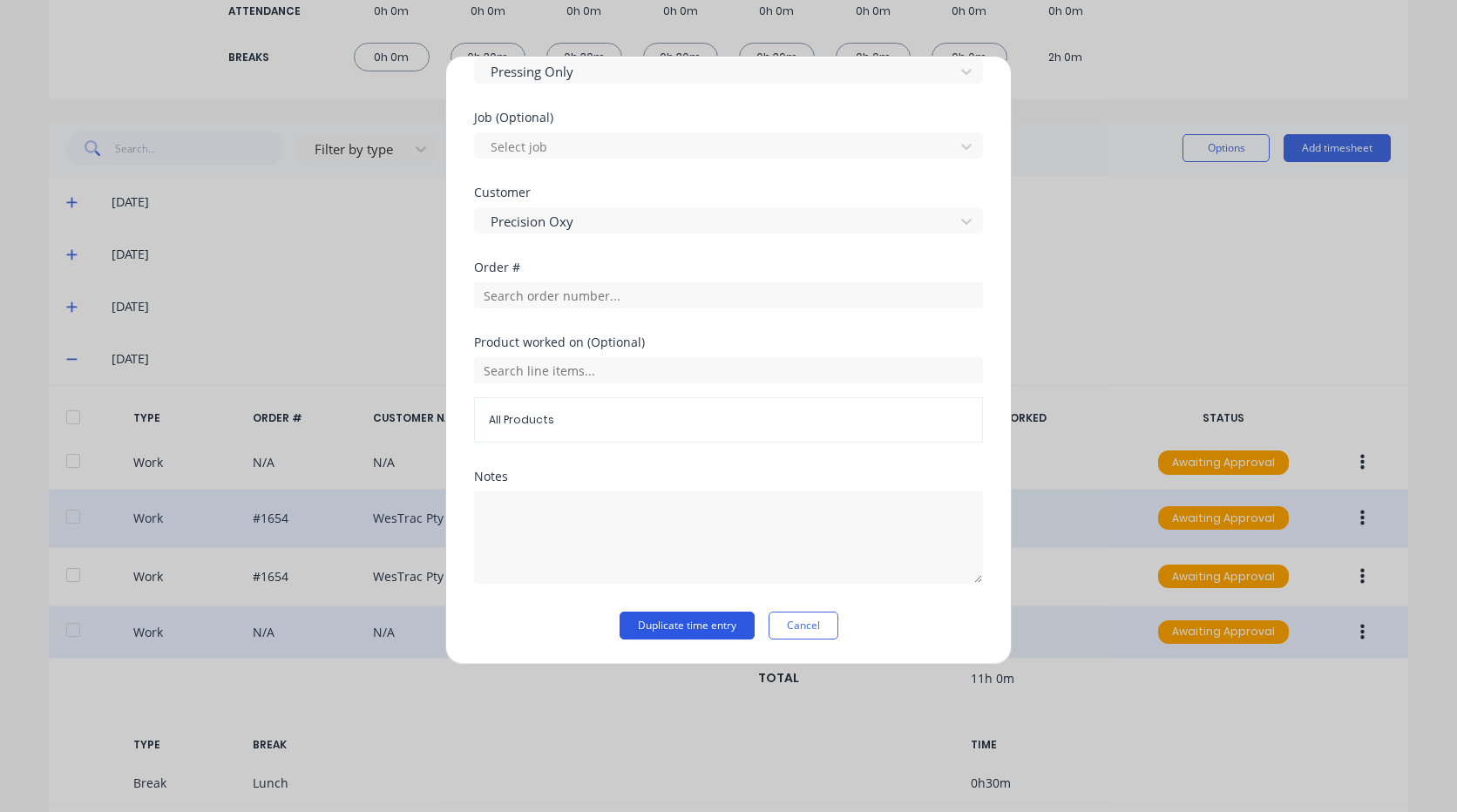
click at [706, 627] on button "Duplicate time entry" at bounding box center [686, 626] width 135 height 28
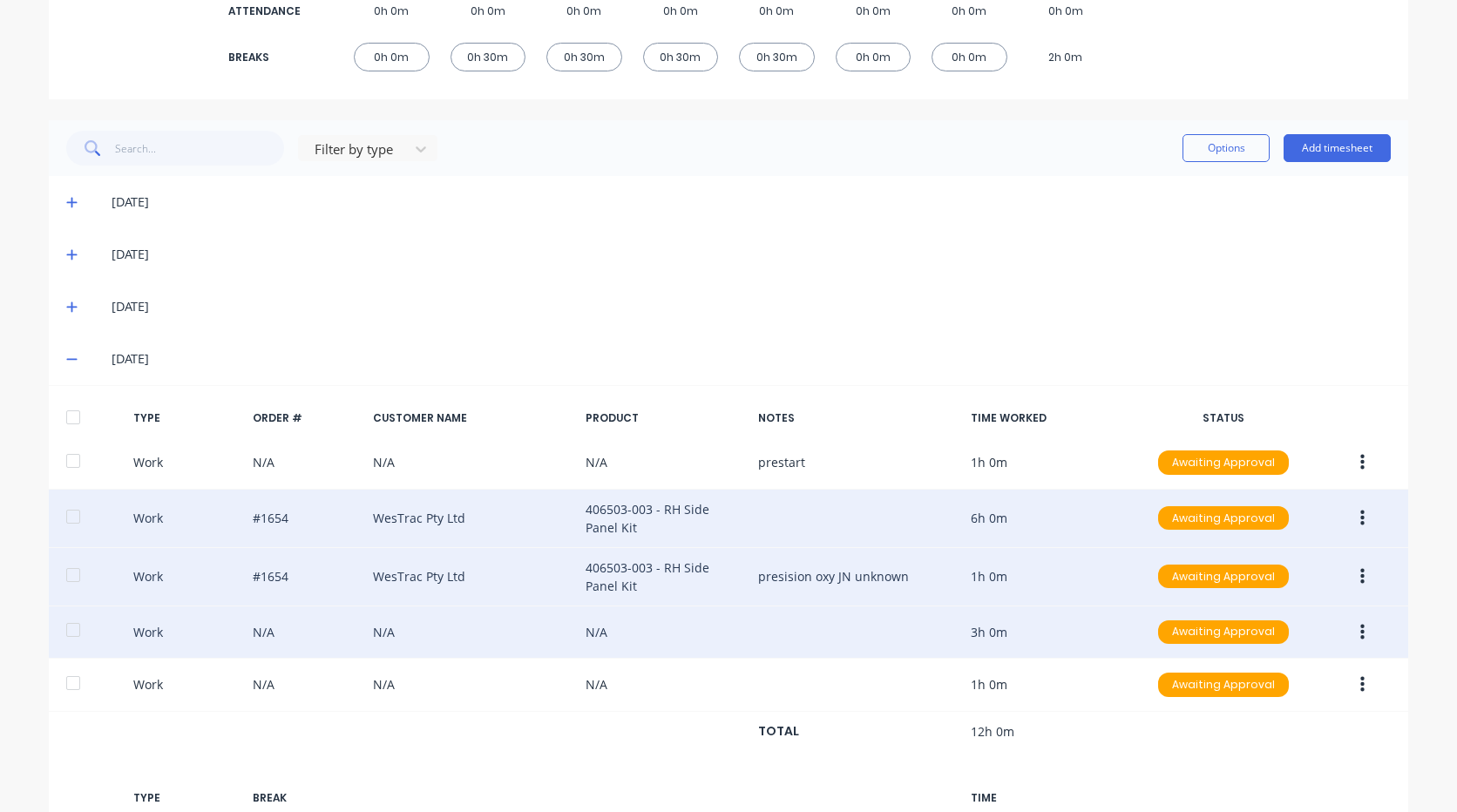
click at [1361, 574] on icon "button" at bounding box center [1362, 576] width 5 height 19
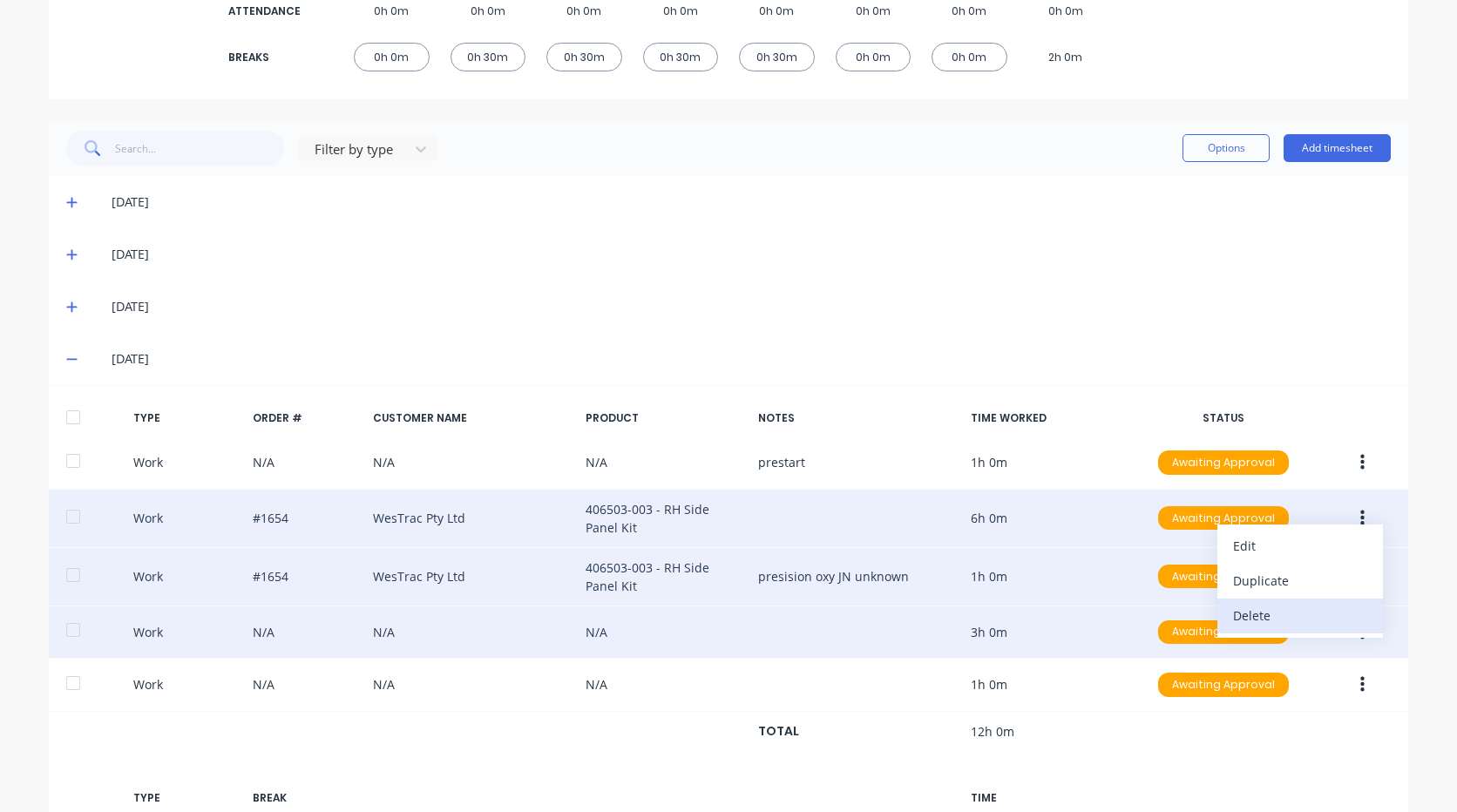
click at [1279, 606] on div "Delete" at bounding box center [1300, 616] width 134 height 26
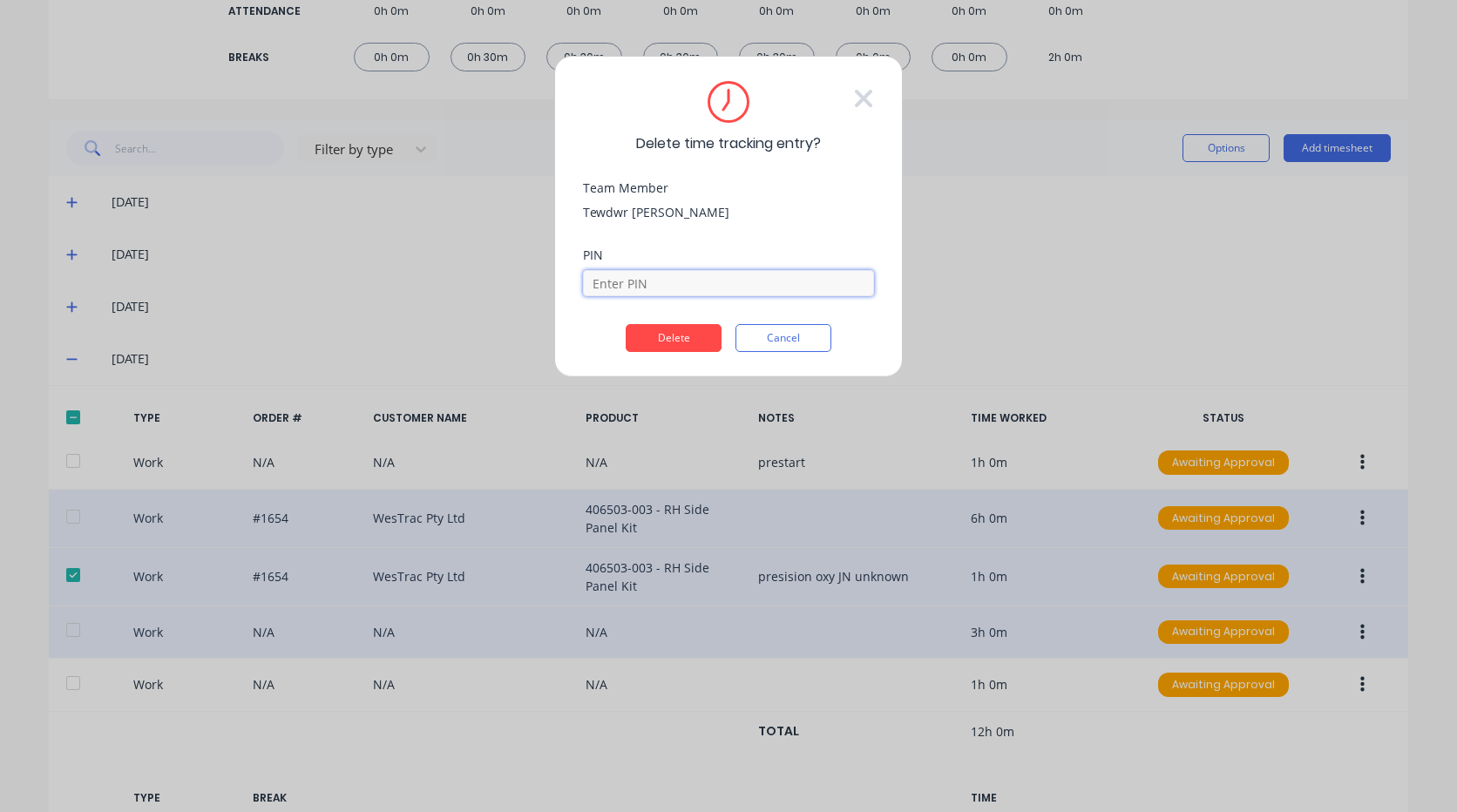
click at [717, 285] on input at bounding box center [728, 283] width 291 height 26
type input "2711"
click at [686, 339] on button "Delete" at bounding box center [673, 338] width 95 height 28
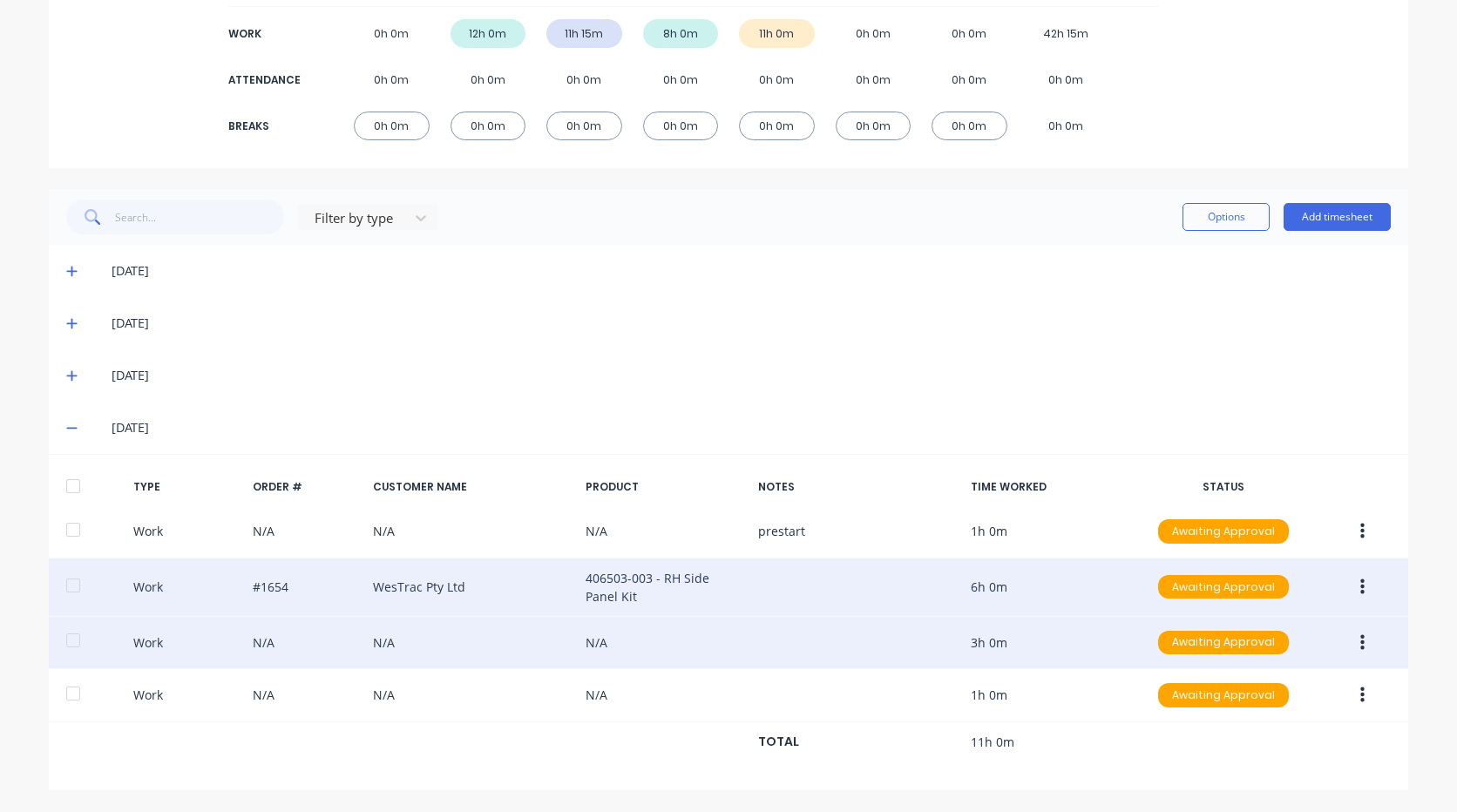
scroll to position [266, 0]
click at [1361, 636] on icon "button" at bounding box center [1362, 641] width 5 height 16
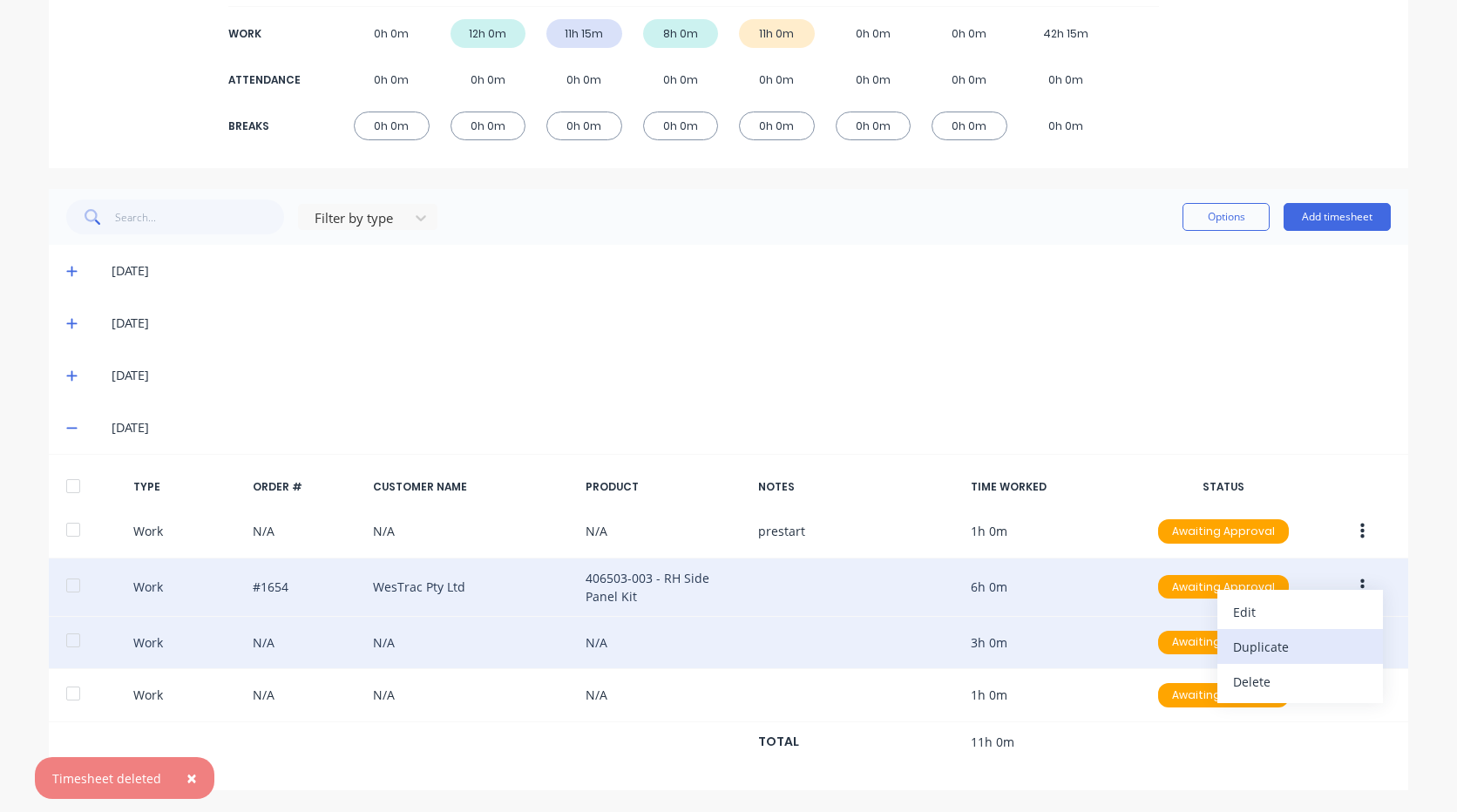
click at [1256, 647] on div "Duplicate" at bounding box center [1300, 647] width 134 height 26
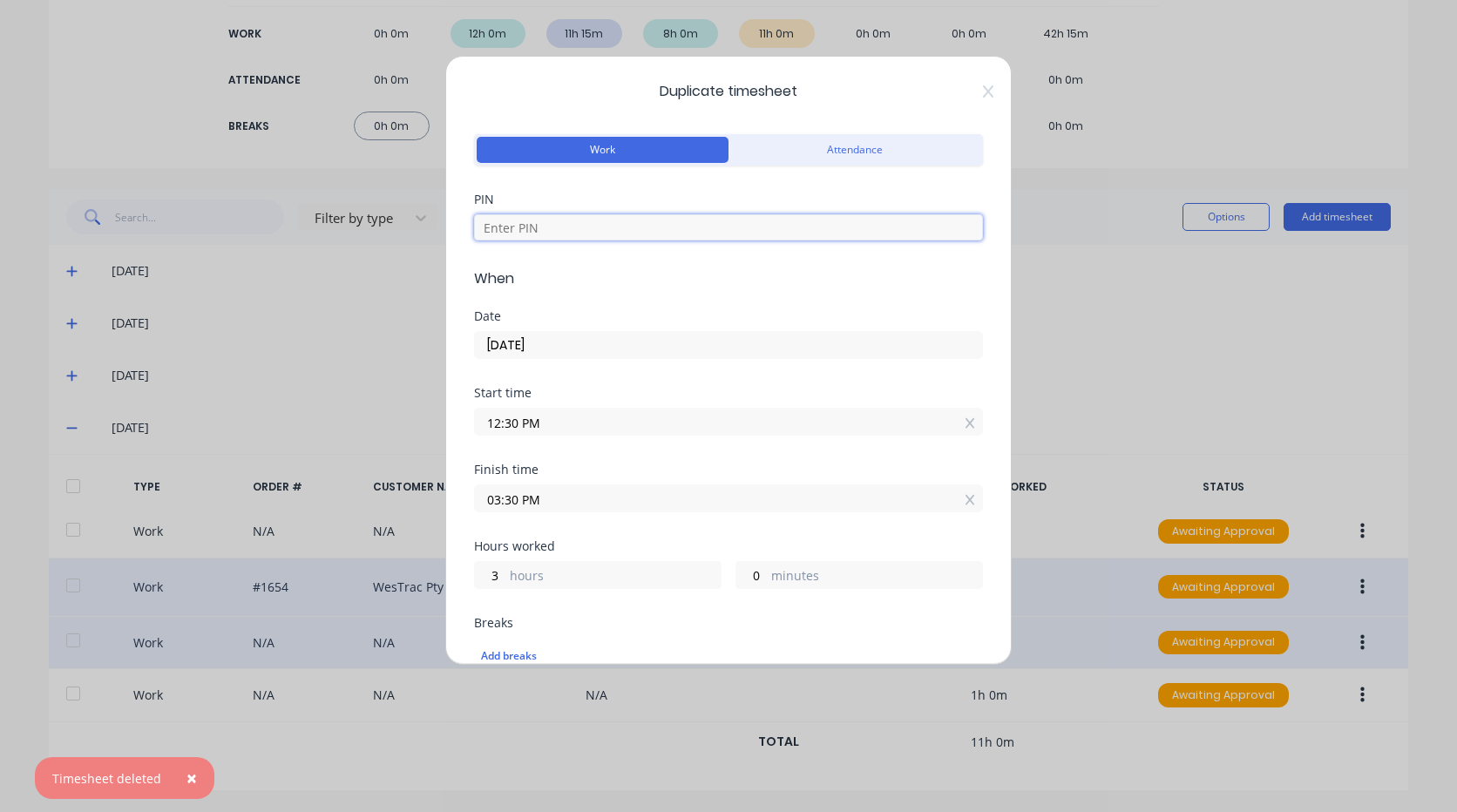
click at [677, 229] on input at bounding box center [728, 228] width 509 height 26
type input "2711"
click at [600, 422] on input "12:30 PM" at bounding box center [728, 421] width 507 height 26
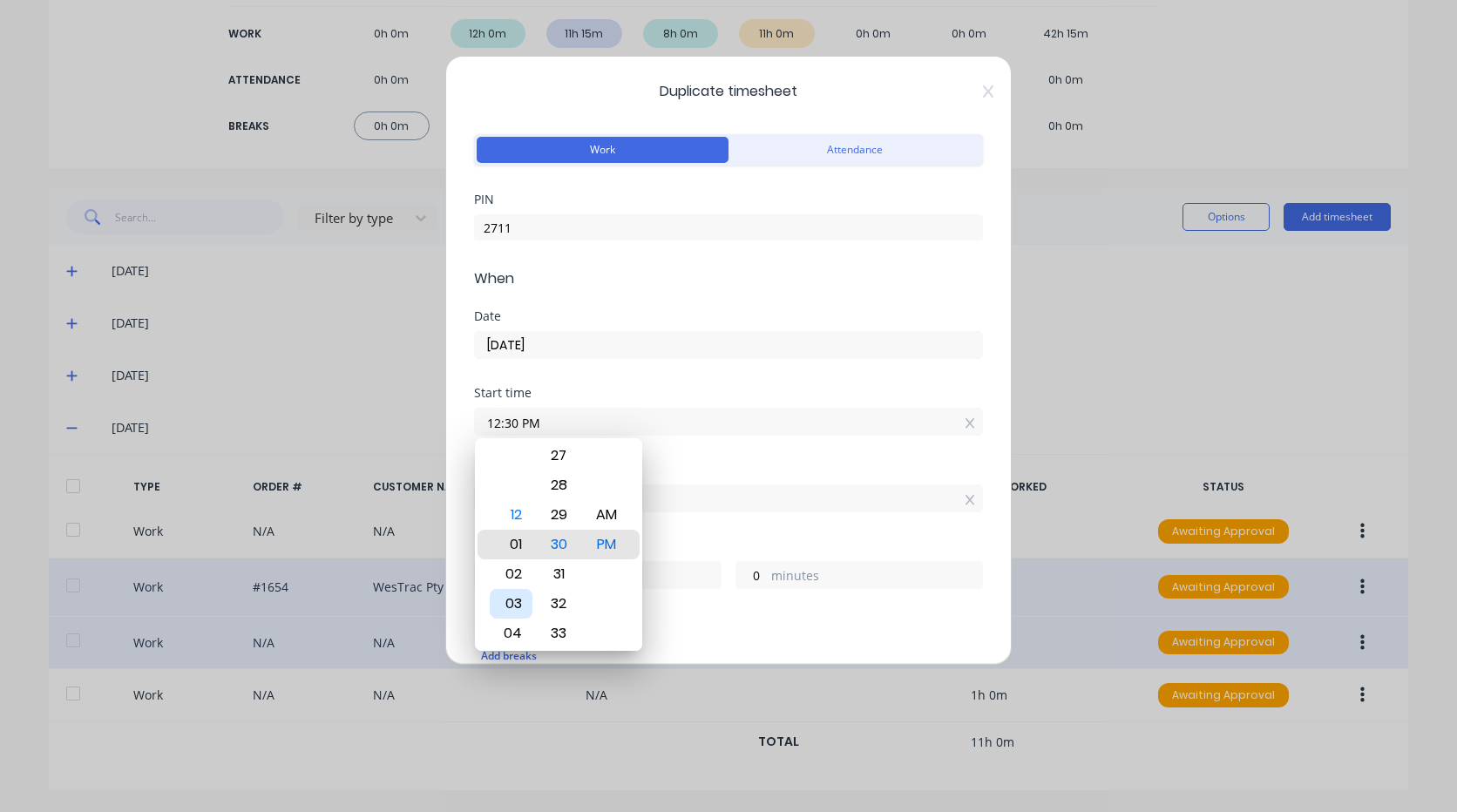
type input "01:30 PM"
type input "2"
type input "04:30 PM"
type input "23"
type input "06:30 PM"
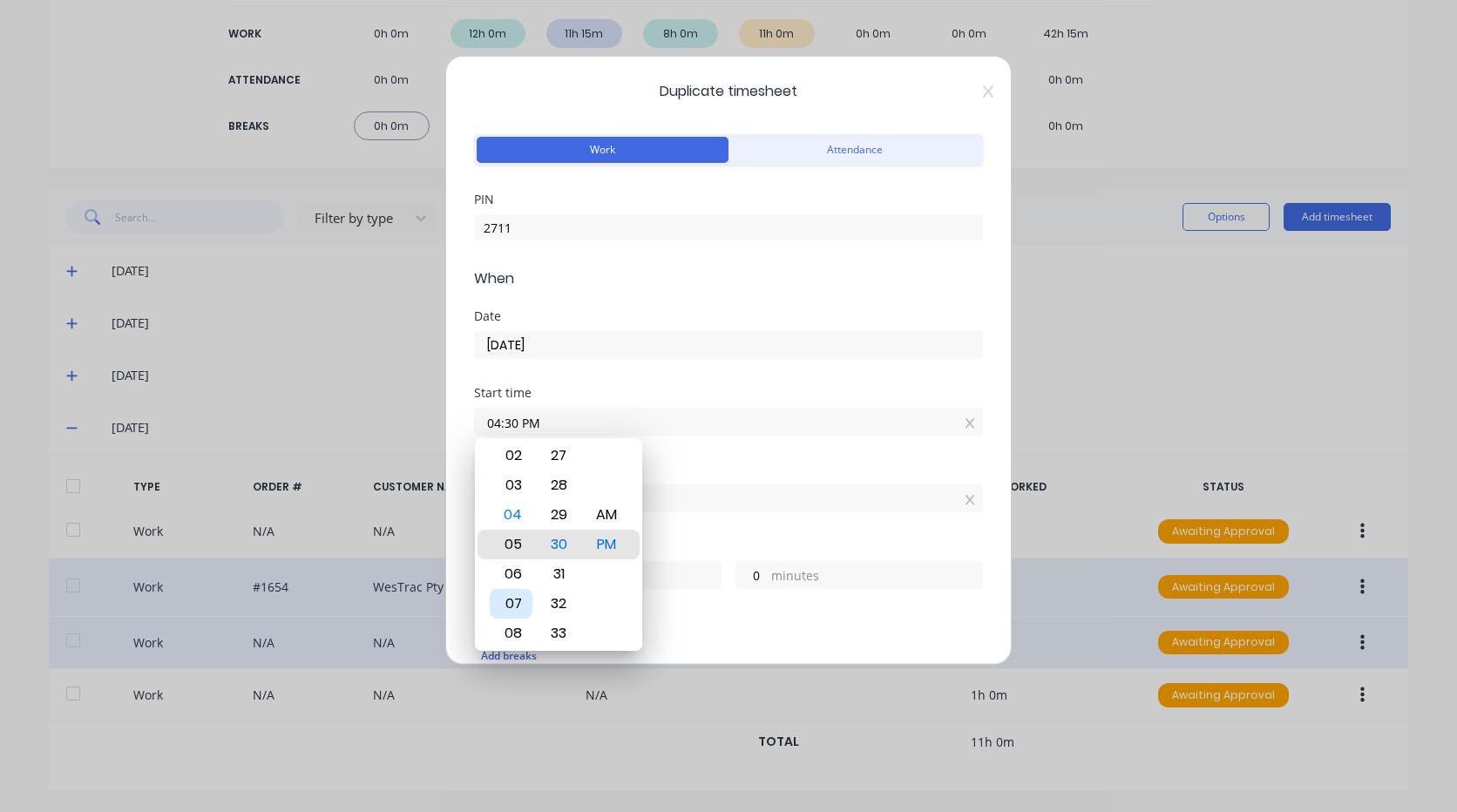
type input "21"
type input "08:30 PM"
type input "19"
type input "10:30 PM"
type input "17"
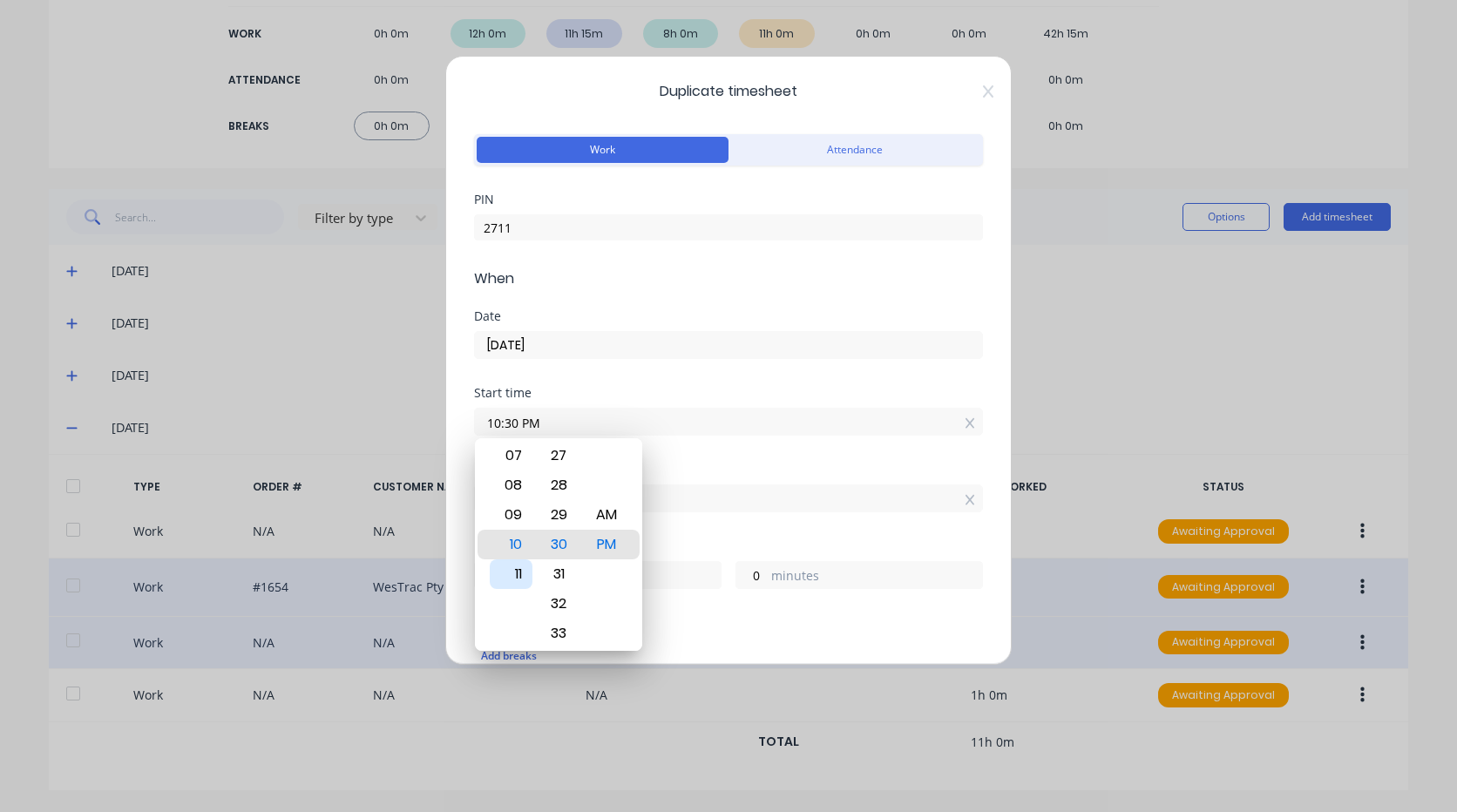
click at [512, 572] on div "11" at bounding box center [511, 574] width 43 height 29
type input "11:30 PM"
type input "16"
type input "11:27 PM"
type input "3"
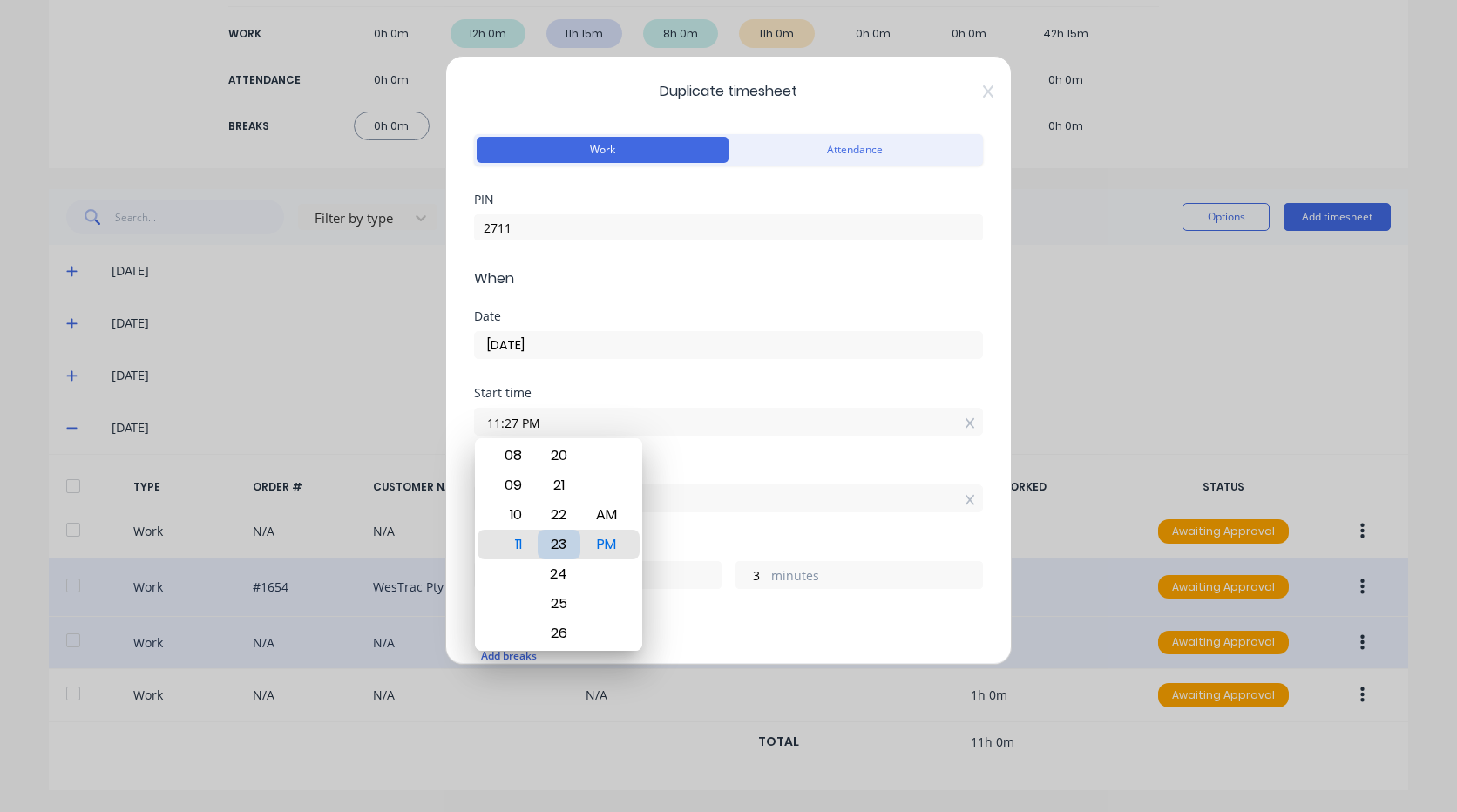
type input "11:23 PM"
type input "7"
type input "11:19 PM"
type input "11"
type input "11:15 PM"
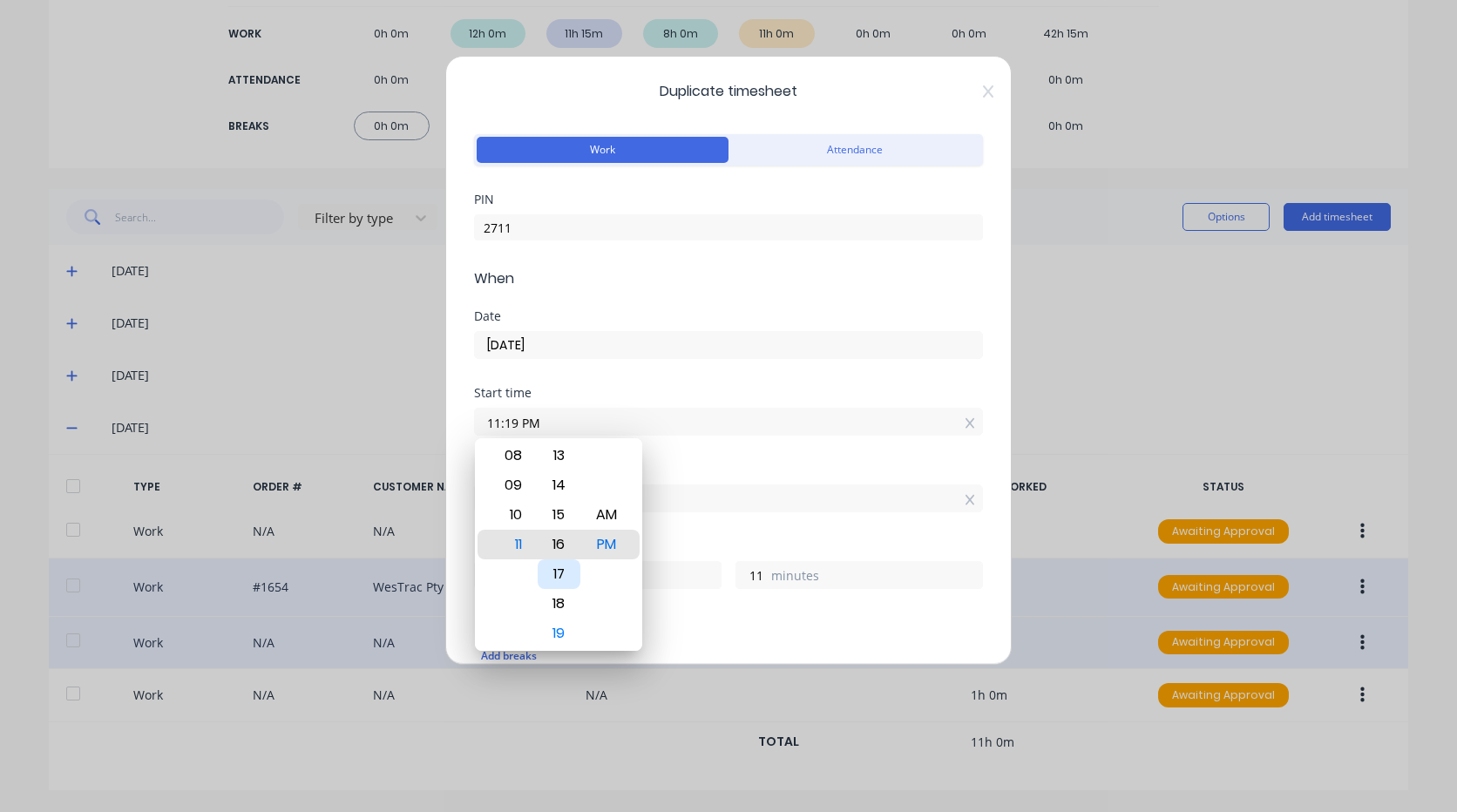
type input "15"
type input "11:08 PM"
type input "22"
type input "11:05 PM"
type input "25"
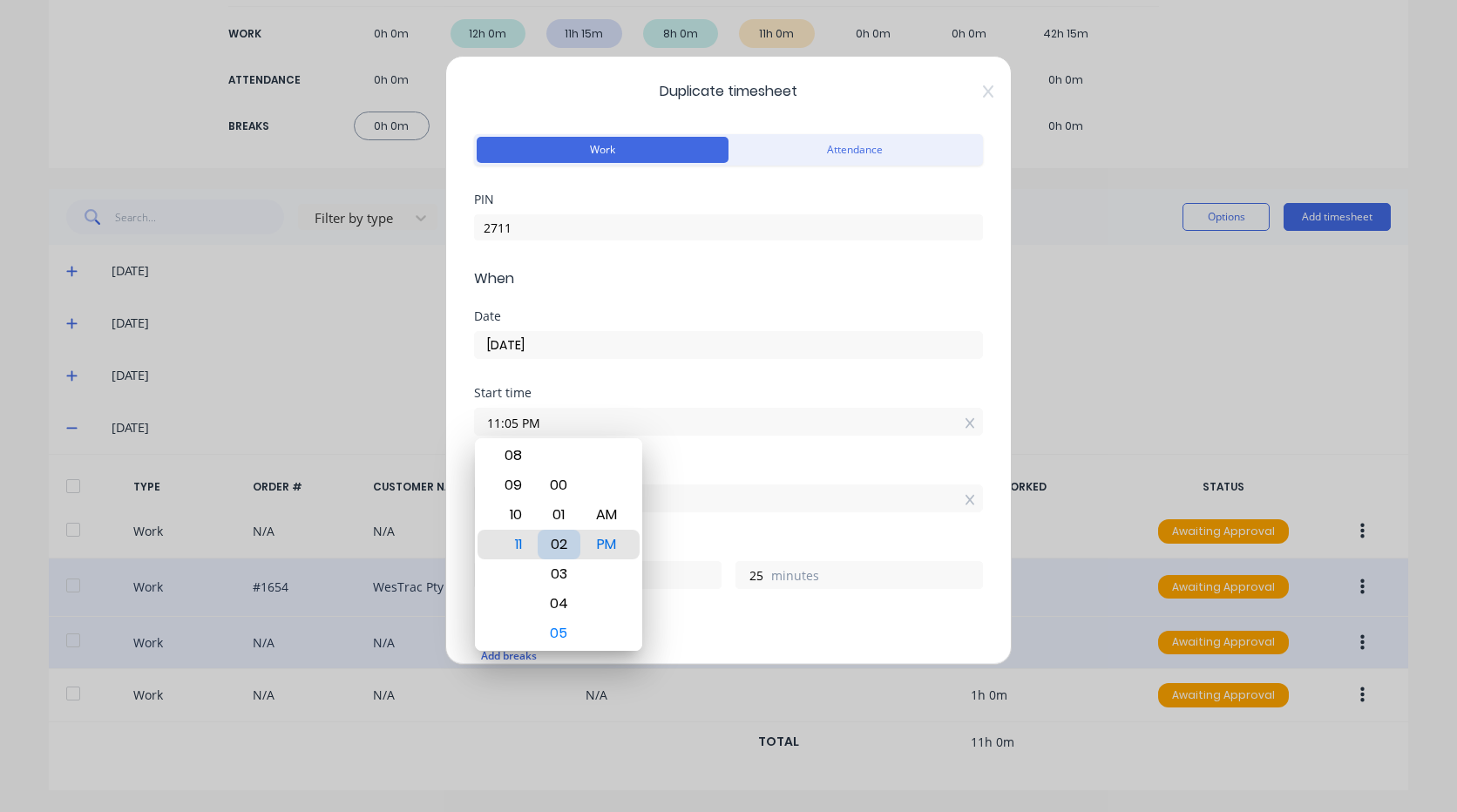
type input "11:02 PM"
type input "28"
type input "11:00 PM"
type input "30"
click at [613, 519] on div "AM" at bounding box center [606, 515] width 43 height 29
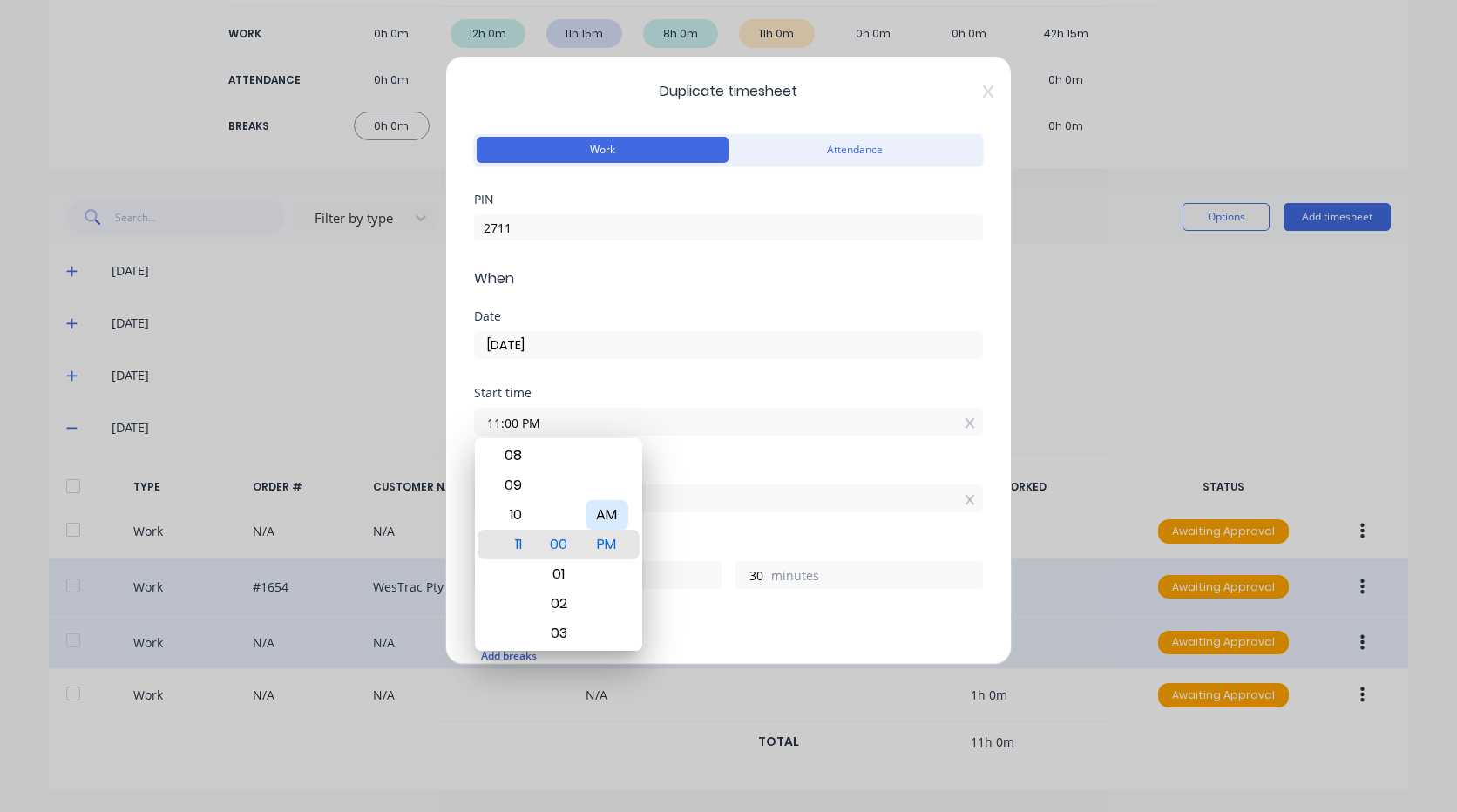
type input "11:00 AM"
type input "4"
click at [697, 474] on div "Finish time" at bounding box center [728, 469] width 509 height 12
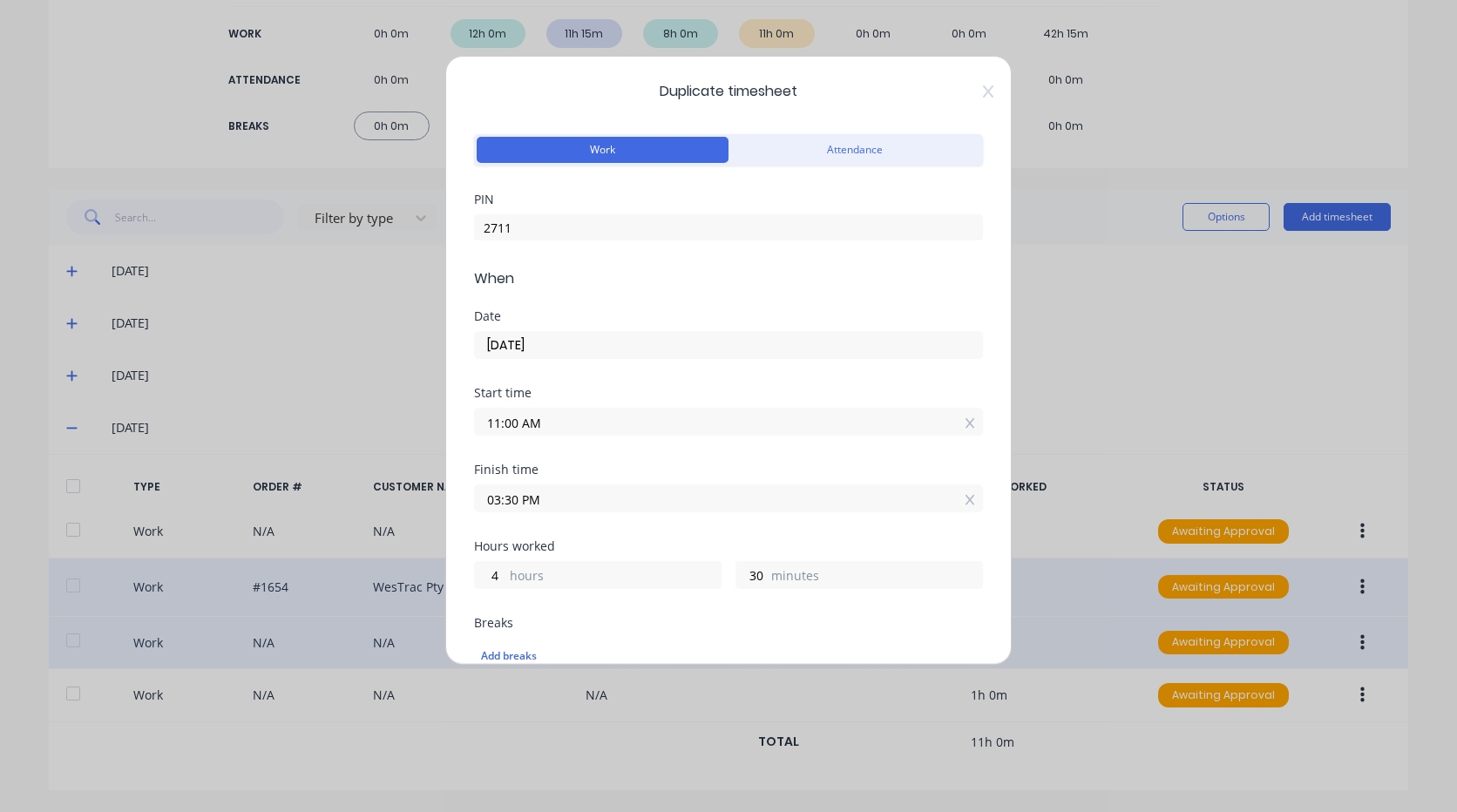
click at [586, 495] on input "03:30 PM" at bounding box center [728, 498] width 507 height 26
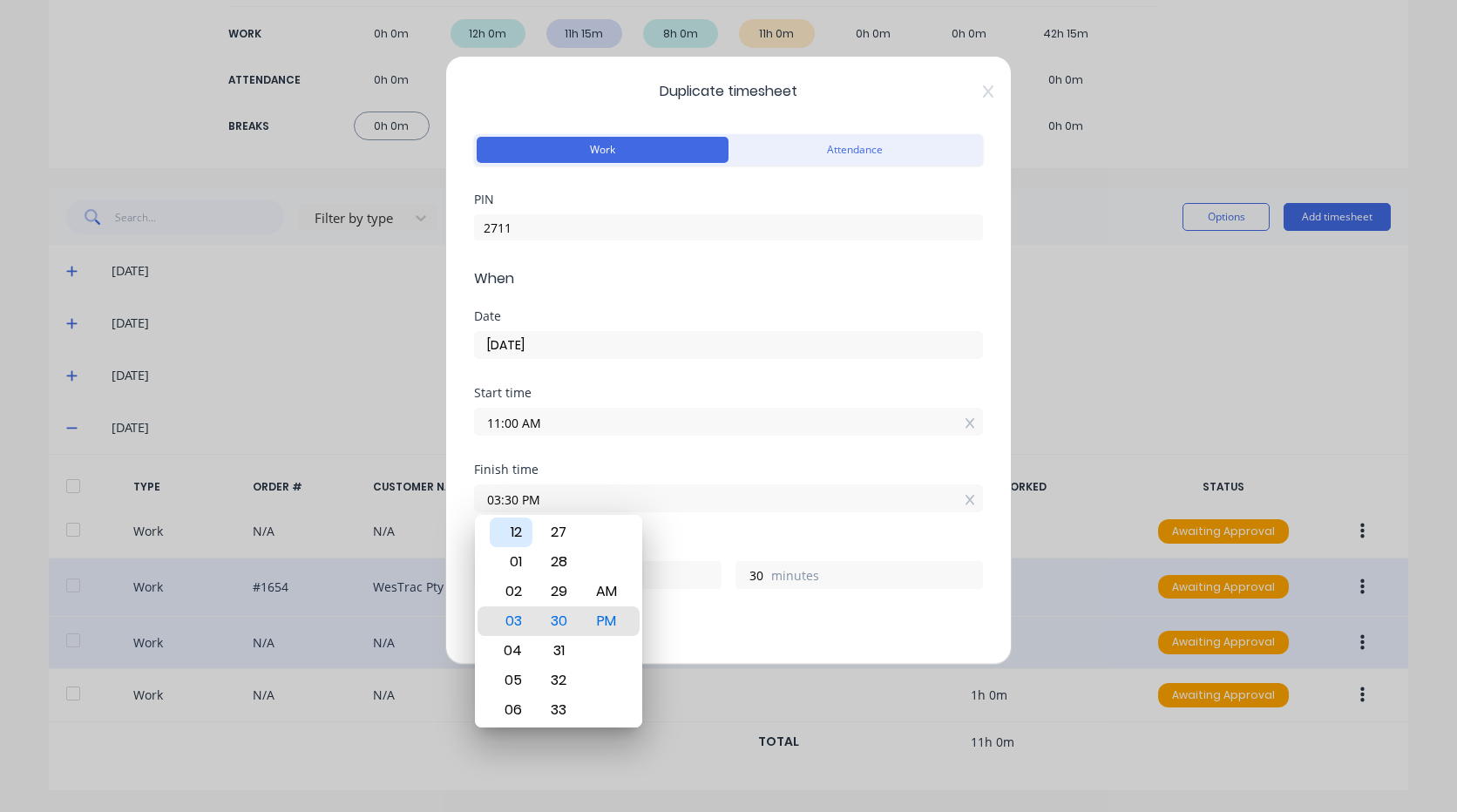
click at [521, 533] on div "12" at bounding box center [511, 532] width 43 height 29
type input "12:30 PM"
type input "1"
click at [676, 528] on div "Finish time 12:30 PM" at bounding box center [728, 502] width 509 height 77
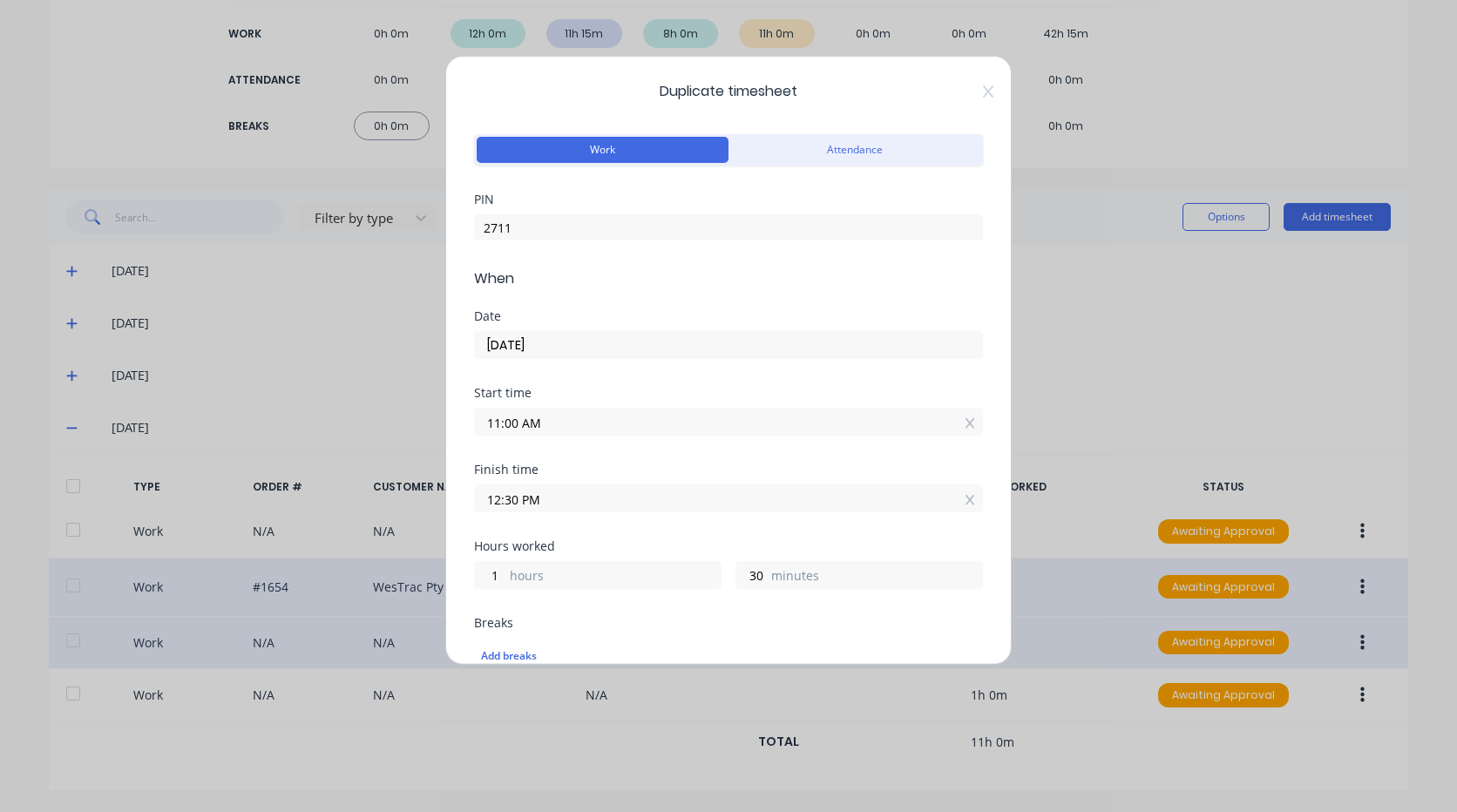
scroll to position [87, 0]
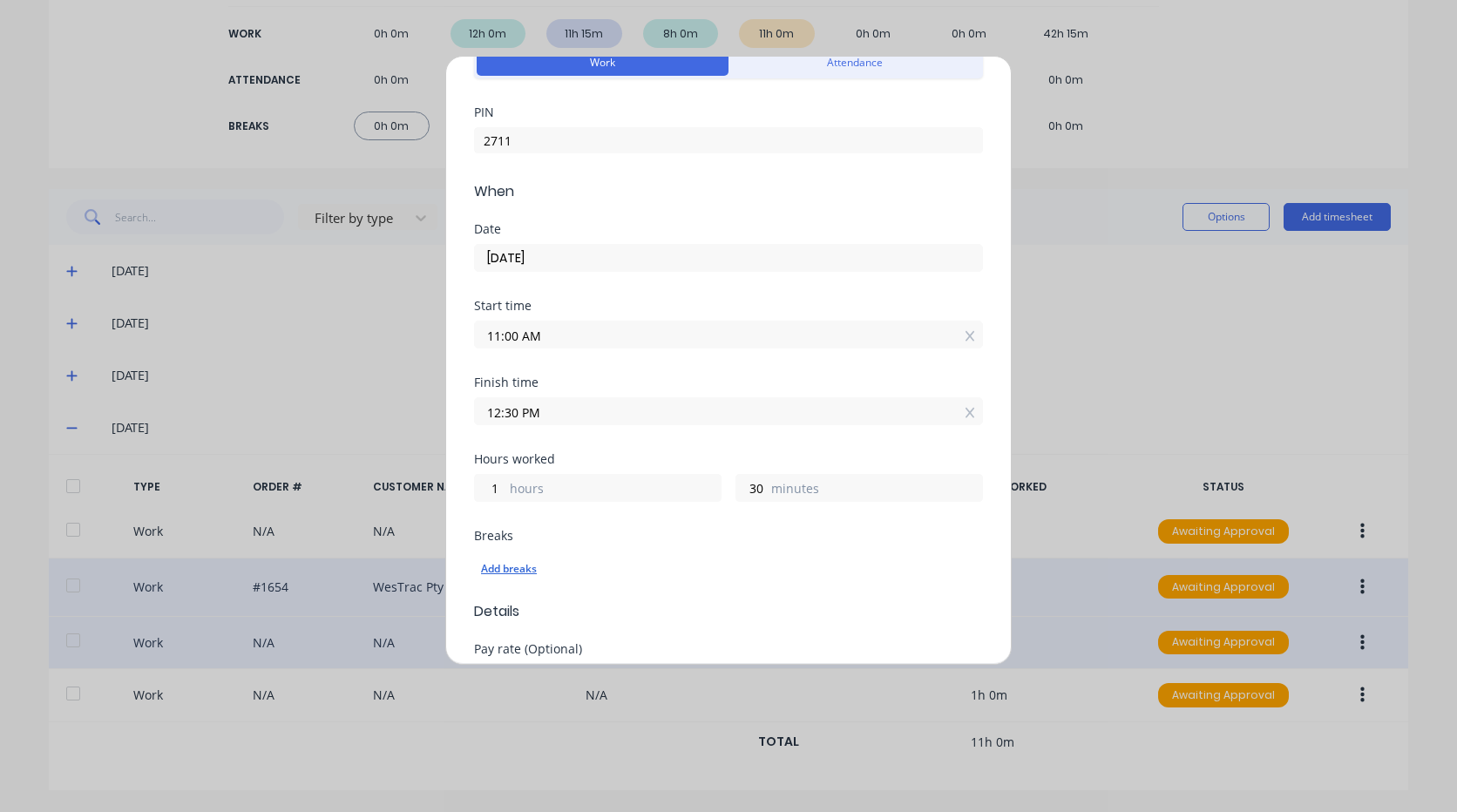
click at [527, 569] on div "Add breaks" at bounding box center [728, 569] width 495 height 23
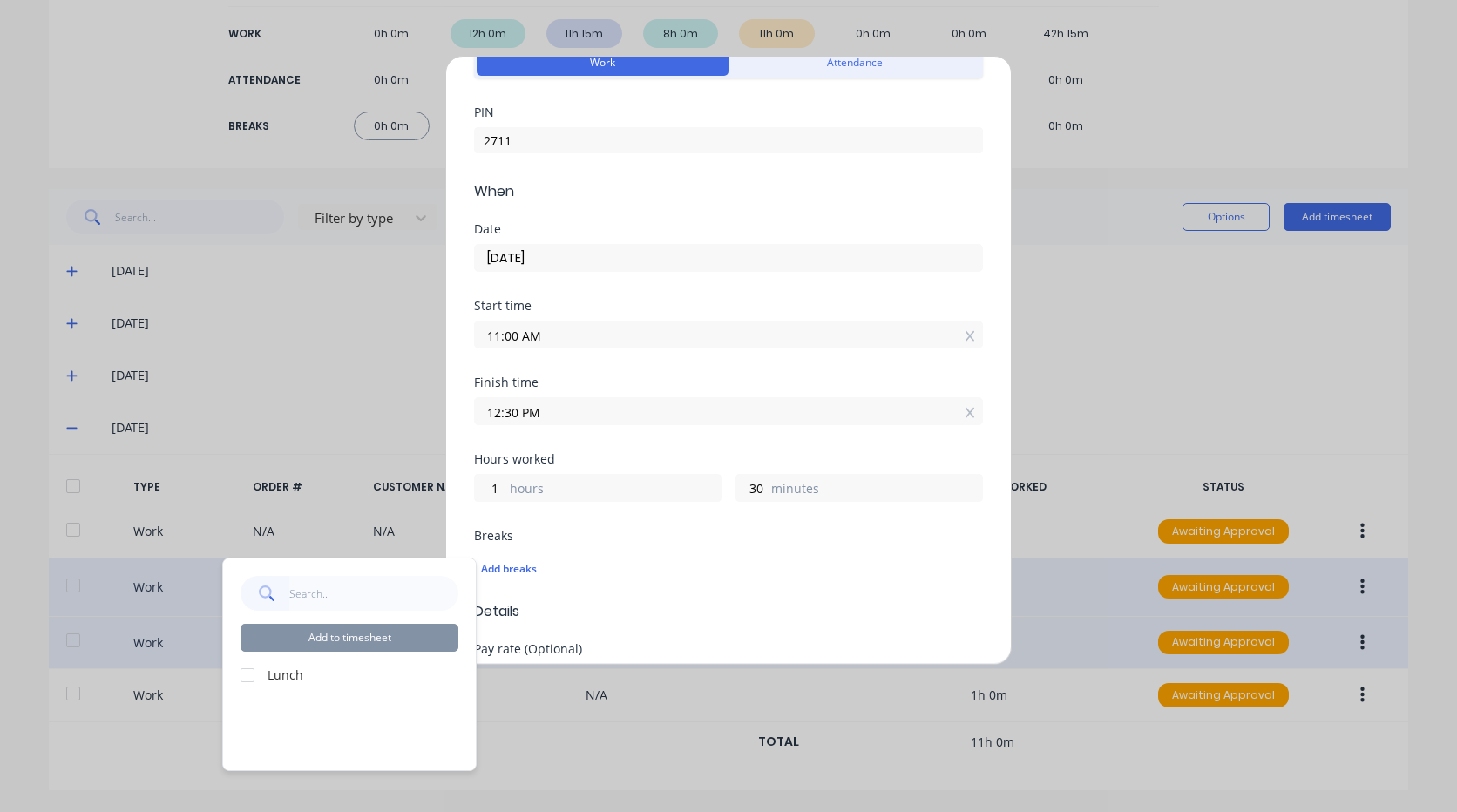
click at [250, 673] on div at bounding box center [248, 675] width 35 height 35
click at [332, 637] on button "Add to timesheet" at bounding box center [349, 638] width 217 height 28
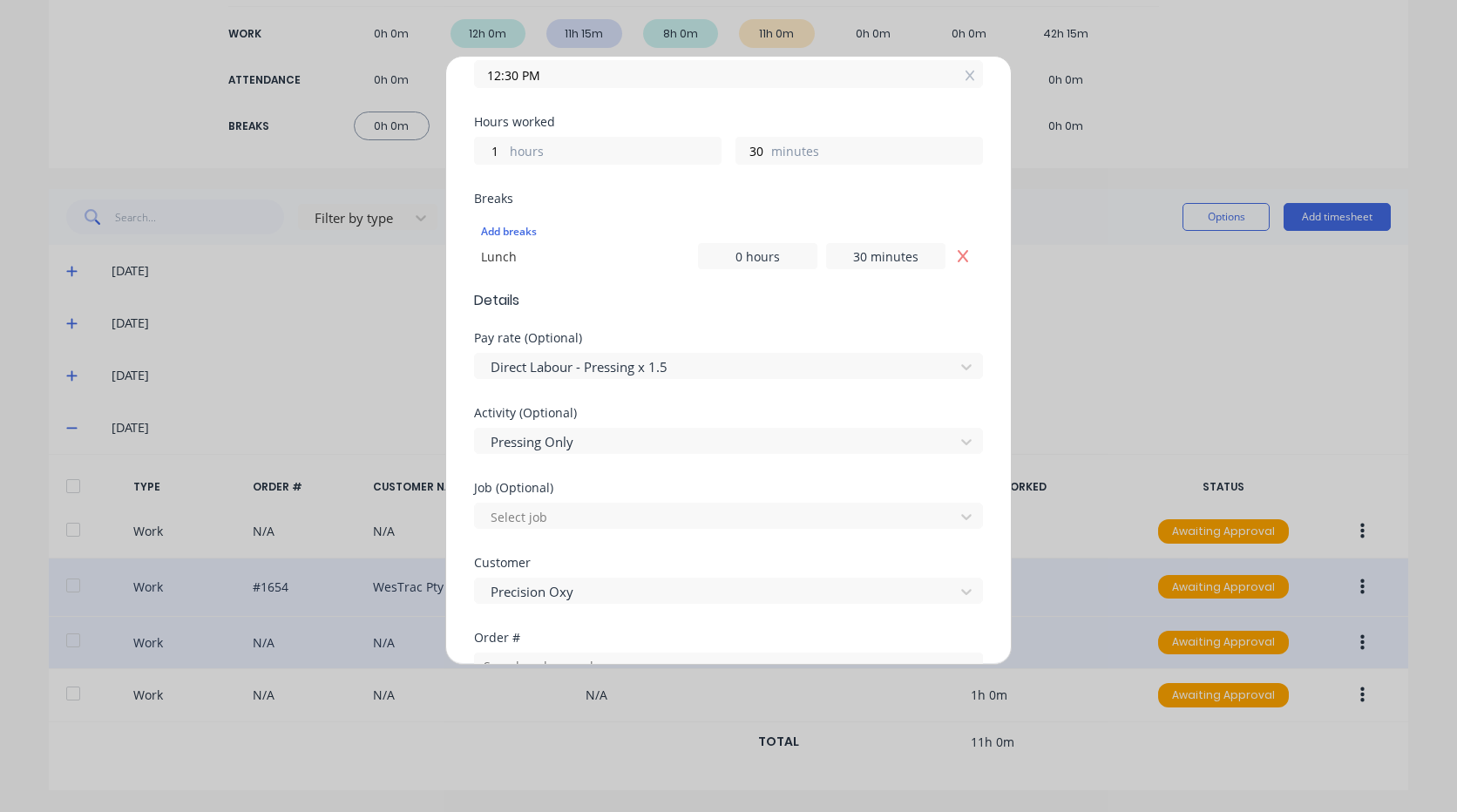
scroll to position [428, 0]
click at [701, 361] on div at bounding box center [717, 363] width 457 height 22
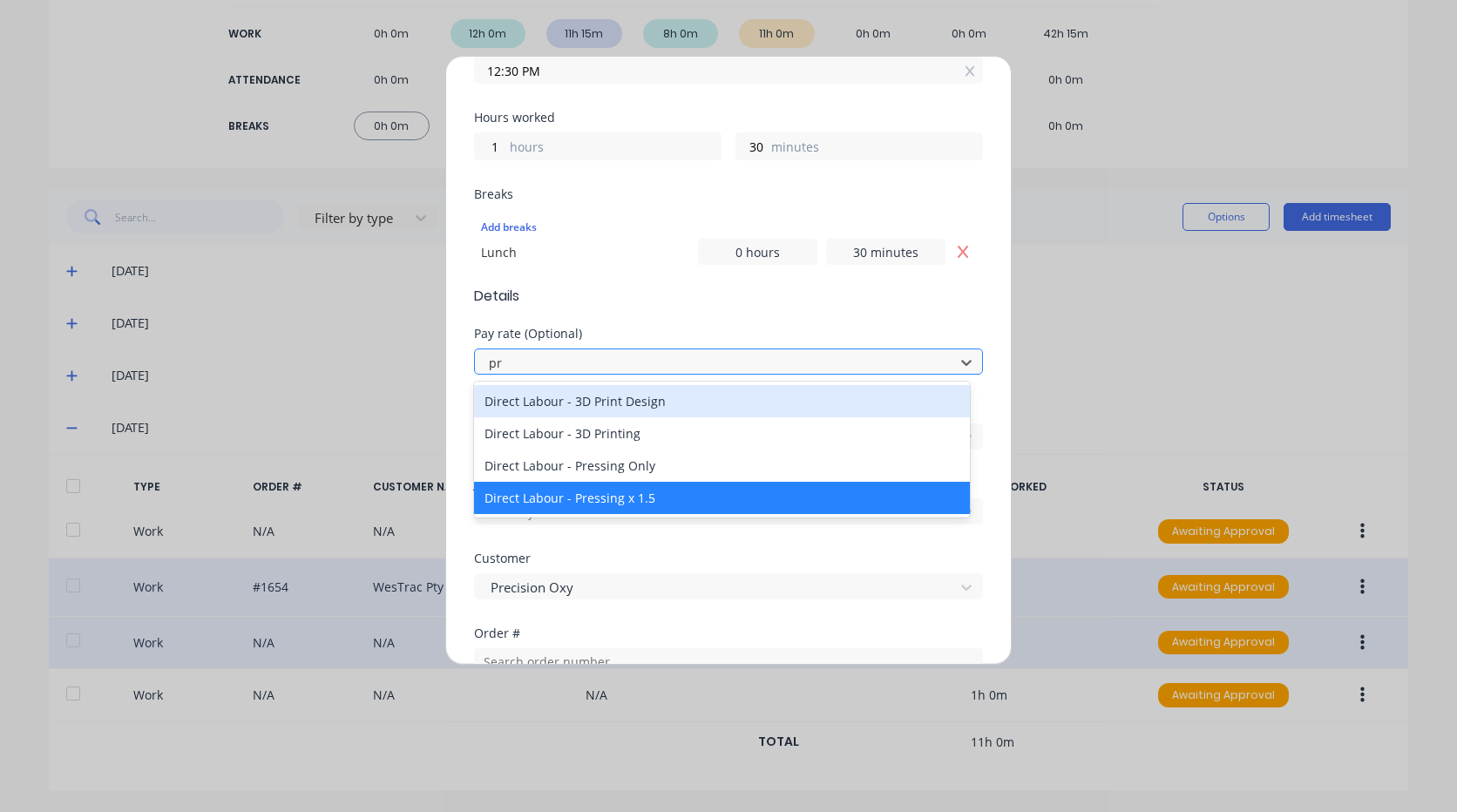
type input "pre"
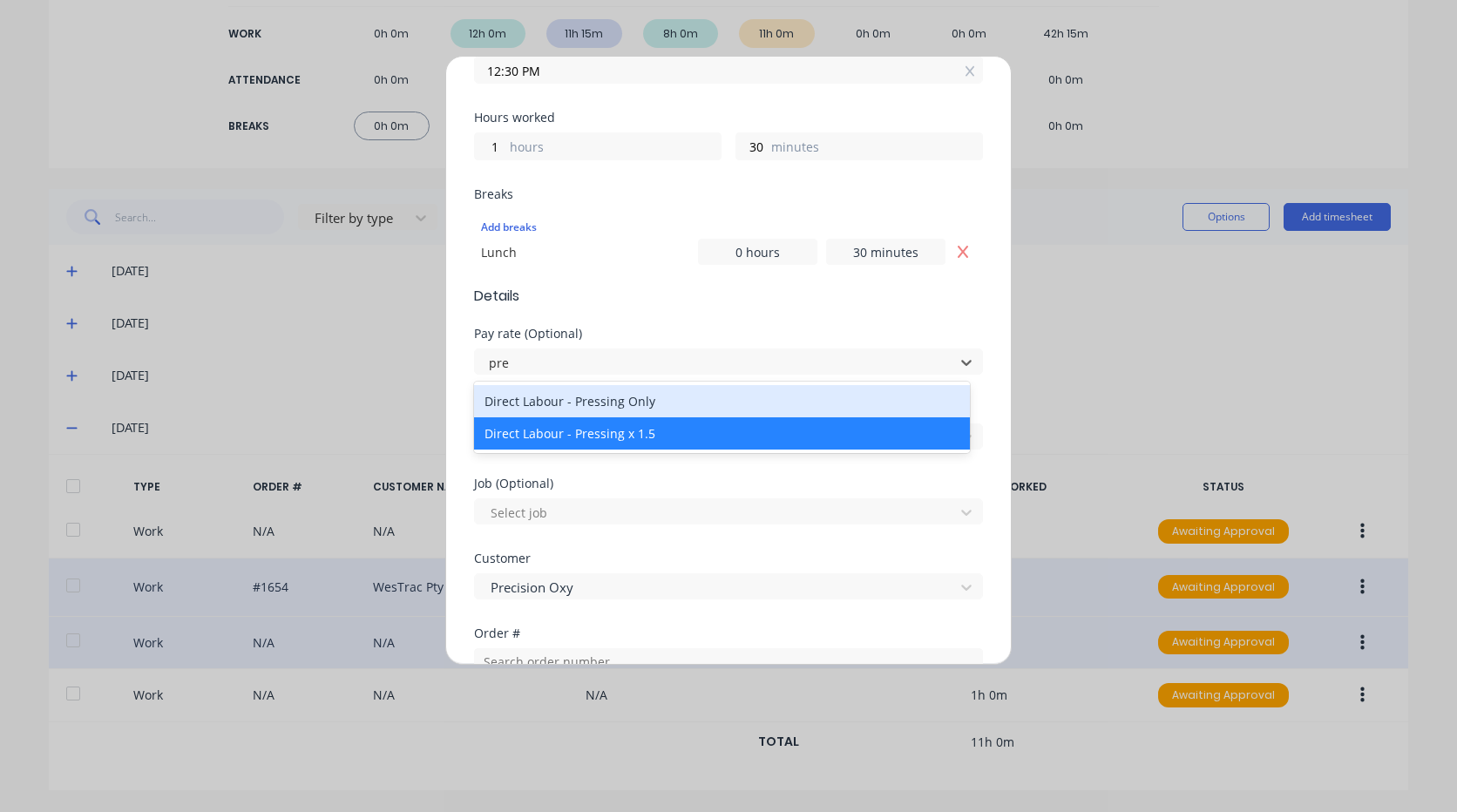
click at [674, 397] on div "Direct Labour - Pressing Only" at bounding box center [722, 401] width 495 height 32
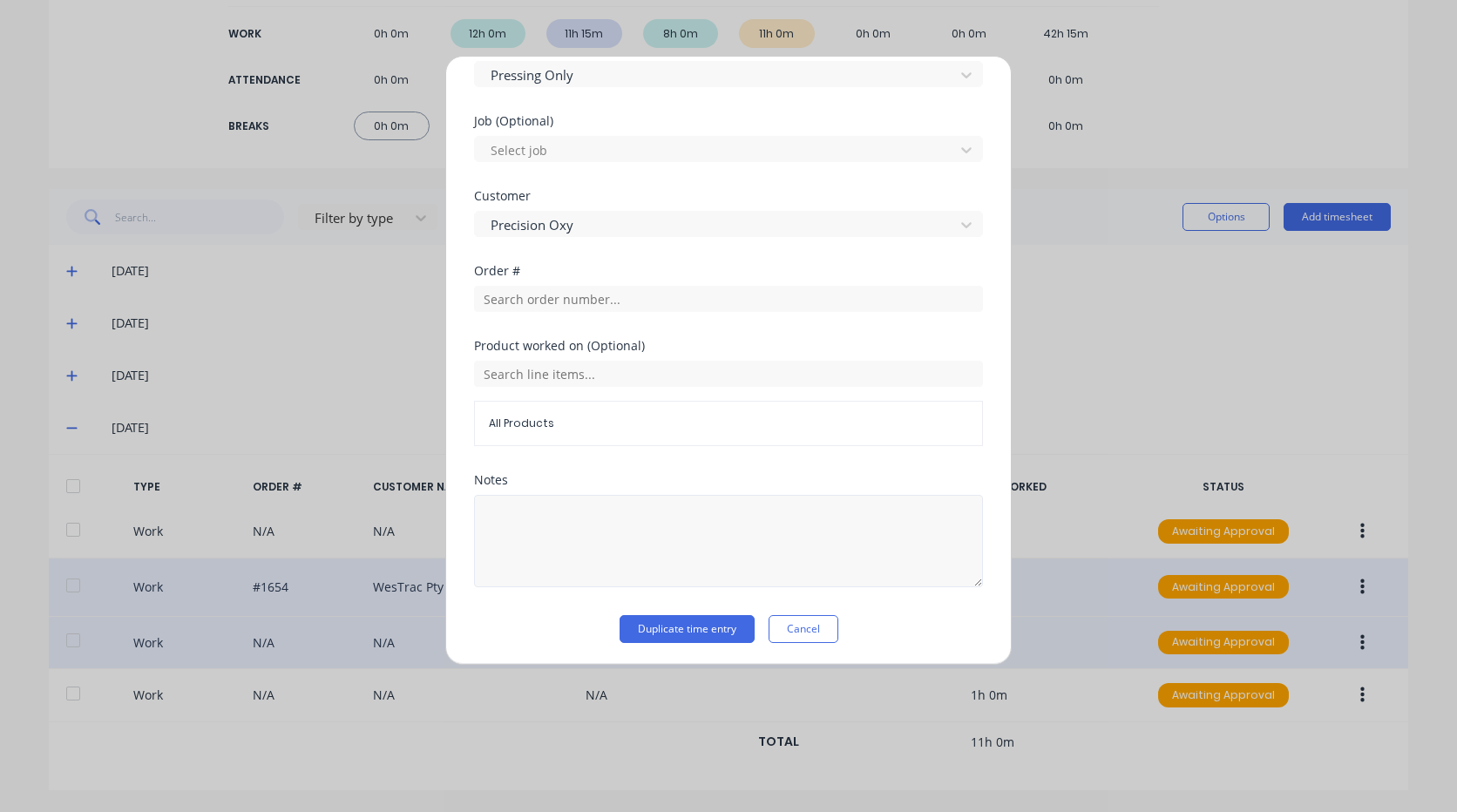
scroll to position [795, 0]
click at [699, 628] on button "Duplicate time entry" at bounding box center [686, 626] width 135 height 28
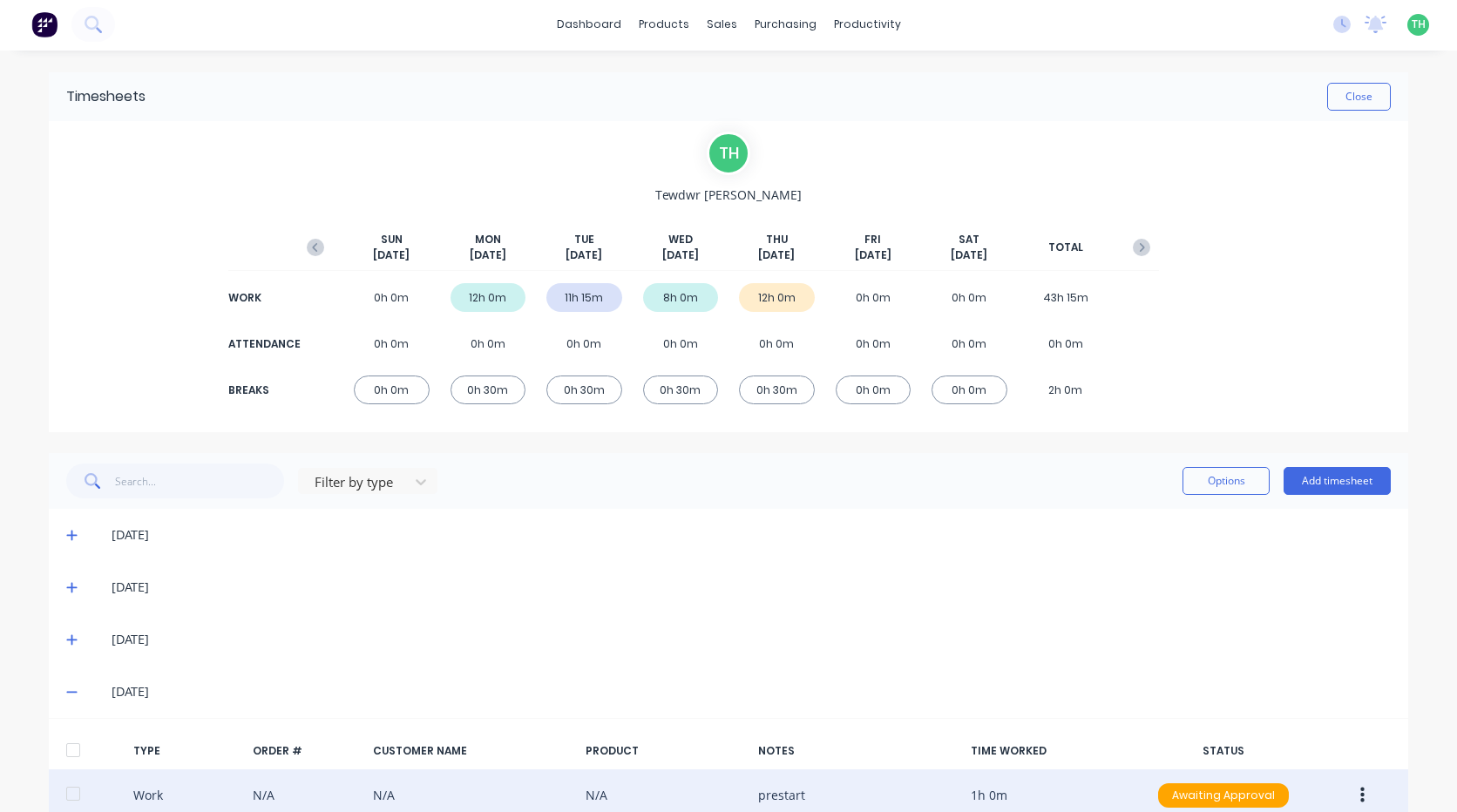
scroll to position [0, 0]
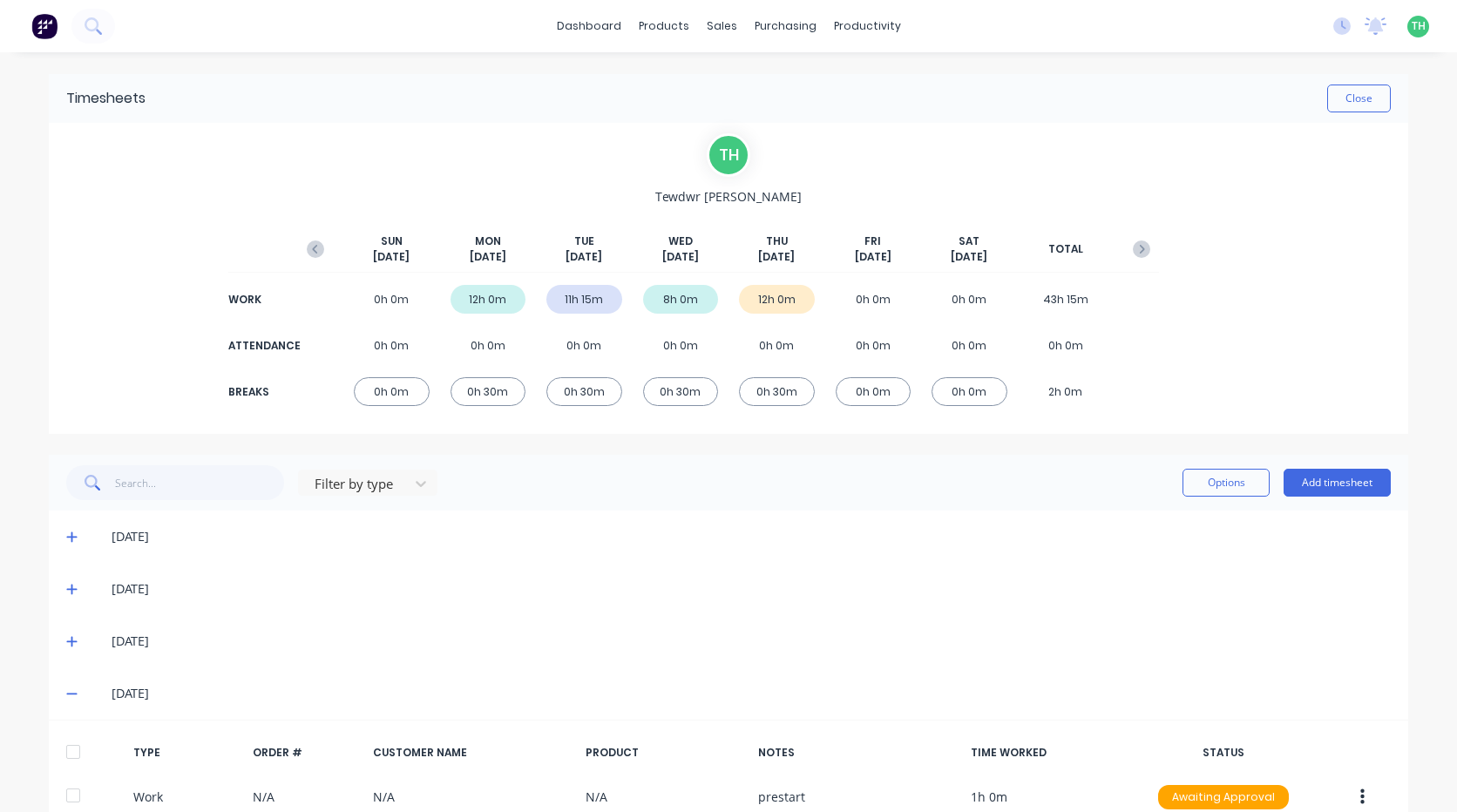
click at [66, 686] on span at bounding box center [74, 693] width 17 height 17
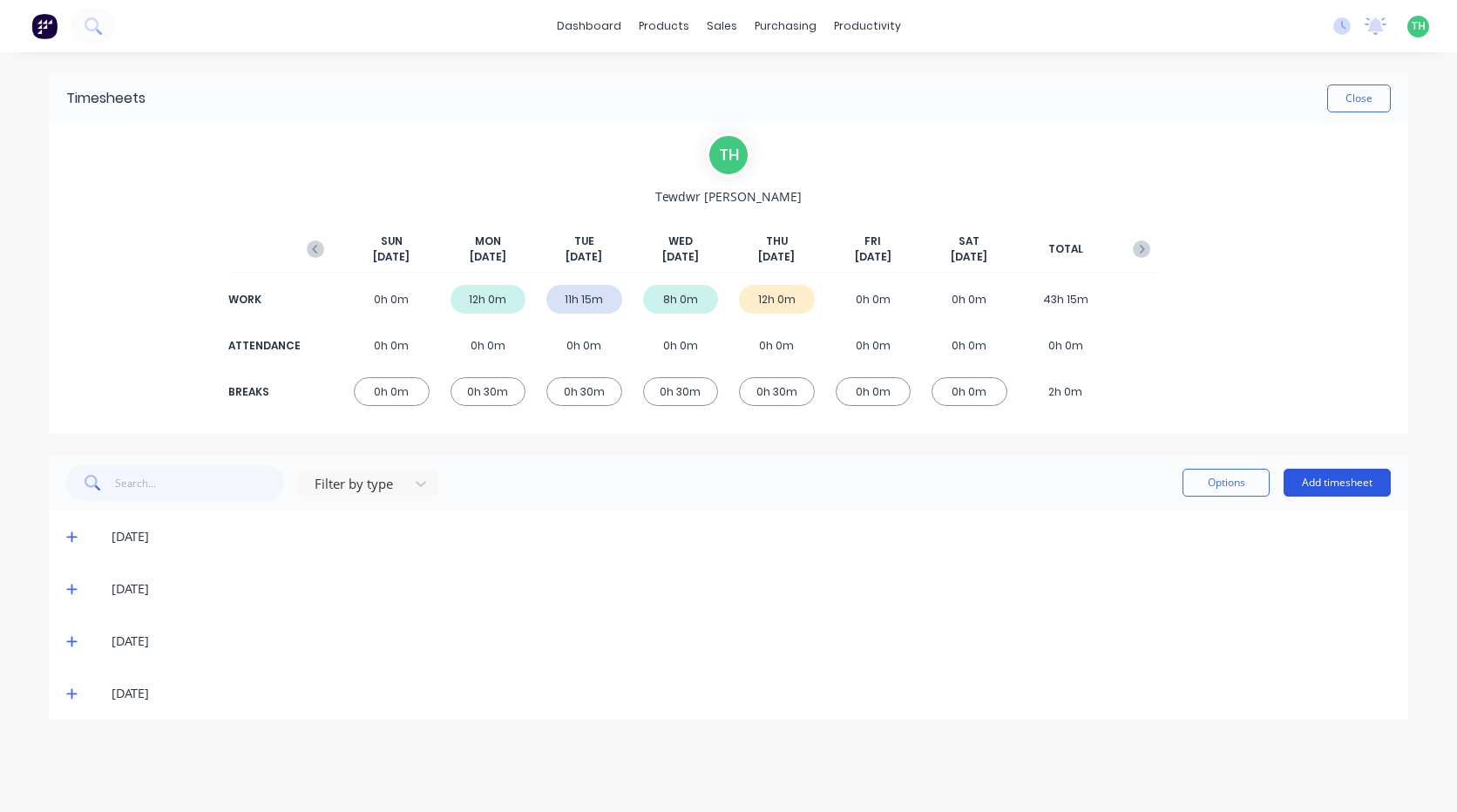
click at [1339, 479] on button "Add timesheet" at bounding box center [1337, 483] width 107 height 28
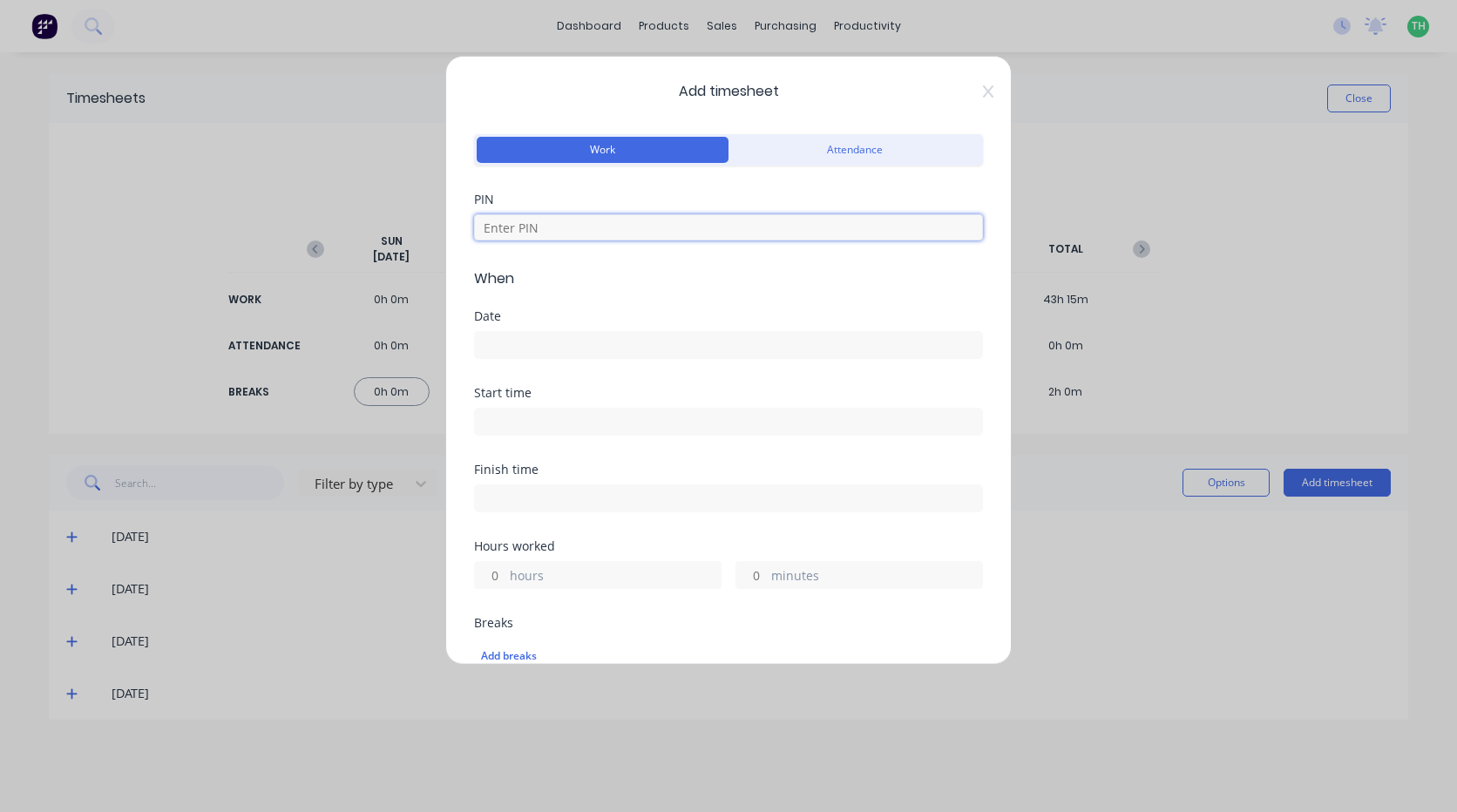
click at [642, 236] on input at bounding box center [728, 228] width 509 height 26
type input "2711"
click at [652, 335] on input at bounding box center [728, 345] width 507 height 26
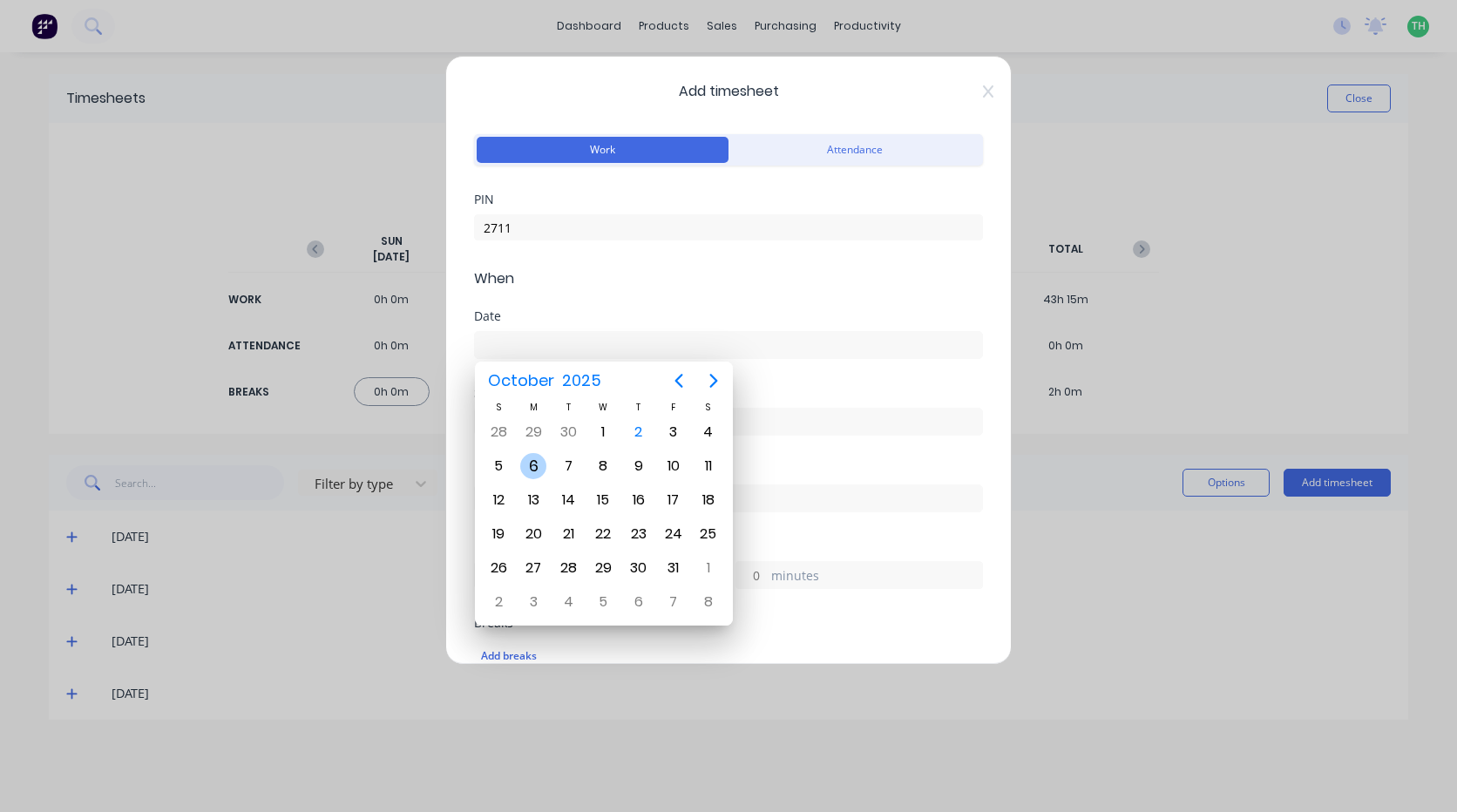
click at [533, 474] on div "6" at bounding box center [533, 466] width 26 height 26
type input "[DATE]"
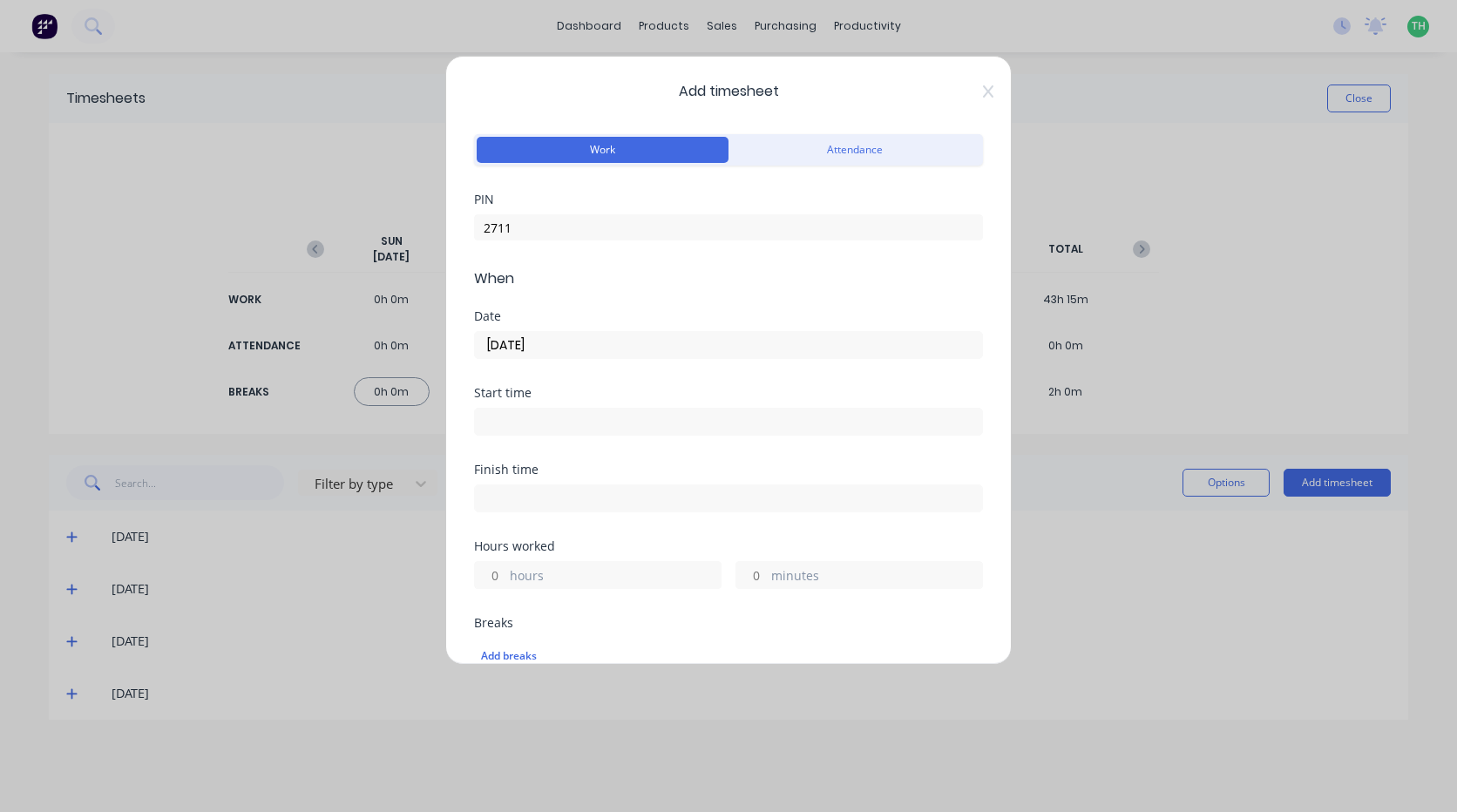
click at [524, 428] on input at bounding box center [728, 421] width 507 height 26
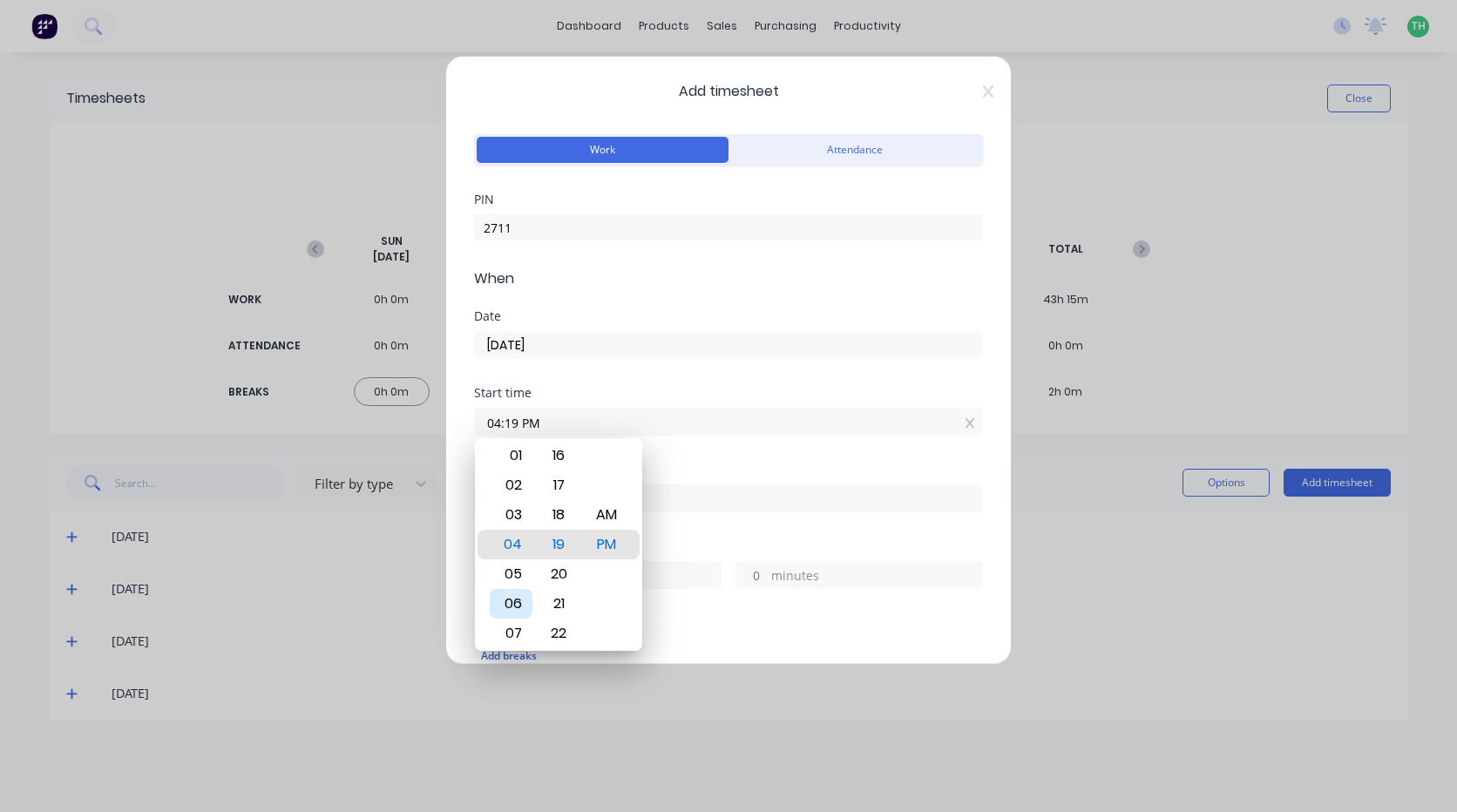
click at [515, 603] on div "06" at bounding box center [511, 604] width 43 height 29
click at [609, 517] on div "AM" at bounding box center [606, 515] width 43 height 29
type input "06:00 AM"
click at [715, 445] on div "Start time 06:00 AM" at bounding box center [728, 426] width 509 height 77
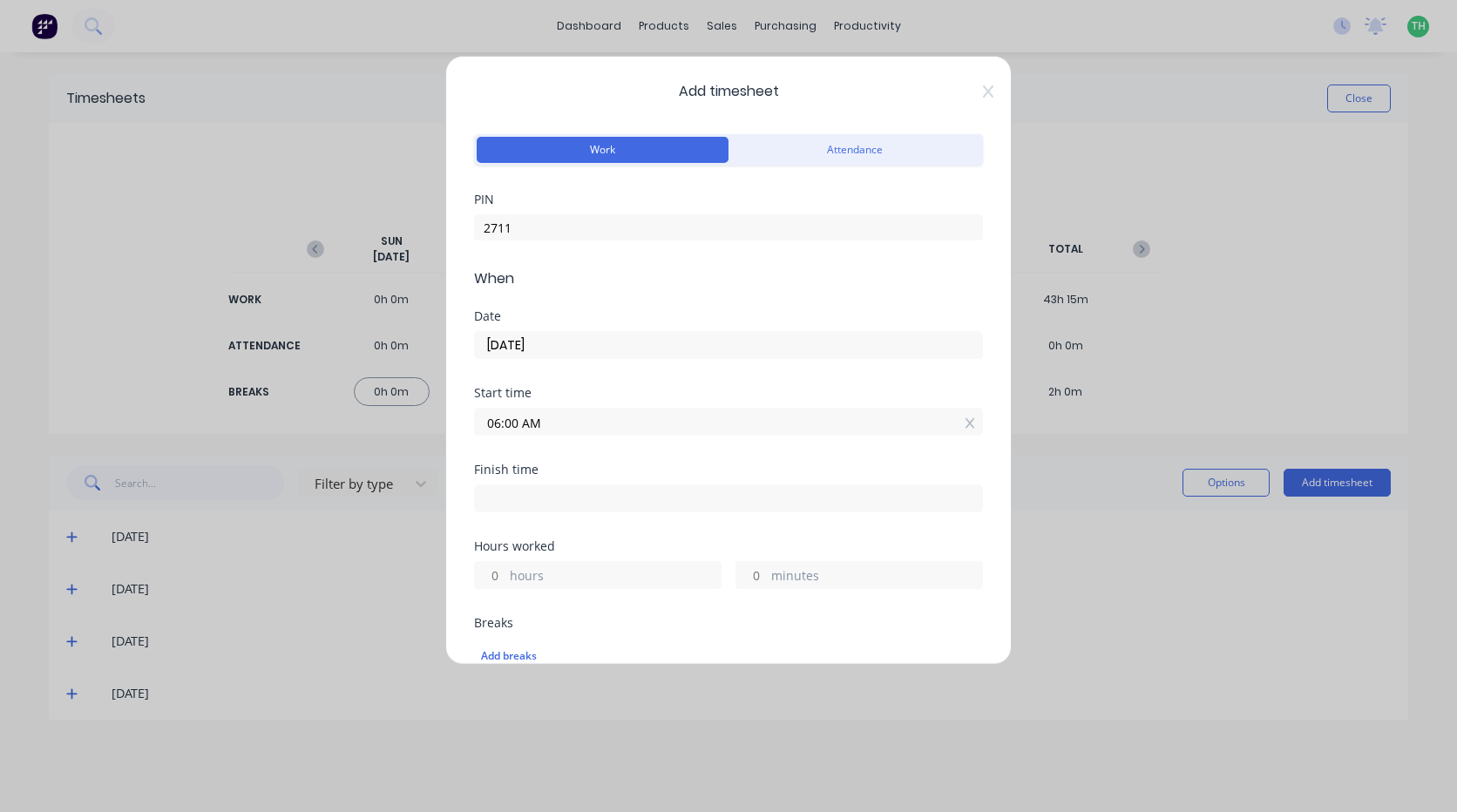
click at [541, 504] on input at bounding box center [728, 498] width 507 height 26
type input "04:19 PM"
type input "10"
type input "19"
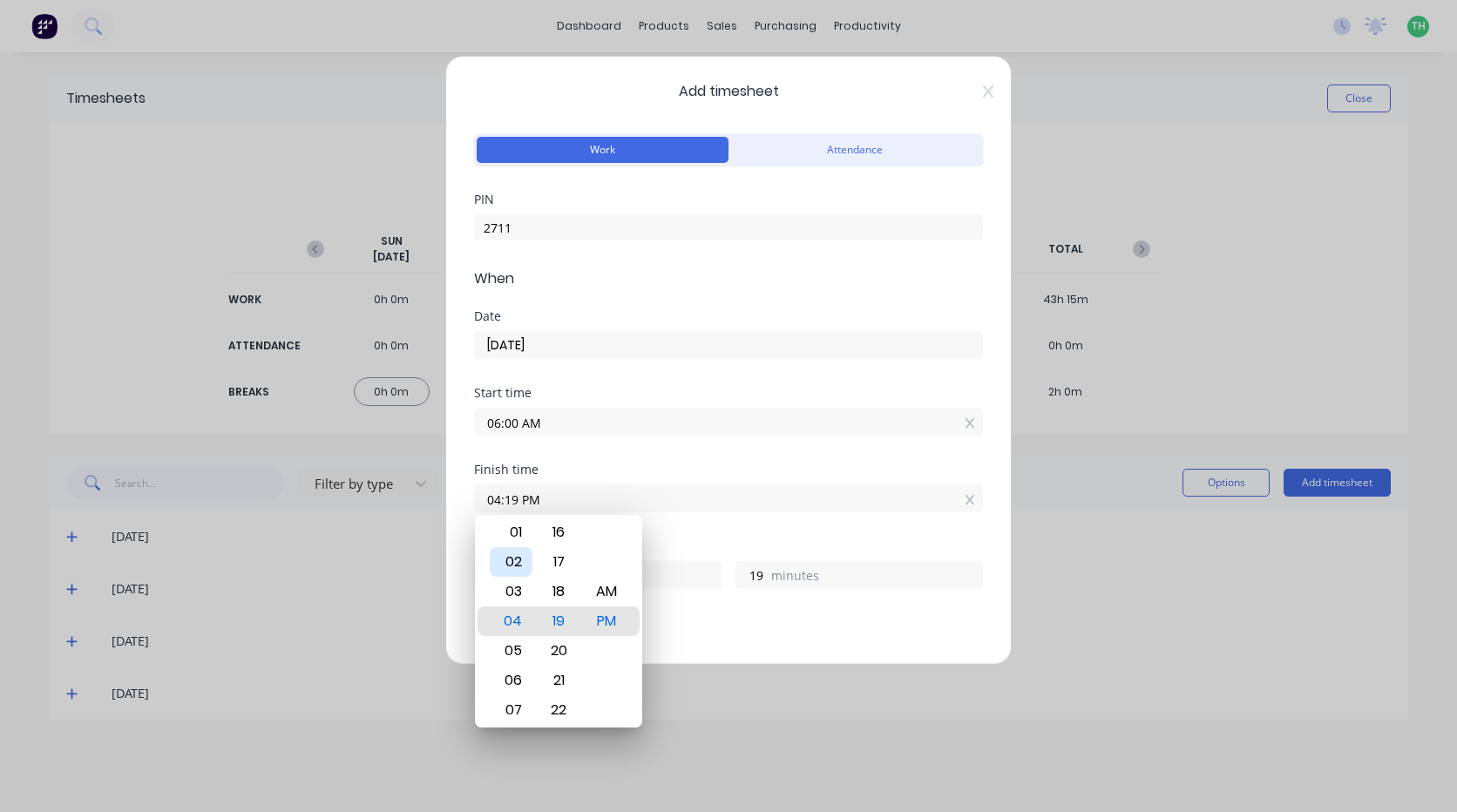
click at [518, 561] on div "02" at bounding box center [511, 562] width 43 height 29
type input "02:19 PM"
type input "8"
type input "02:16 PM"
type input "16"
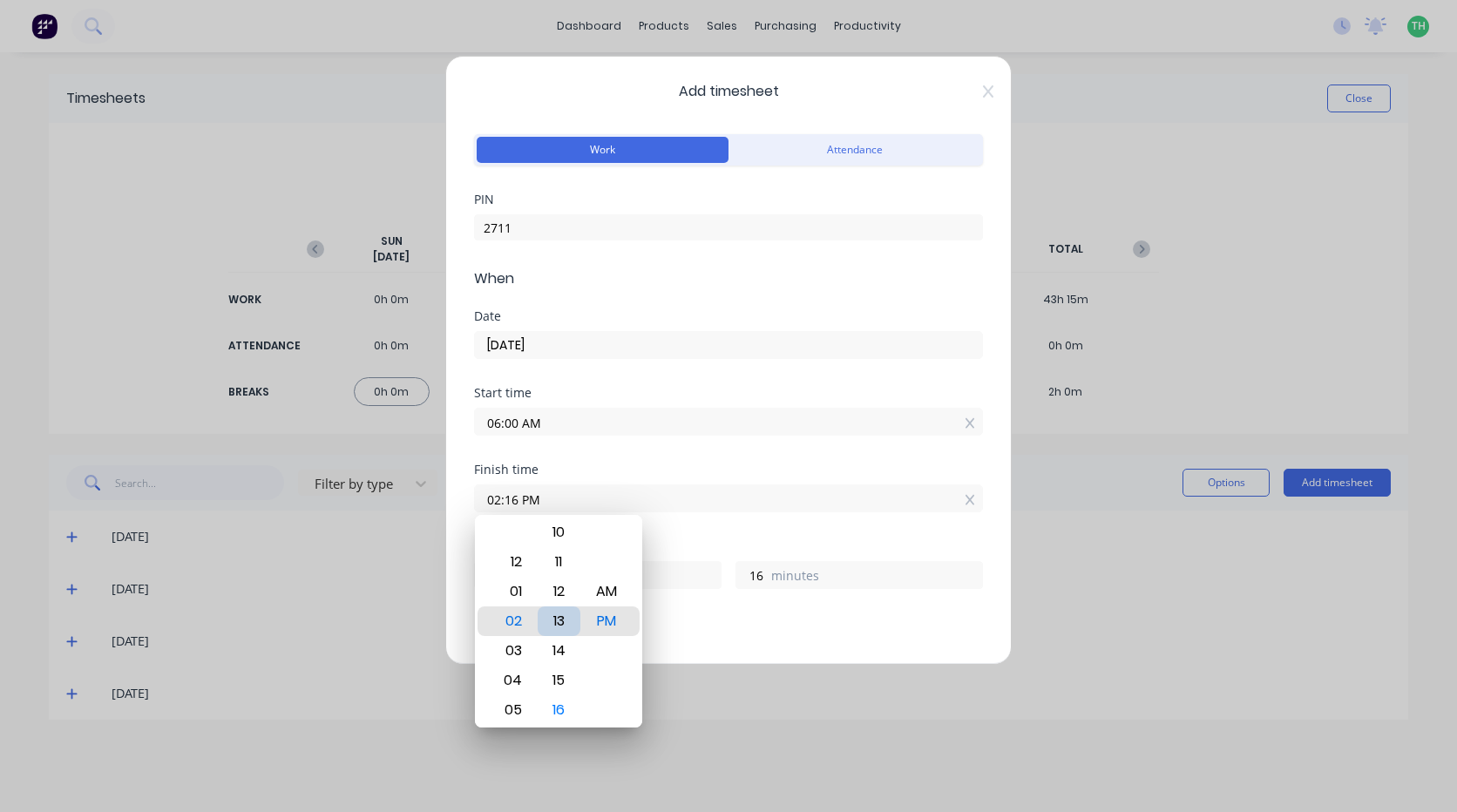
type input "02:13 PM"
type input "13"
type input "02:11 PM"
type input "11"
type input "02:10 PM"
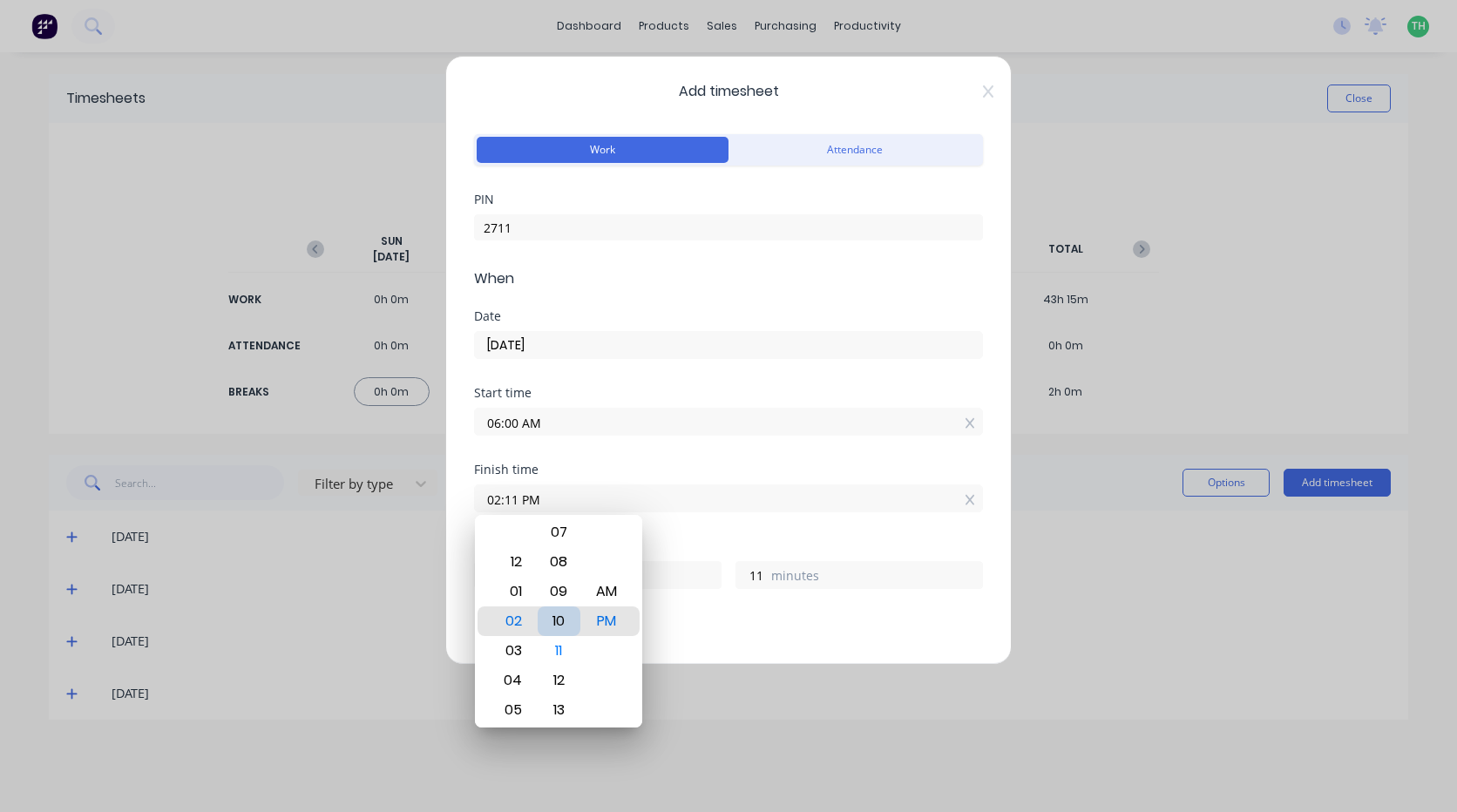
type input "10"
type input "02:08 PM"
type input "8"
type input "02:12 PM"
type input "12"
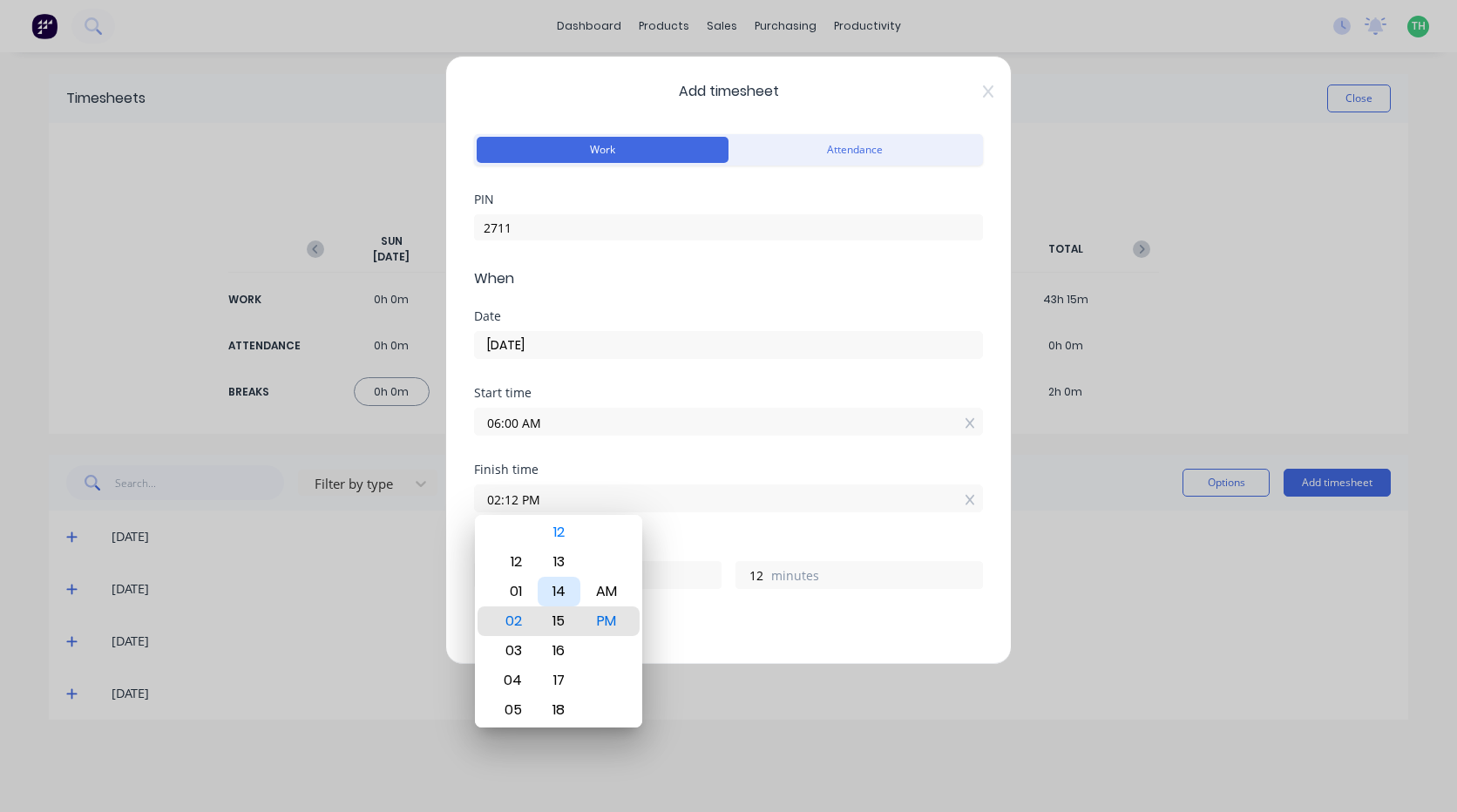
type input "02:16 PM"
type input "16"
type input "02:19 PM"
type input "19"
type input "02:23 PM"
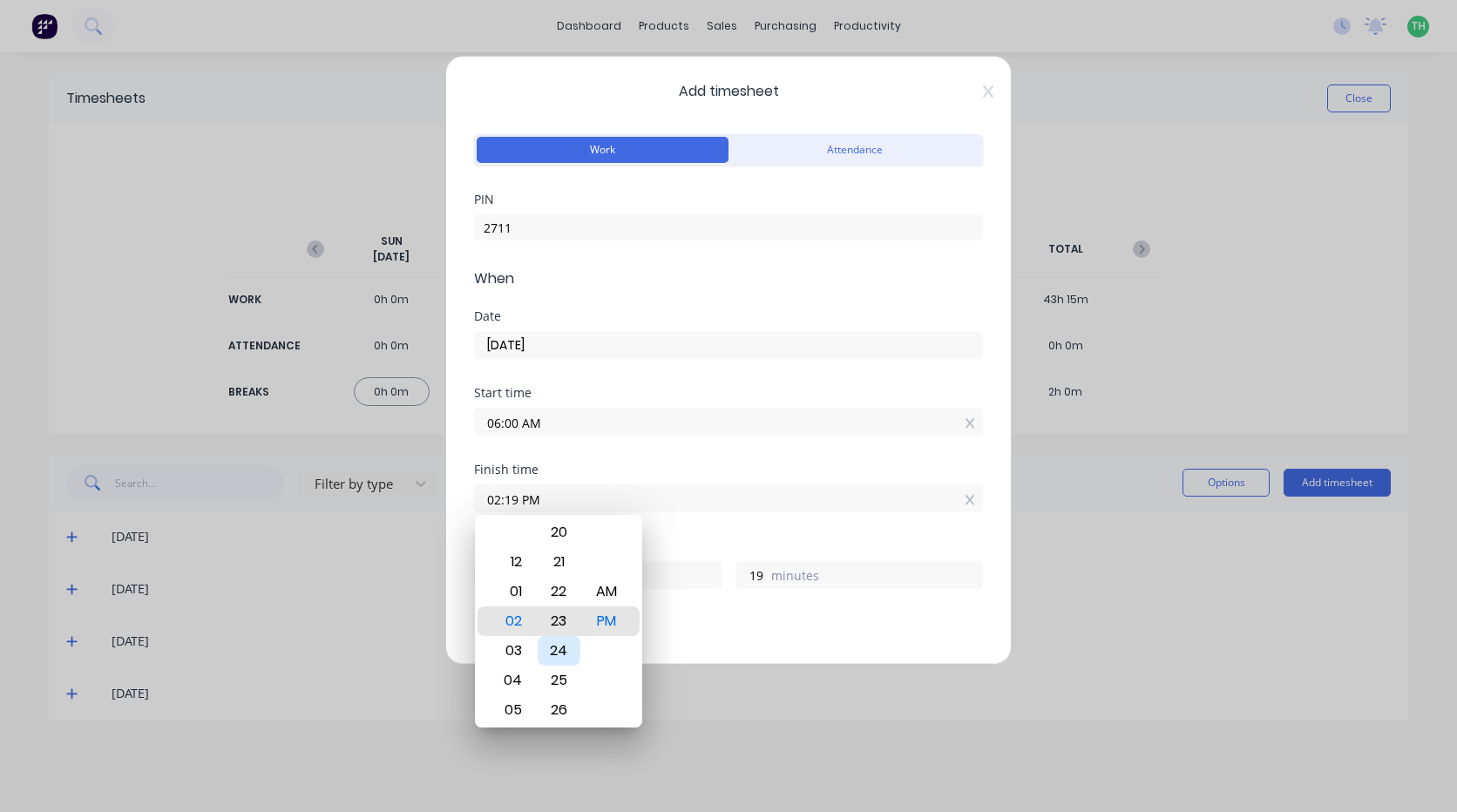
type input "23"
type input "02:26 PM"
type input "26"
type input "02:29 PM"
type input "29"
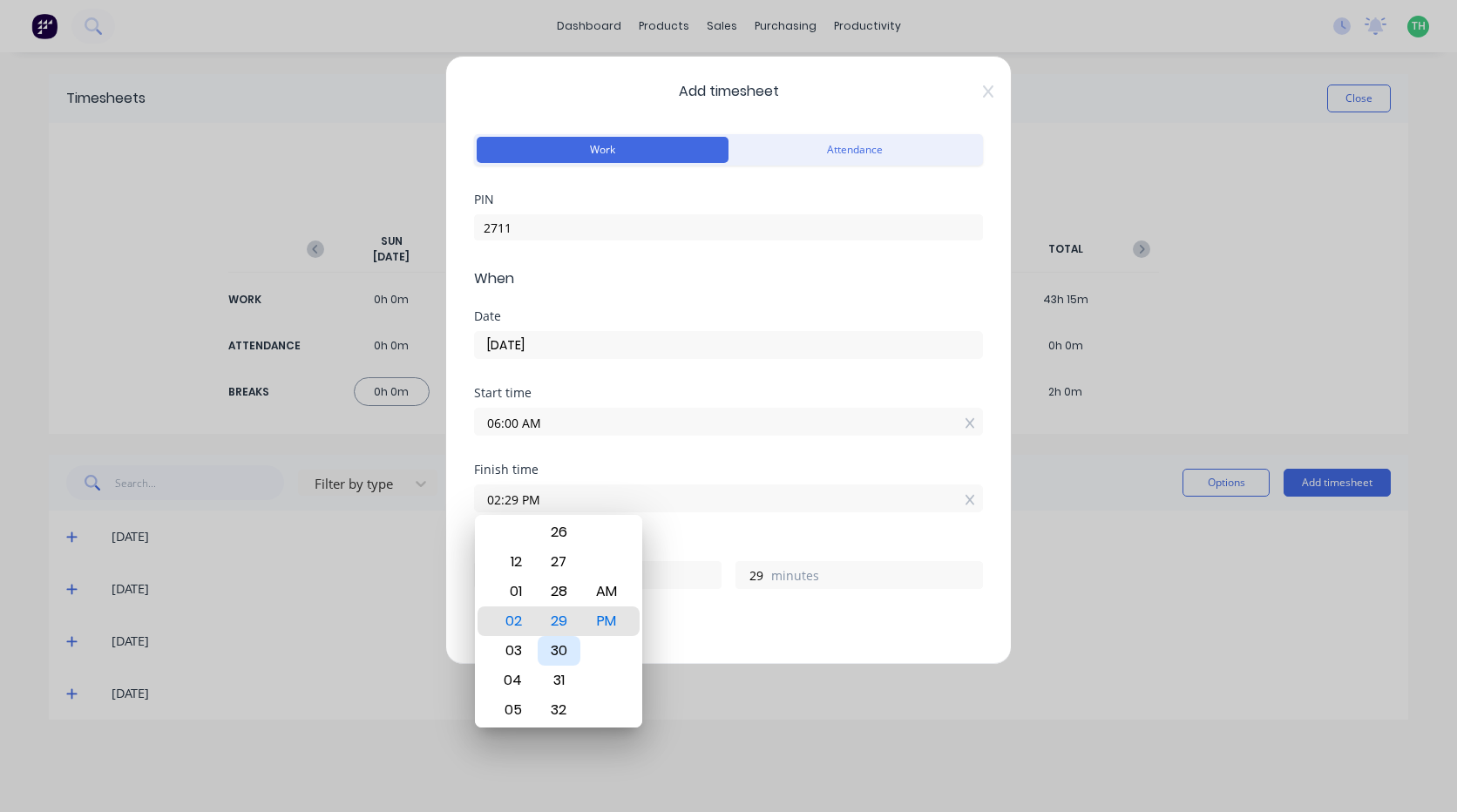
click at [559, 651] on div "30" at bounding box center [559, 651] width 43 height 29
type input "02:30 PM"
type input "30"
click at [684, 532] on div "Finish time 02:30 PM" at bounding box center [728, 502] width 509 height 77
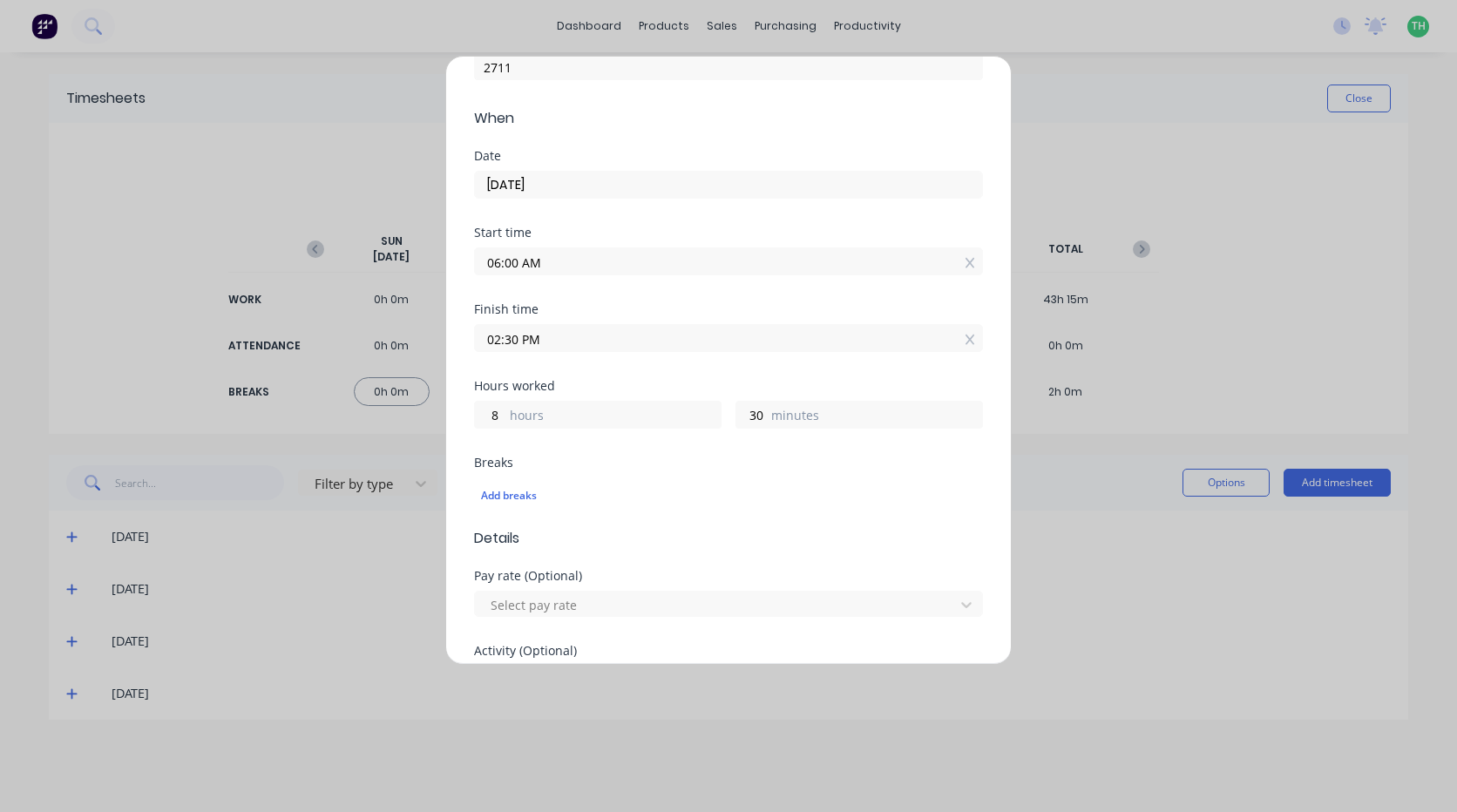
scroll to position [174, 0]
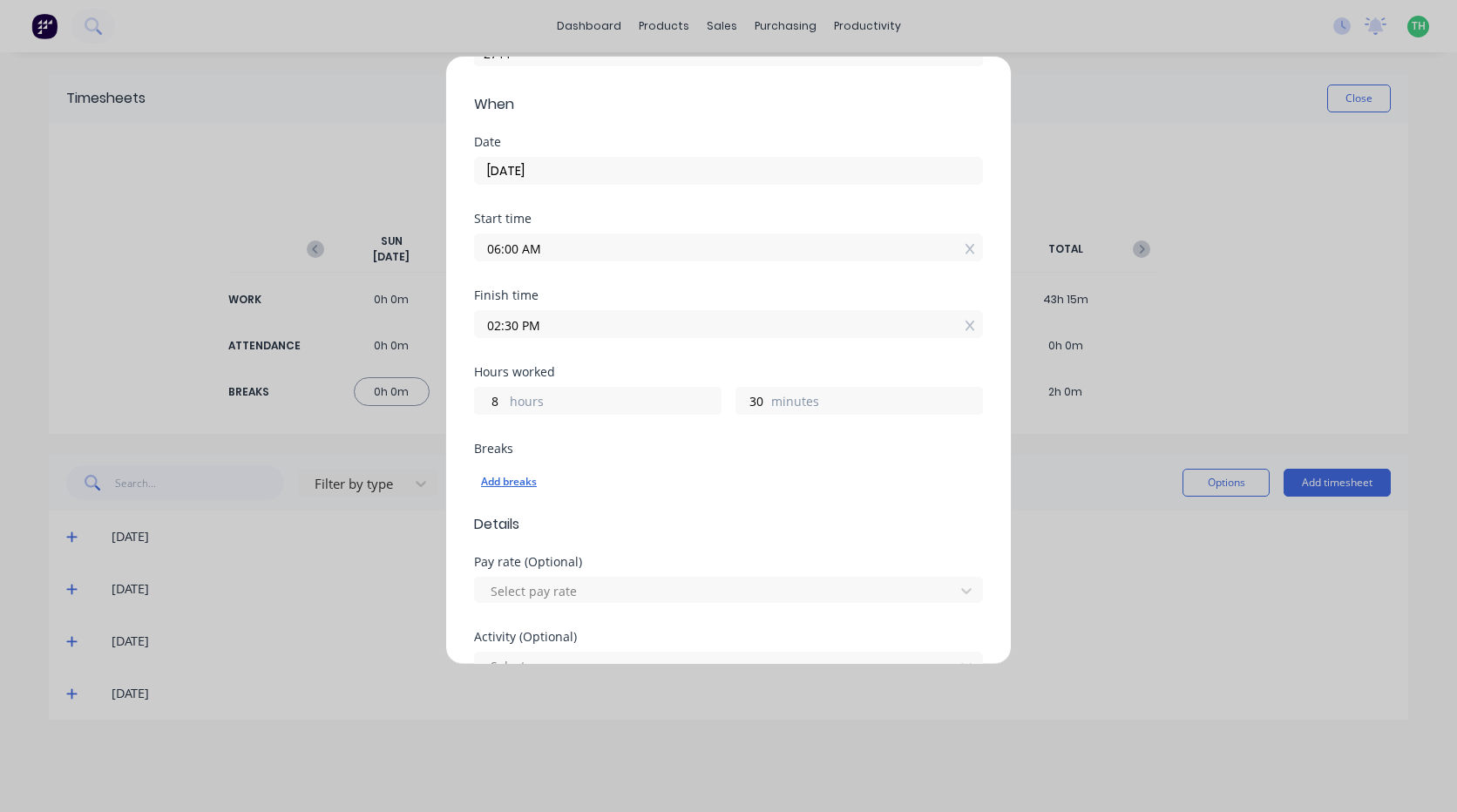
click at [517, 488] on div "Add breaks" at bounding box center [728, 482] width 495 height 23
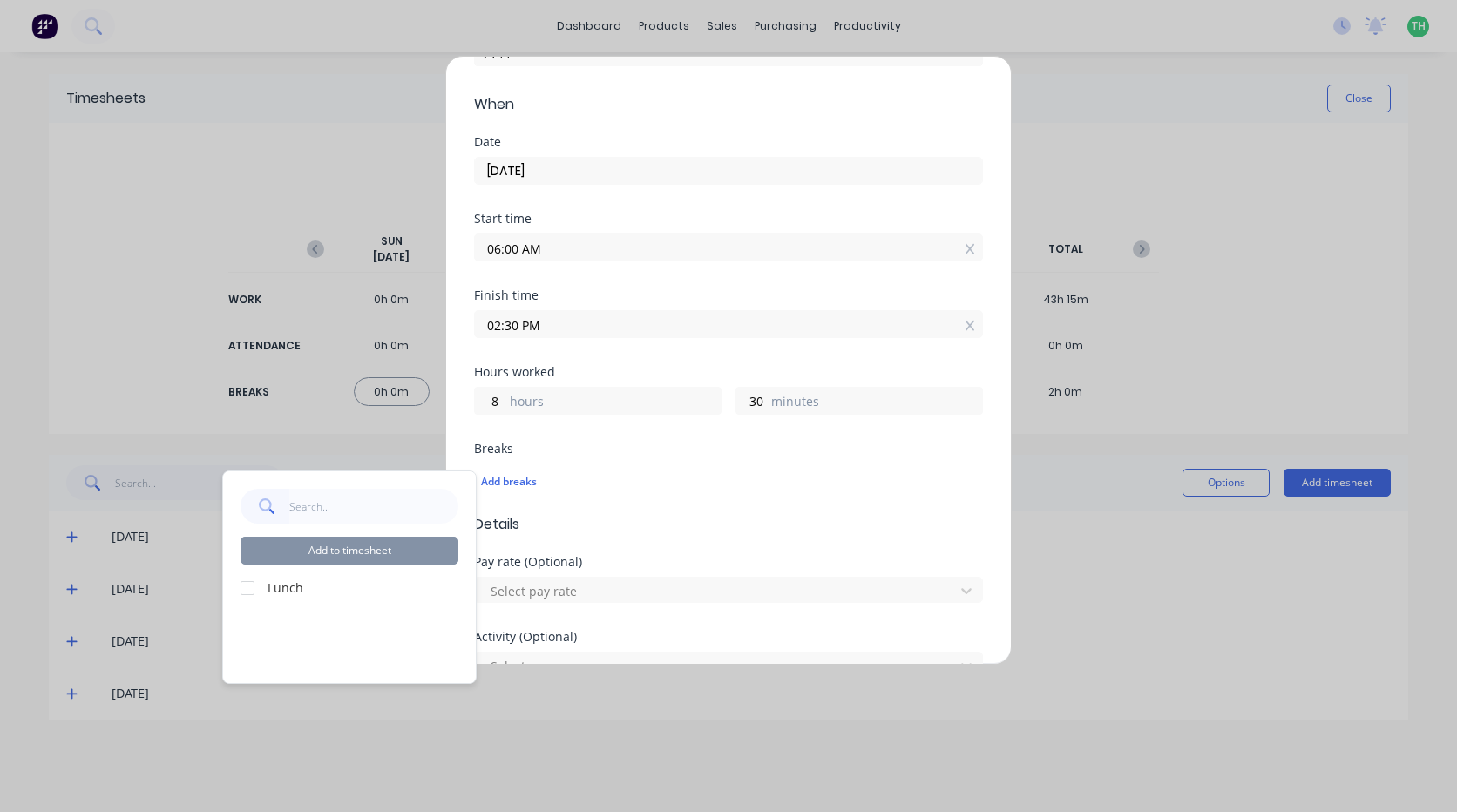
click at [255, 586] on div at bounding box center [248, 588] width 35 height 35
click at [364, 555] on button "Add to timesheet" at bounding box center [349, 551] width 217 height 28
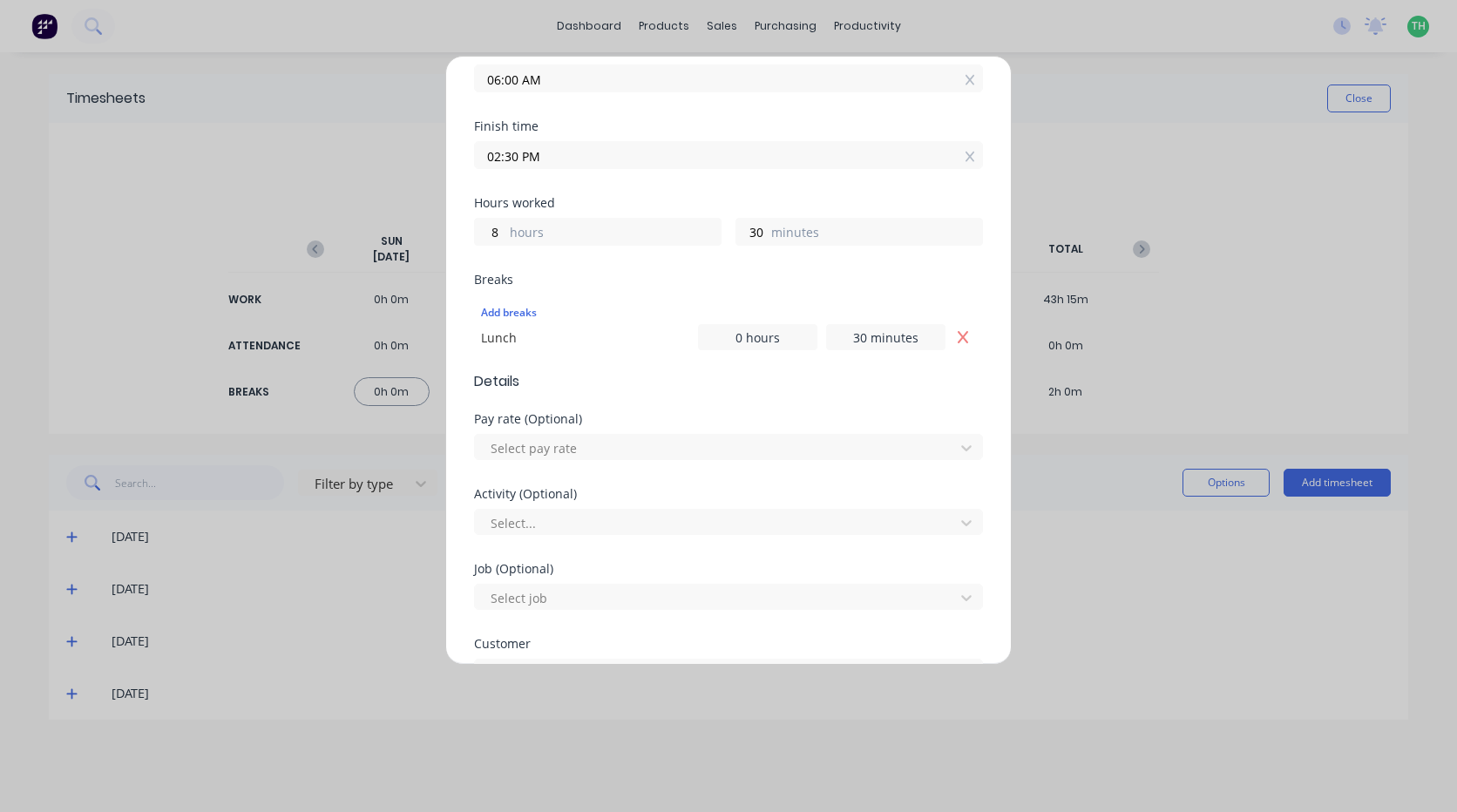
scroll to position [349, 0]
click at [611, 447] on div at bounding box center [717, 443] width 457 height 22
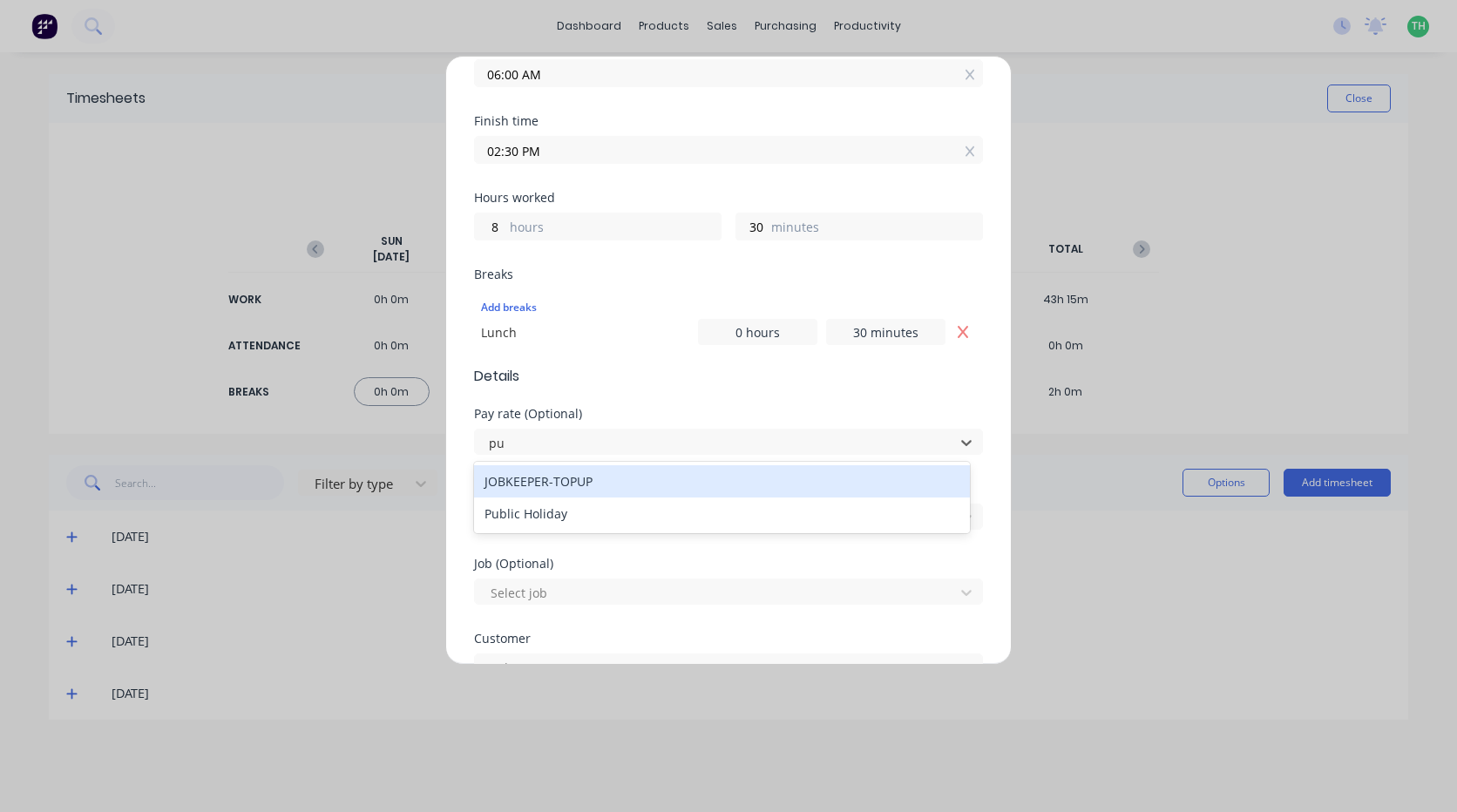
type input "pub"
click at [597, 485] on div "Public Holiday" at bounding box center [722, 481] width 495 height 32
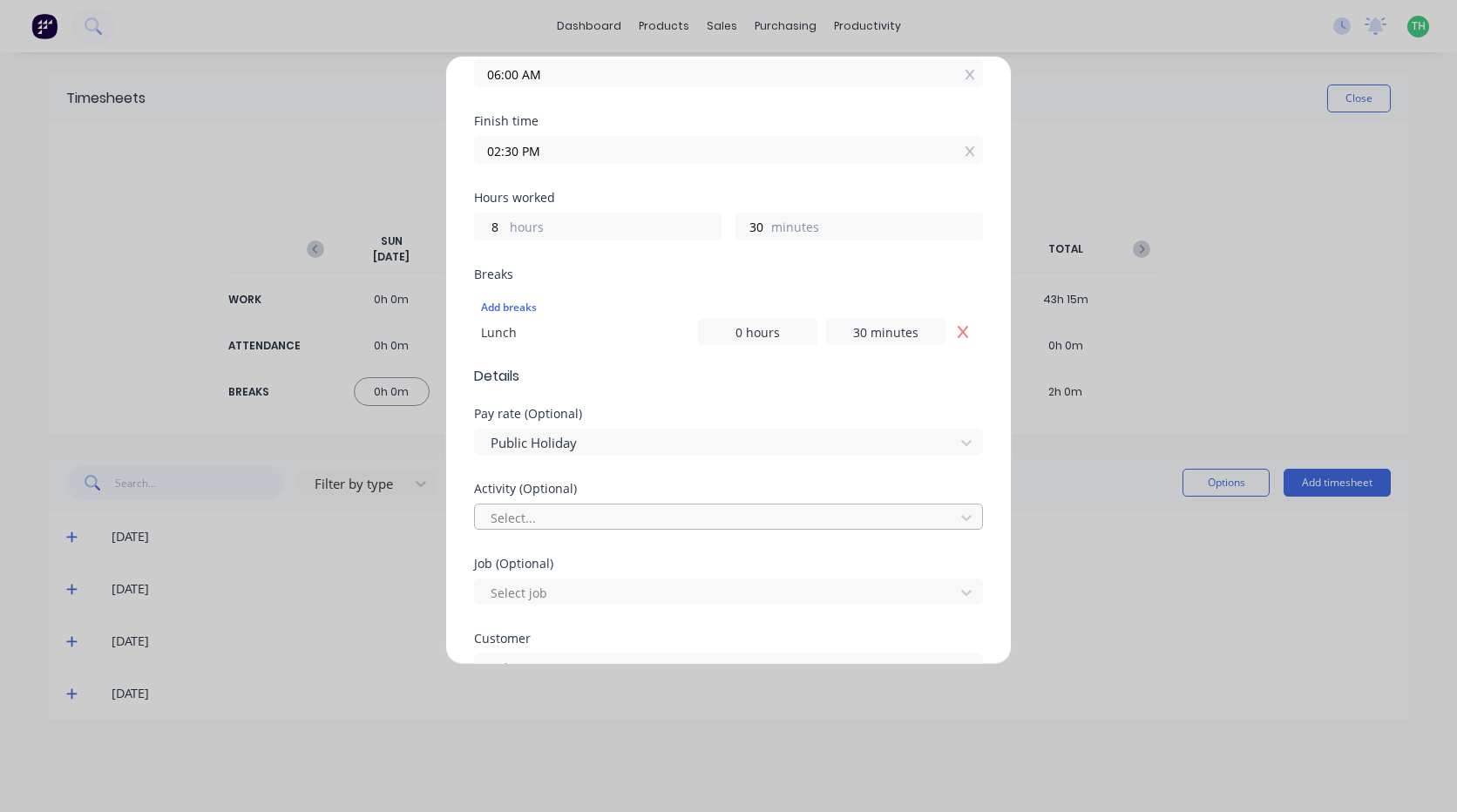
click at [612, 511] on div at bounding box center [717, 518] width 457 height 22
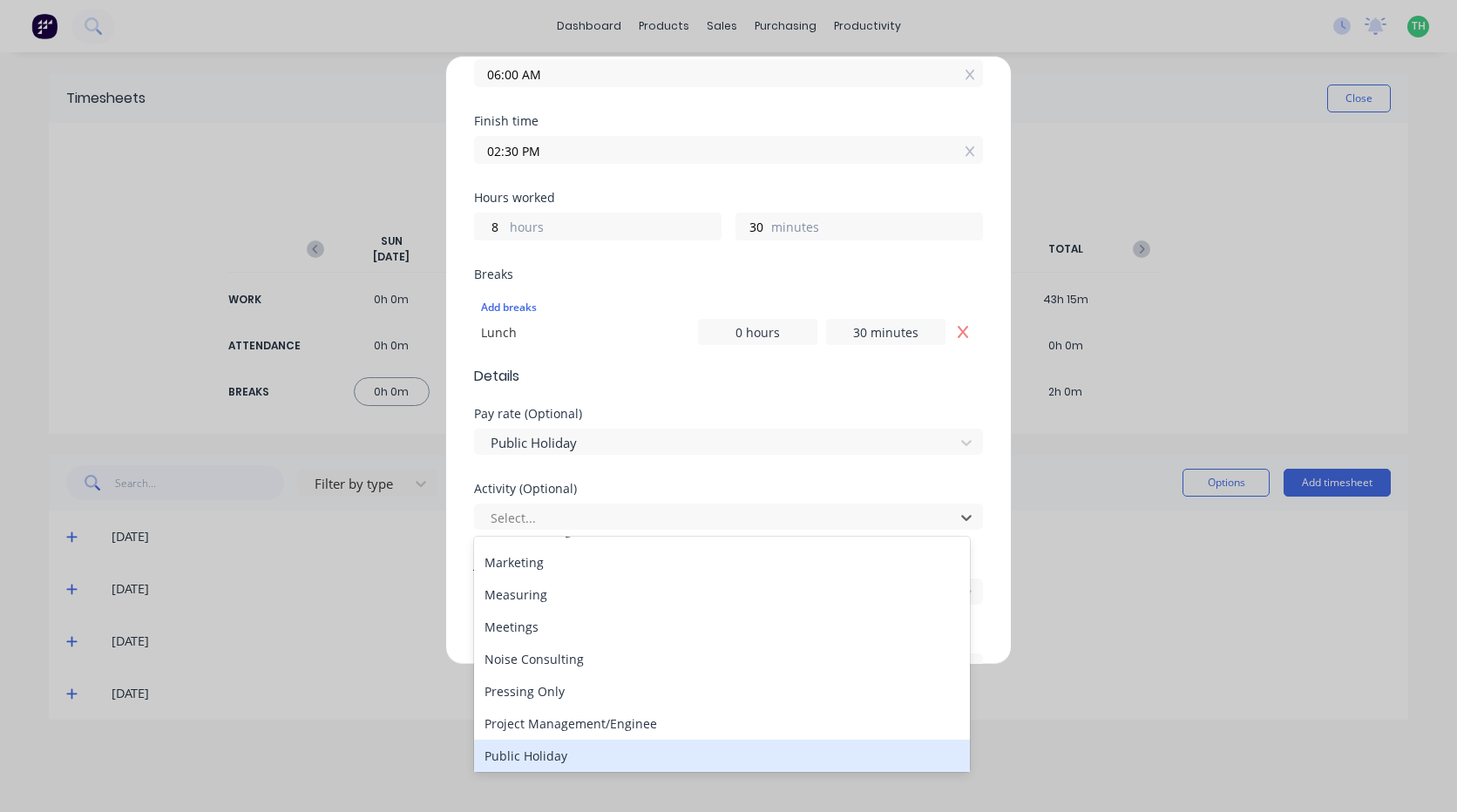
click at [552, 749] on div "Public Holiday" at bounding box center [722, 755] width 495 height 32
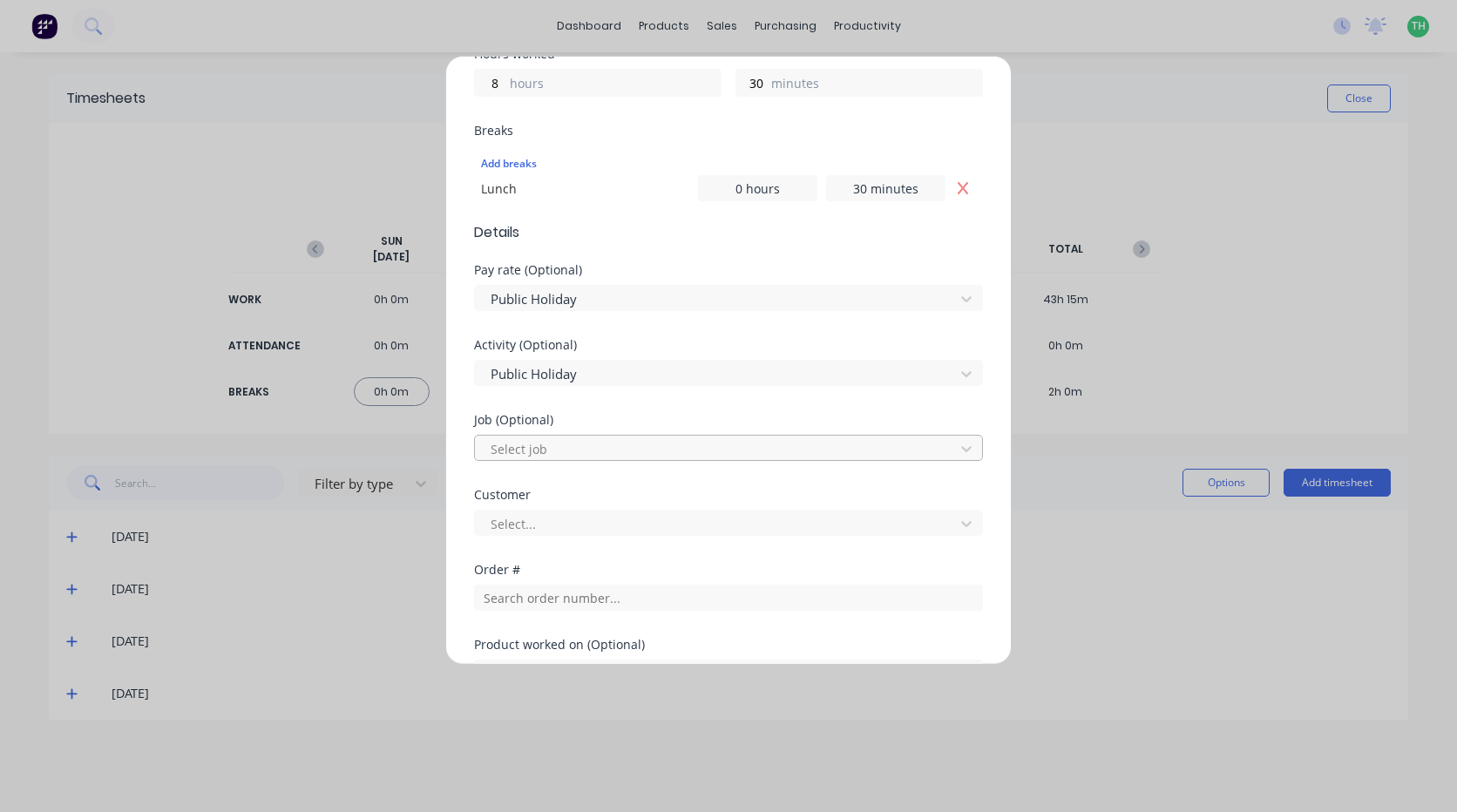
scroll to position [523, 0]
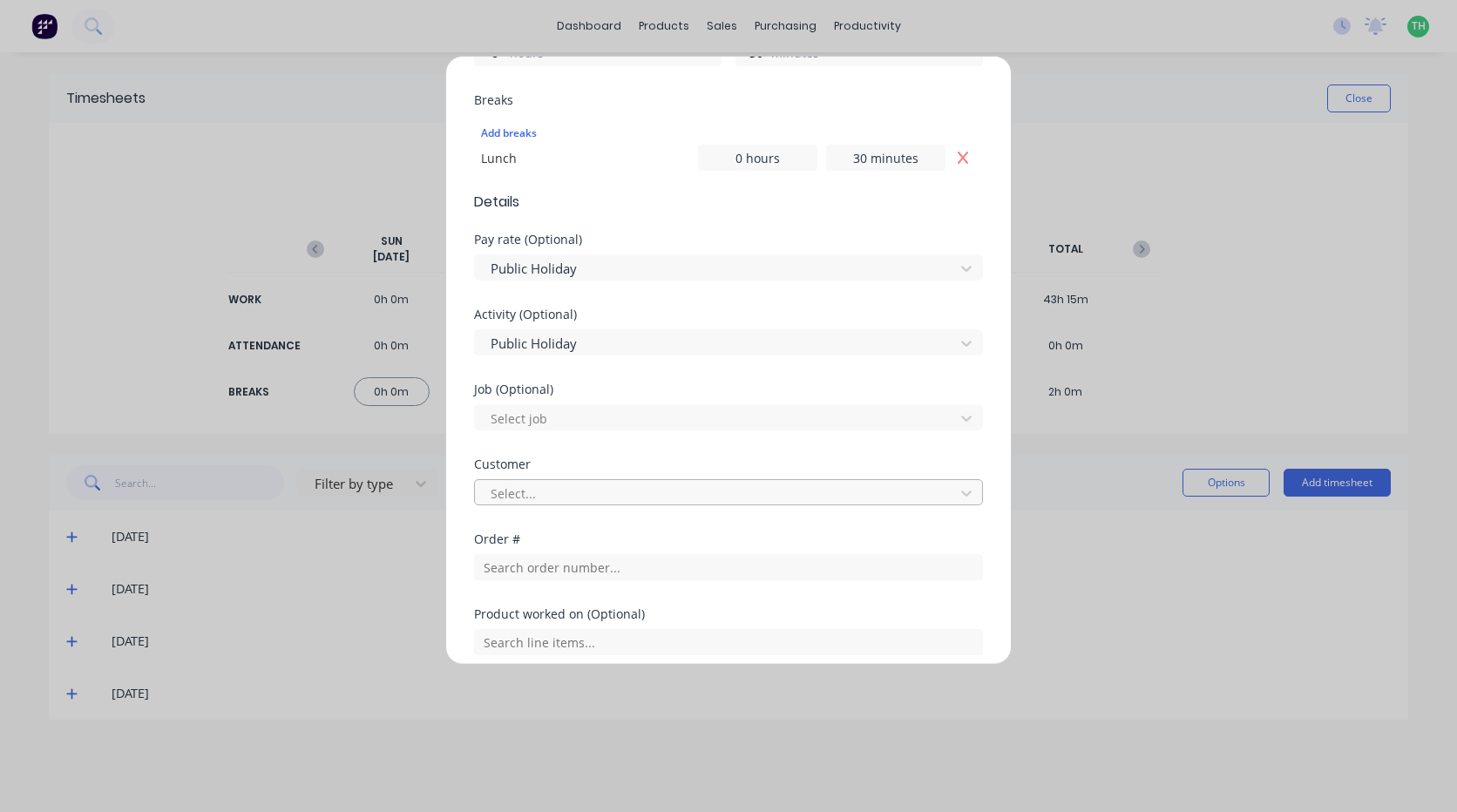
click at [551, 498] on div at bounding box center [717, 494] width 457 height 22
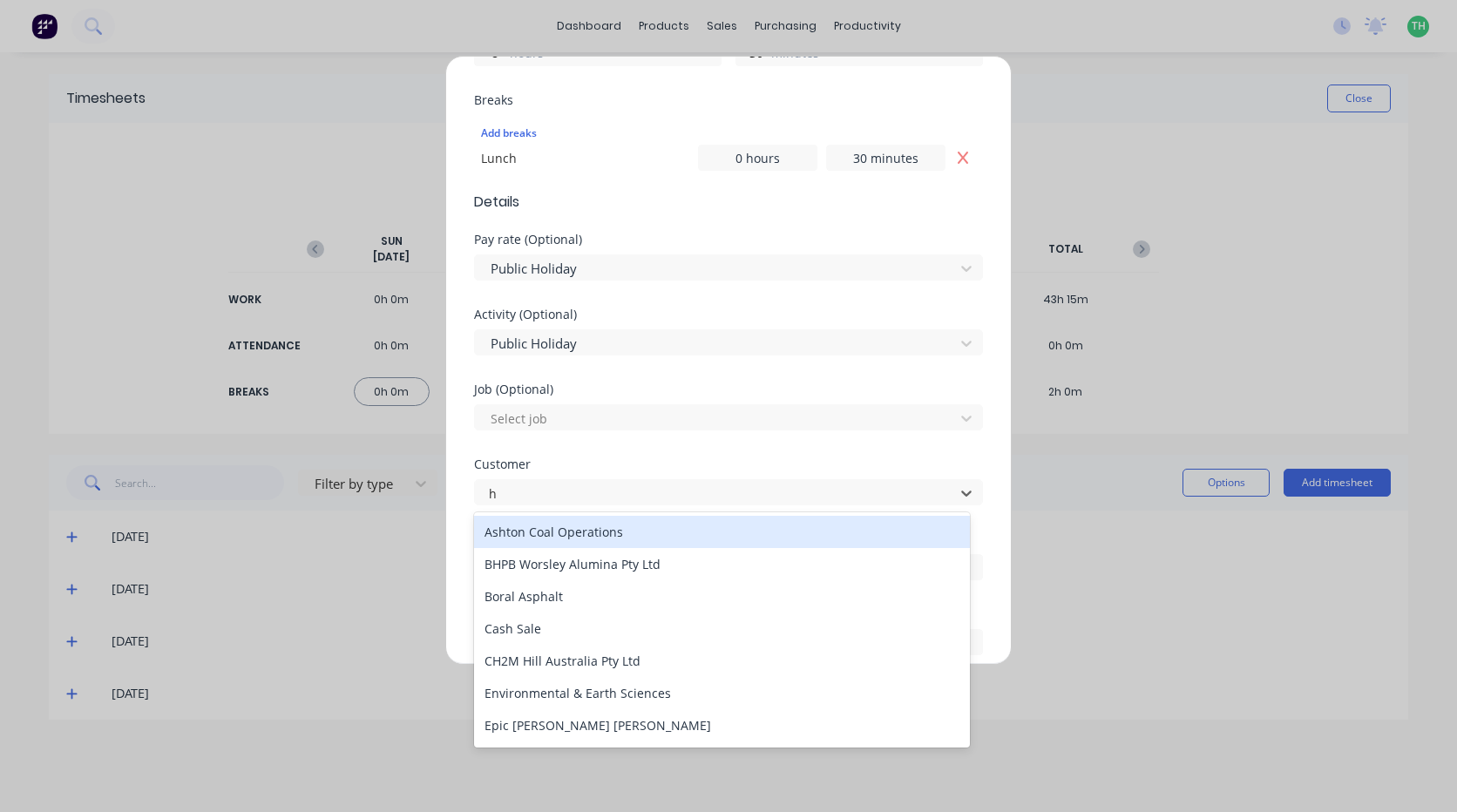
type input "hu"
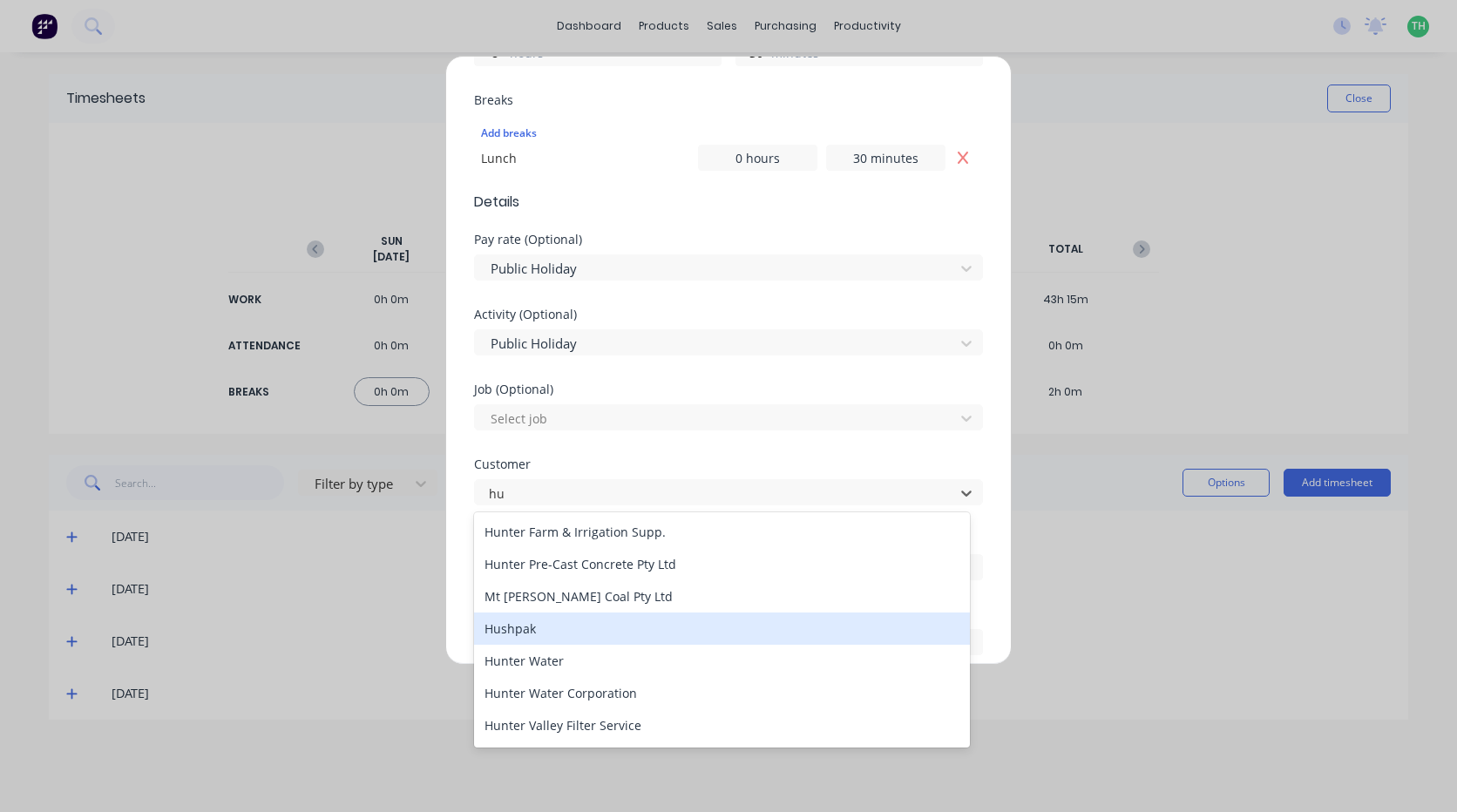
click at [560, 644] on div "Hushpak" at bounding box center [722, 628] width 495 height 32
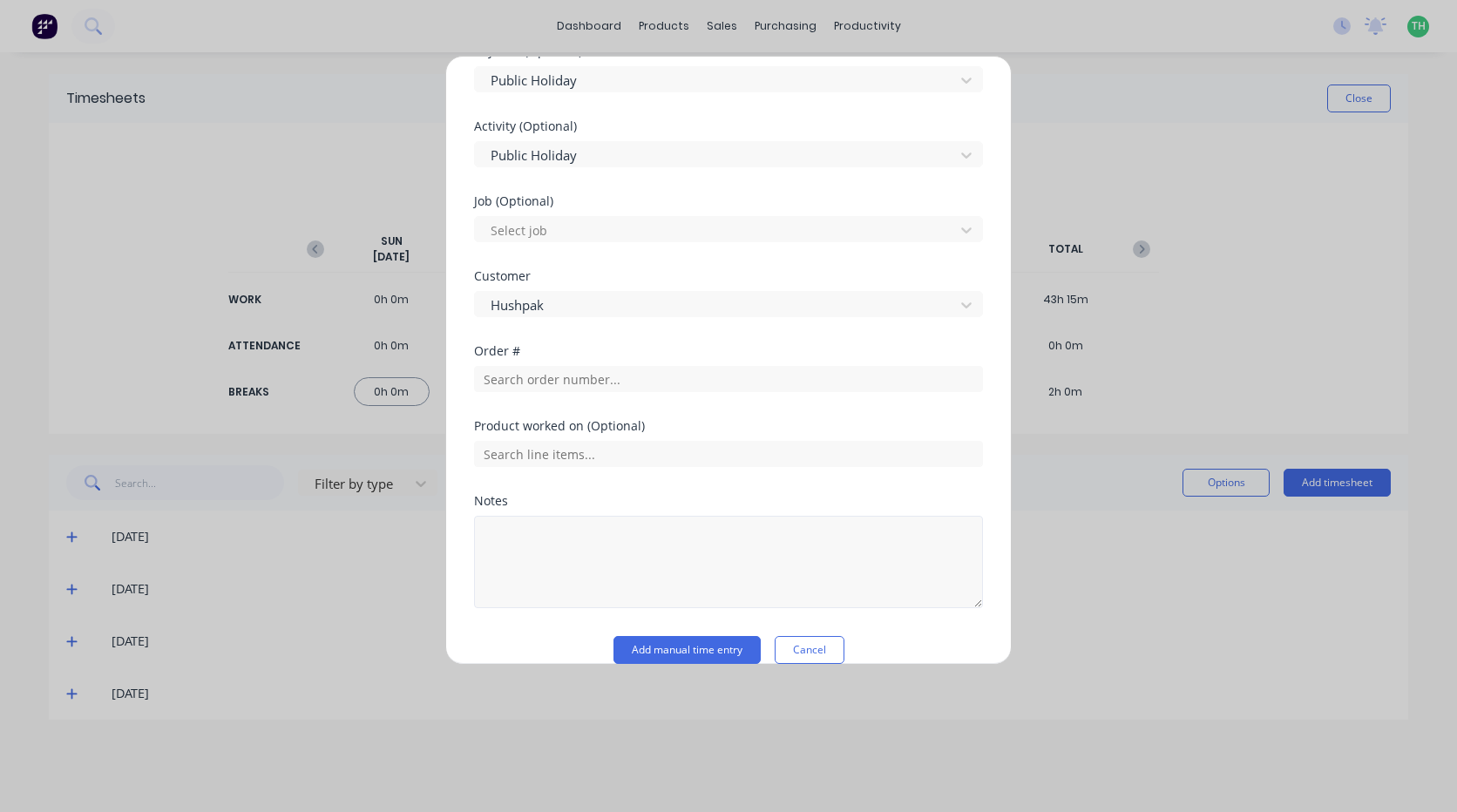
scroll to position [736, 0]
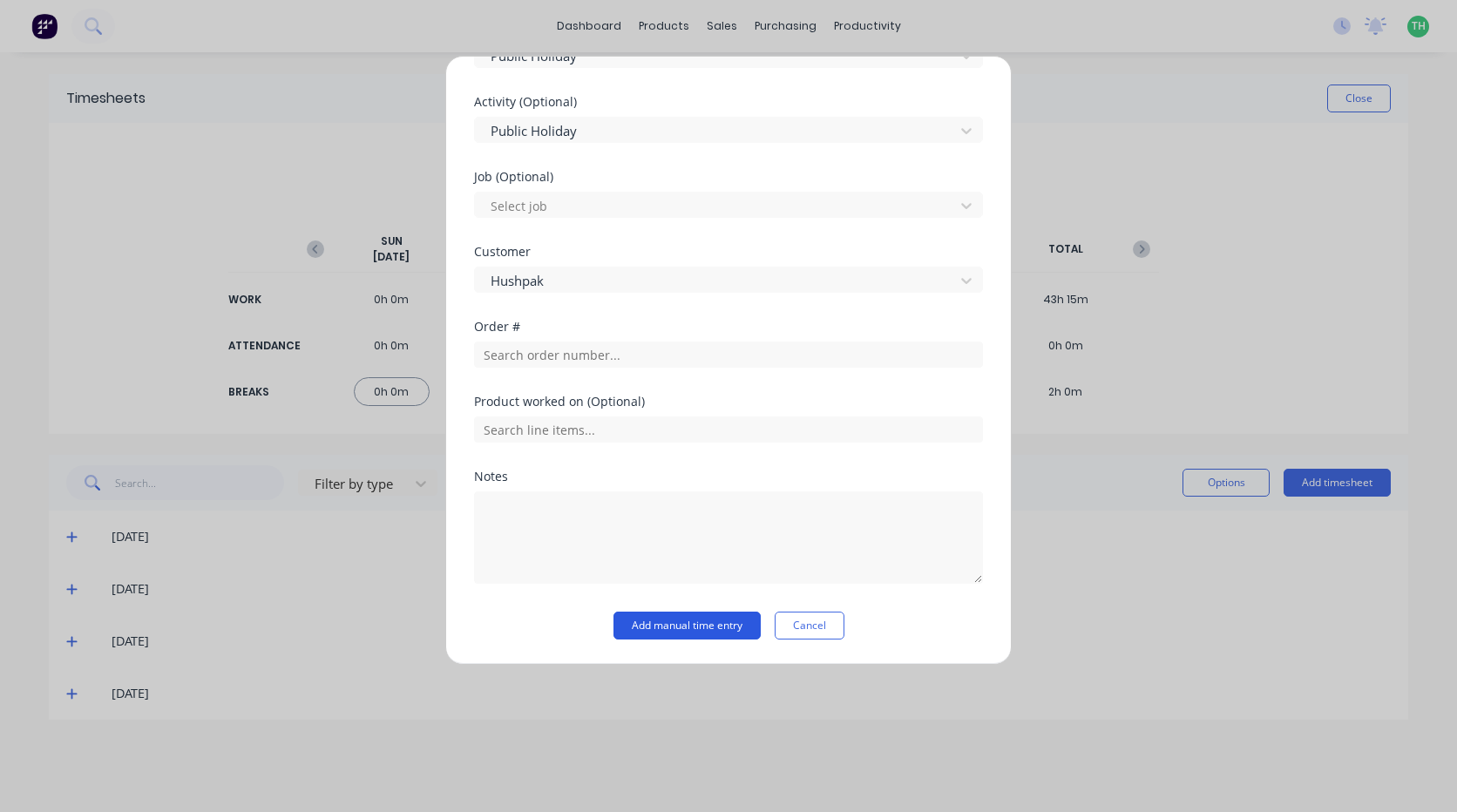
click at [702, 628] on button "Add manual time entry" at bounding box center [687, 626] width 148 height 28
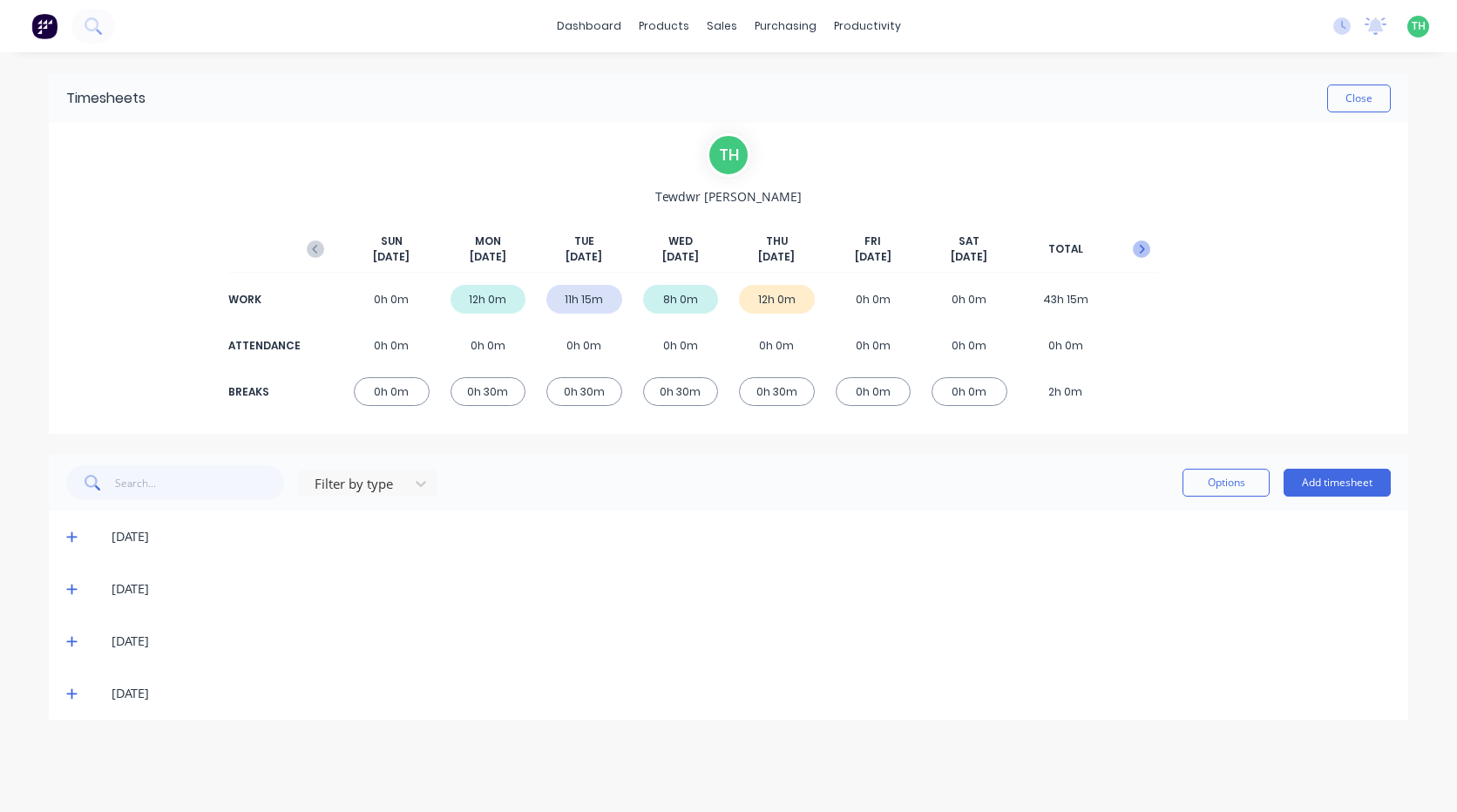
click at [1150, 244] on icon "button" at bounding box center [1141, 249] width 17 height 17
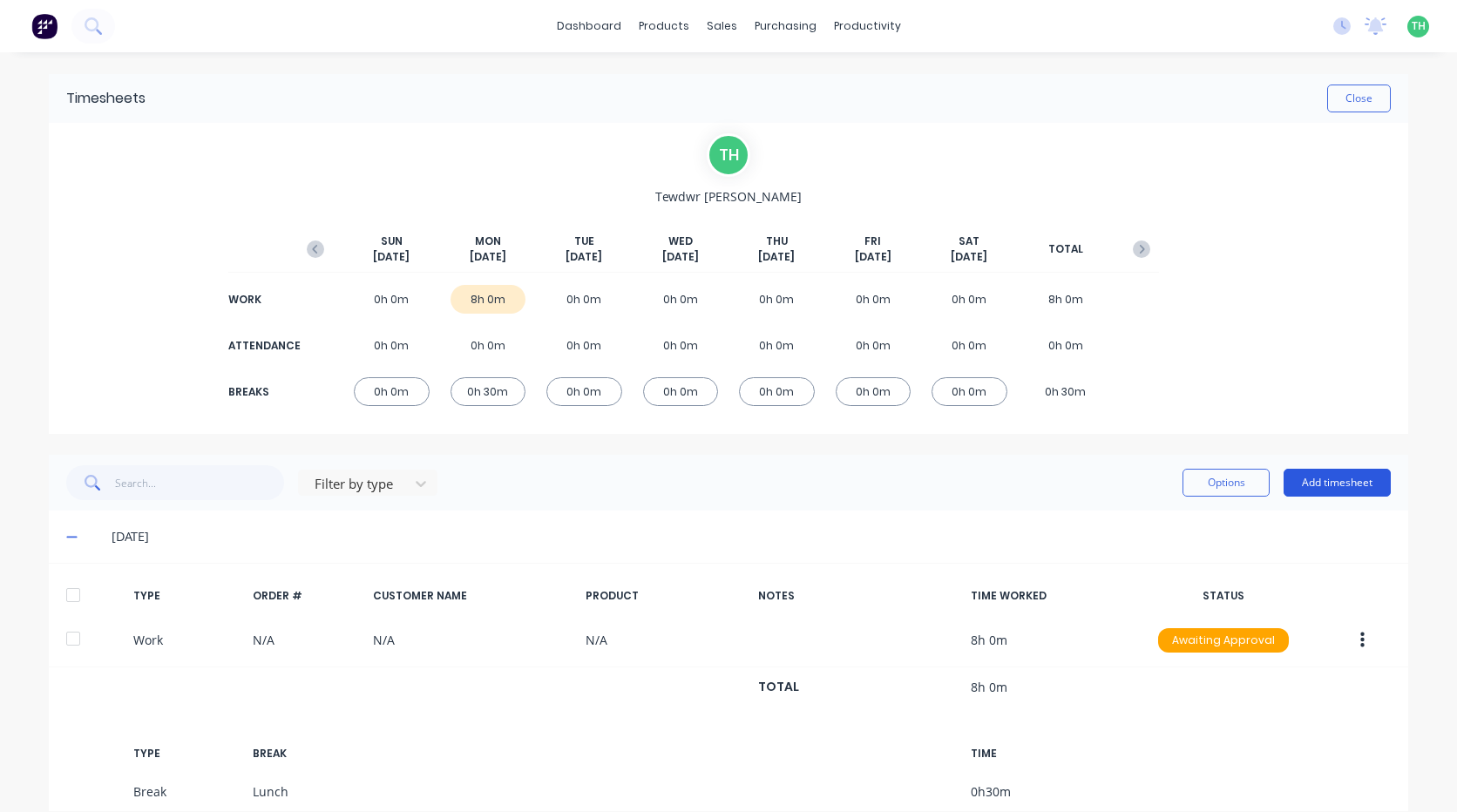
click at [1370, 481] on button "Add timesheet" at bounding box center [1337, 483] width 107 height 28
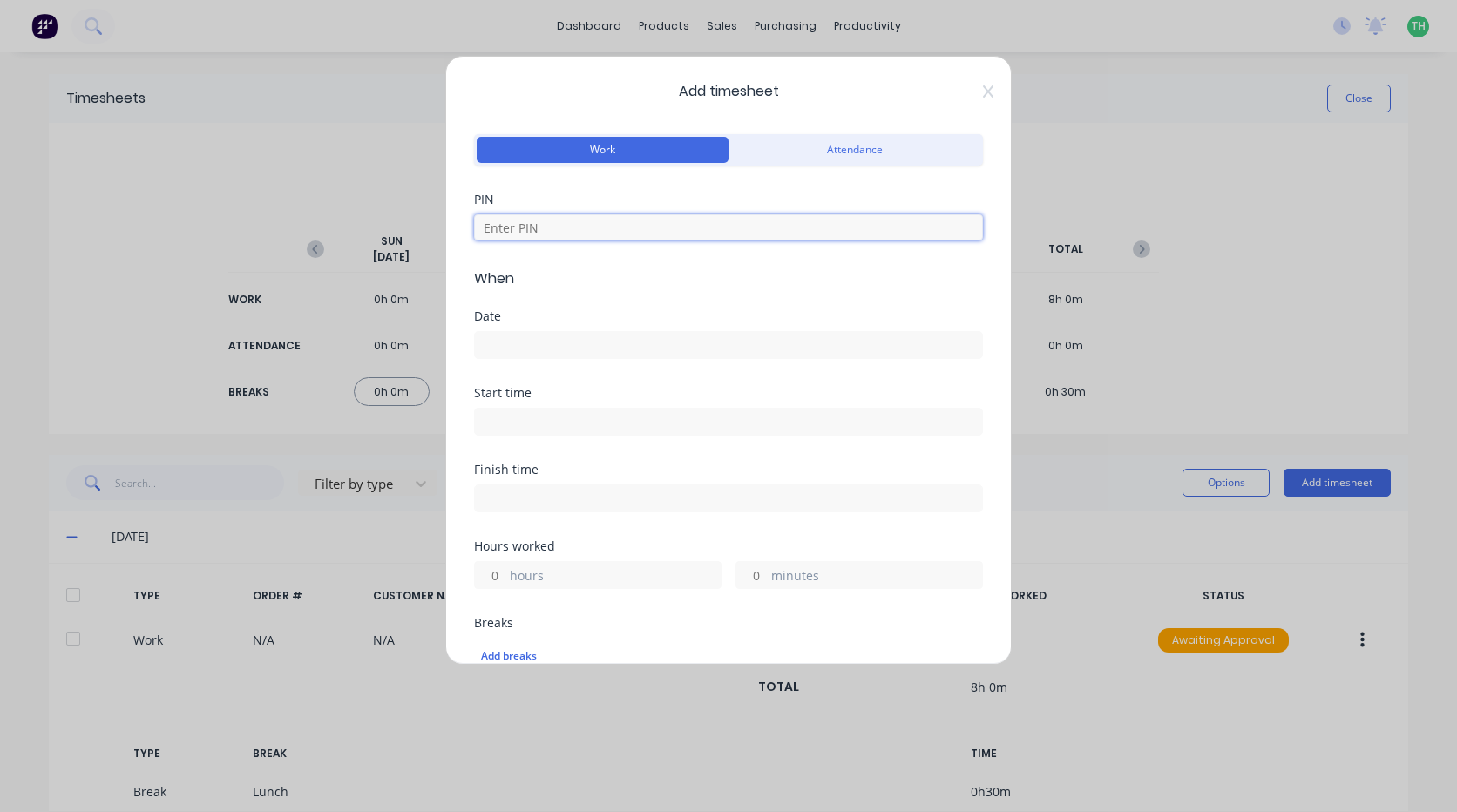
click at [567, 230] on input at bounding box center [728, 228] width 509 height 26
type input "2711"
click at [537, 354] on input at bounding box center [728, 345] width 507 height 26
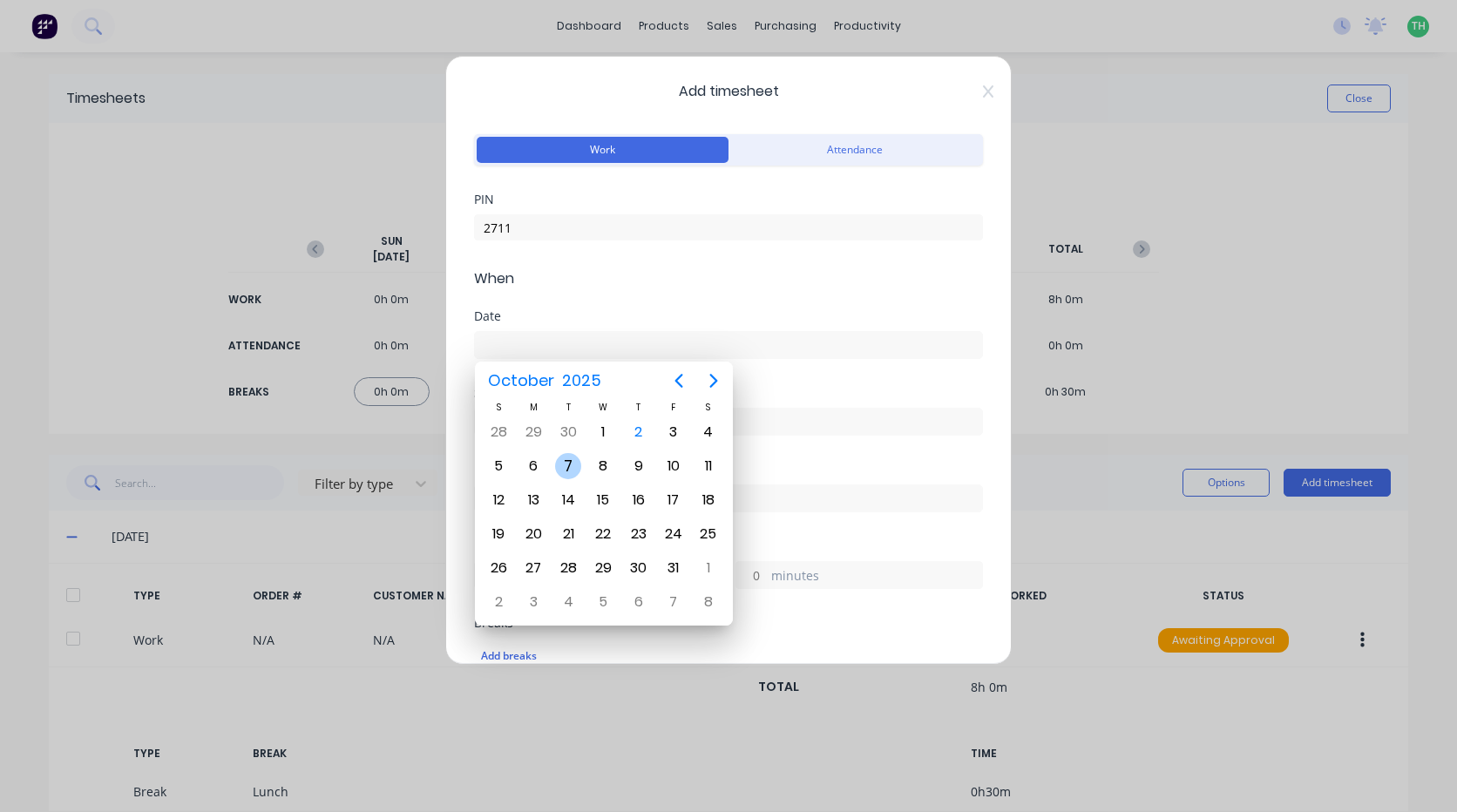
click at [573, 461] on div "7" at bounding box center [568, 466] width 26 height 26
type input "[DATE]"
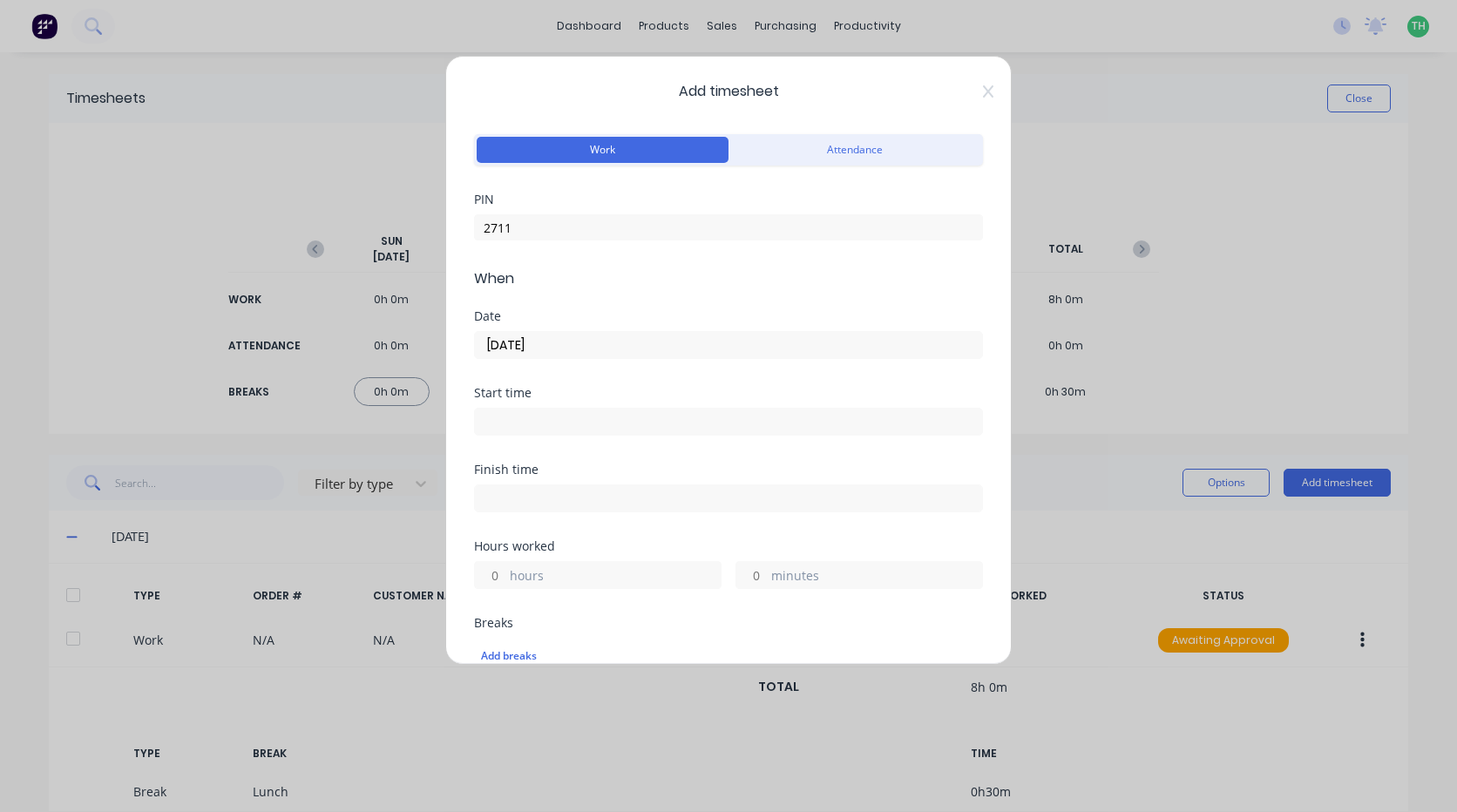
click at [556, 417] on input at bounding box center [728, 421] width 507 height 26
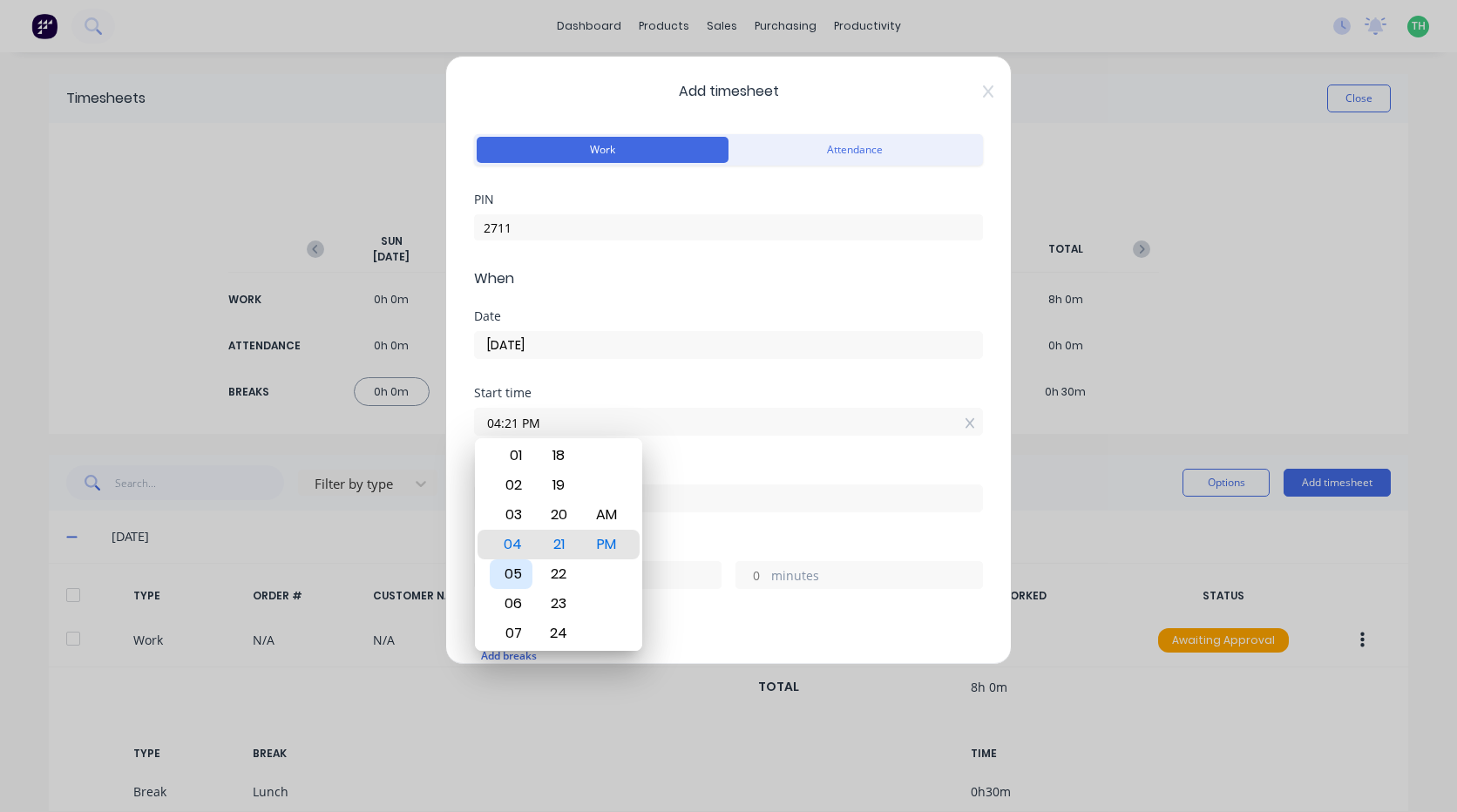
click at [519, 580] on div "05" at bounding box center [511, 574] width 43 height 29
click at [516, 574] on div "06" at bounding box center [511, 574] width 43 height 29
click at [619, 518] on div "AM" at bounding box center [606, 515] width 43 height 29
click at [692, 452] on div "Start time 06:00 AM" at bounding box center [728, 426] width 509 height 77
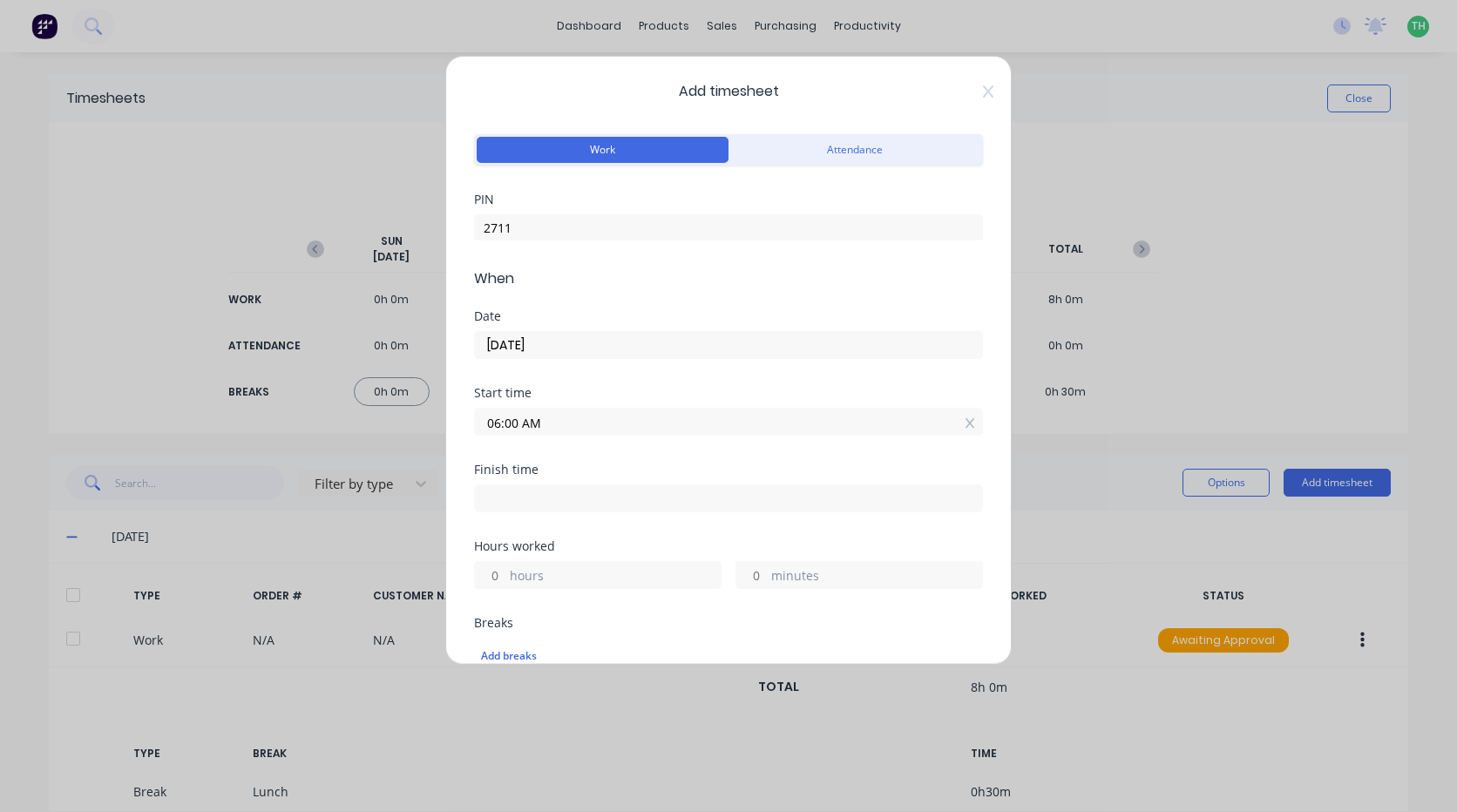
click at [534, 495] on input at bounding box center [728, 498] width 507 height 26
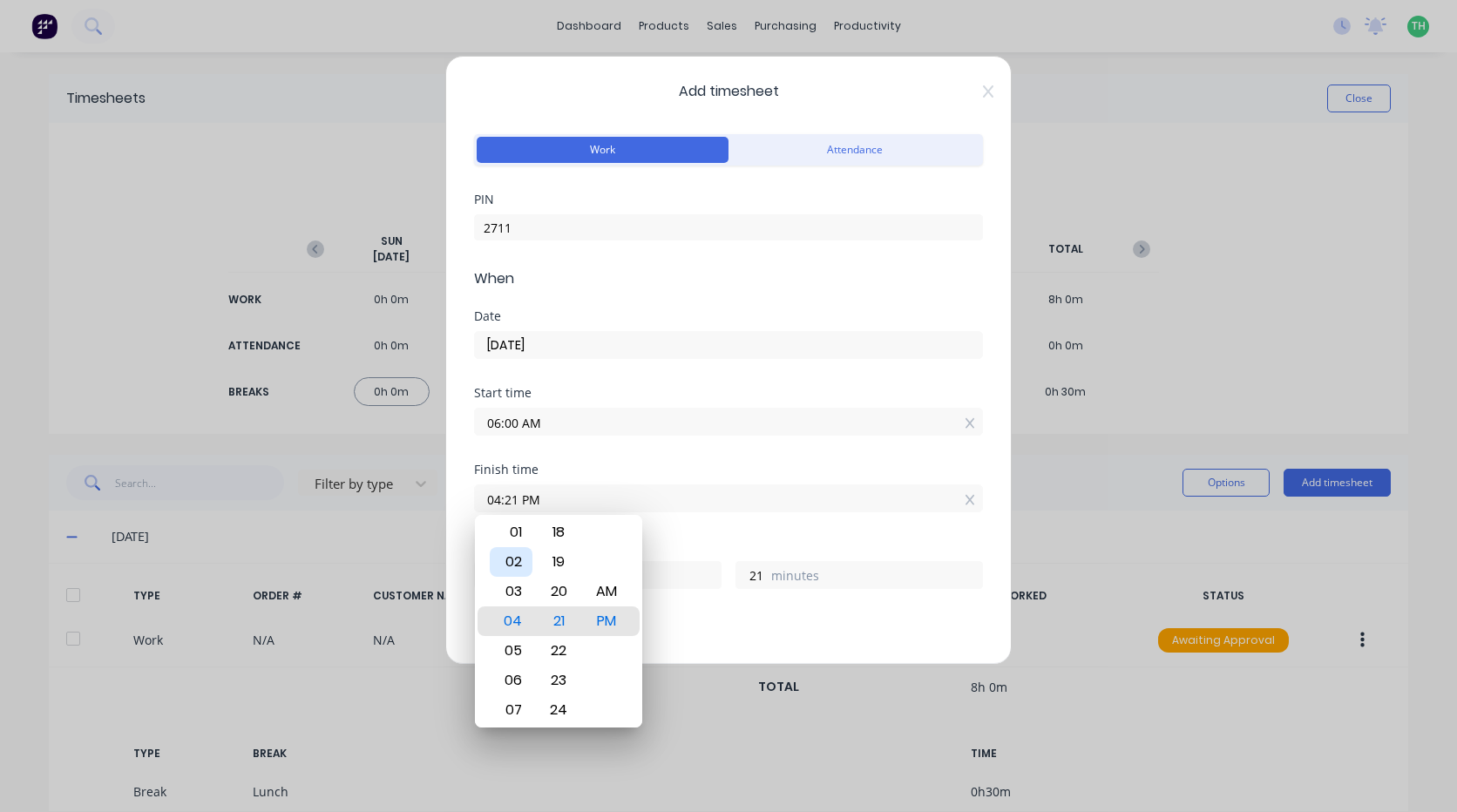
click at [514, 564] on div "02" at bounding box center [511, 562] width 43 height 29
click at [707, 528] on div "Finish time 02:30 PM" at bounding box center [728, 502] width 509 height 77
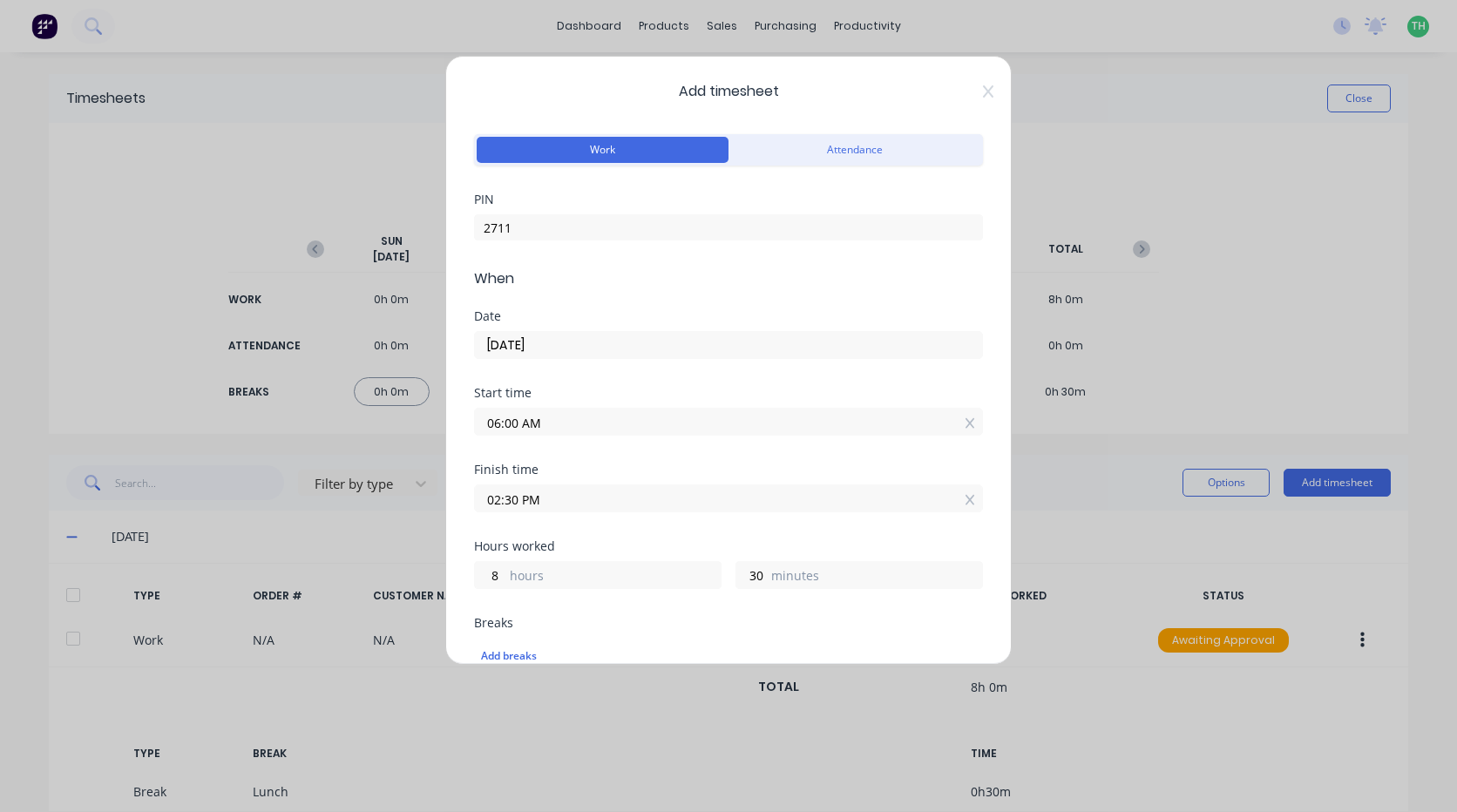
scroll to position [87, 0]
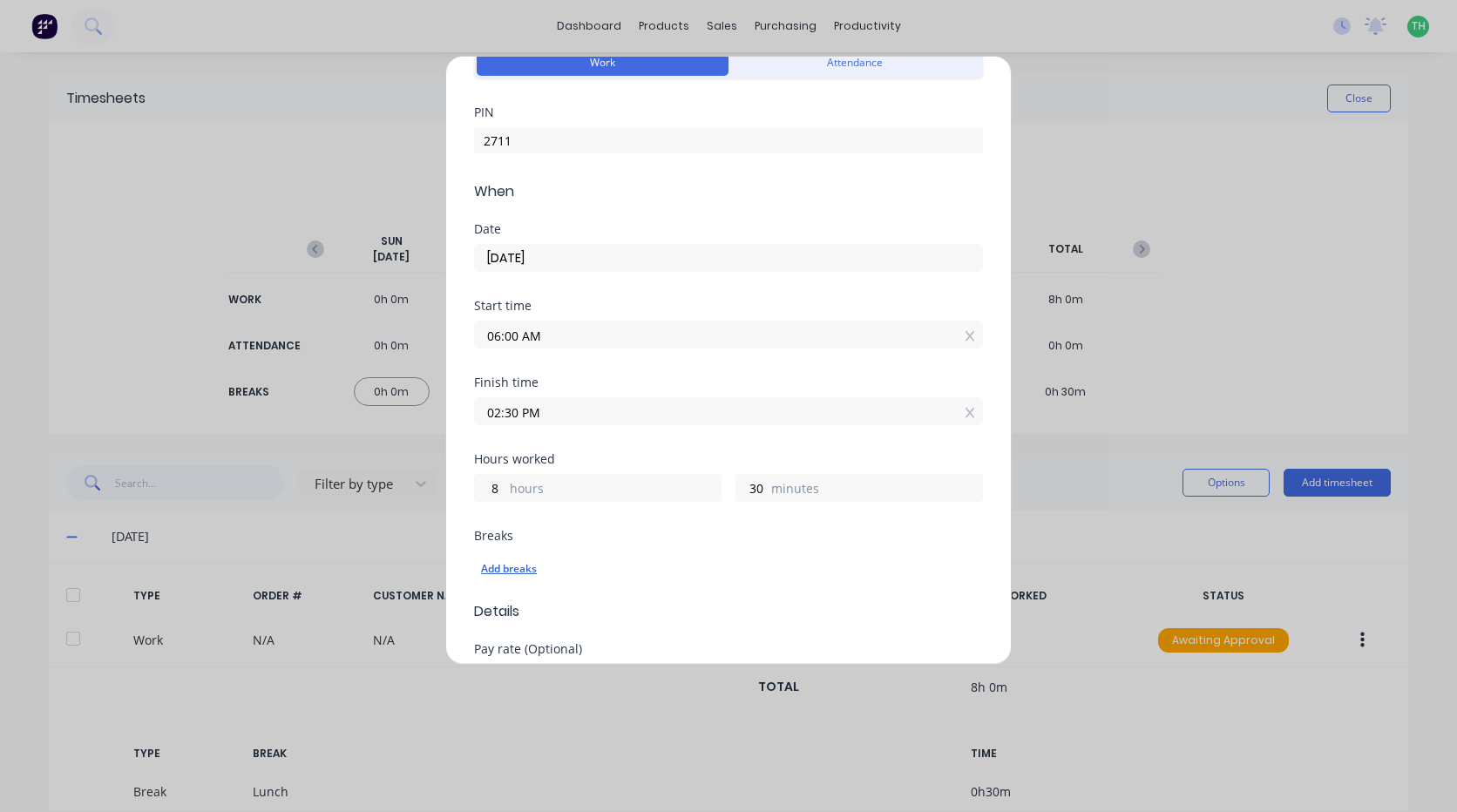
click at [513, 564] on div "Add breaks" at bounding box center [728, 569] width 495 height 23
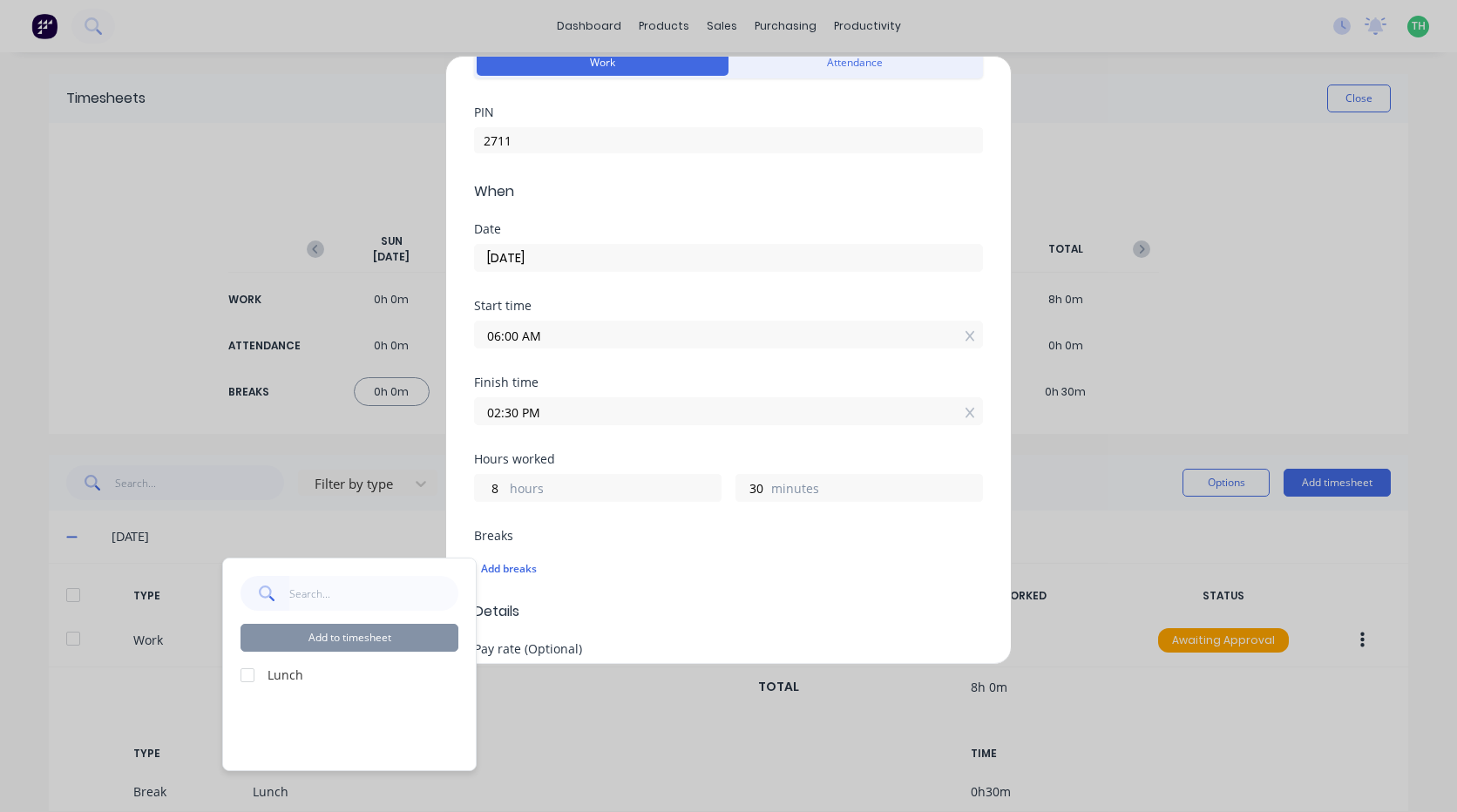
click at [244, 676] on div at bounding box center [248, 675] width 35 height 35
click at [383, 640] on button "Add to timesheet" at bounding box center [349, 638] width 217 height 28
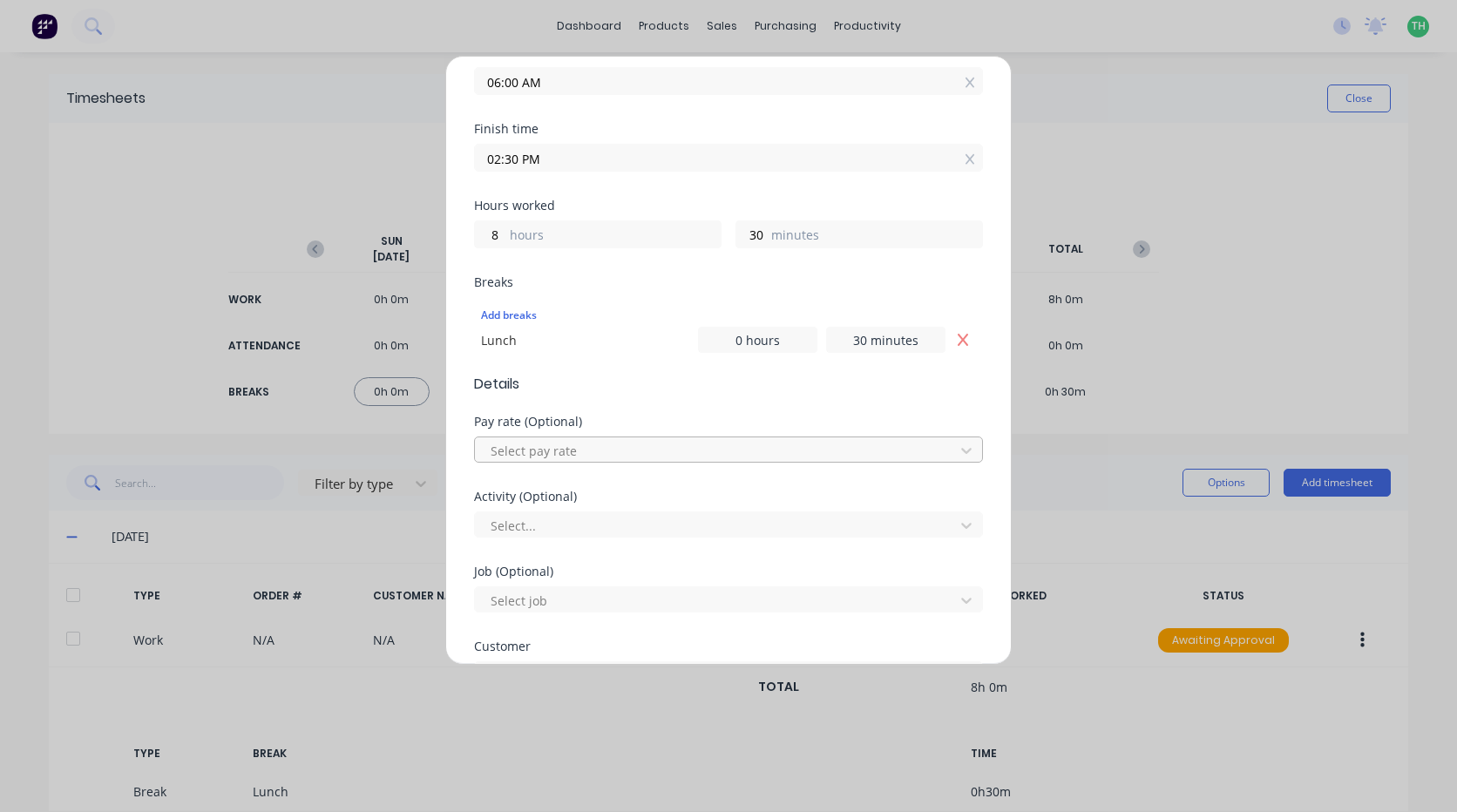
scroll to position [341, 0]
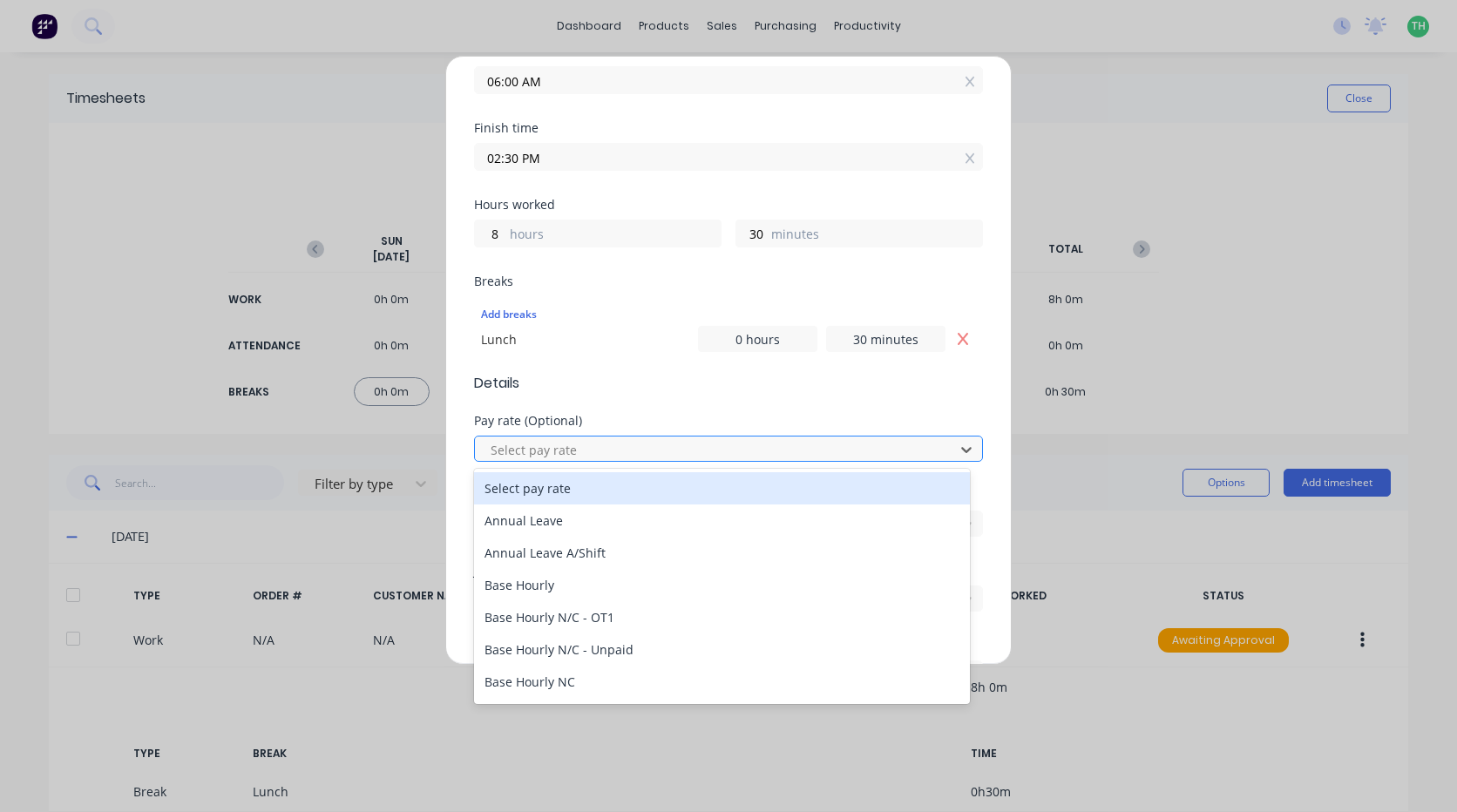
click at [552, 452] on div at bounding box center [717, 450] width 457 height 22
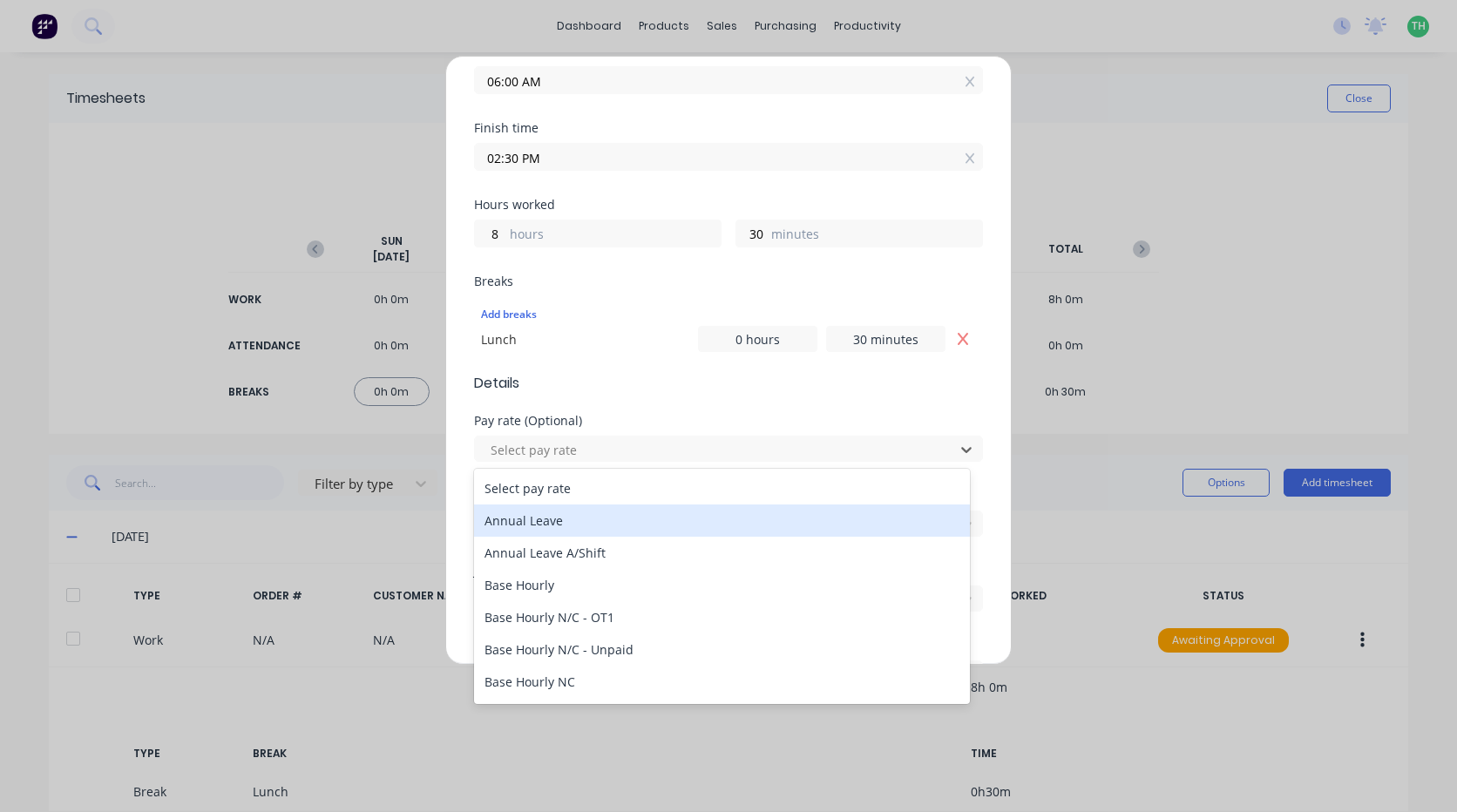
click at [570, 520] on div "Annual Leave" at bounding box center [722, 520] width 495 height 32
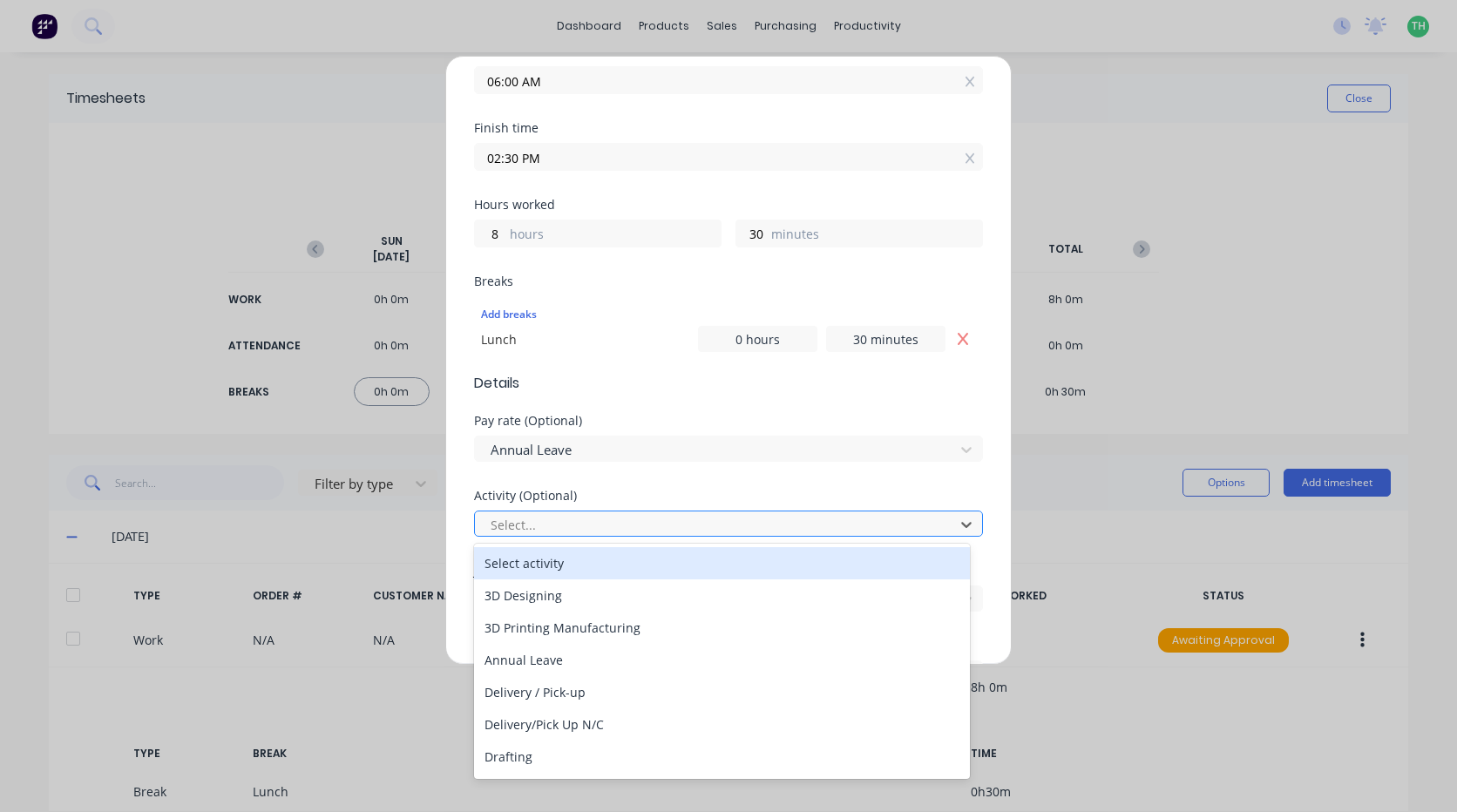
click at [568, 519] on div at bounding box center [717, 525] width 457 height 22
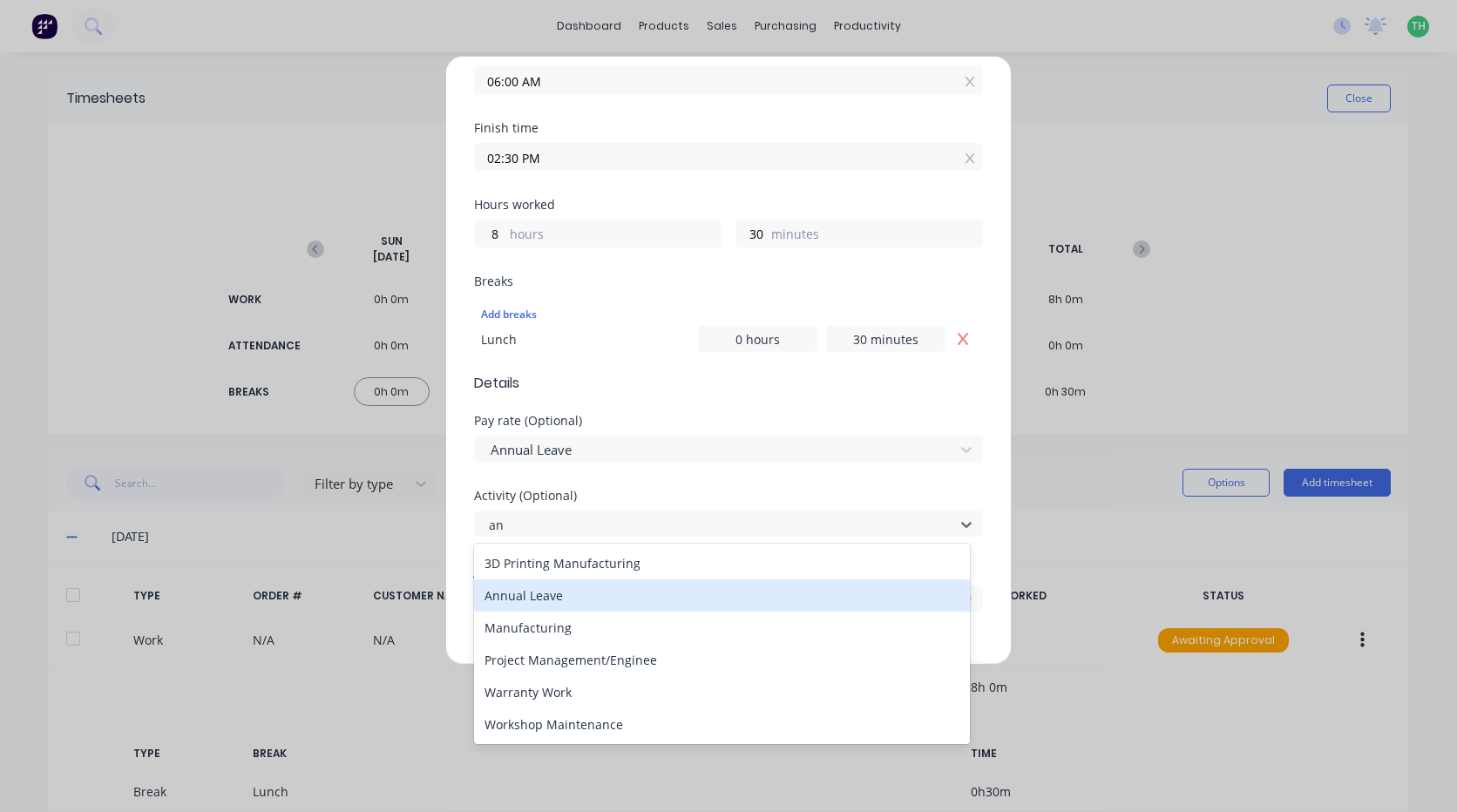
click at [557, 596] on div "Annual Leave" at bounding box center [722, 595] width 495 height 32
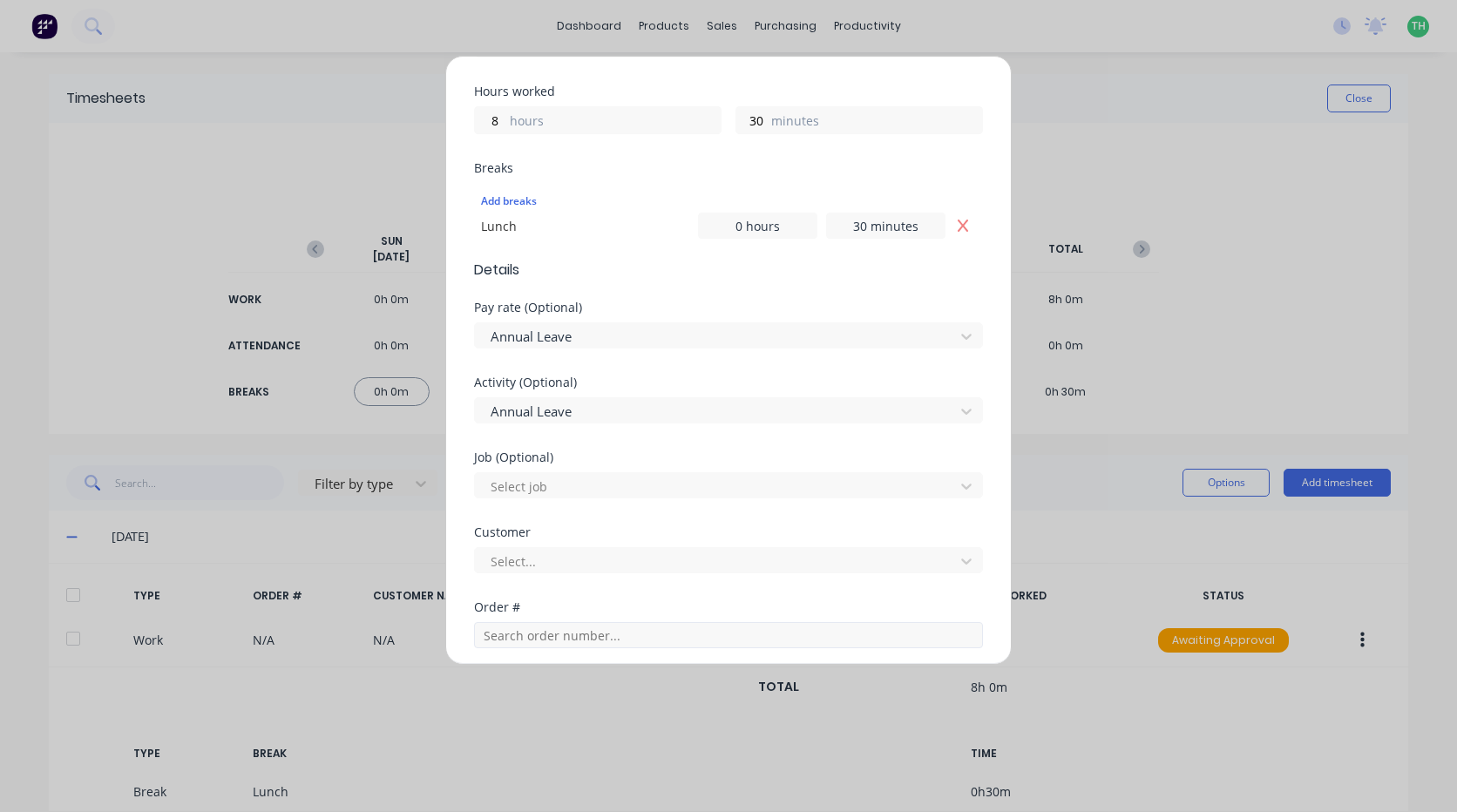
scroll to position [516, 0]
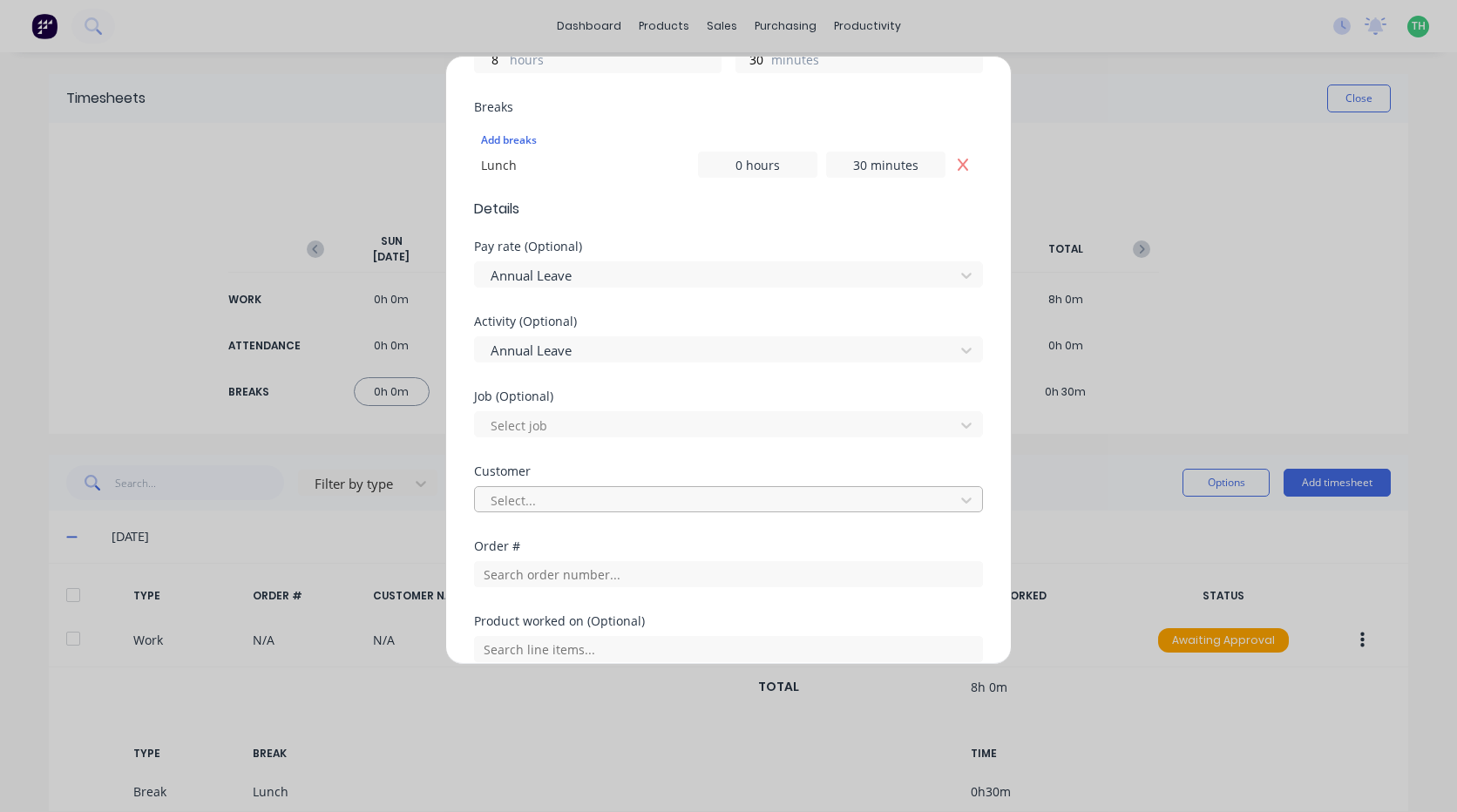
click at [540, 500] on div at bounding box center [717, 501] width 457 height 22
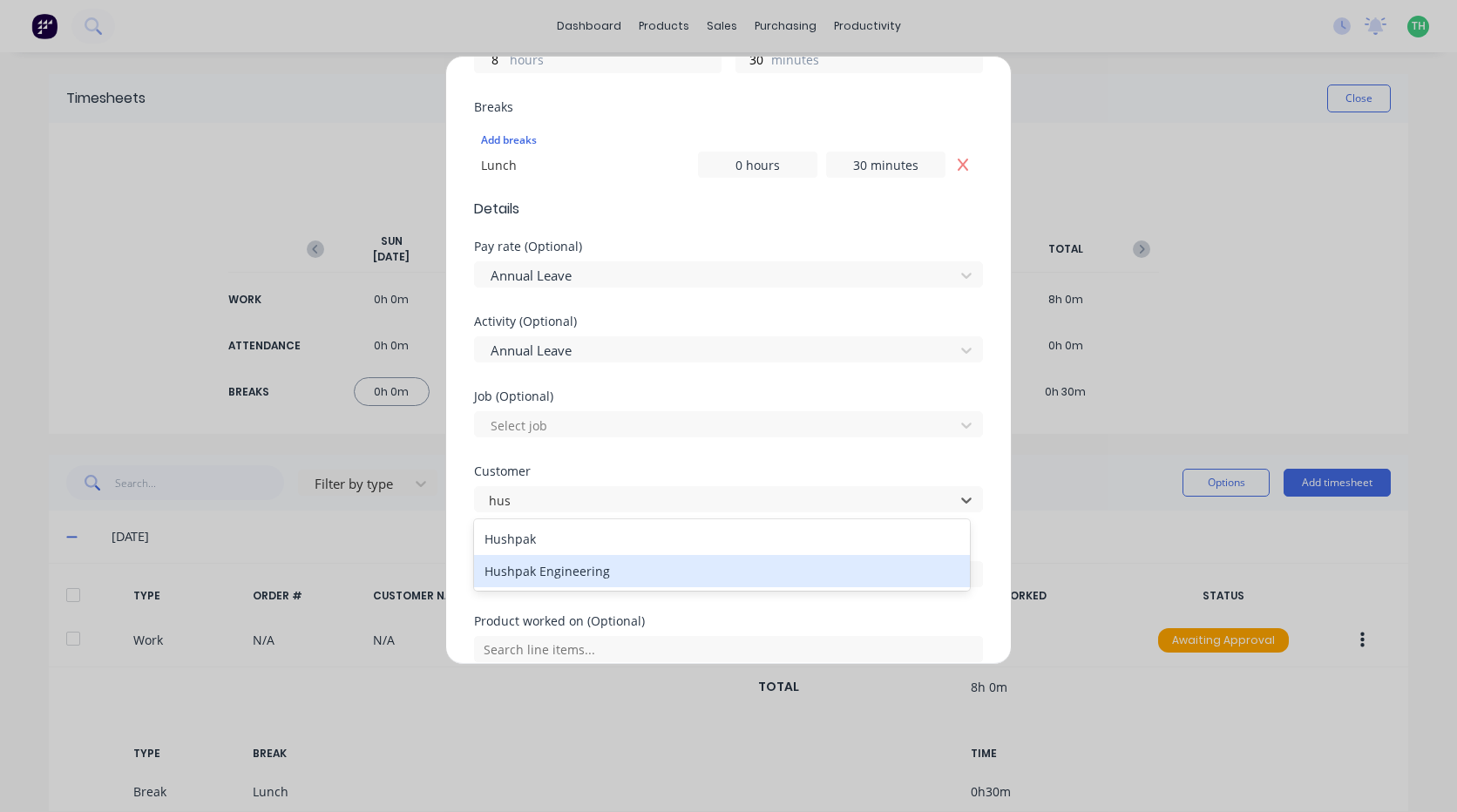
click at [562, 566] on div "Hushpak Engineering" at bounding box center [722, 571] width 495 height 32
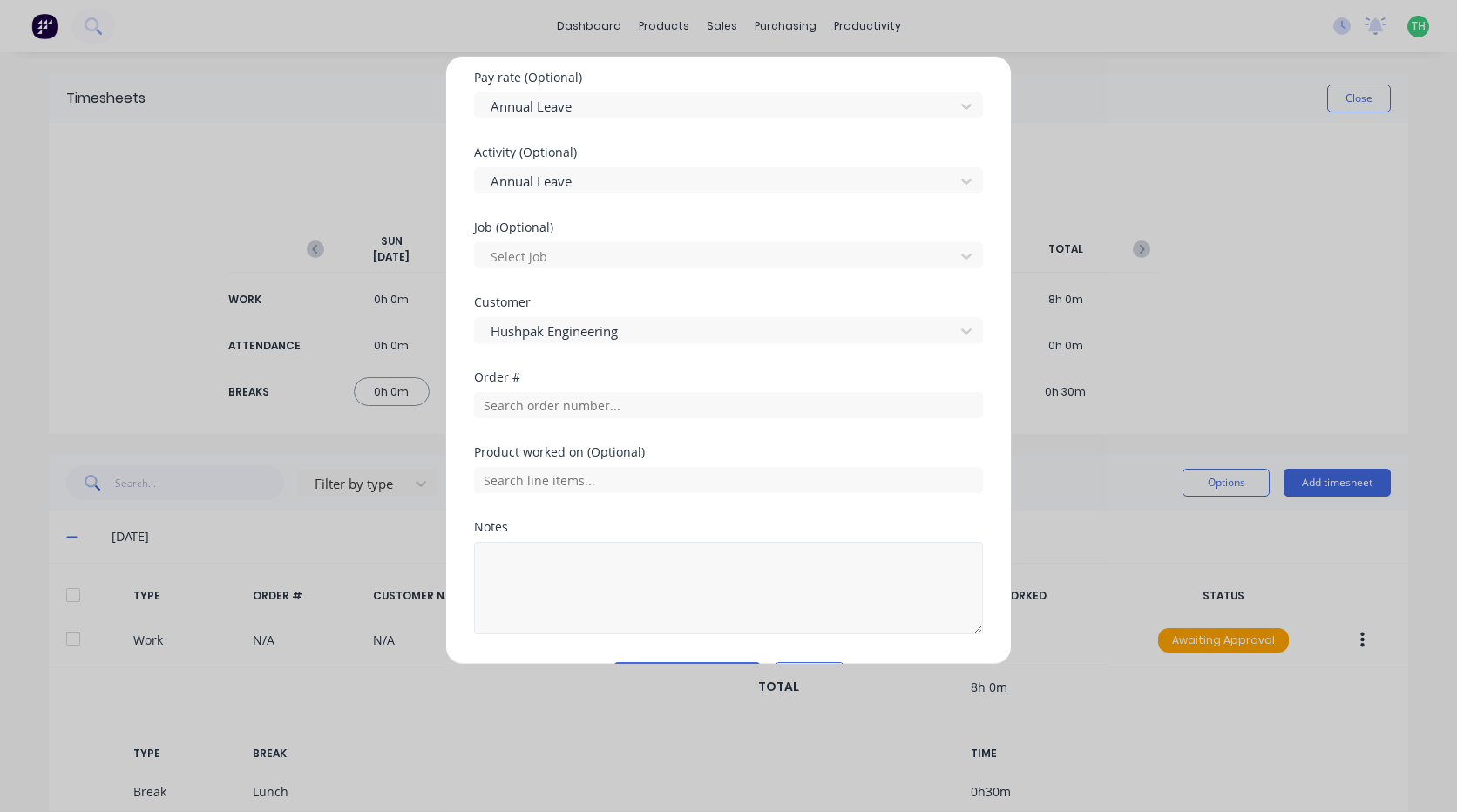
scroll to position [736, 0]
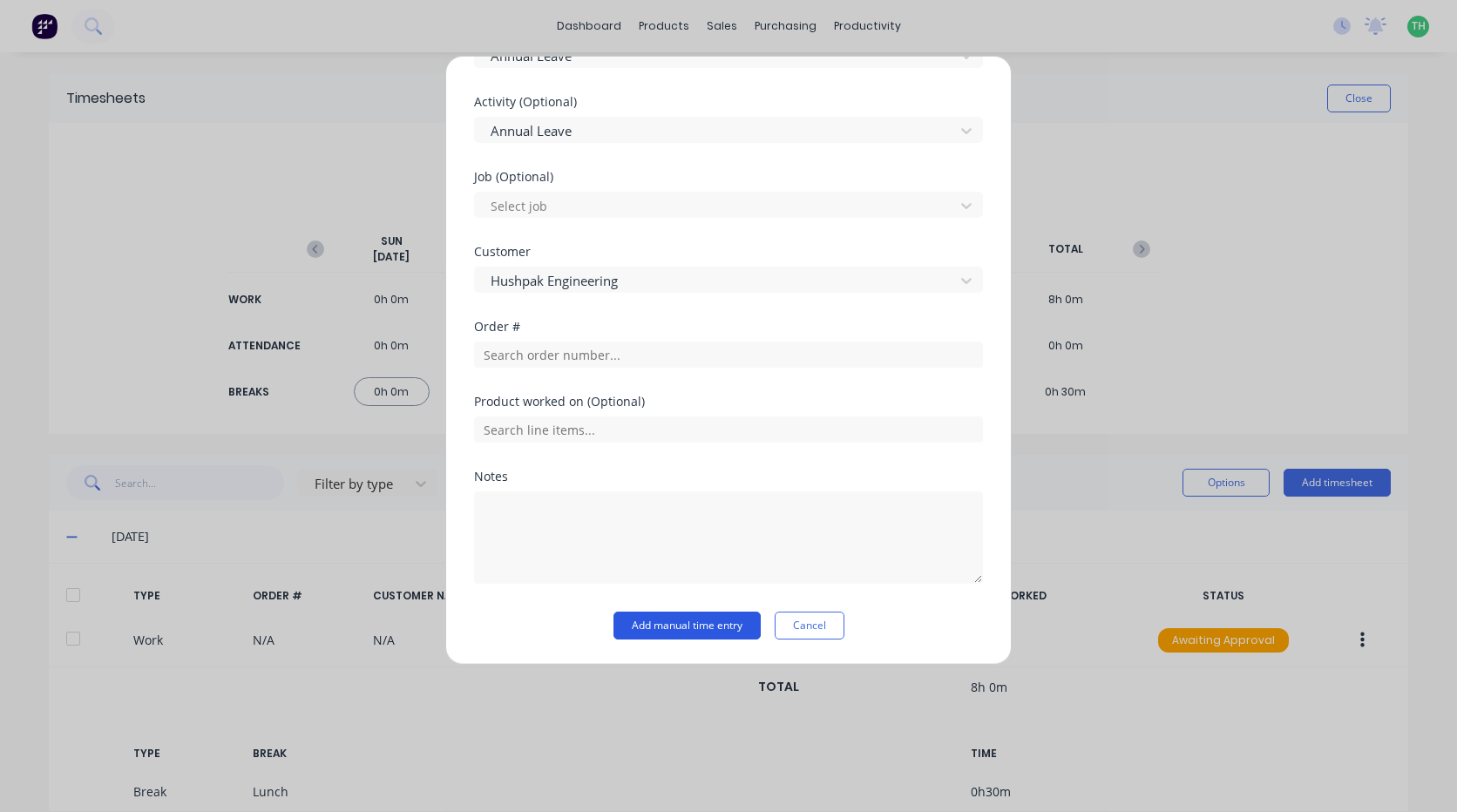
click at [683, 626] on button "Add manual time entry" at bounding box center [687, 626] width 148 height 28
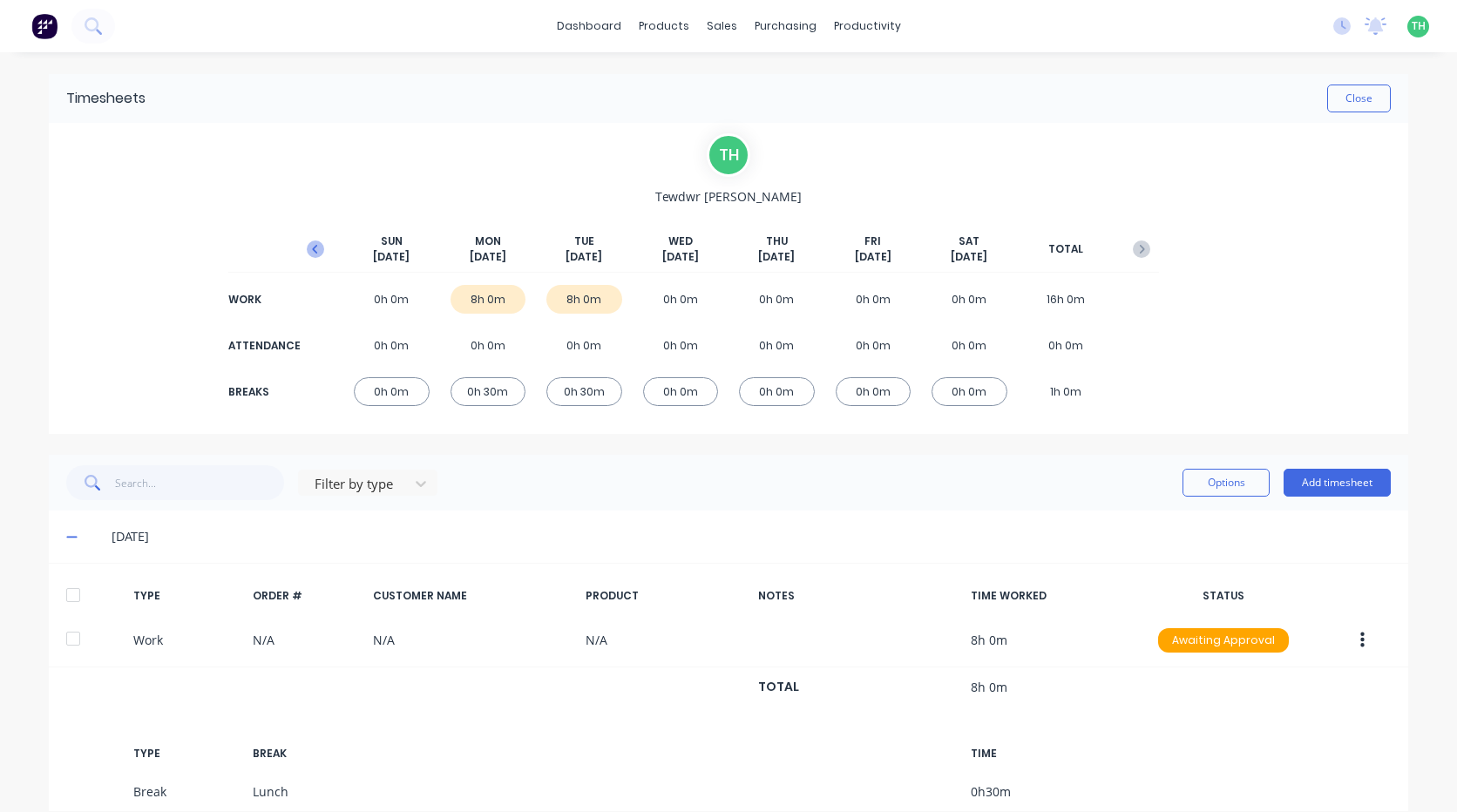
click at [306, 251] on icon "button" at bounding box center [315, 249] width 17 height 17
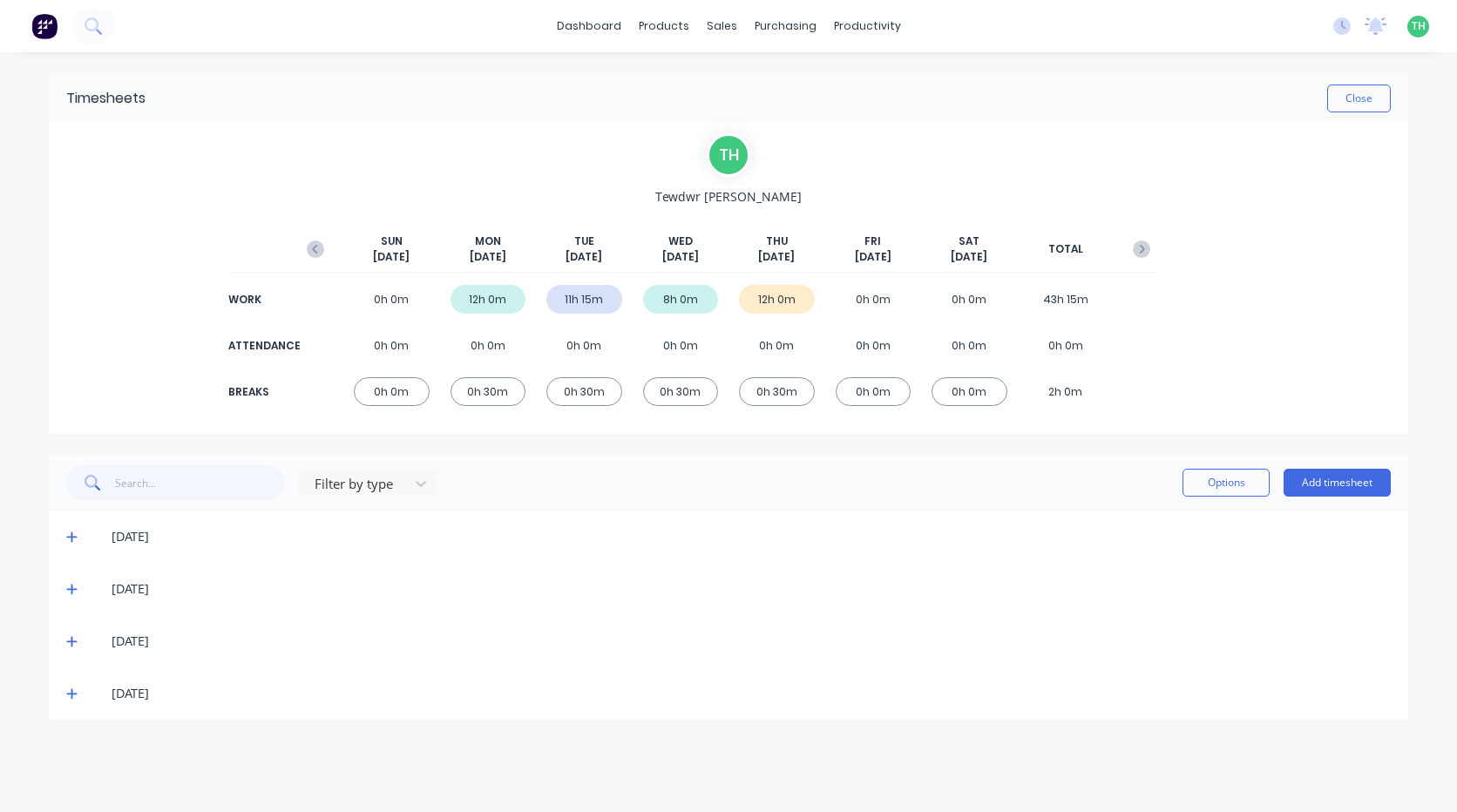
click at [71, 694] on icon at bounding box center [71, 694] width 10 height 10
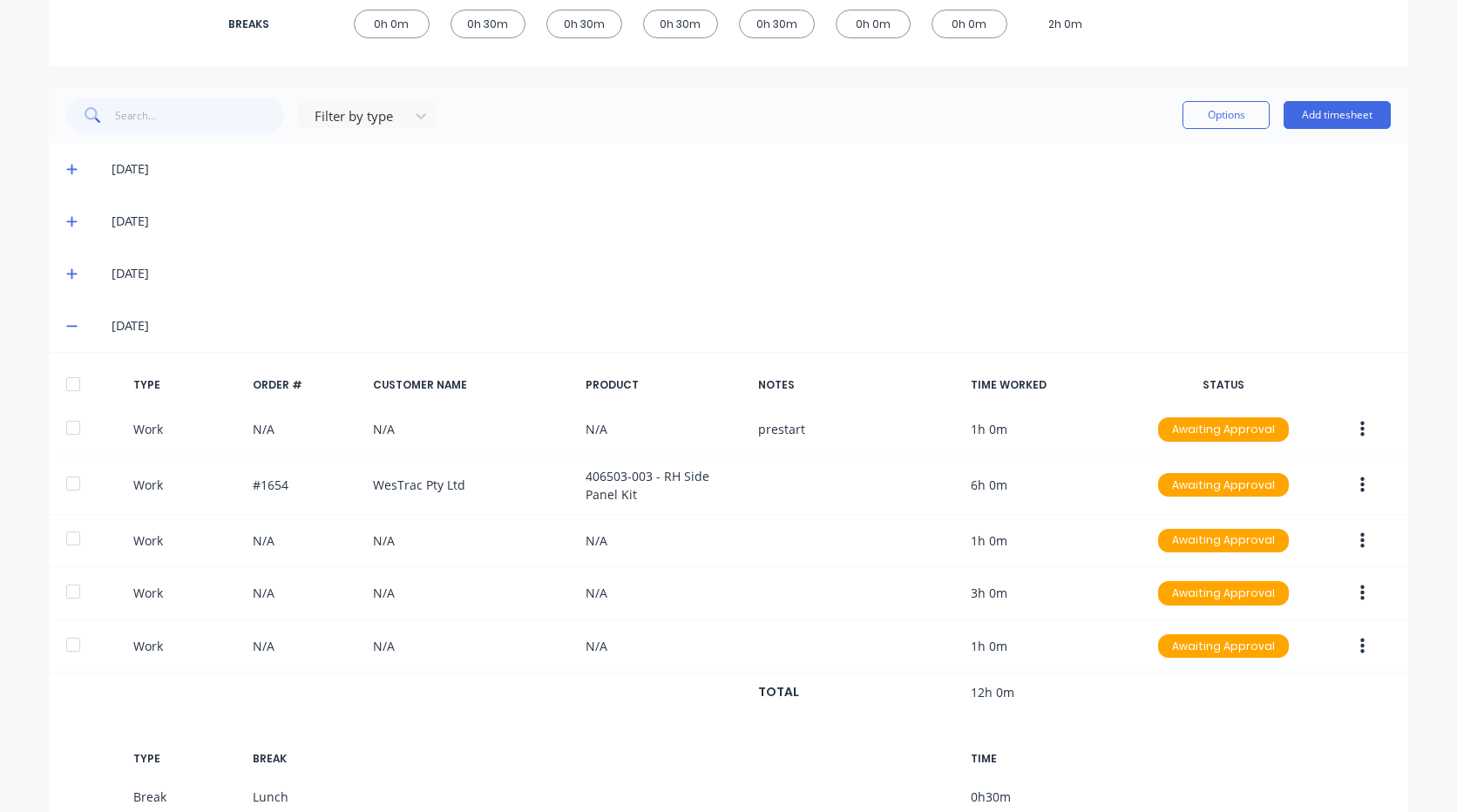
scroll to position [462, 0]
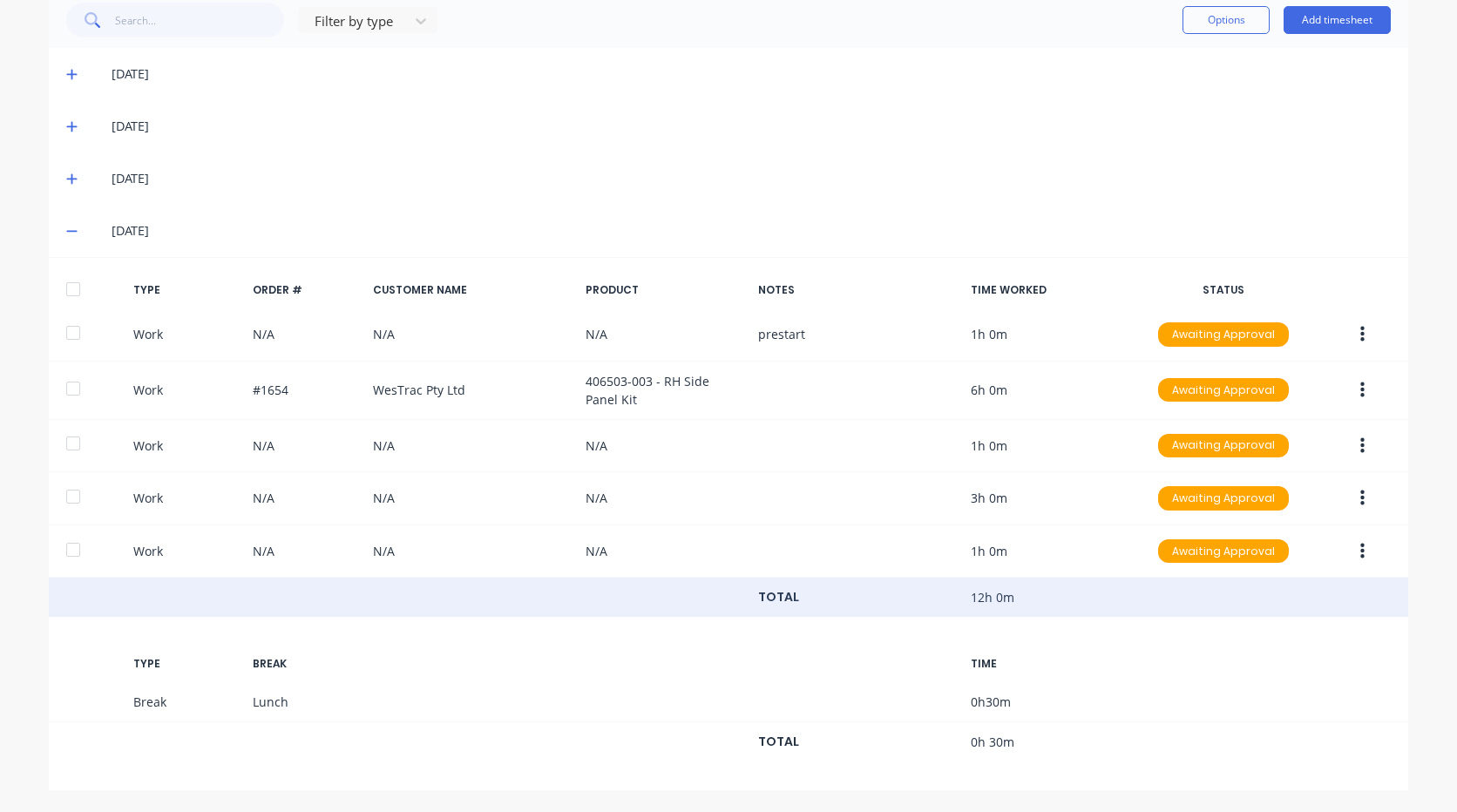
click at [645, 596] on div "TOTAL 12h 0m" at bounding box center [728, 598] width 1360 height 40
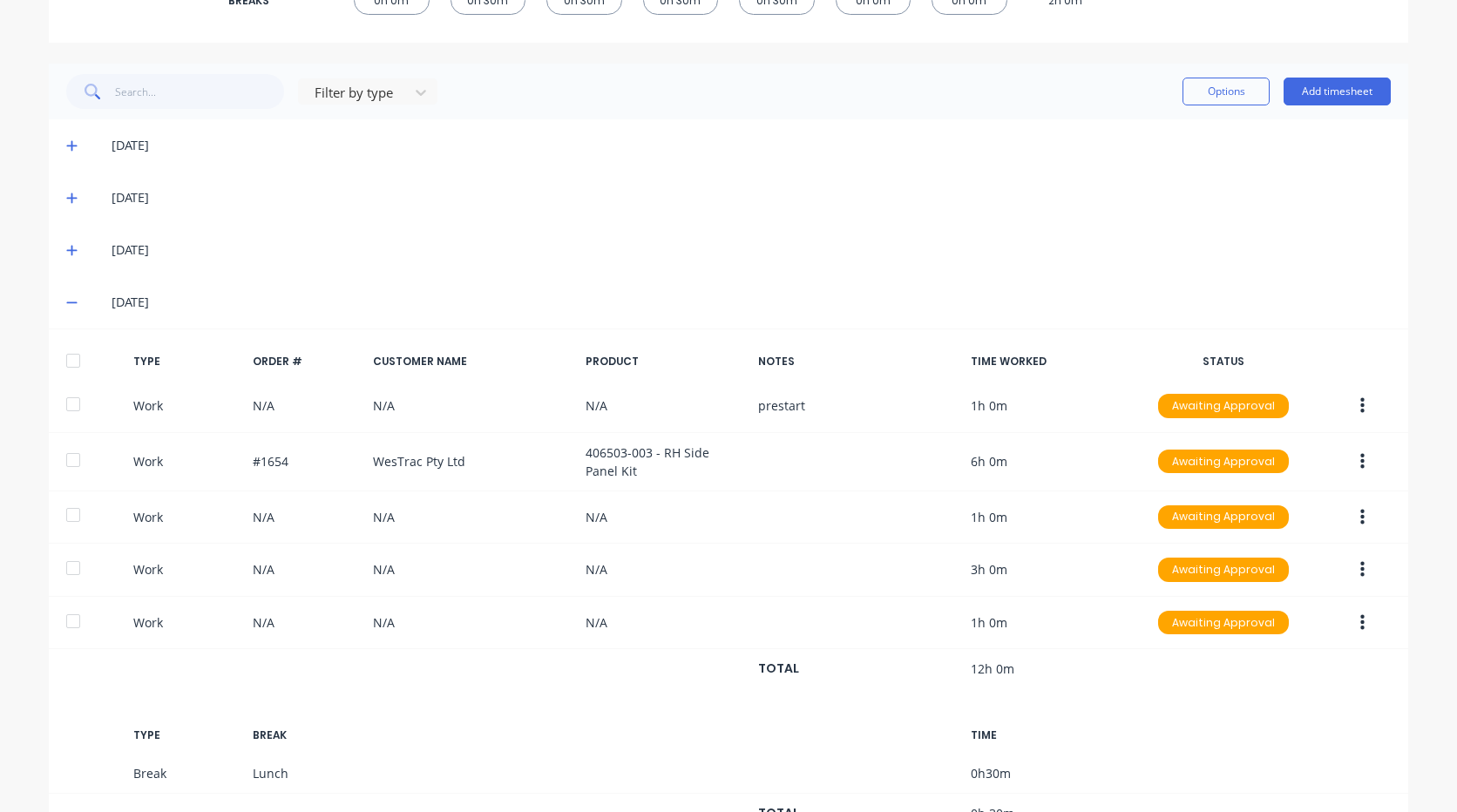
scroll to position [201, 0]
